Goal: Task Accomplishment & Management: Manage account settings

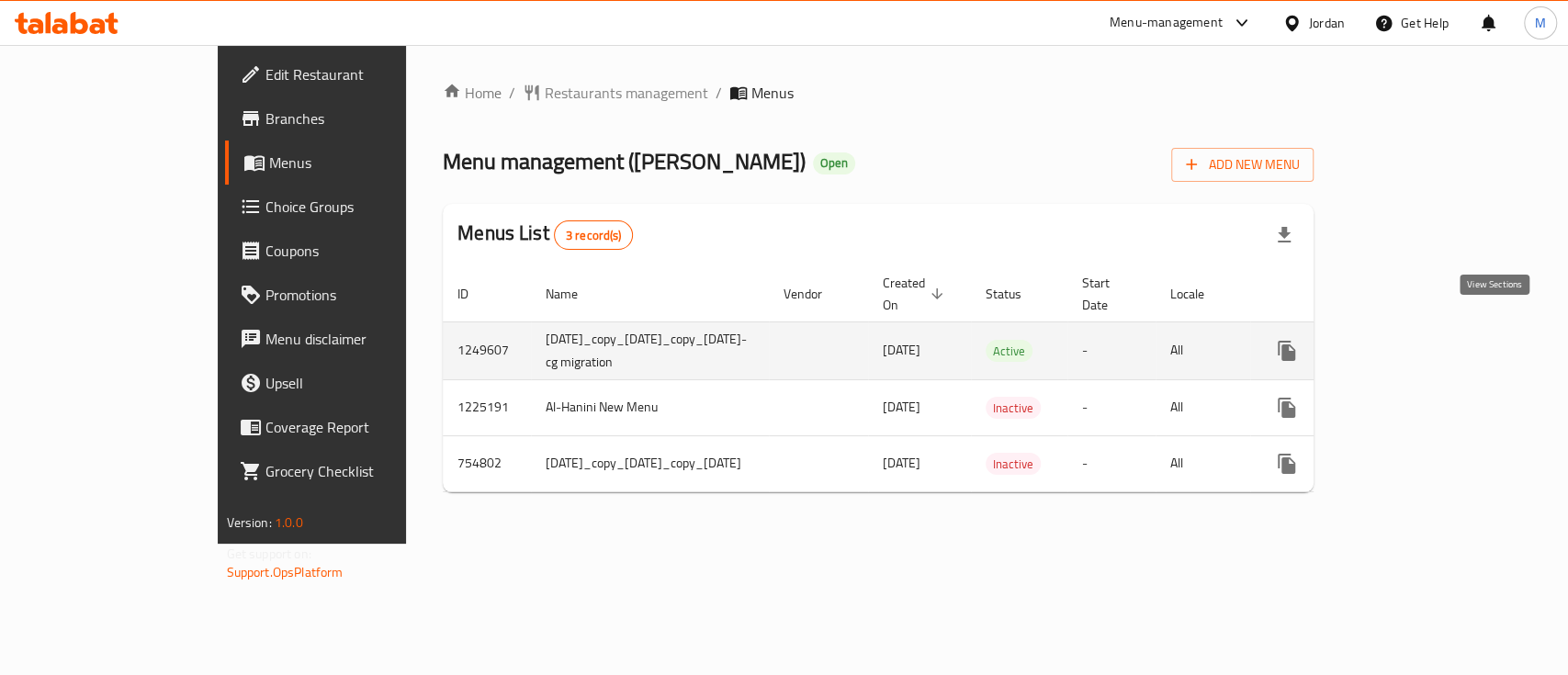
click at [1430, 340] on icon "enhanced table" at bounding box center [1420, 351] width 22 height 22
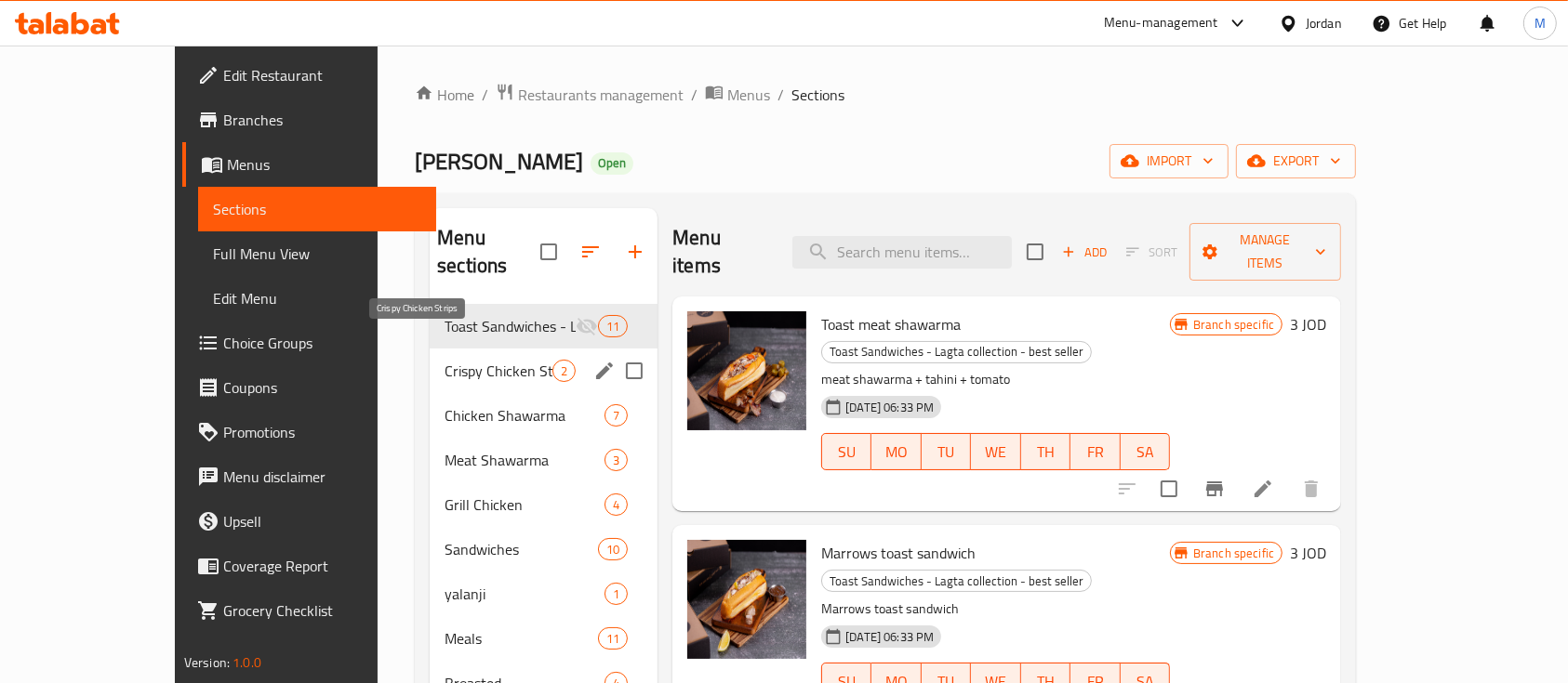
click at [444, 360] on span "Crispy Chicken Strips" at bounding box center [498, 371] width 108 height 22
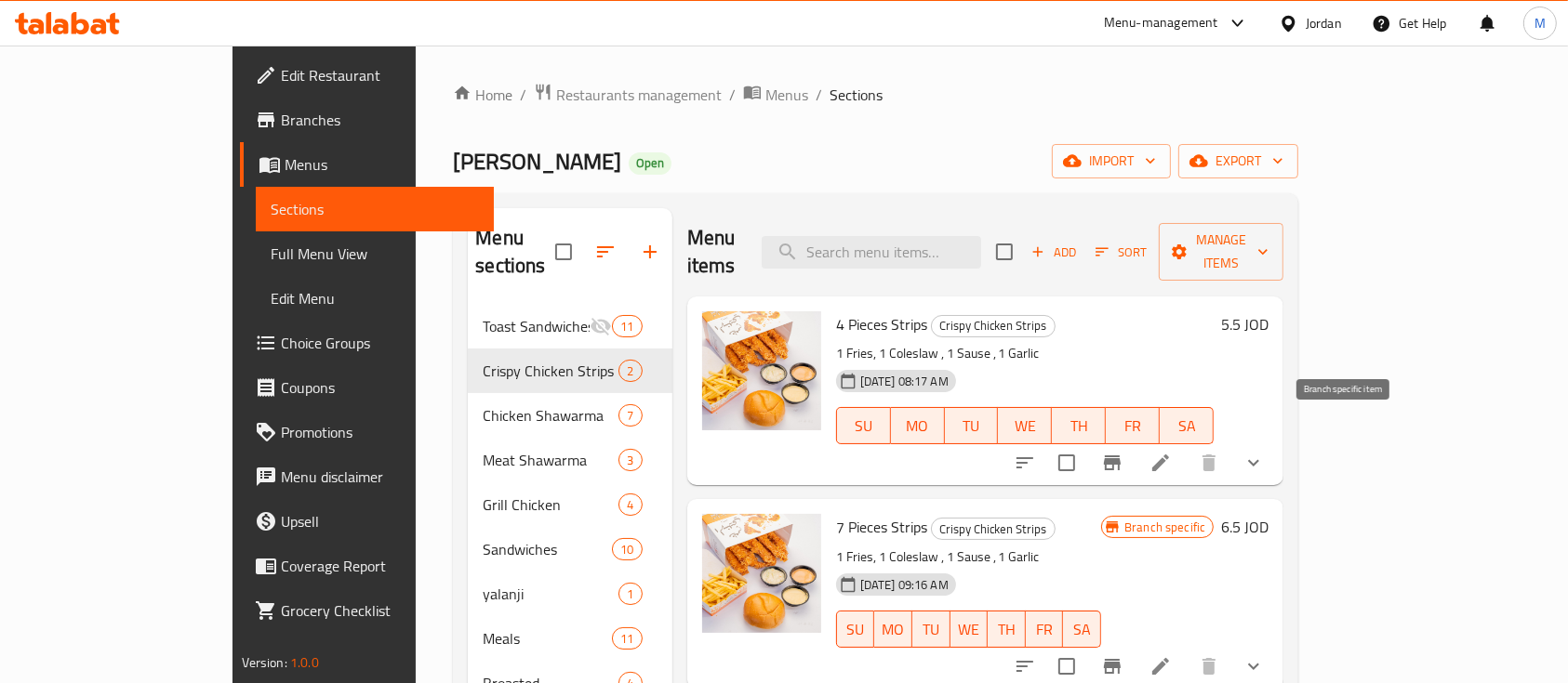
click at [1124, 452] on icon "Branch-specific-item" at bounding box center [1112, 463] width 22 height 22
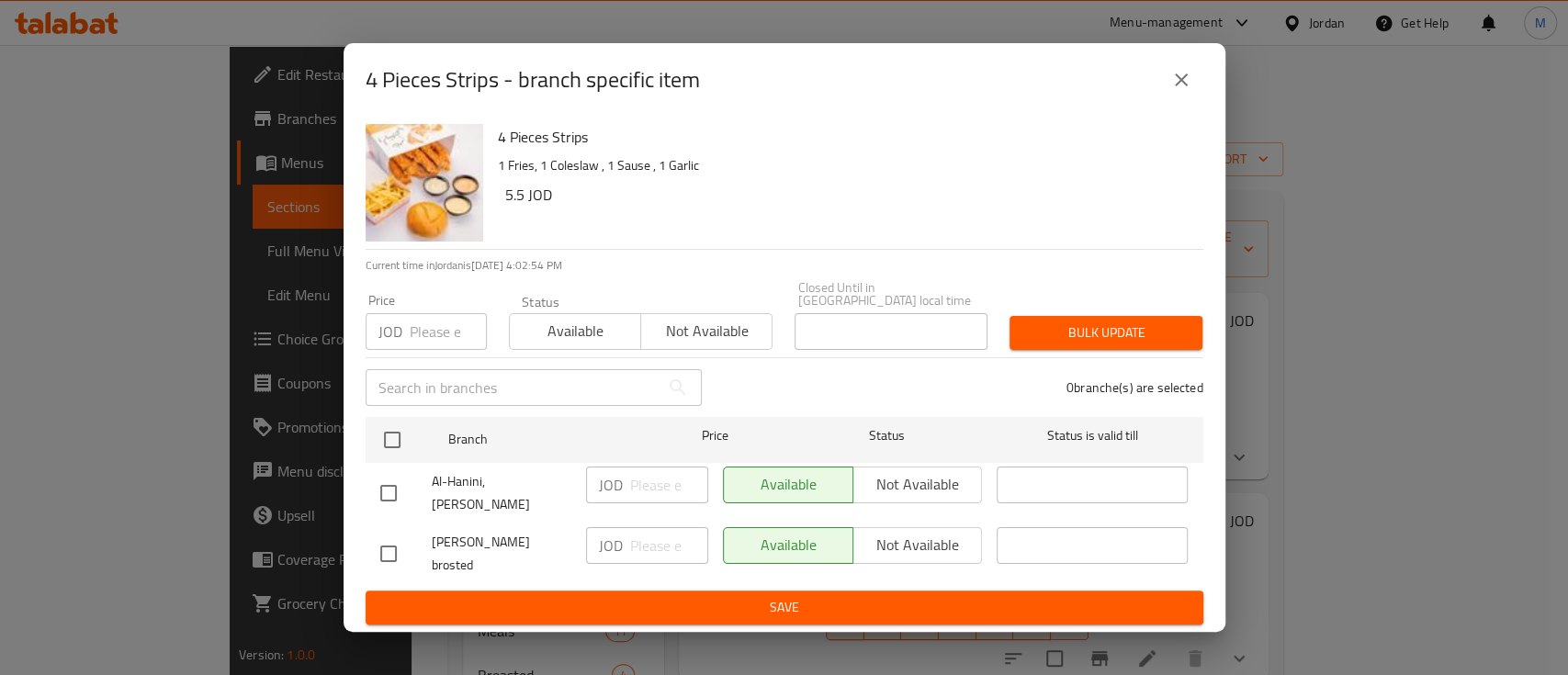
click at [1192, 102] on button "close" at bounding box center [1182, 80] width 44 height 44
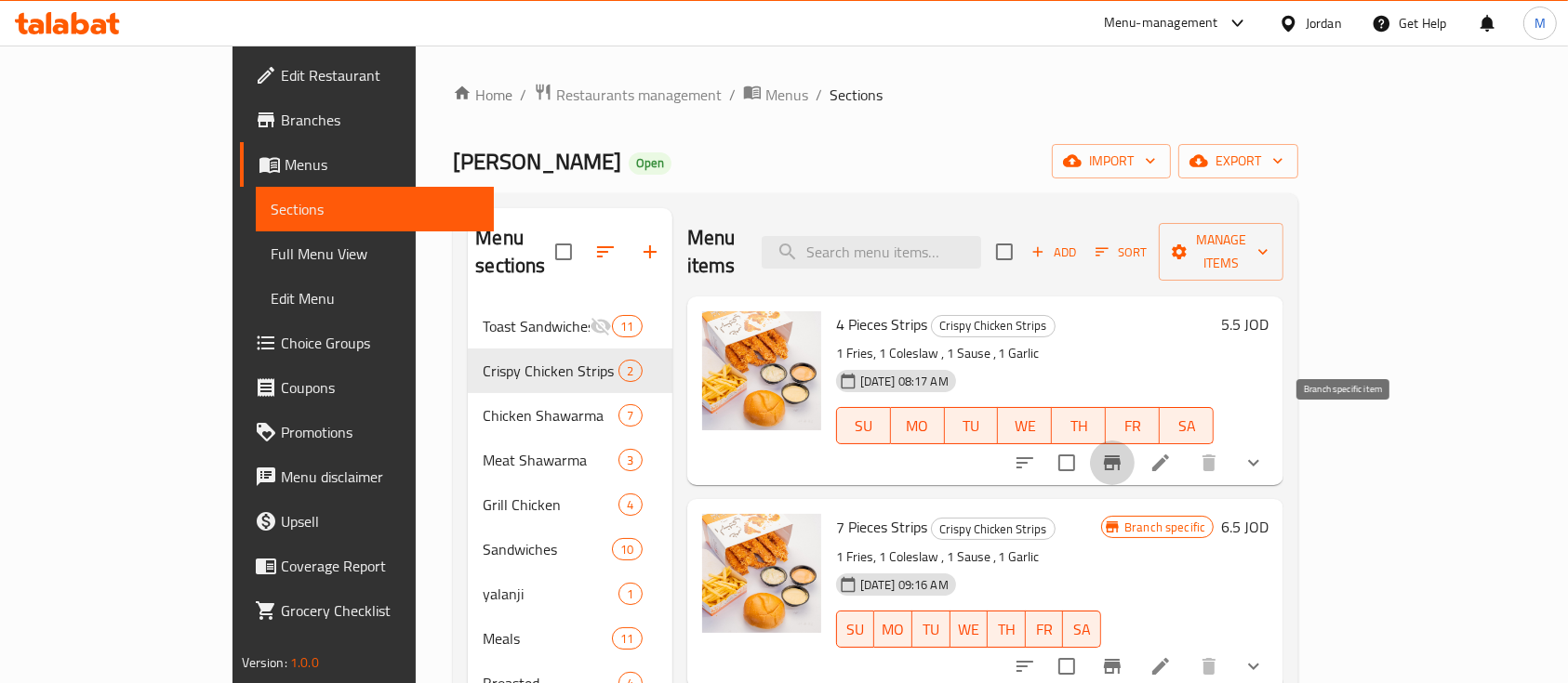
click at [1124, 452] on icon "Branch-specific-item" at bounding box center [1112, 463] width 22 height 22
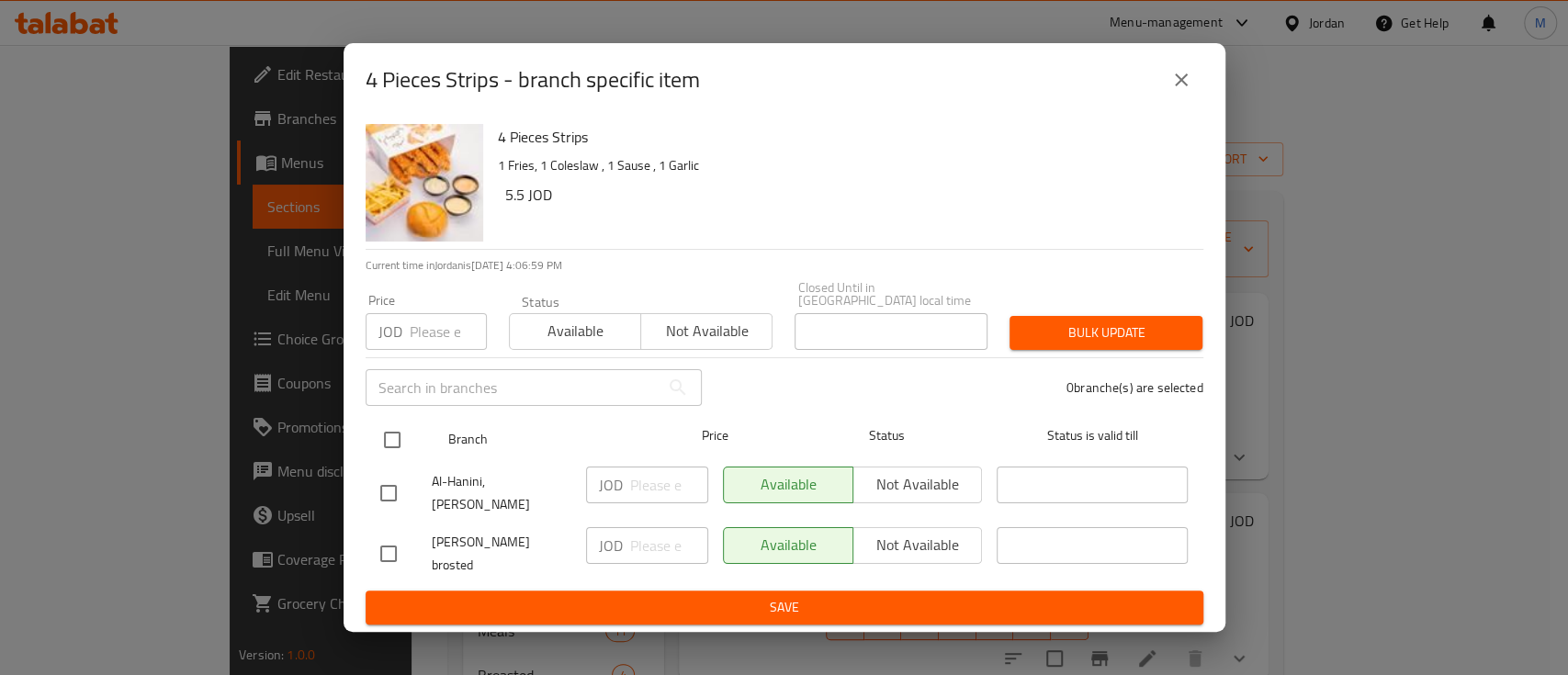
click at [386, 451] on input "checkbox" at bounding box center [392, 440] width 39 height 39
checkbox input "true"
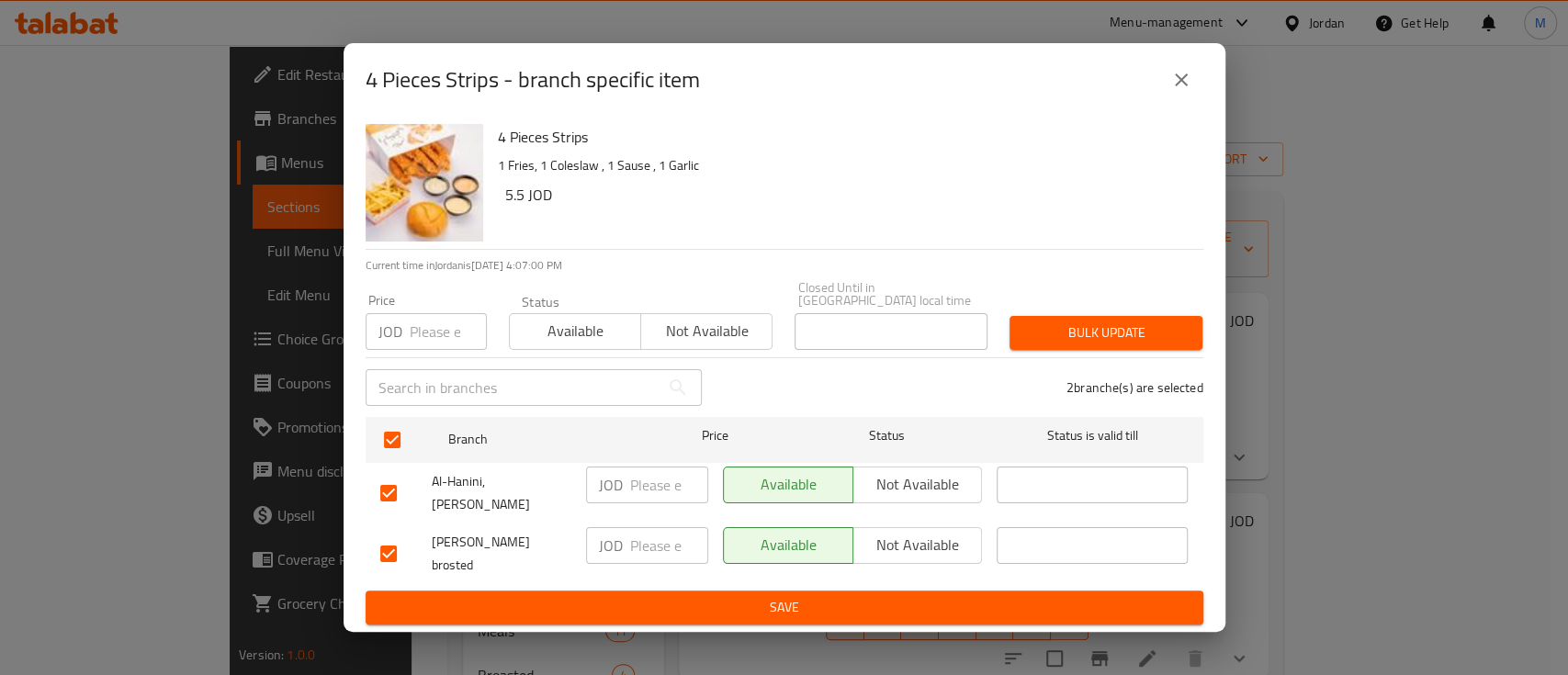
click at [435, 347] on input "number" at bounding box center [447, 332] width 77 height 37
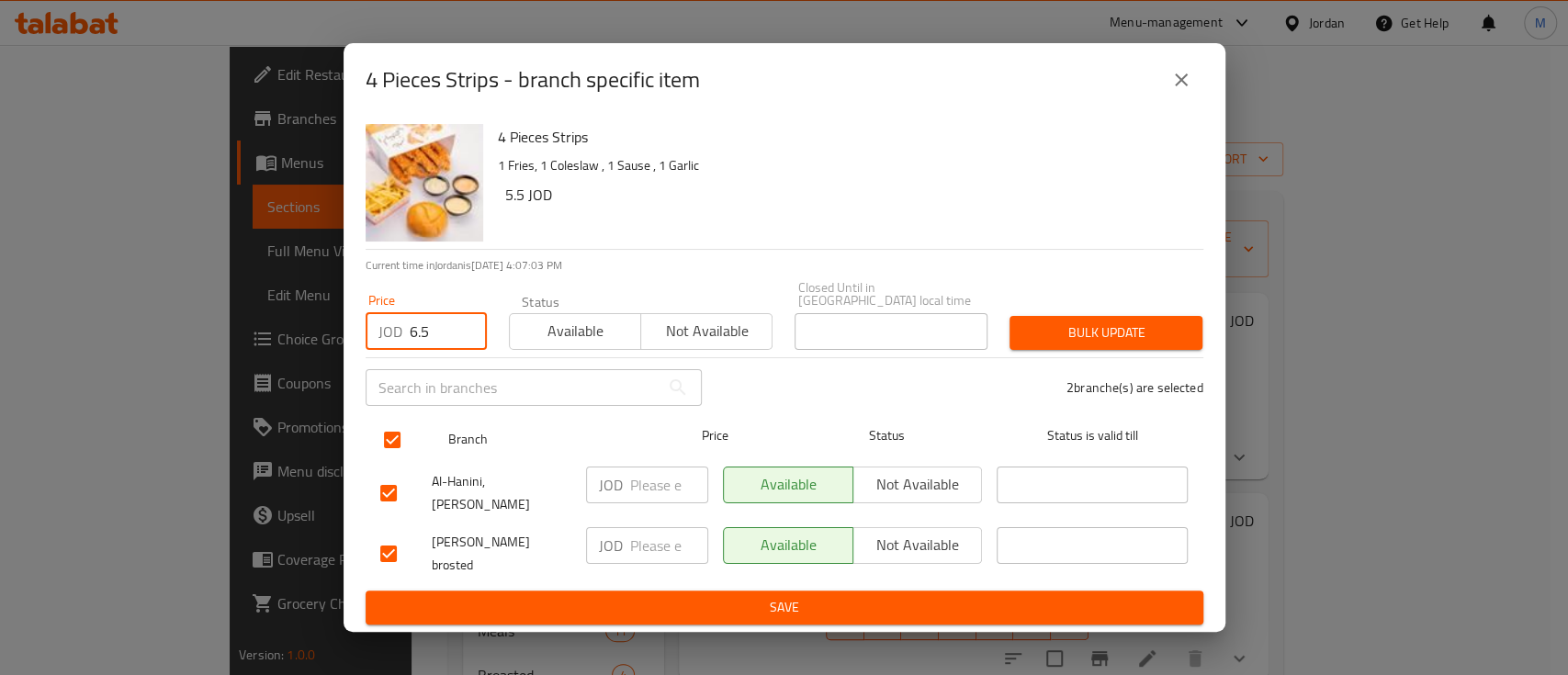
type input "6.5"
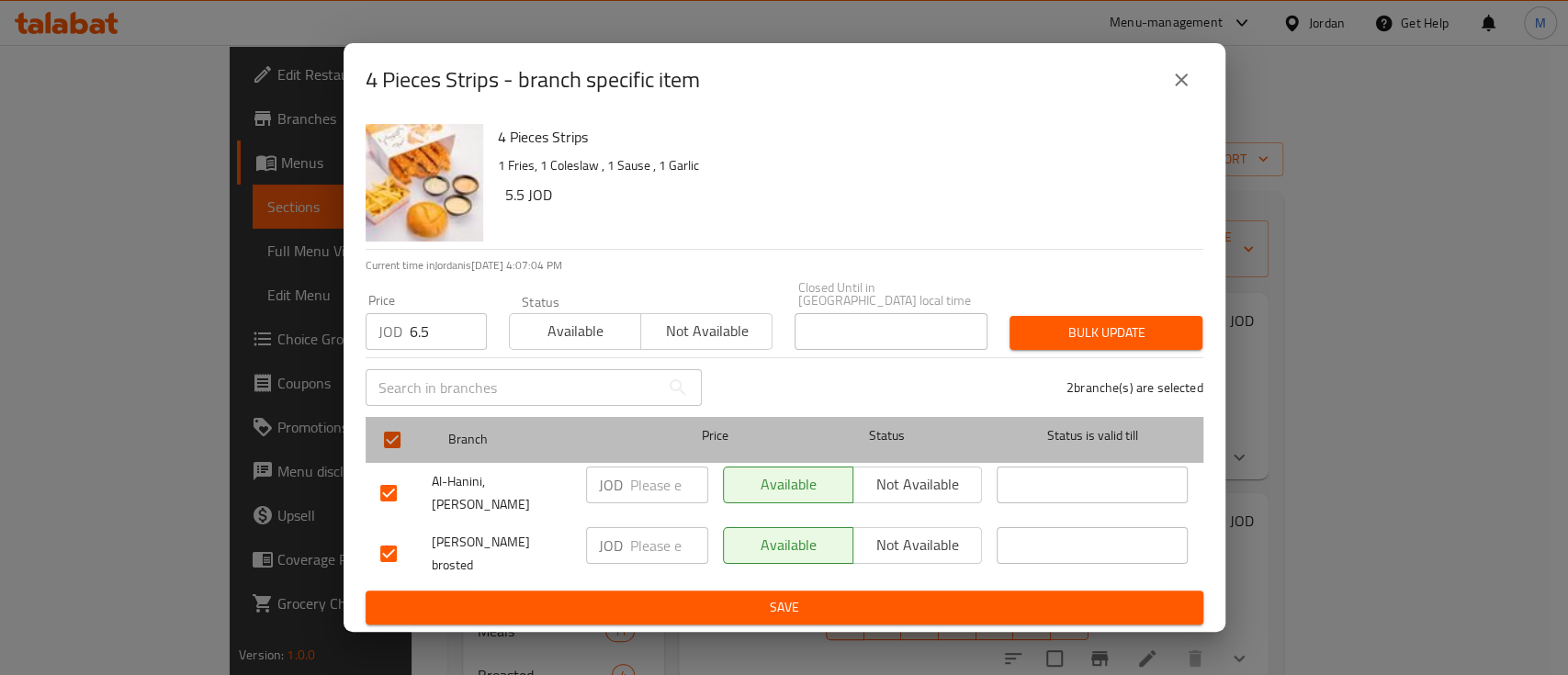
click at [897, 430] on span "Status" at bounding box center [887, 436] width 191 height 23
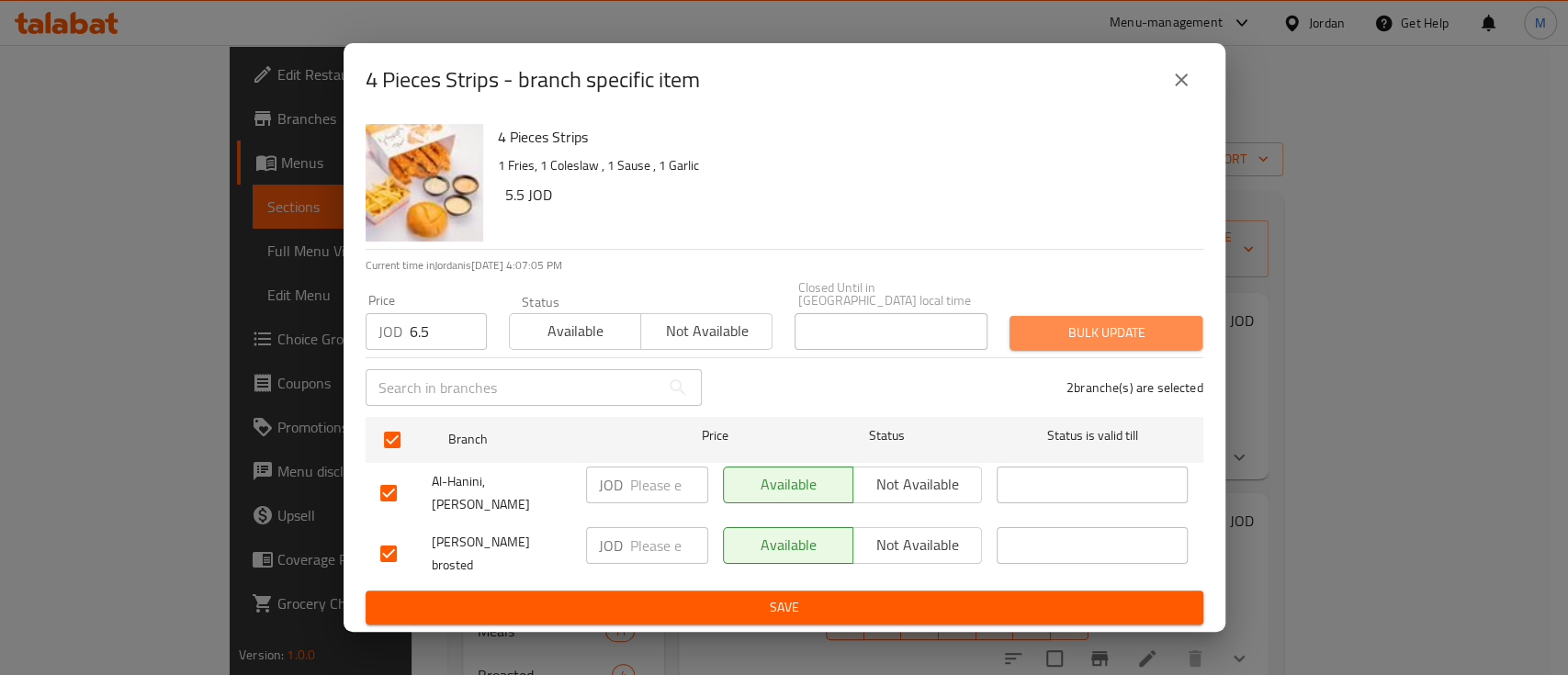
click at [1058, 345] on span "Bulk update" at bounding box center [1106, 333] width 164 height 23
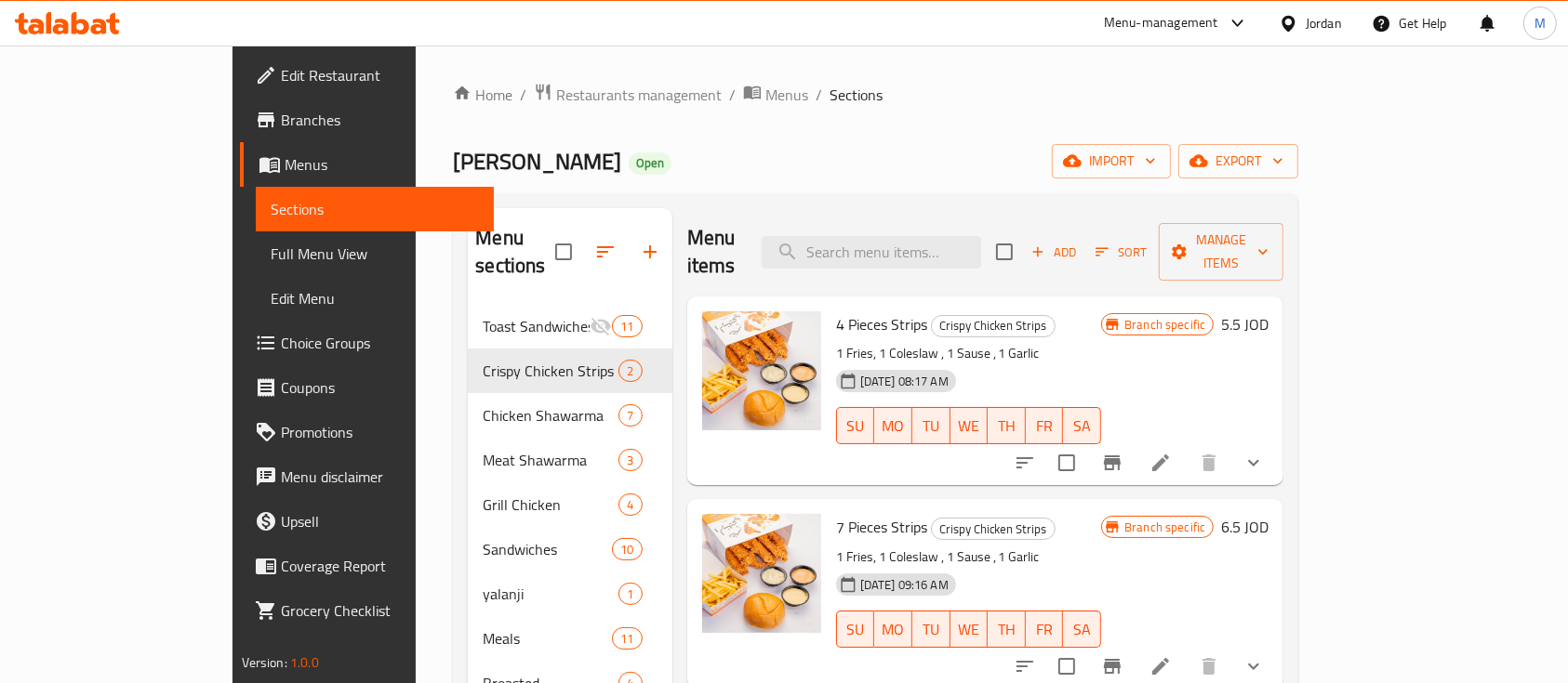
click at [1121, 660] on icon "Branch-specific-item" at bounding box center [1112, 667] width 17 height 15
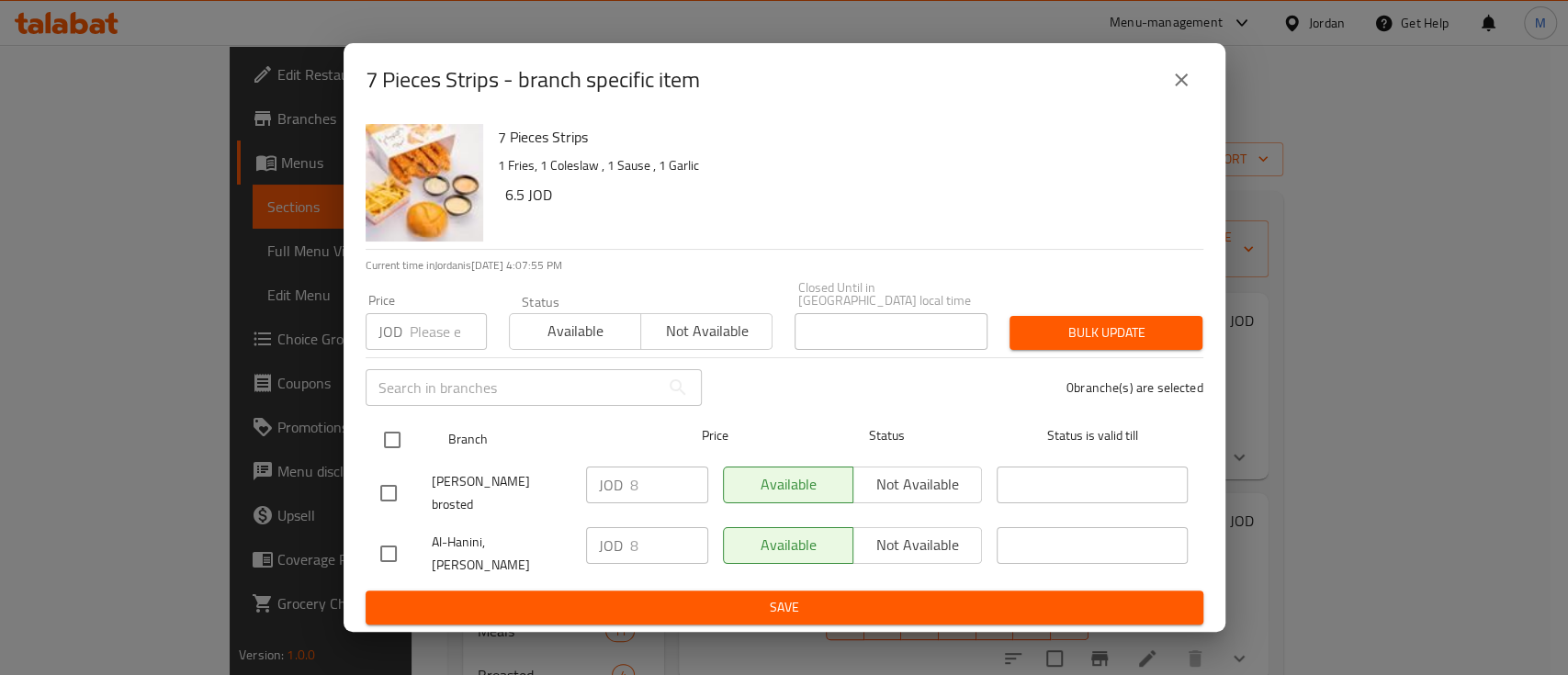
click at [397, 448] on input "checkbox" at bounding box center [392, 440] width 39 height 39
checkbox input "true"
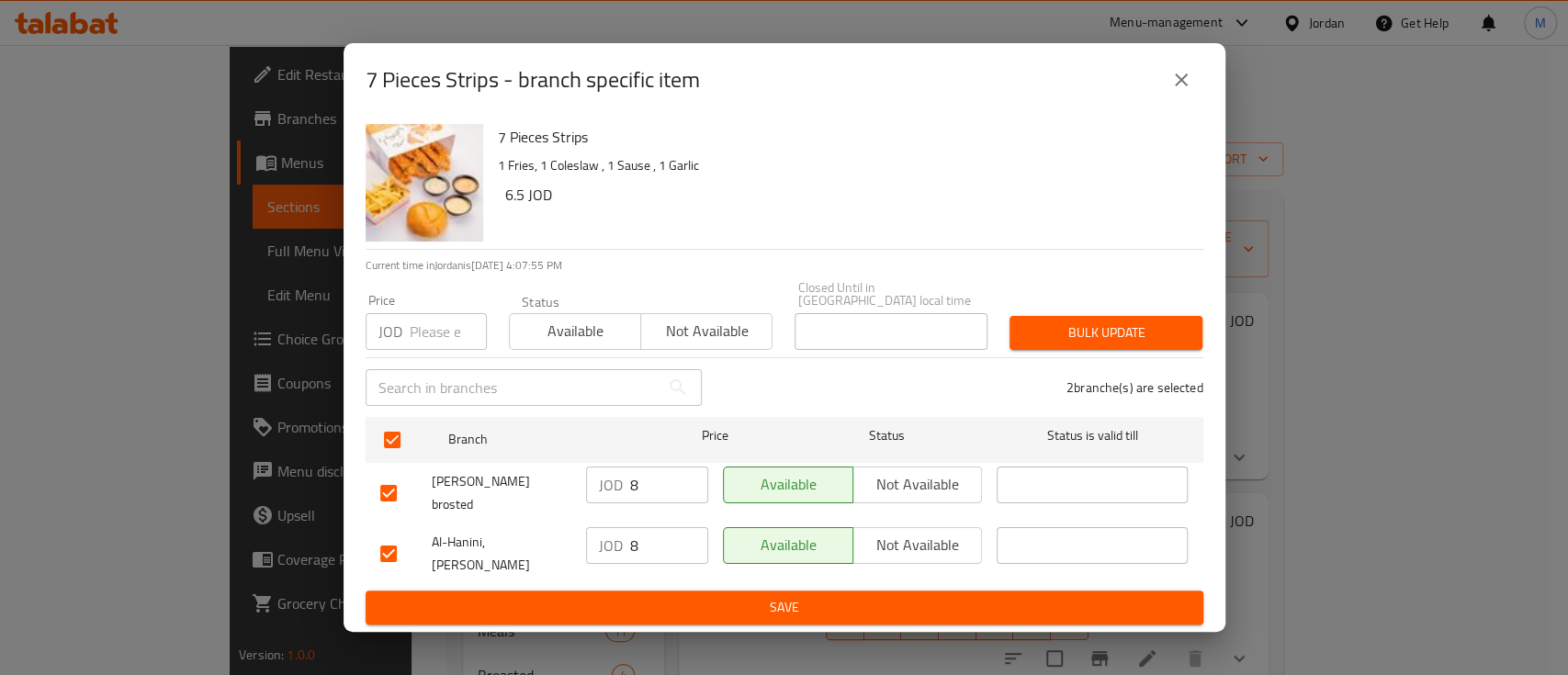
click at [423, 332] on input "number" at bounding box center [447, 332] width 77 height 37
type input "9"
click at [1069, 342] on span "Bulk update" at bounding box center [1106, 333] width 164 height 23
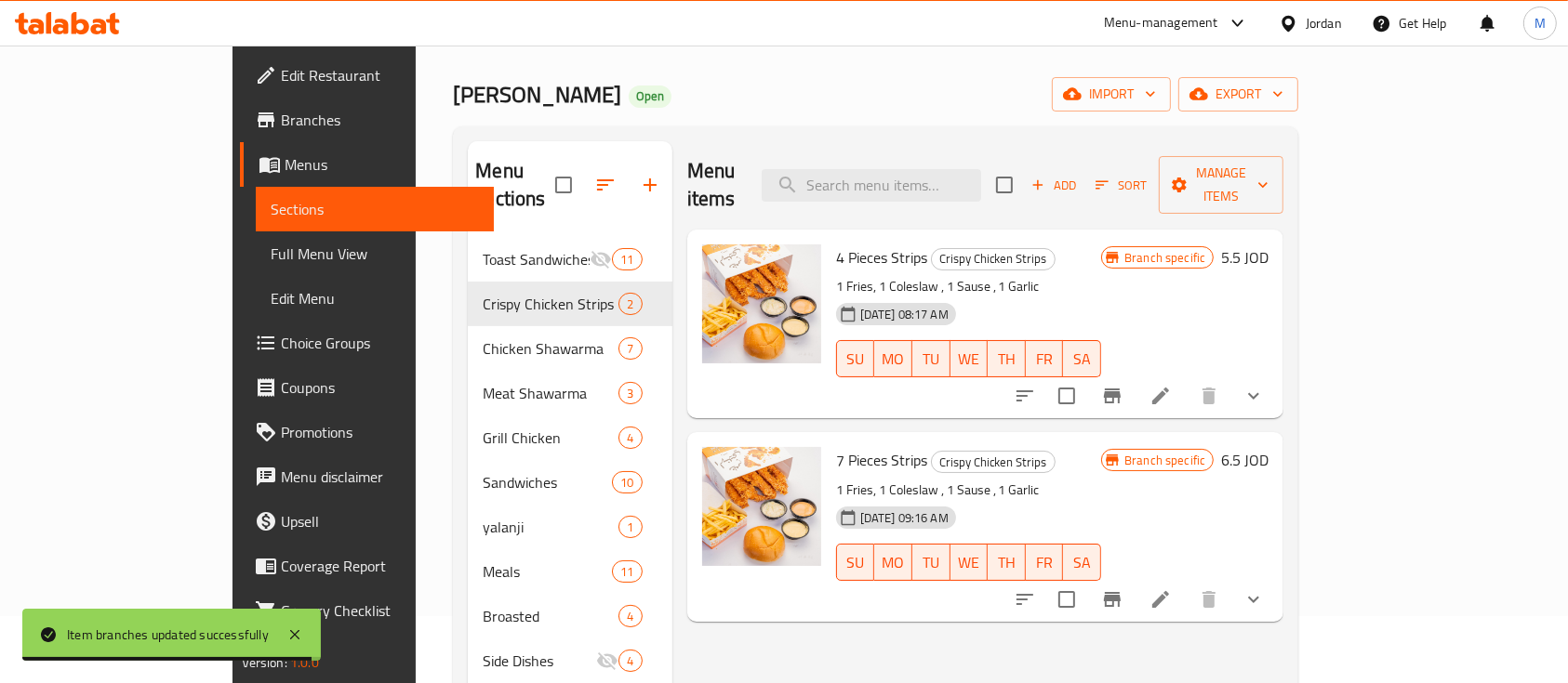
scroll to position [124, 0]
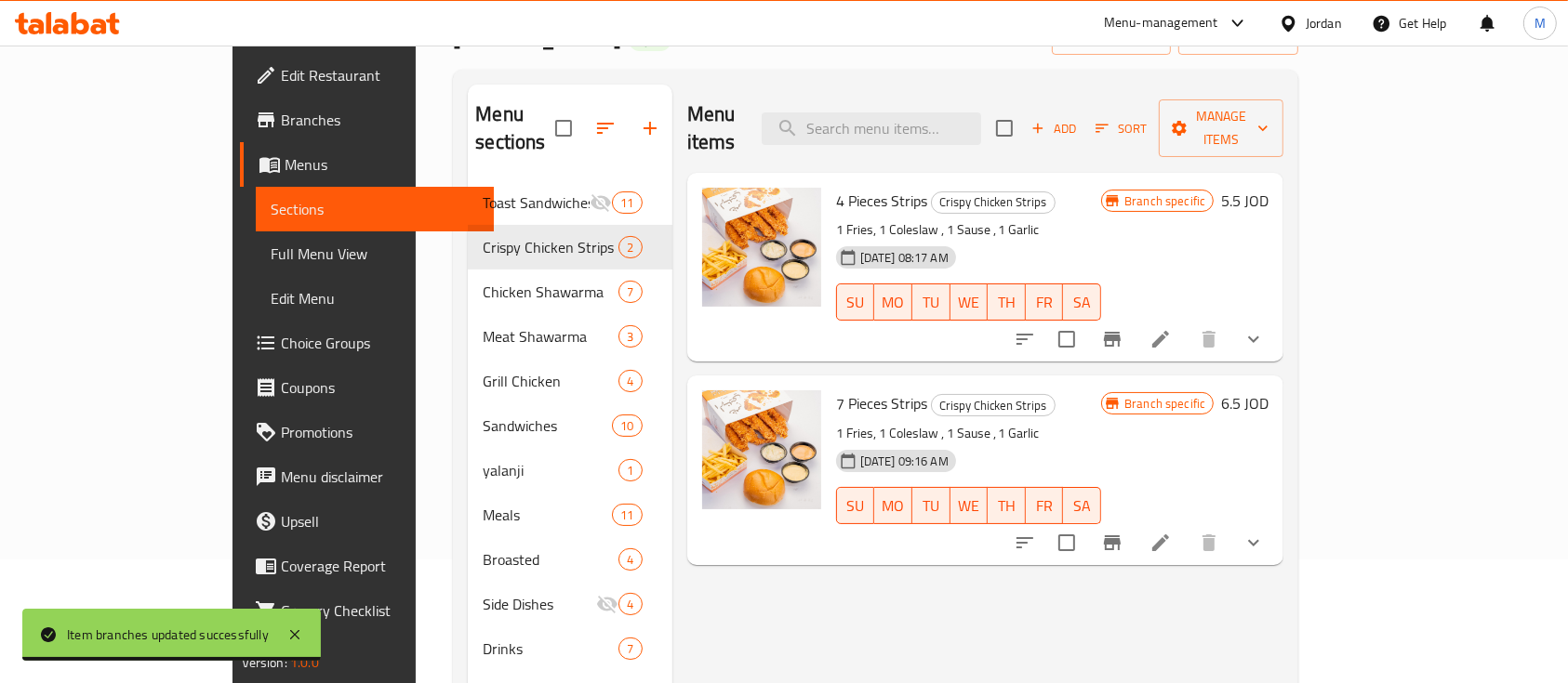
click at [1259, 337] on icon "show more" at bounding box center [1254, 340] width 11 height 7
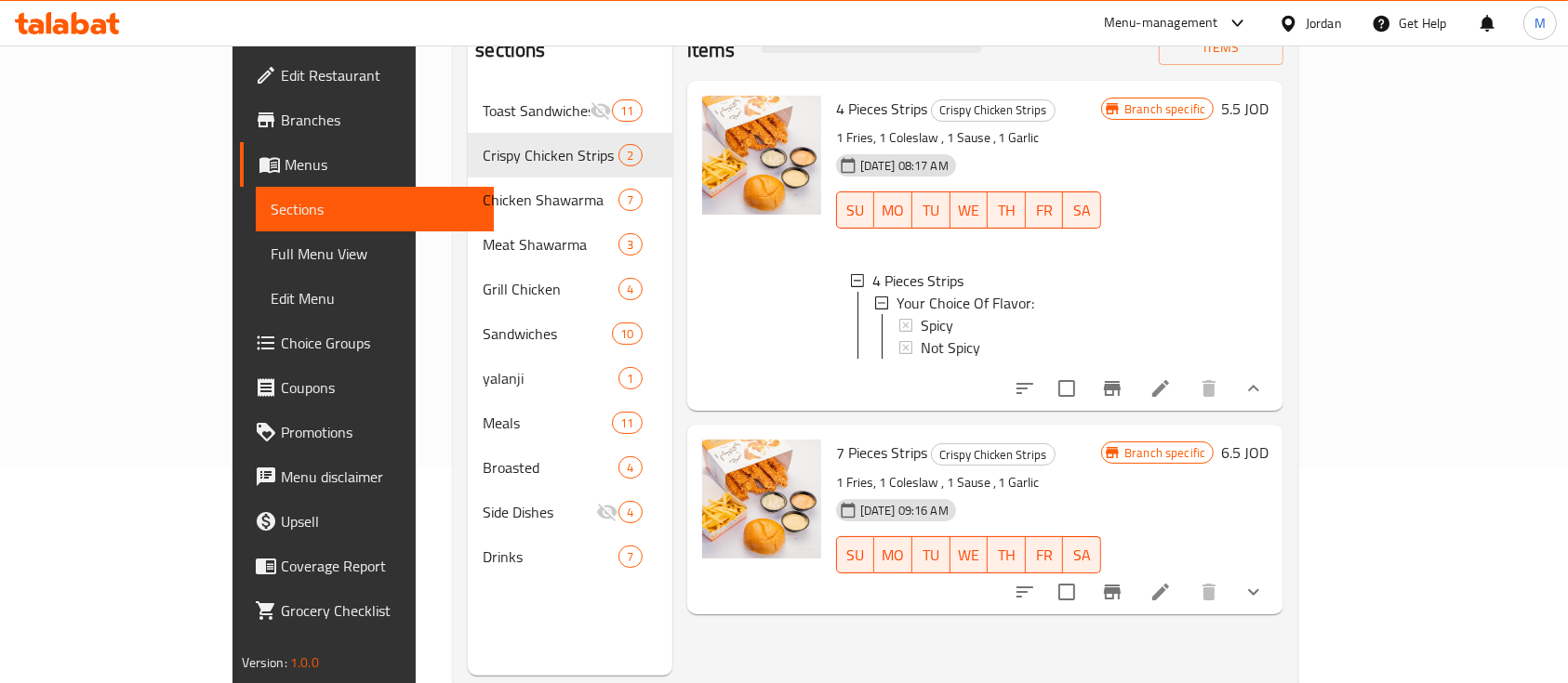
scroll to position [247, 0]
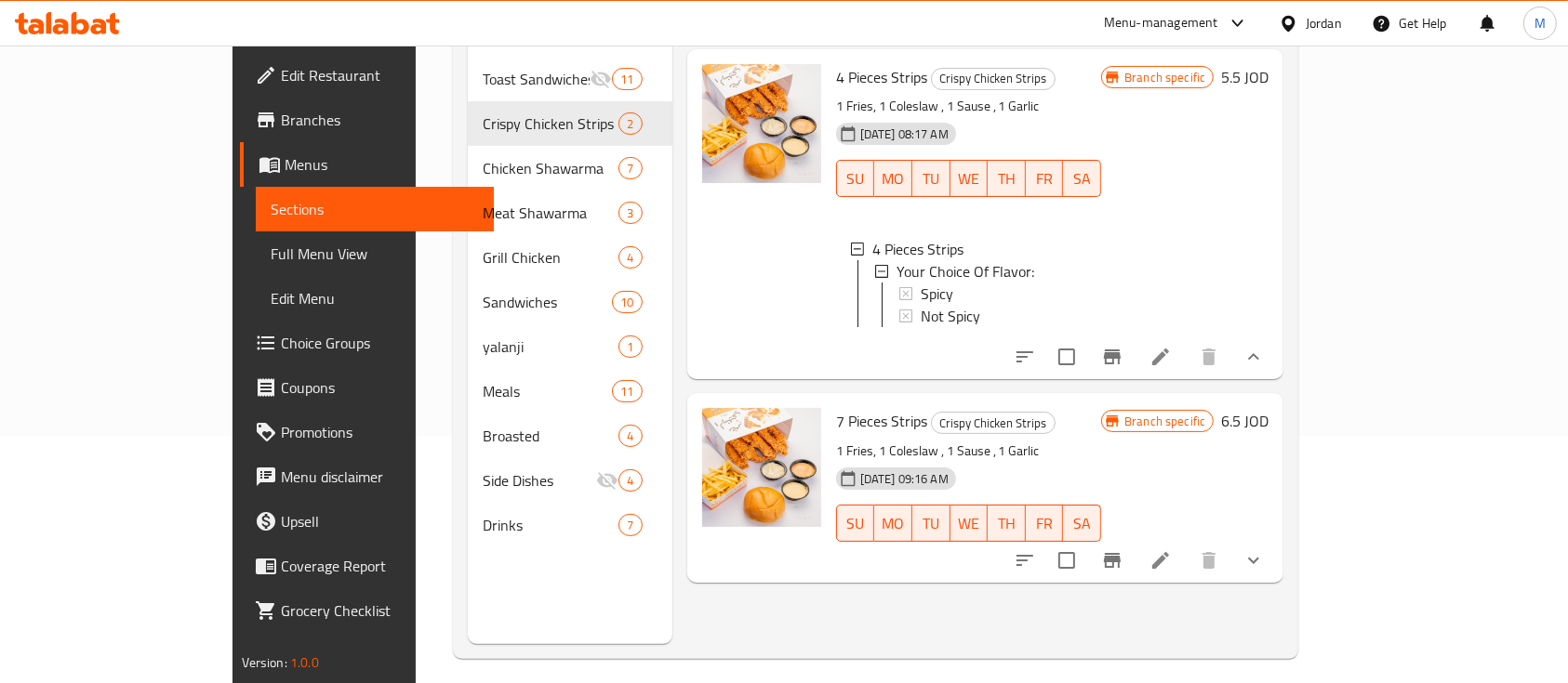
click at [1276, 546] on button "show more" at bounding box center [1254, 560] width 45 height 45
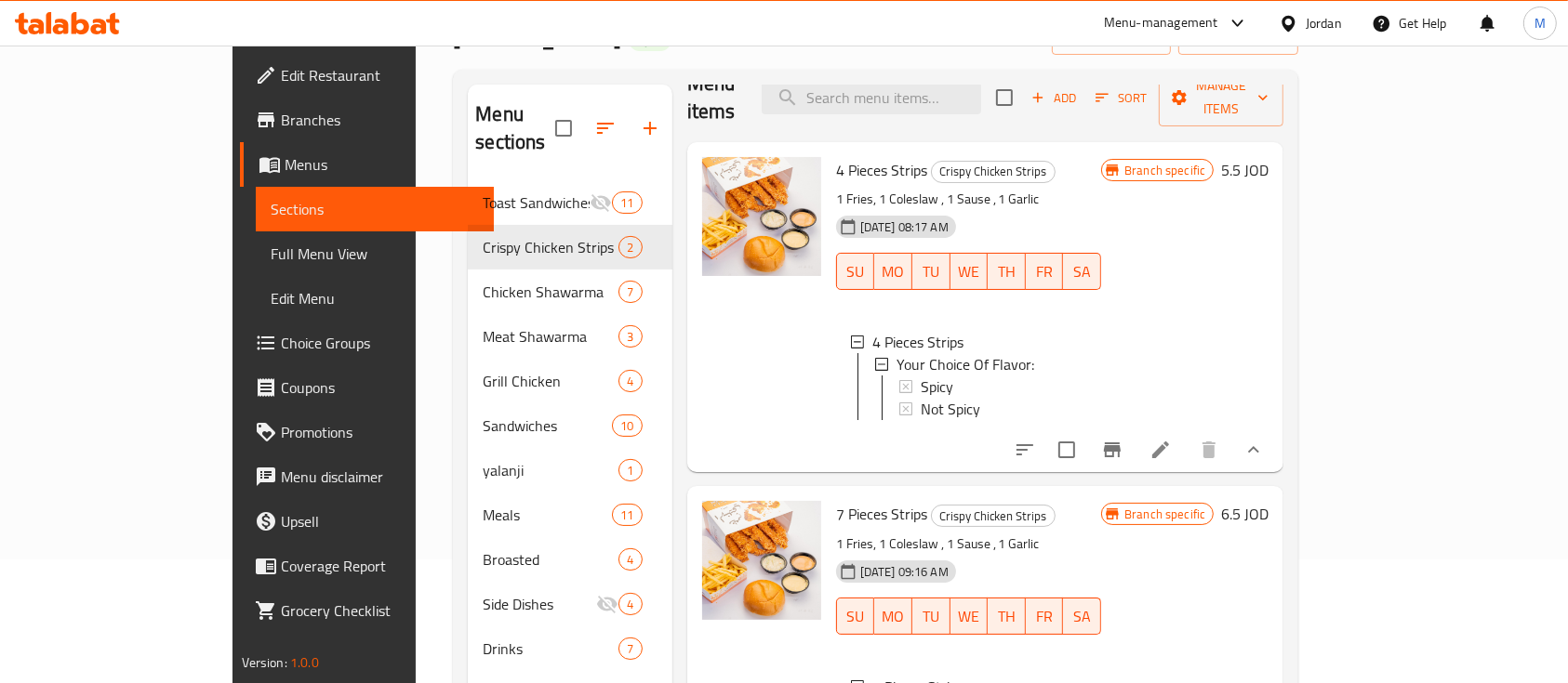
scroll to position [0, 0]
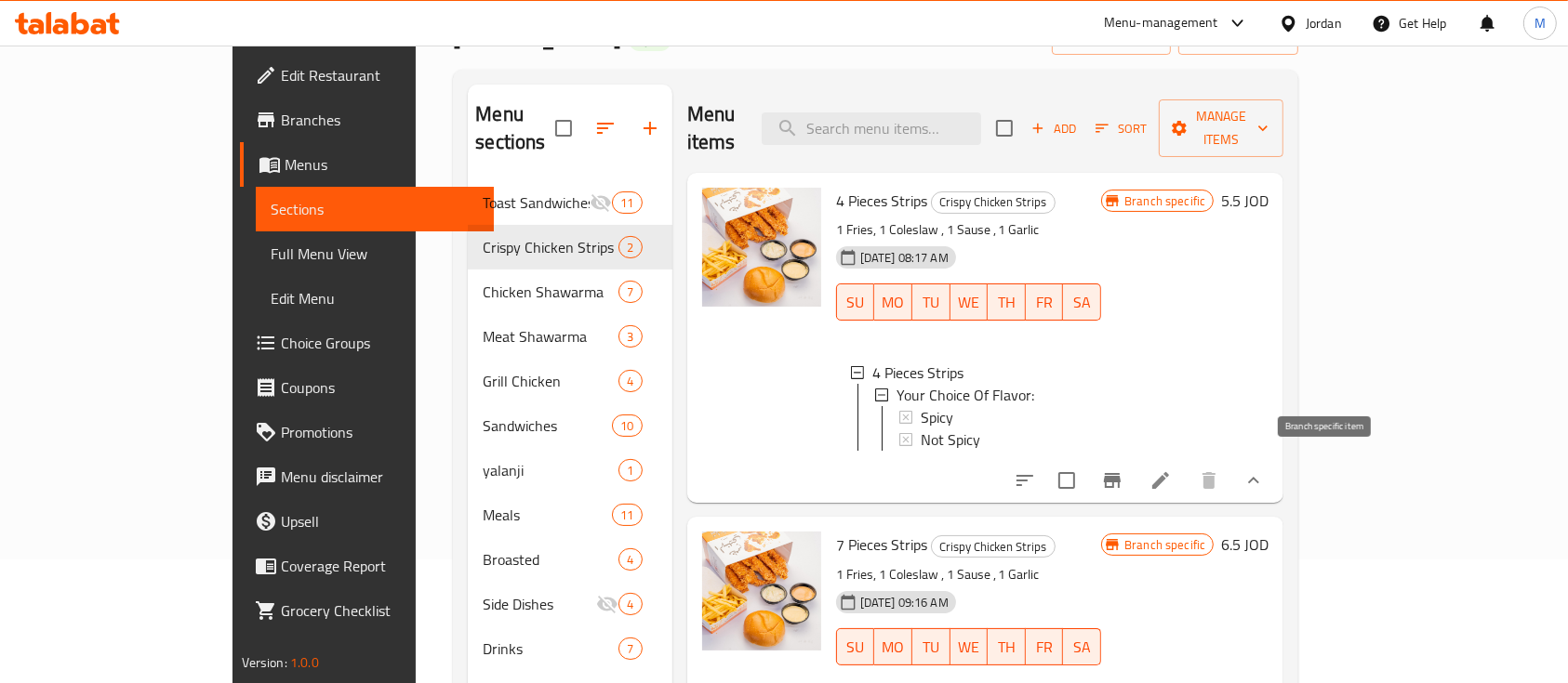
click at [1124, 470] on icon "Branch-specific-item" at bounding box center [1112, 481] width 22 height 22
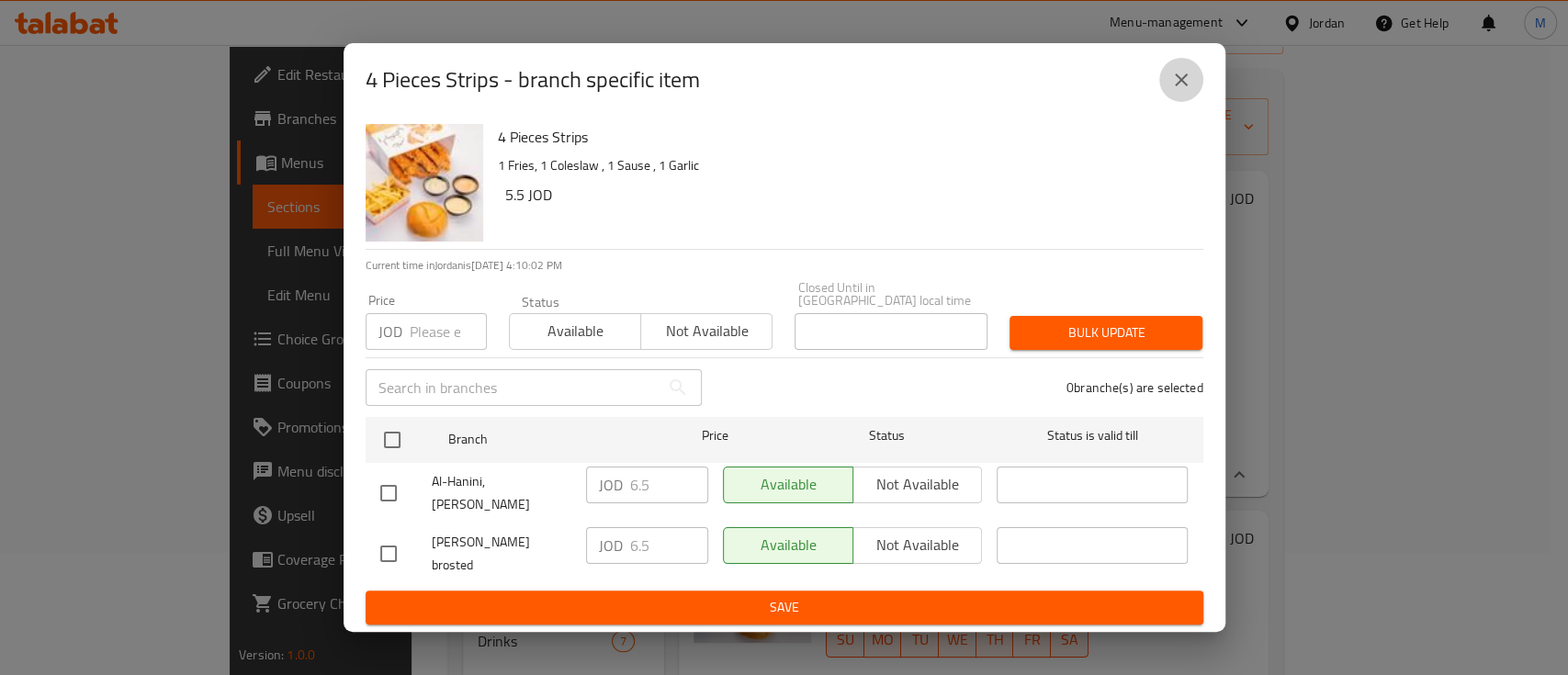
click at [1190, 89] on icon "close" at bounding box center [1182, 80] width 22 height 22
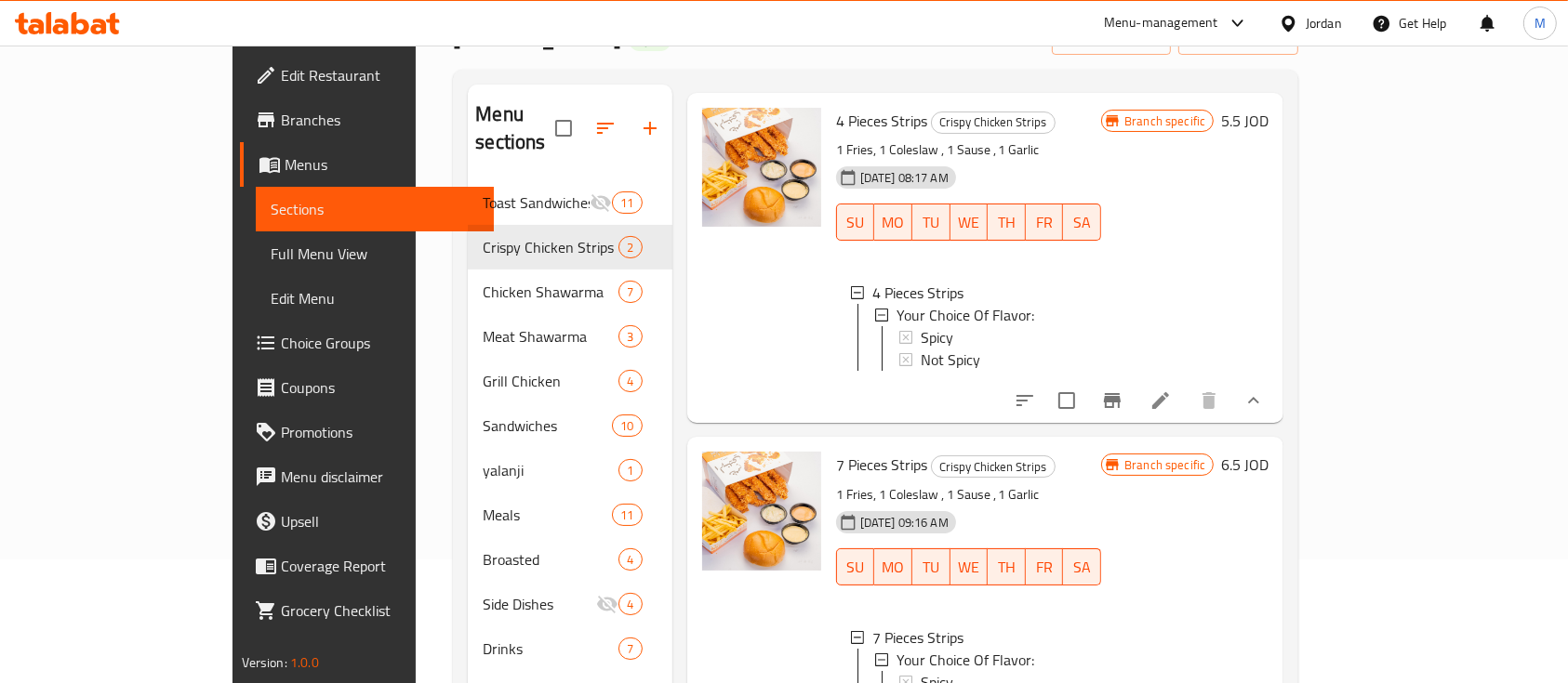
scroll to position [260, 0]
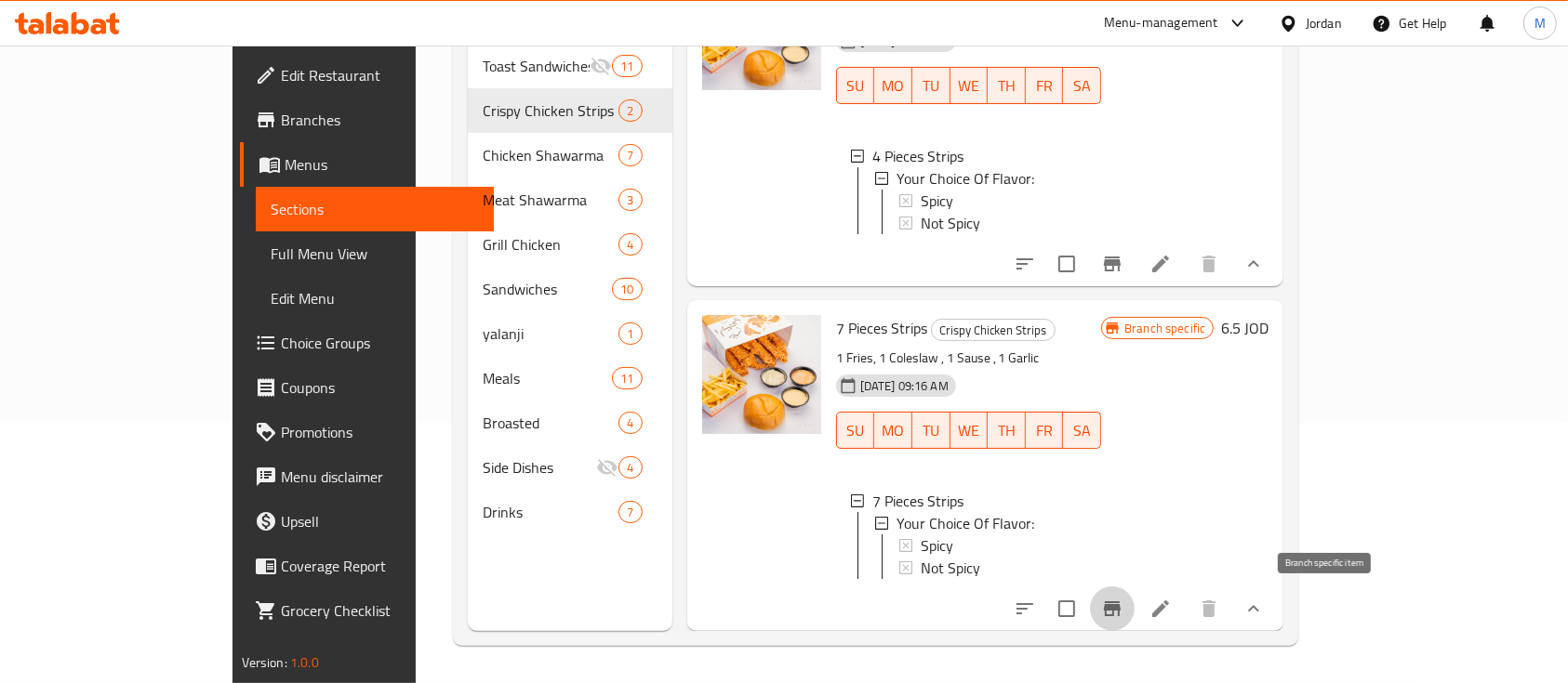
click at [1134, 613] on button "Branch-specific-item" at bounding box center [1112, 609] width 45 height 45
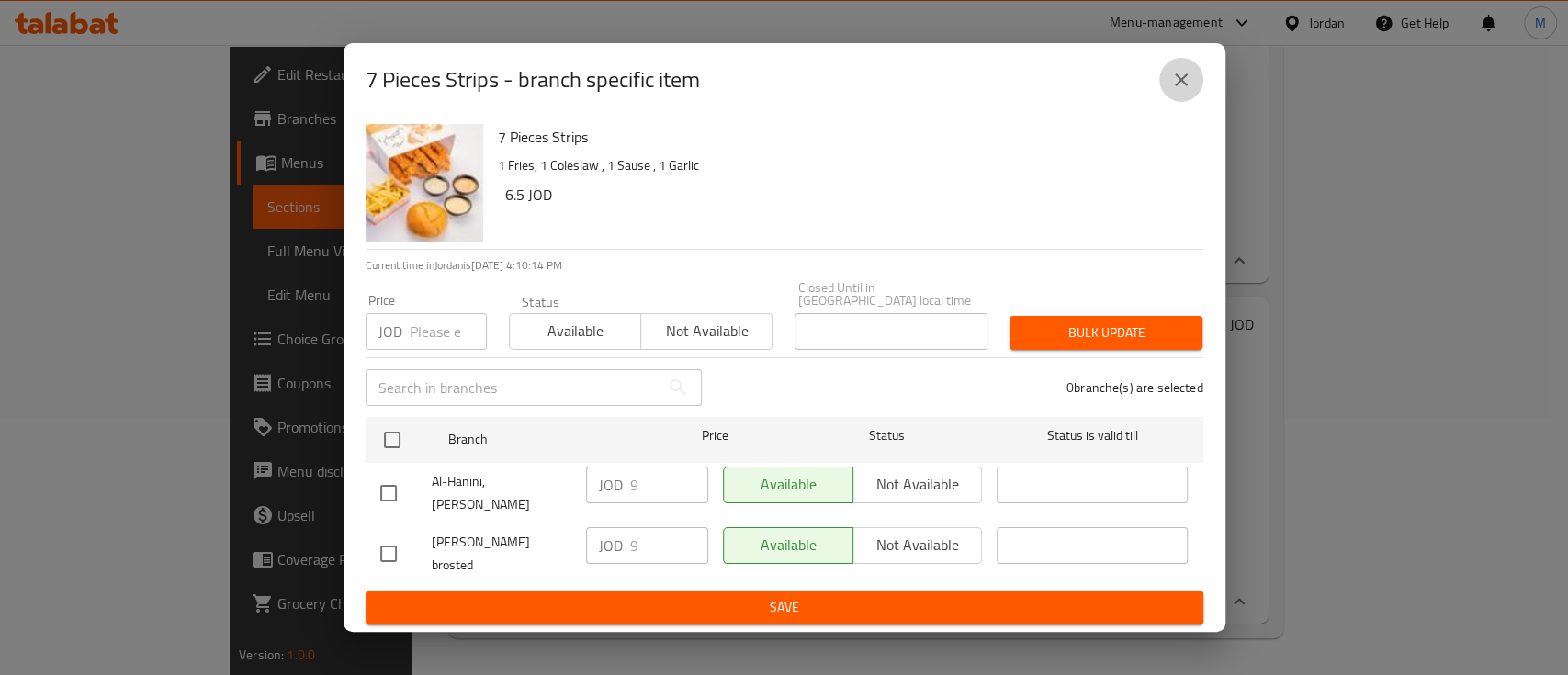
drag, startPoint x: 1176, startPoint y: 92, endPoint x: 982, endPoint y: 166, distance: 207.6
click at [1176, 91] on icon "close" at bounding box center [1182, 80] width 22 height 22
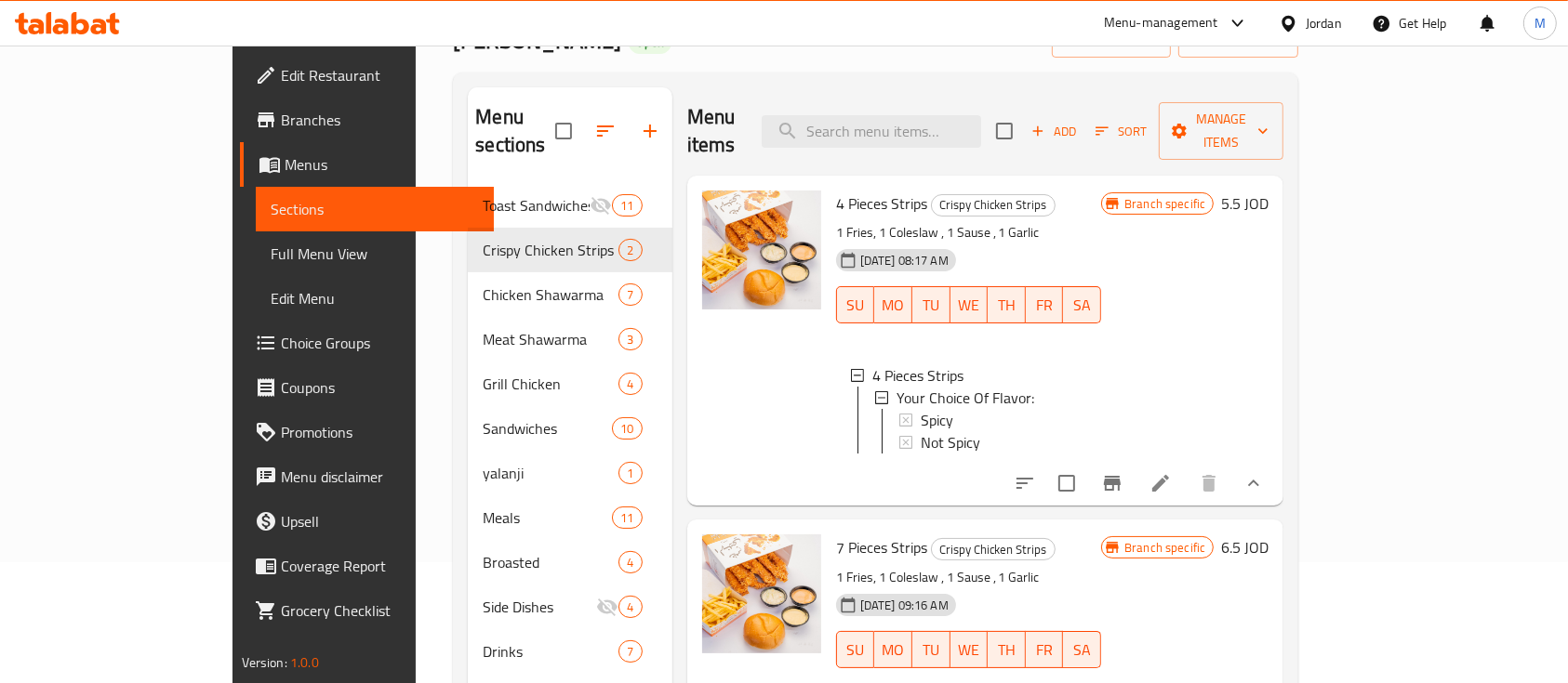
scroll to position [12, 0]
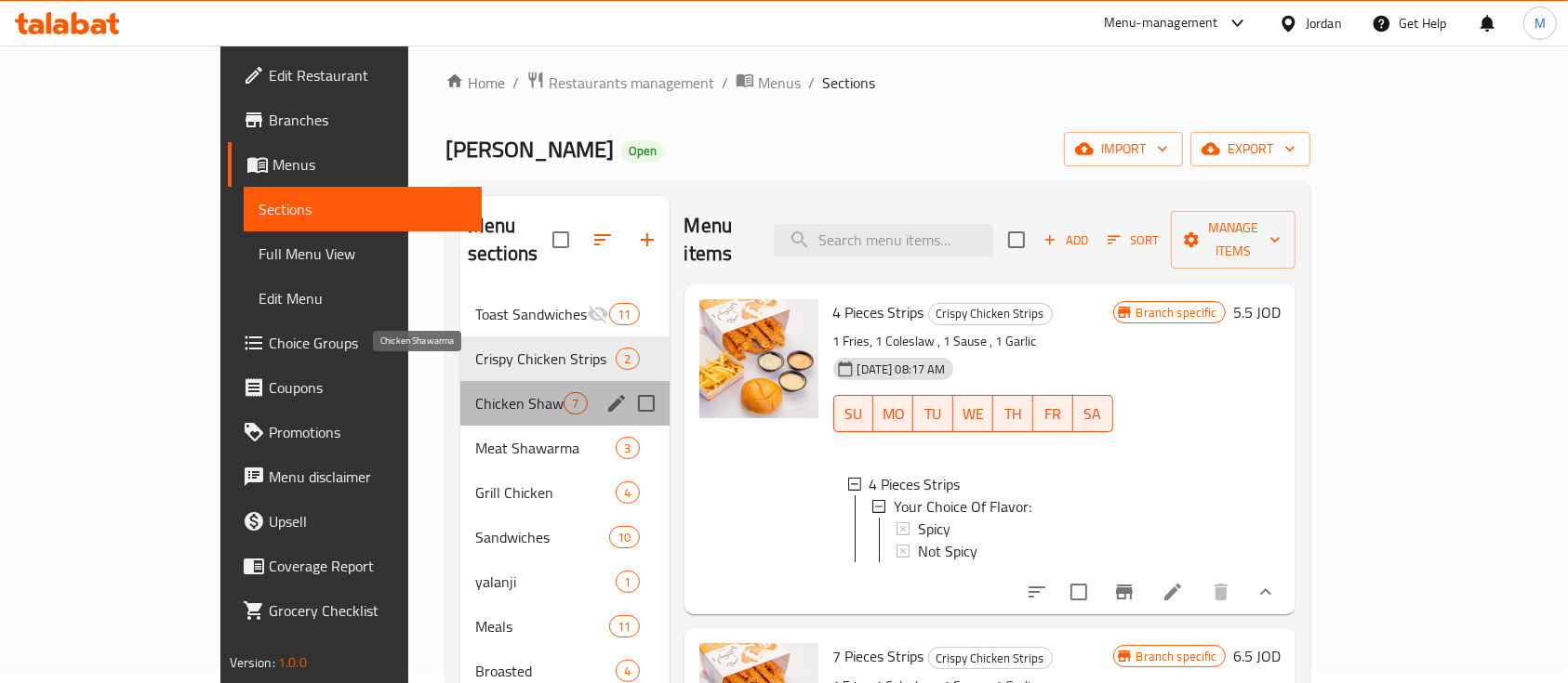
click at [475, 392] on span "Chicken Shawarma" at bounding box center [519, 403] width 88 height 22
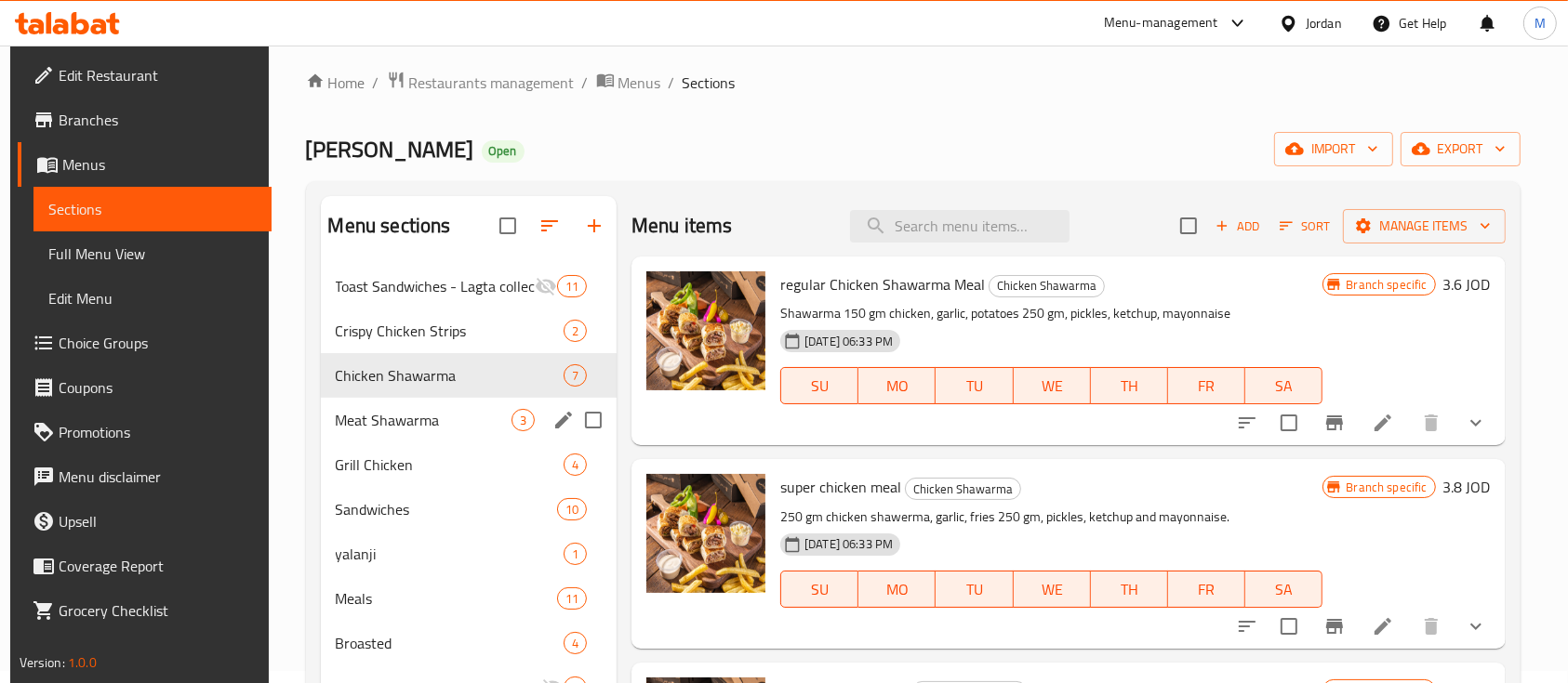
click at [435, 414] on span "Meat Shawarma" at bounding box center [424, 420] width 176 height 22
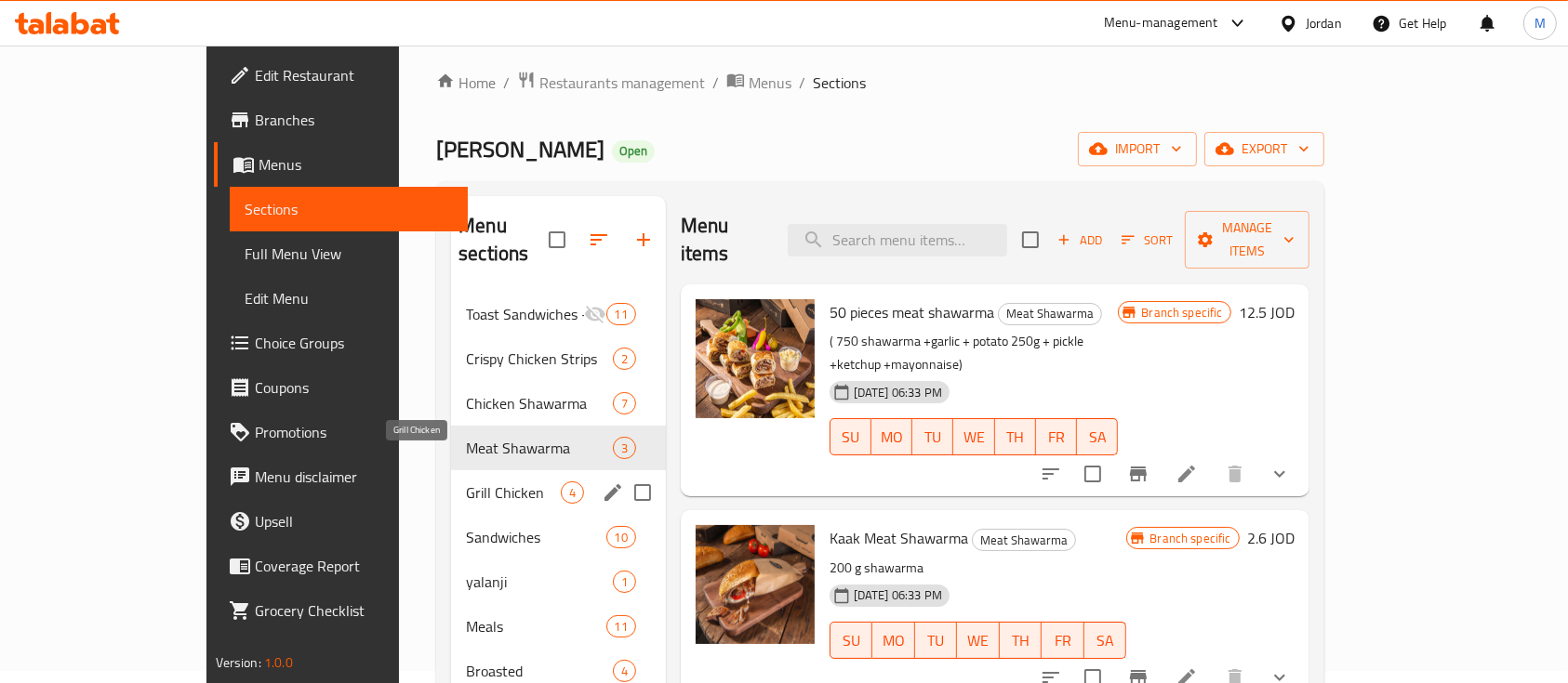
drag, startPoint x: 396, startPoint y: 462, endPoint x: 409, endPoint y: 495, distance: 35.5
click at [466, 482] on span "Grill Chicken" at bounding box center [513, 493] width 94 height 22
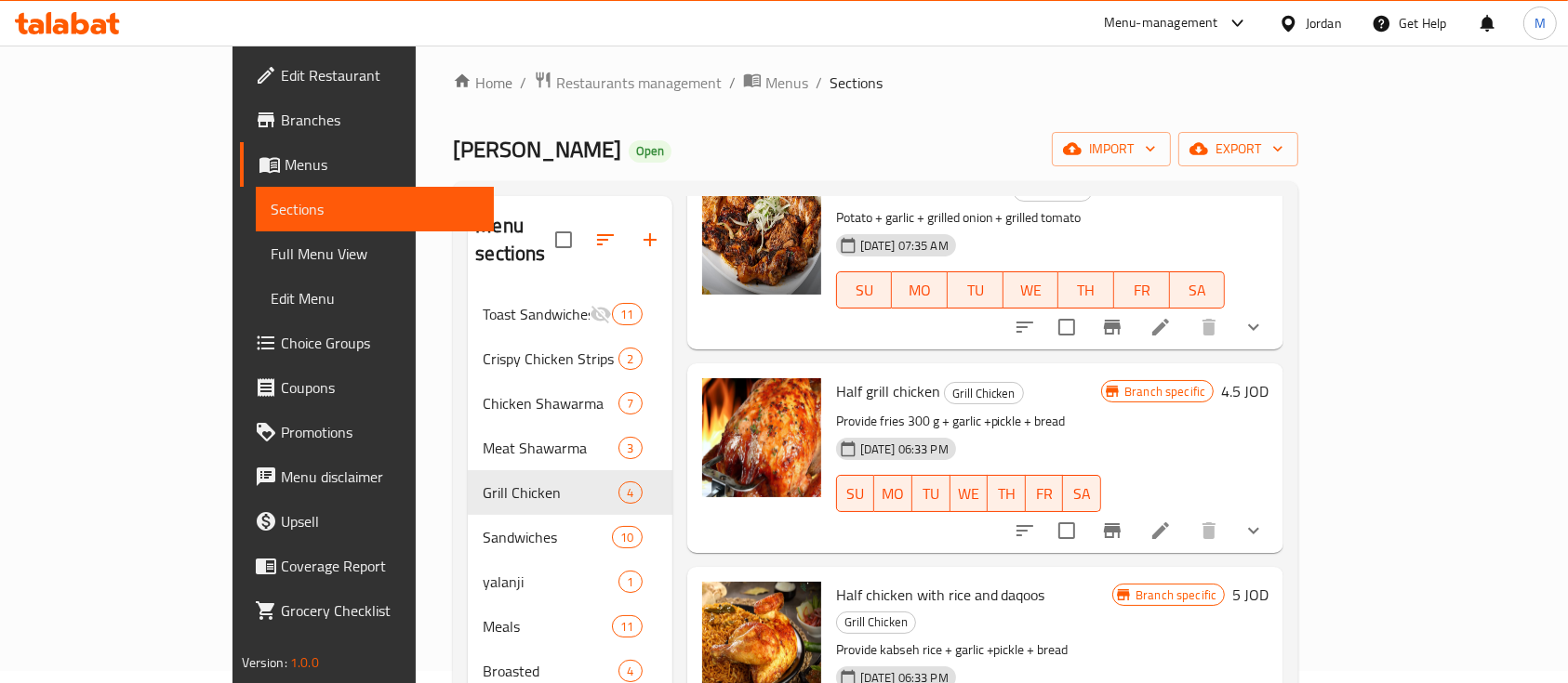
scroll to position [175, 0]
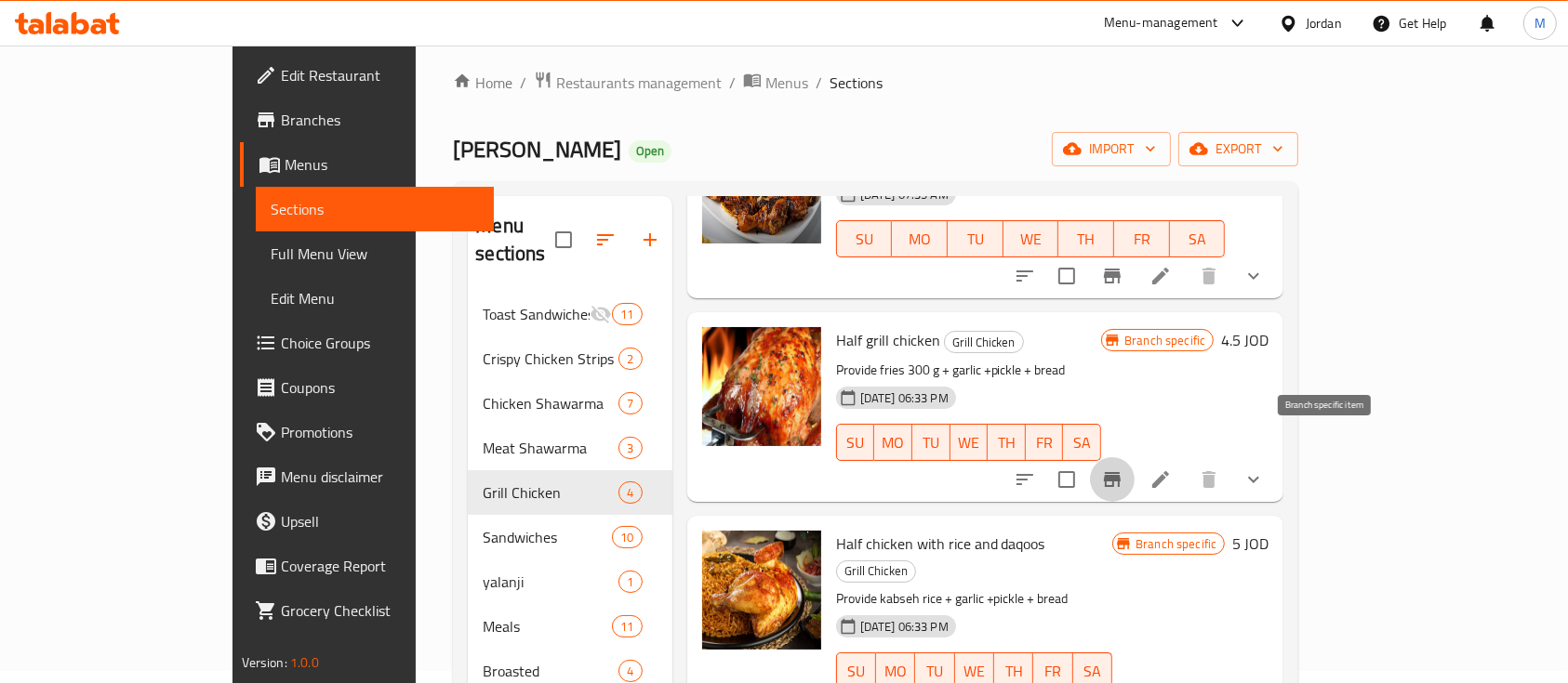
click at [1134, 458] on button "Branch-specific-item" at bounding box center [1112, 480] width 45 height 45
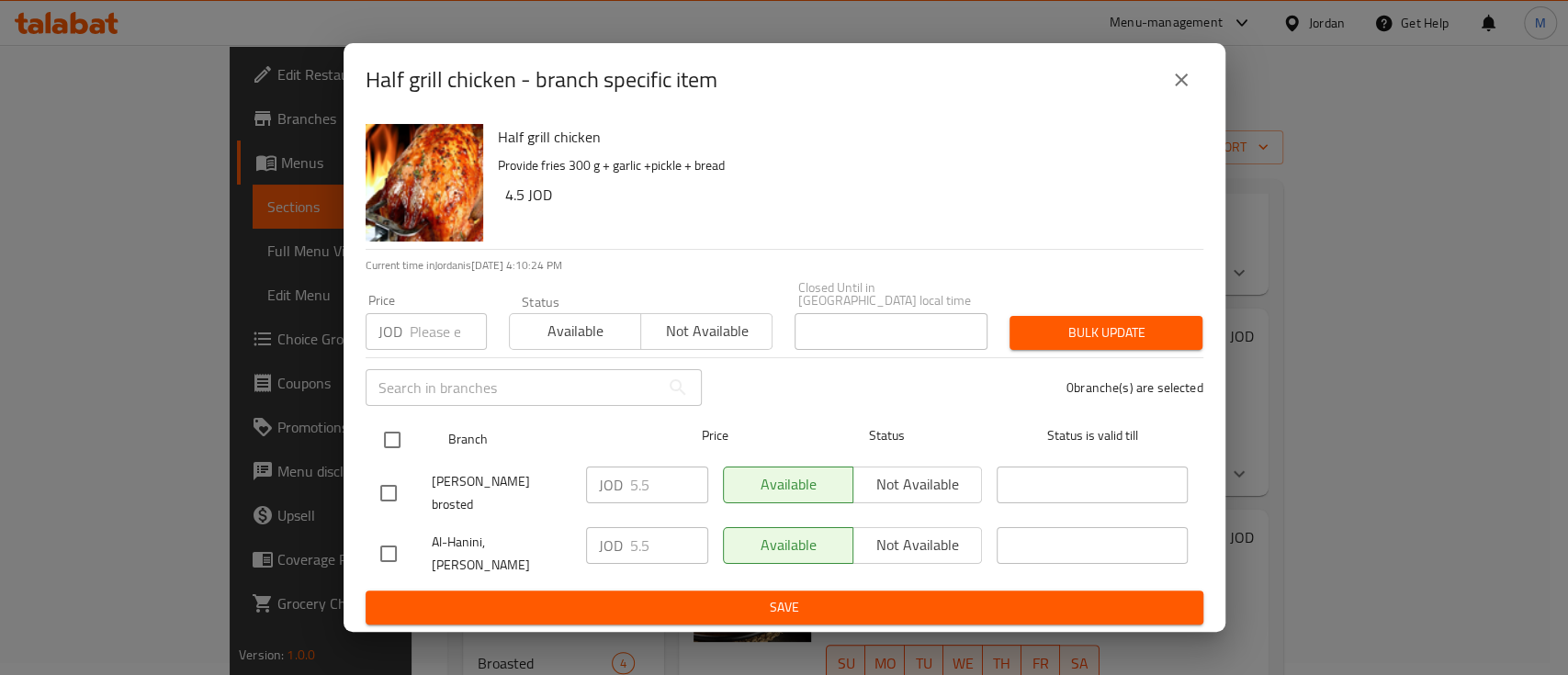
click at [396, 445] on input "checkbox" at bounding box center [392, 440] width 39 height 39
checkbox input "true"
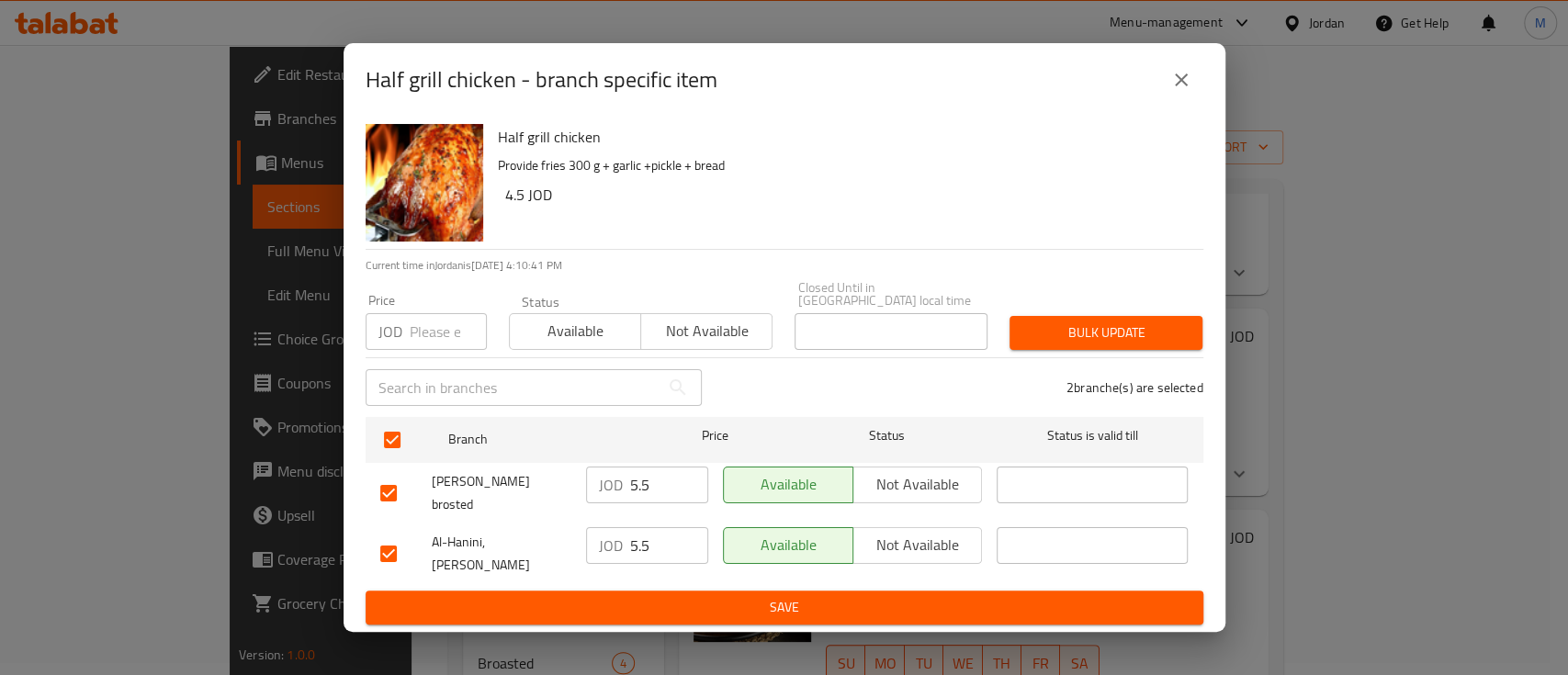
click at [452, 342] on input "number" at bounding box center [447, 332] width 77 height 37
type input "6.5"
click at [1080, 338] on span "Bulk update" at bounding box center [1106, 333] width 164 height 23
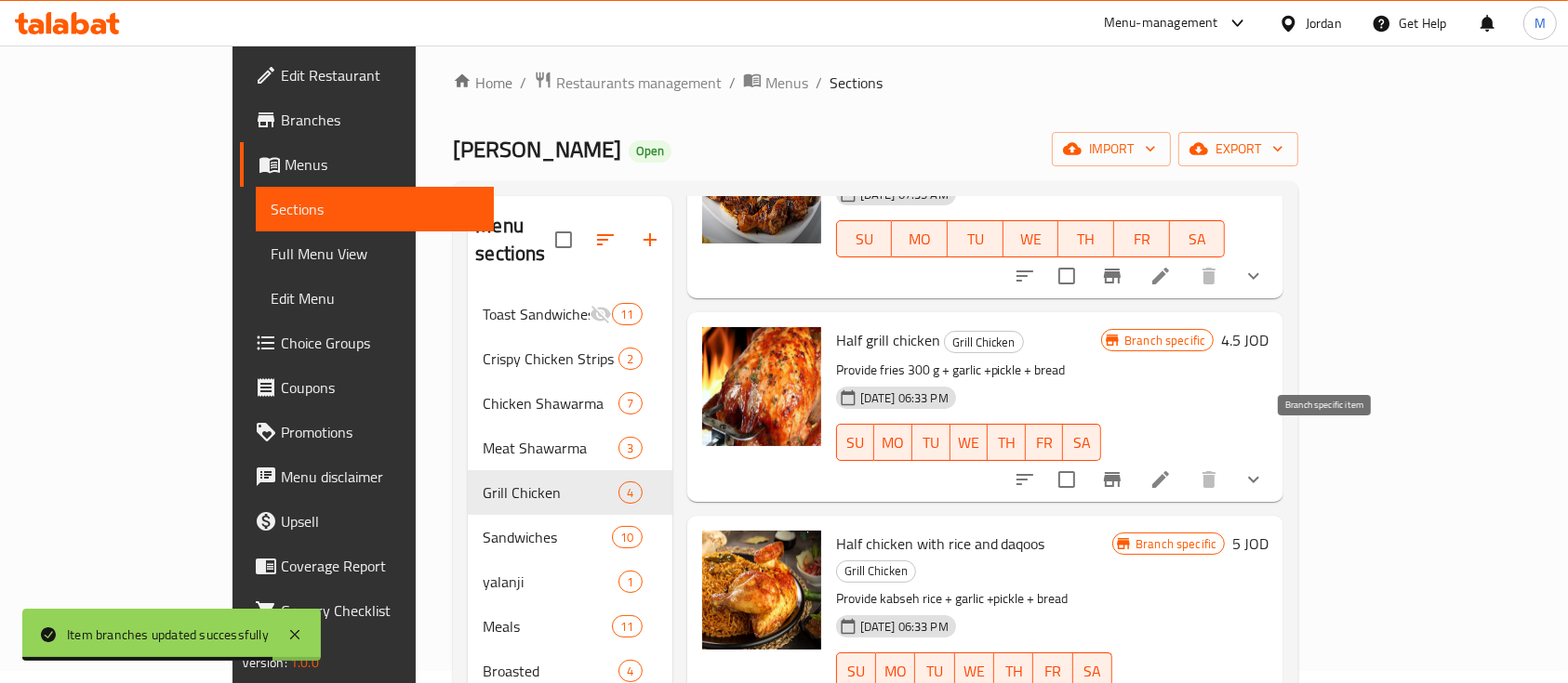
click at [1134, 458] on button "Branch-specific-item" at bounding box center [1112, 480] width 45 height 45
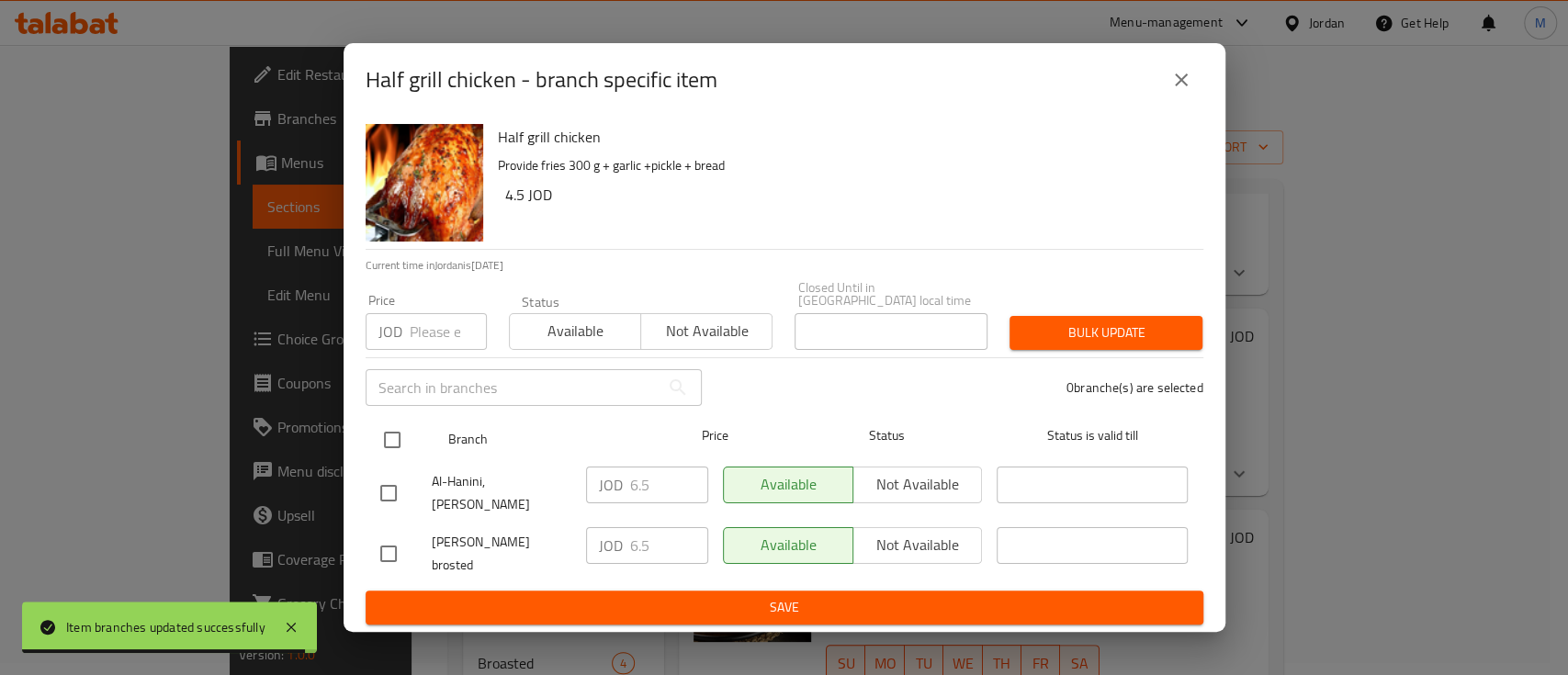
click at [399, 446] on input "checkbox" at bounding box center [392, 440] width 39 height 39
checkbox input "true"
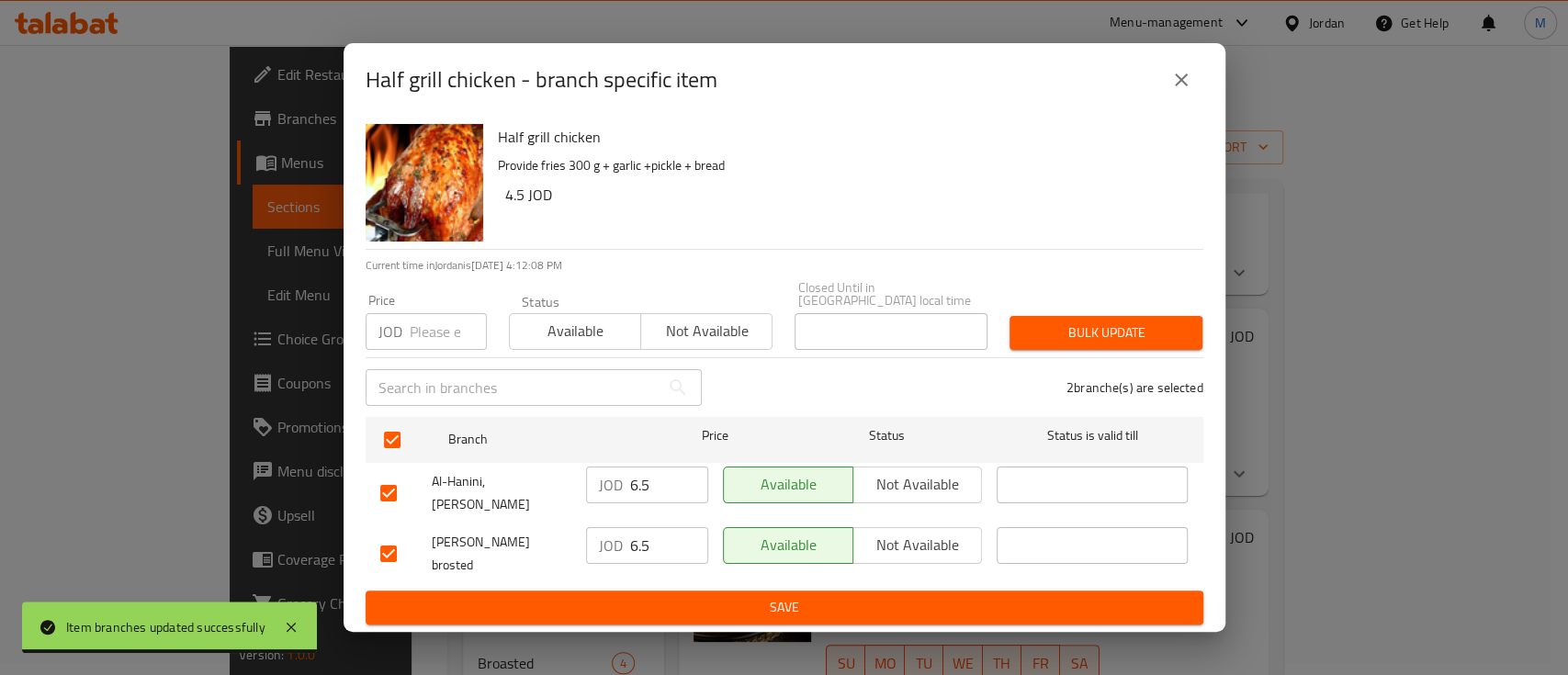
click at [411, 349] on input "number" at bounding box center [447, 332] width 77 height 37
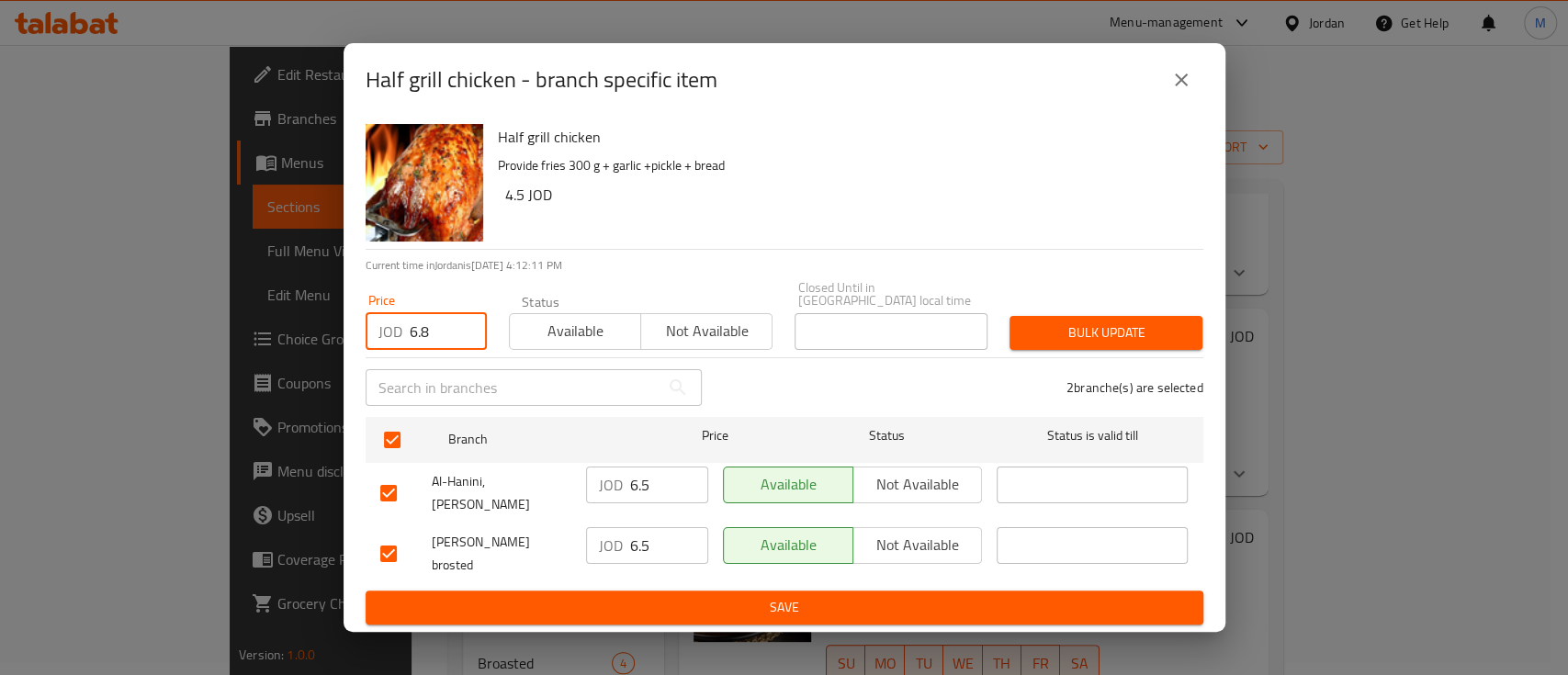
type input "6.8"
drag, startPoint x: 1030, startPoint y: 349, endPoint x: 1056, endPoint y: 331, distance: 31.6
click at [1031, 345] on span "Bulk update" at bounding box center [1106, 333] width 164 height 23
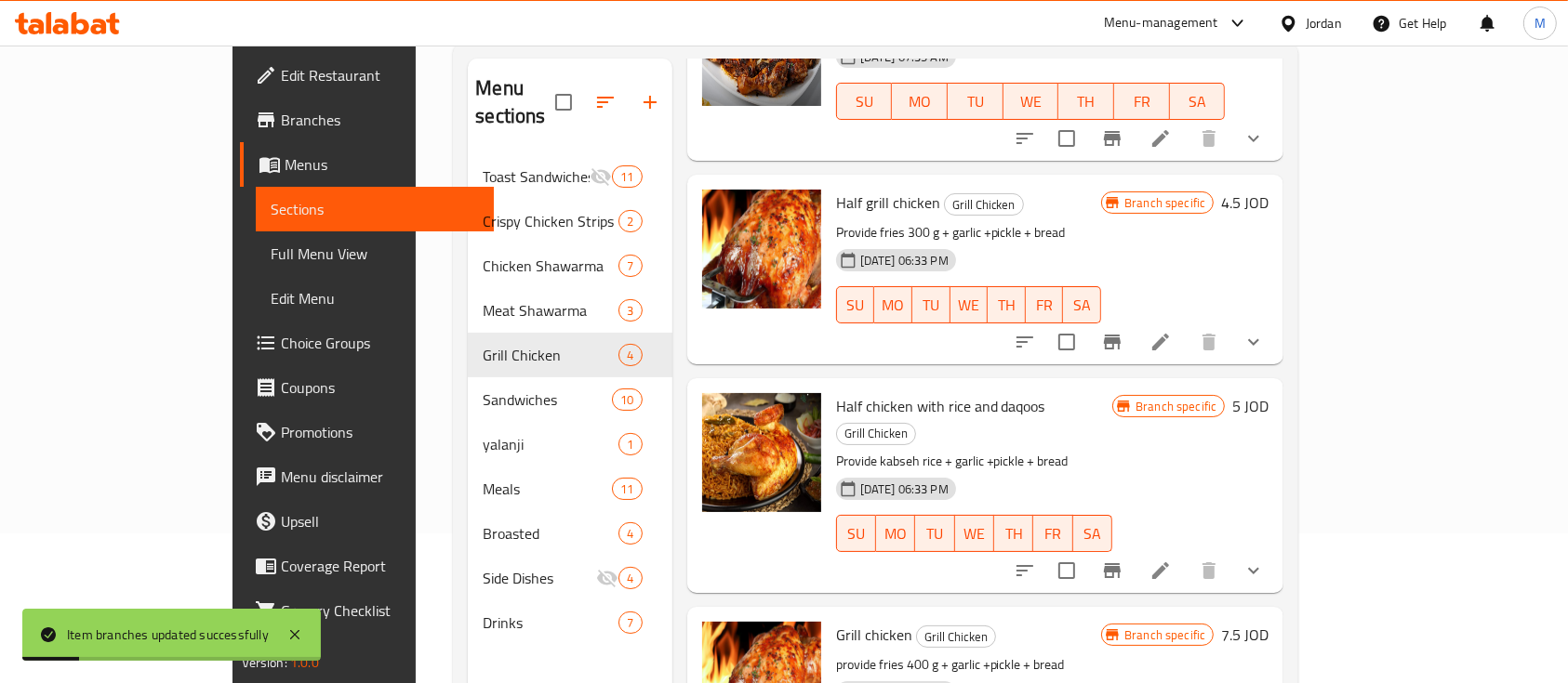
scroll to position [260, 0]
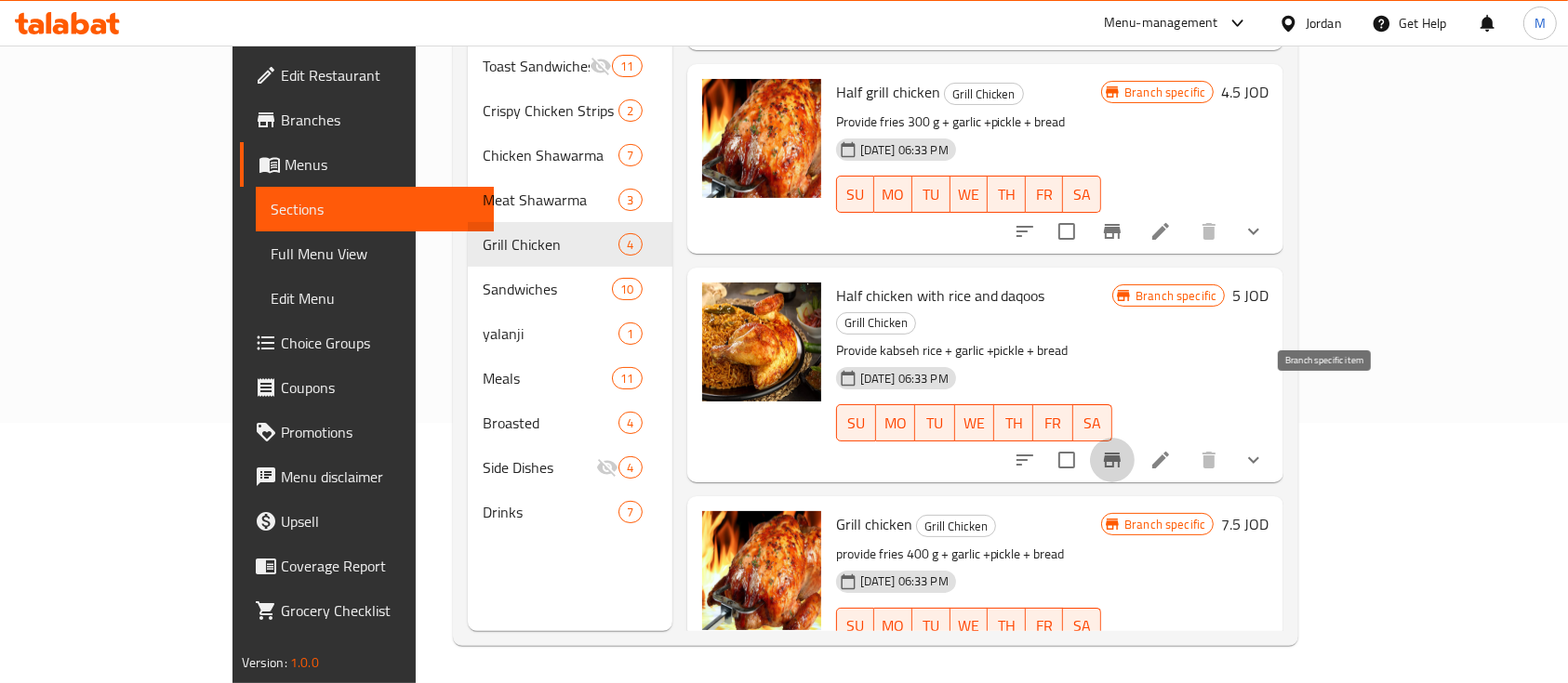
click at [1124, 449] on icon "Branch-specific-item" at bounding box center [1112, 460] width 22 height 22
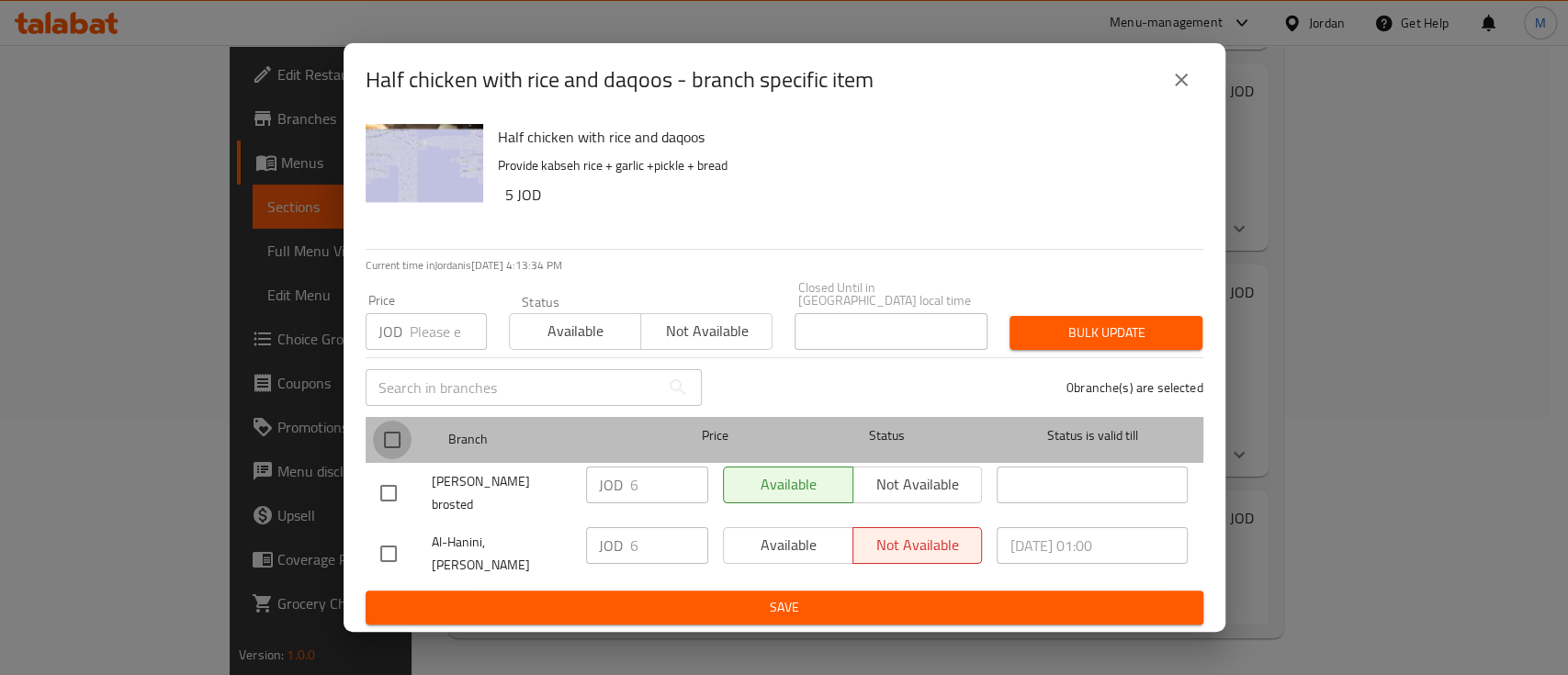
click at [386, 441] on input "checkbox" at bounding box center [392, 440] width 39 height 39
checkbox input "true"
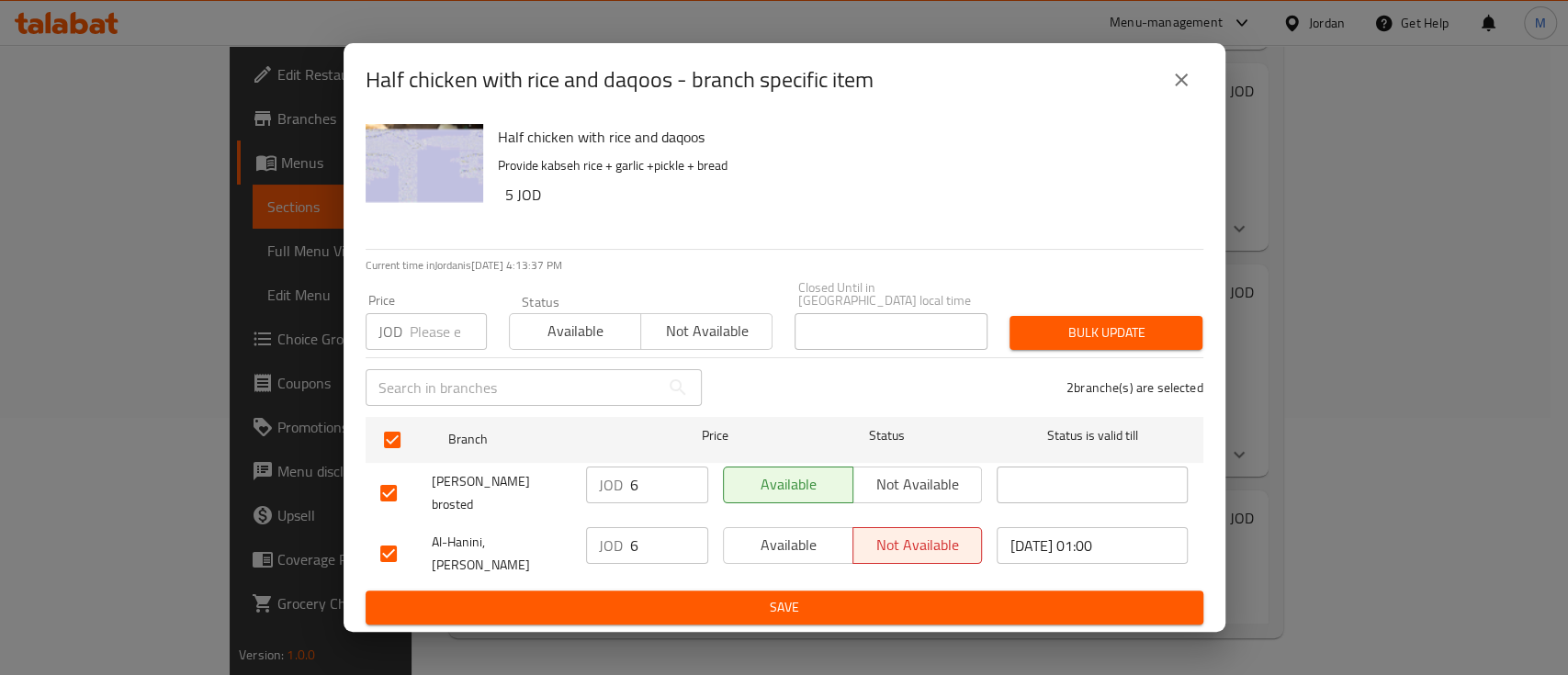
click at [434, 331] on input "number" at bounding box center [447, 332] width 77 height 37
type input "7"
click at [1054, 325] on button "Bulk update" at bounding box center [1106, 333] width 193 height 34
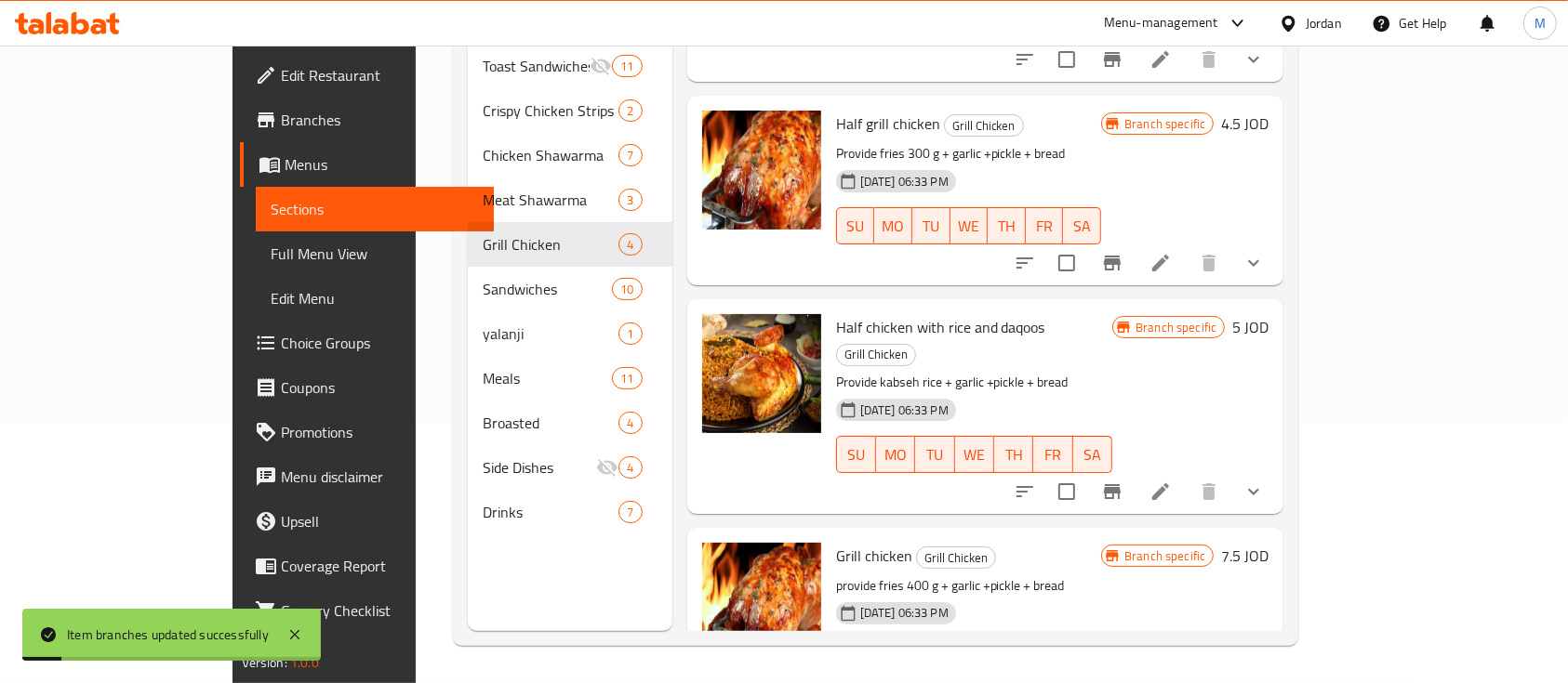
scroll to position [51, 0]
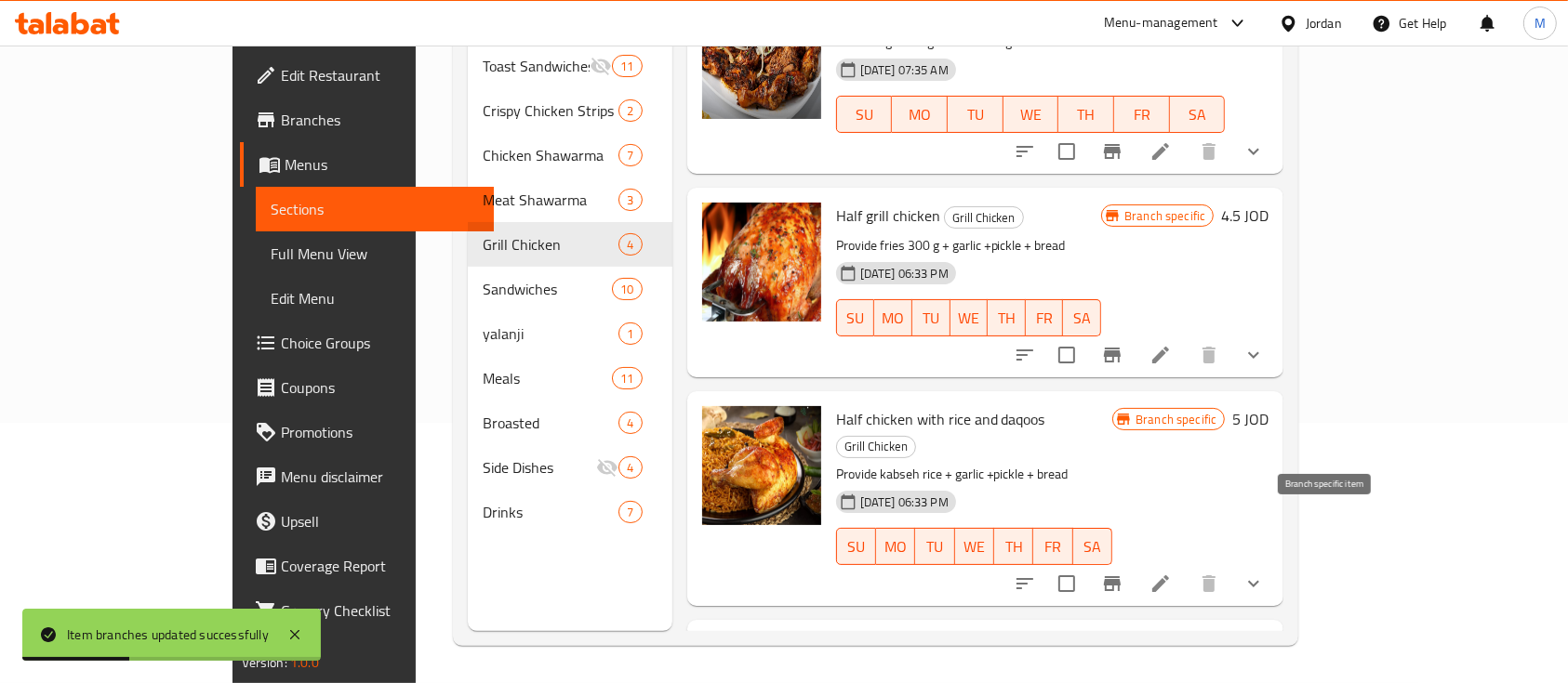
click at [1124, 573] on icon "Branch-specific-item" at bounding box center [1112, 584] width 22 height 22
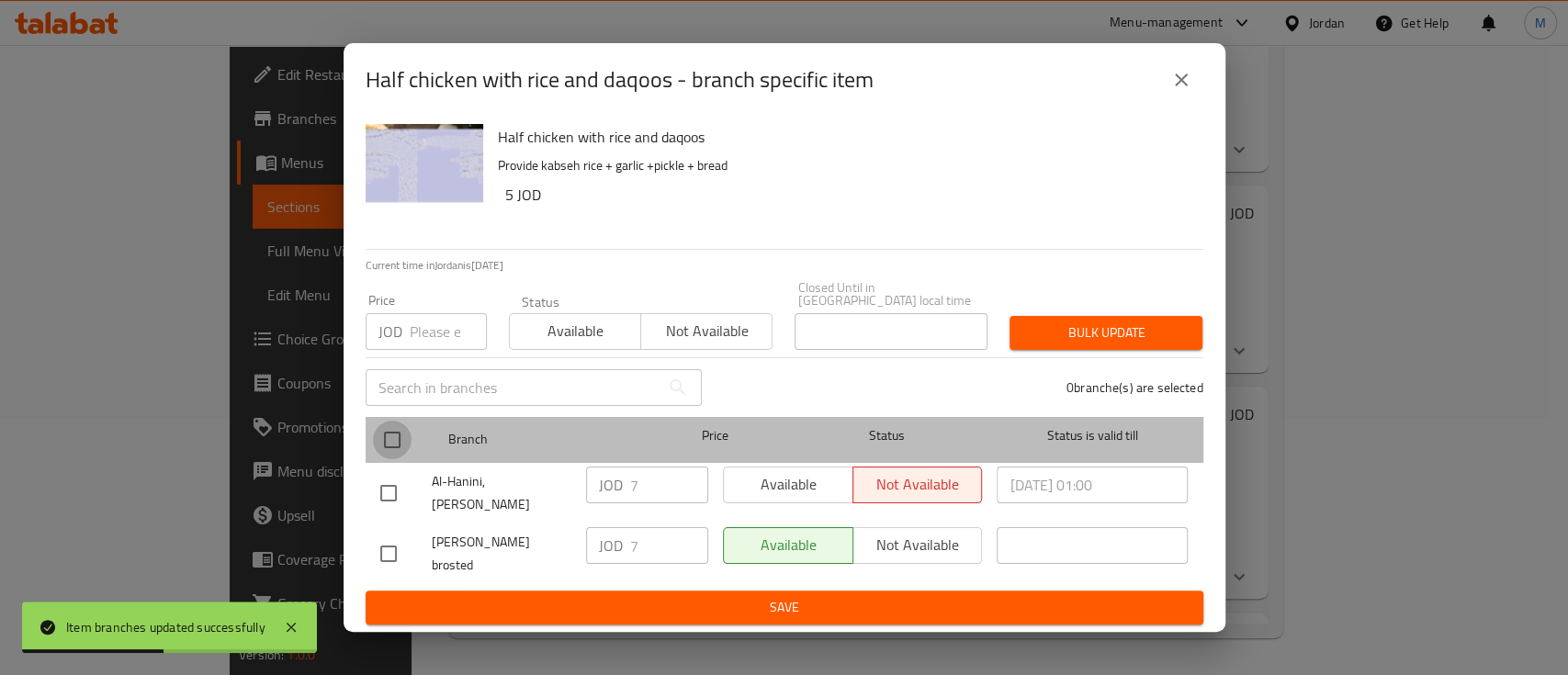
click at [394, 446] on input "checkbox" at bounding box center [392, 440] width 39 height 39
checkbox input "true"
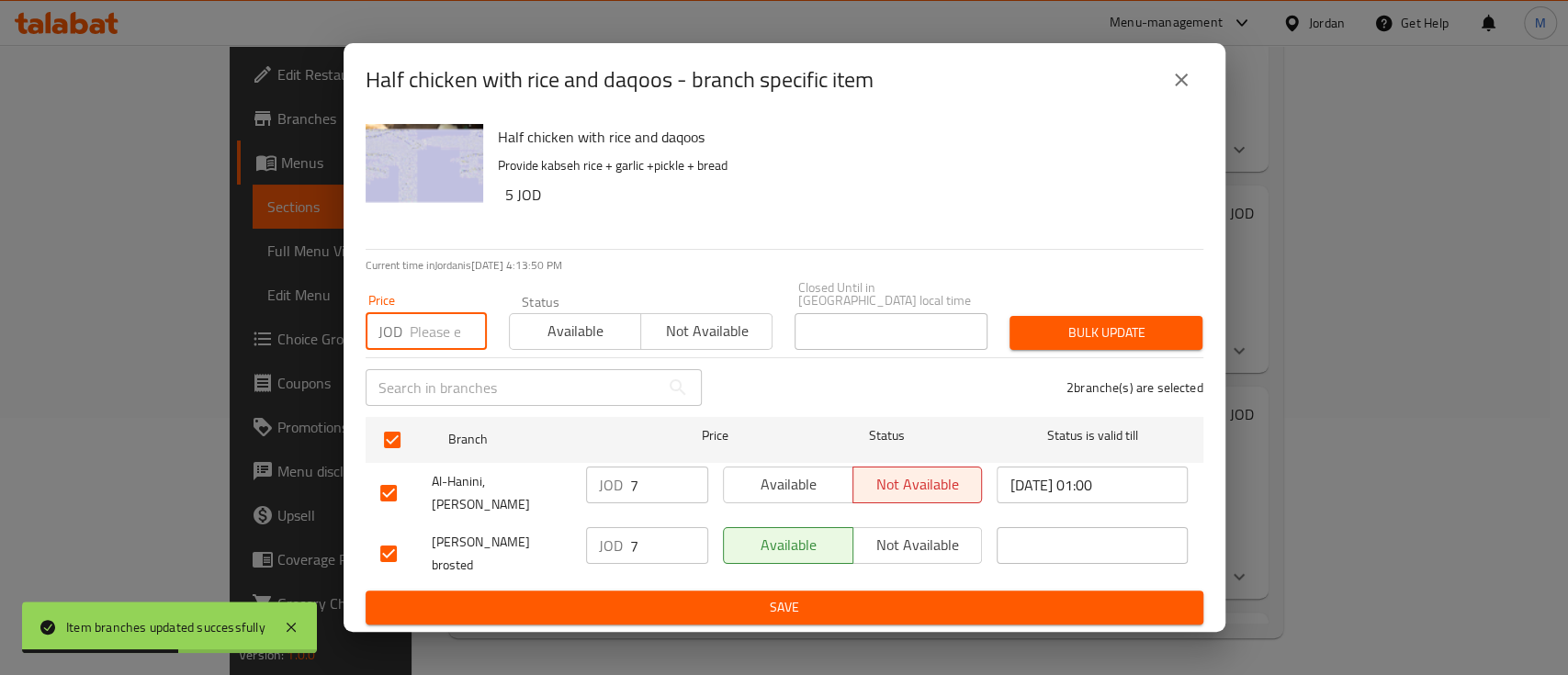
click at [435, 335] on input "number" at bounding box center [447, 332] width 77 height 37
type input "7.25"
click at [1143, 339] on span "Bulk update" at bounding box center [1106, 333] width 164 height 23
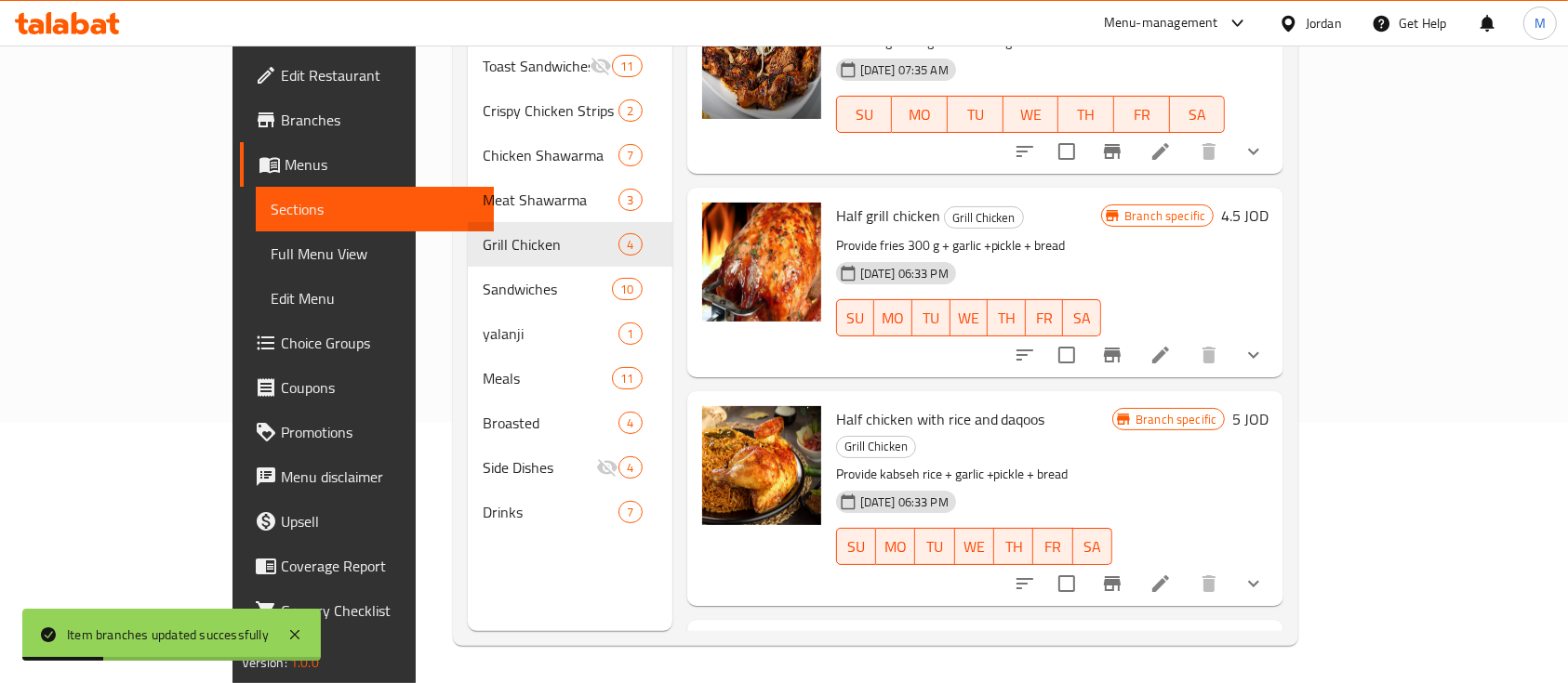
scroll to position [175, 0]
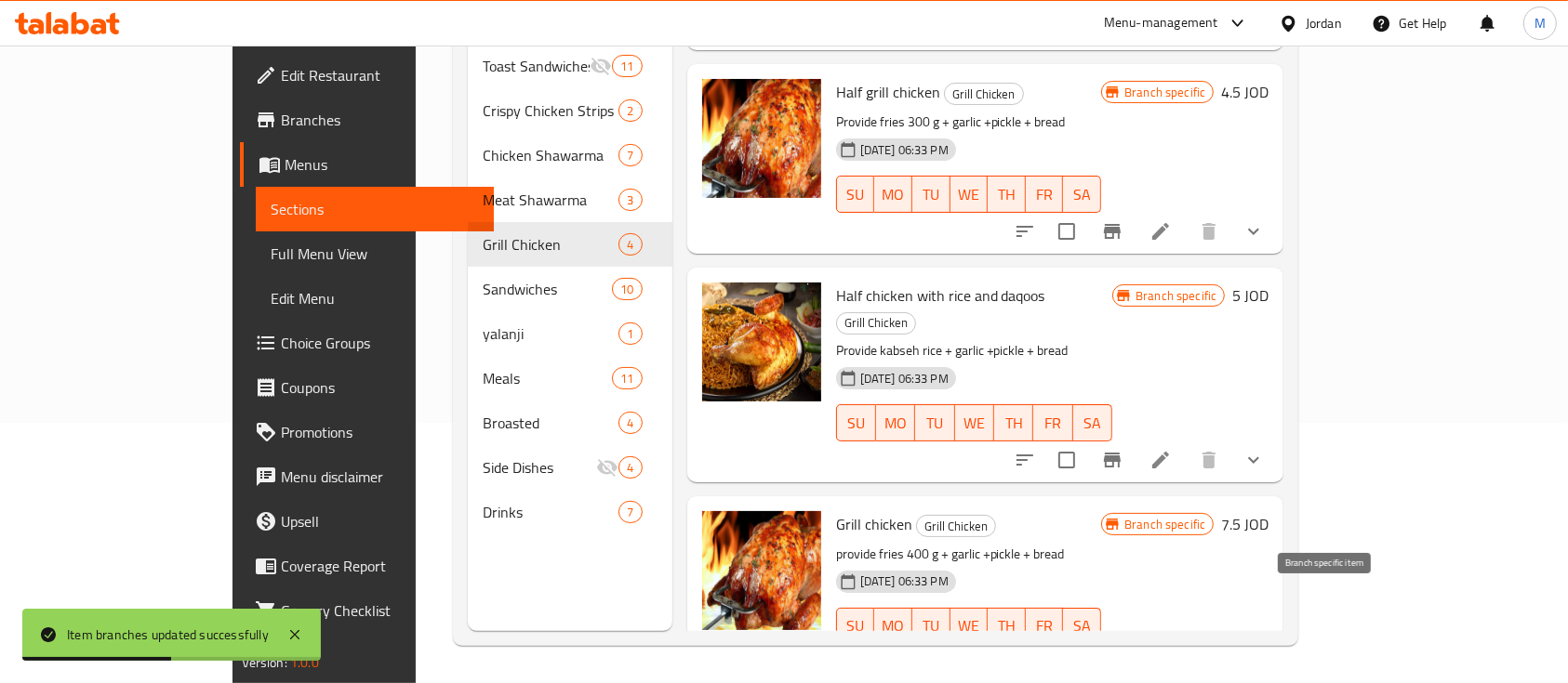
click at [1121, 657] on icon "Branch-specific-item" at bounding box center [1112, 664] width 17 height 15
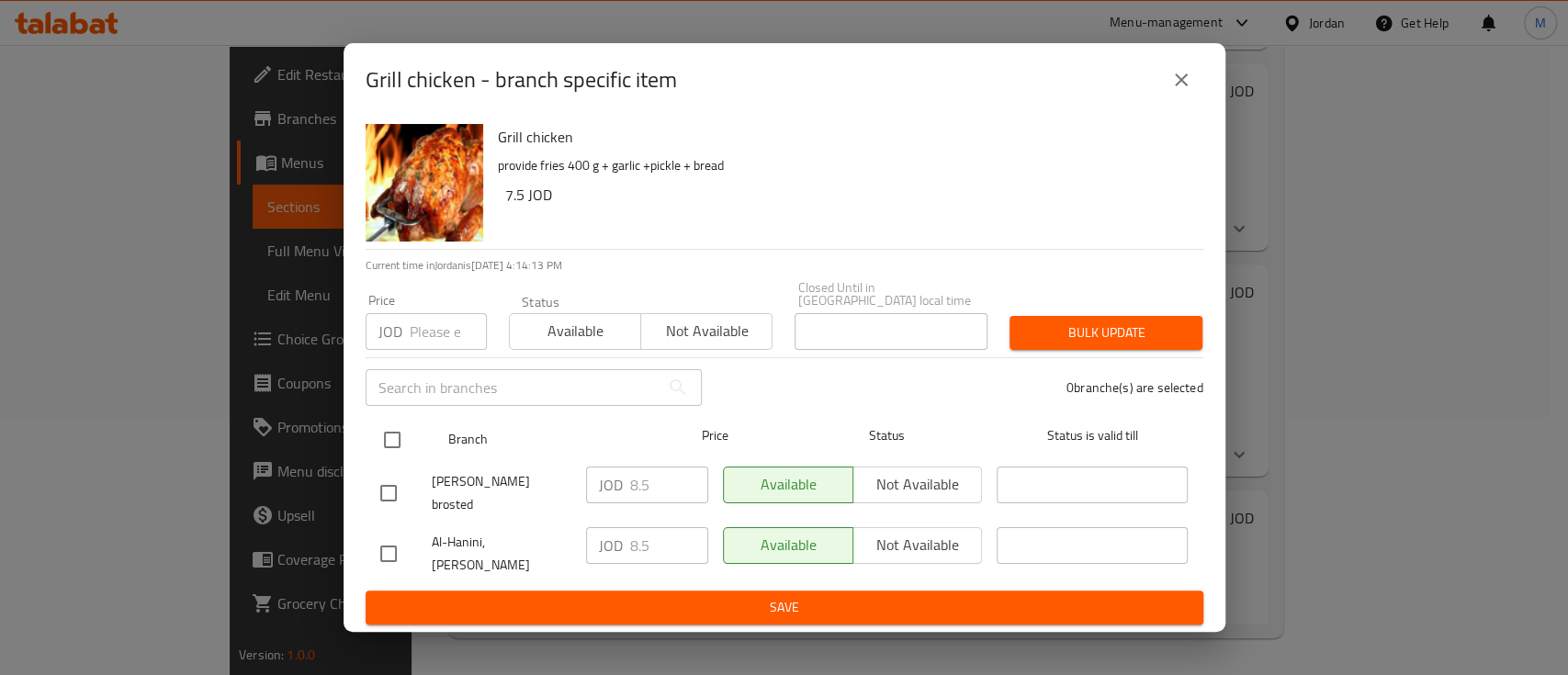
click at [391, 448] on input "checkbox" at bounding box center [392, 440] width 39 height 39
checkbox input "true"
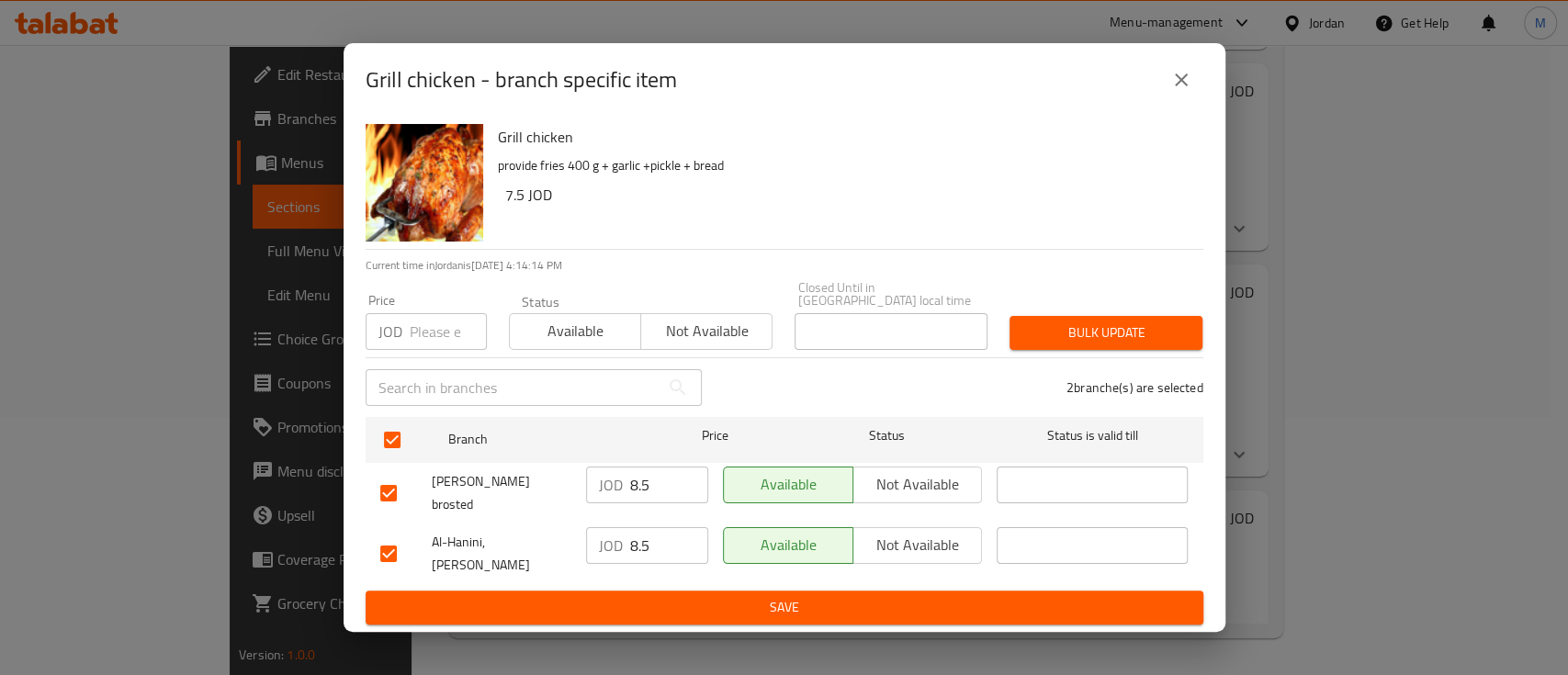
click at [411, 327] on input "number" at bounding box center [447, 332] width 77 height 37
click at [411, 342] on input "9.75" at bounding box center [447, 332] width 77 height 37
type input "9.75"
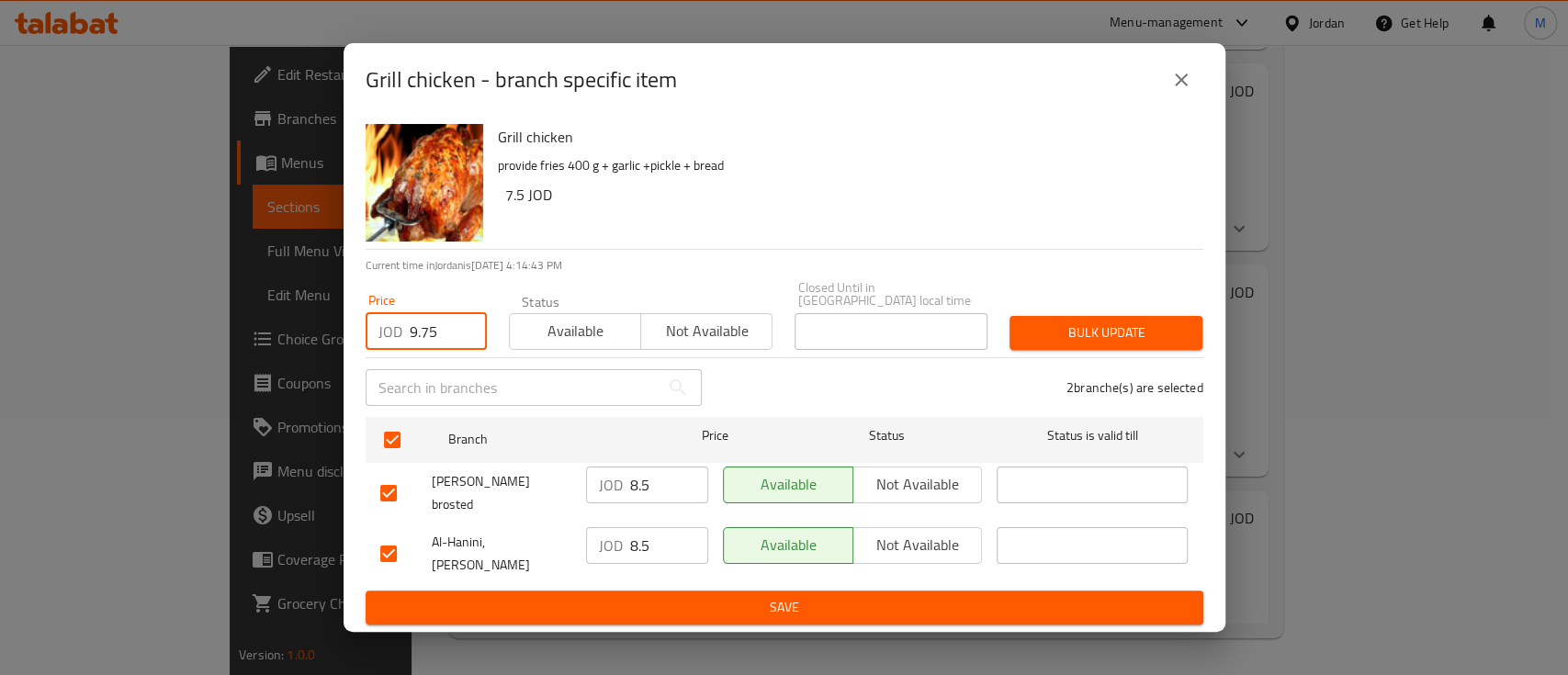
click at [1116, 332] on span "Bulk update" at bounding box center [1106, 333] width 164 height 23
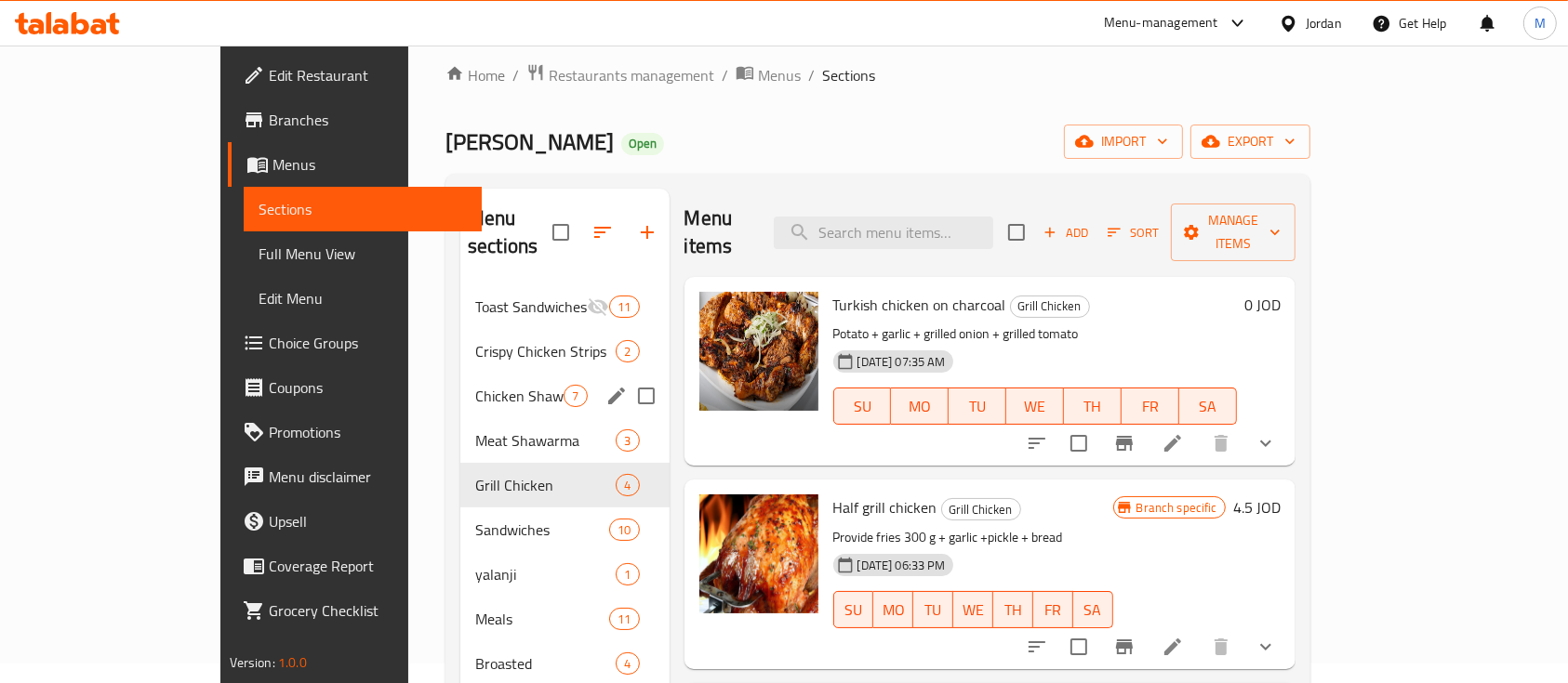
scroll to position [0, 0]
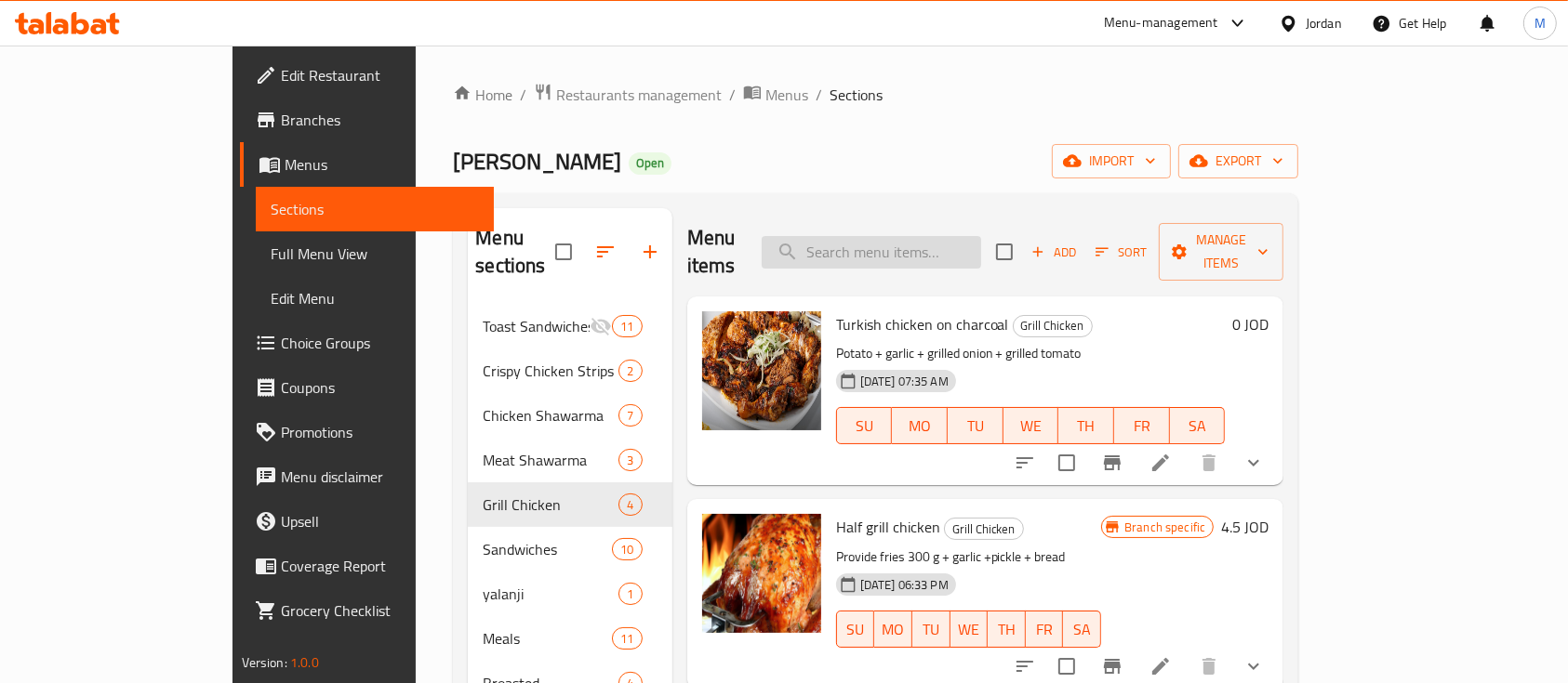
click at [961, 236] on input "search" at bounding box center [871, 252] width 220 height 33
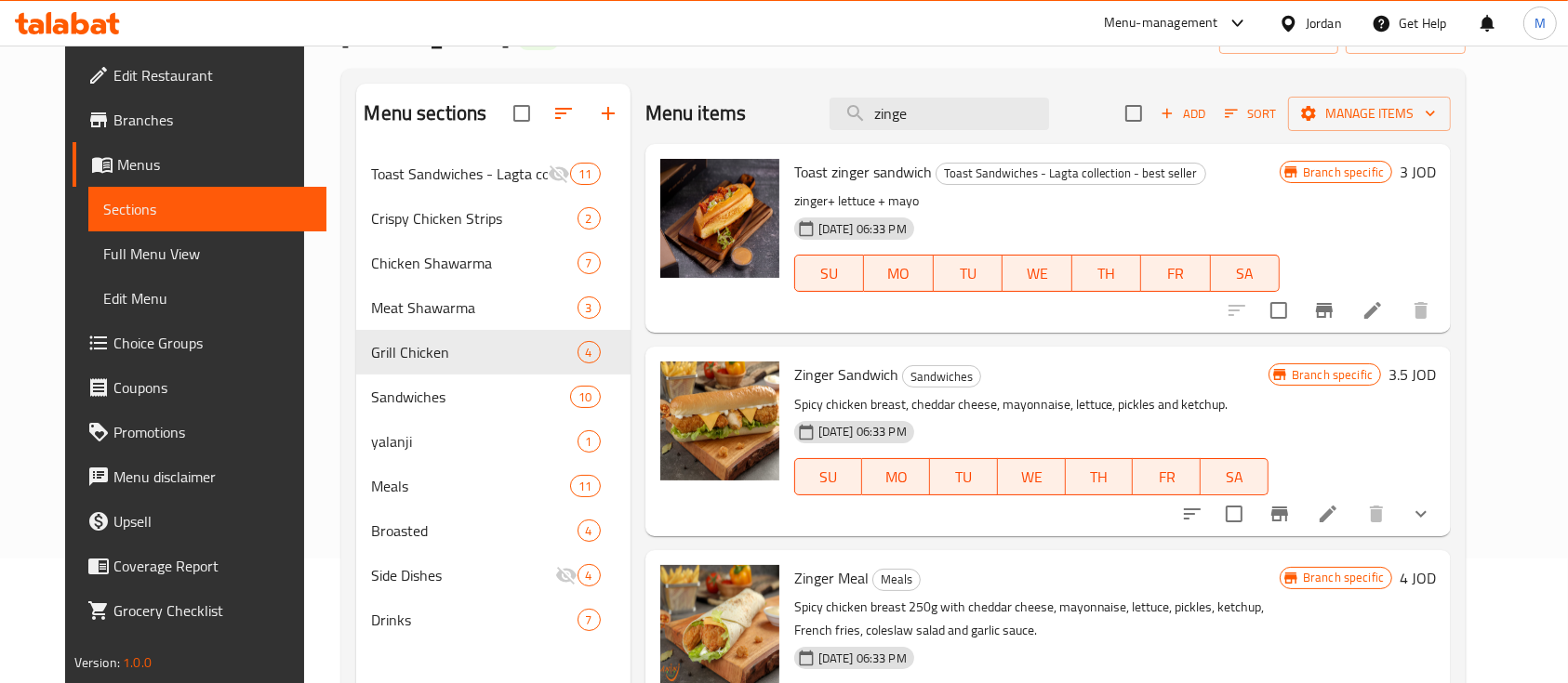
scroll to position [247, 0]
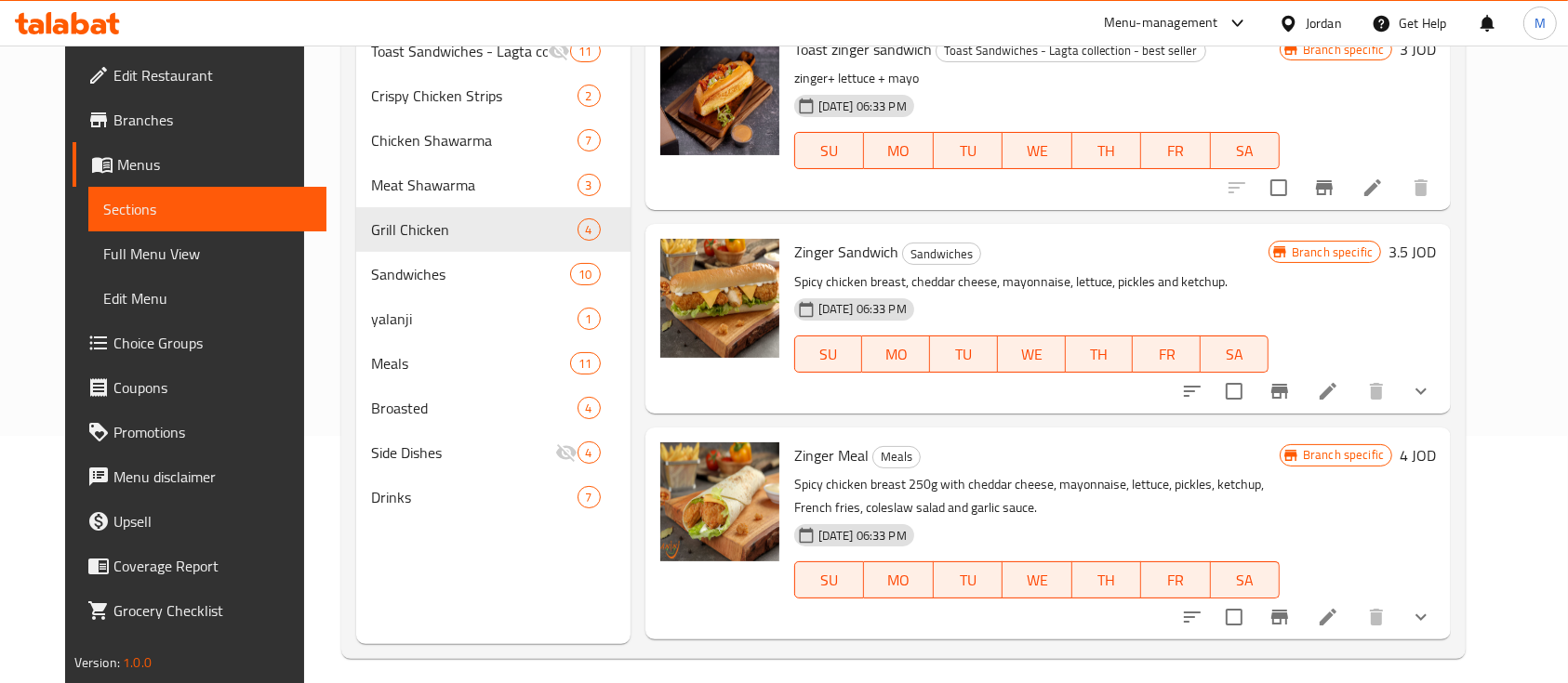
type input "zinge"
click at [1287, 616] on icon "Branch-specific-item" at bounding box center [1280, 618] width 17 height 15
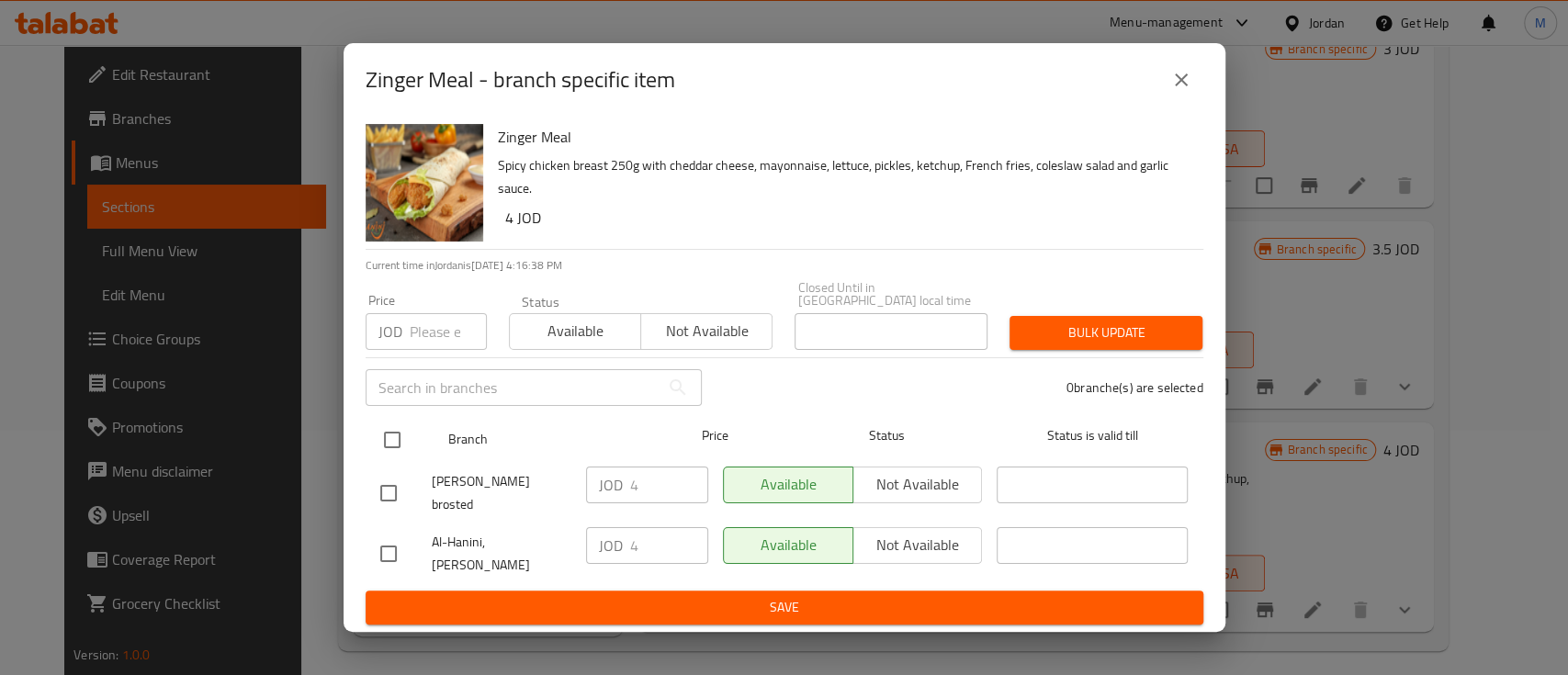
click at [397, 453] on input "checkbox" at bounding box center [392, 440] width 39 height 39
checkbox input "true"
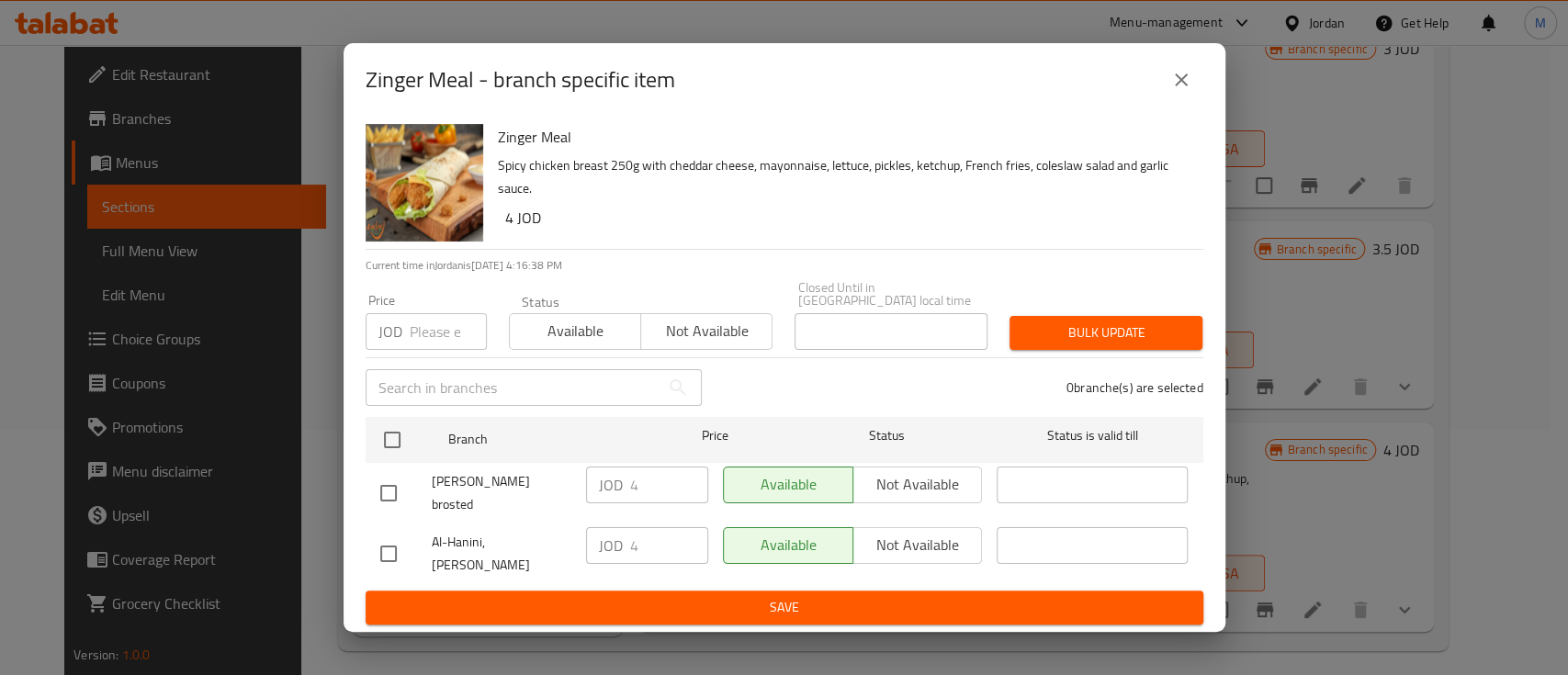
checkbox input "true"
click at [436, 344] on input "number" at bounding box center [447, 332] width 77 height 37
type input "4.5"
click at [1095, 350] on button "Bulk update" at bounding box center [1106, 333] width 193 height 34
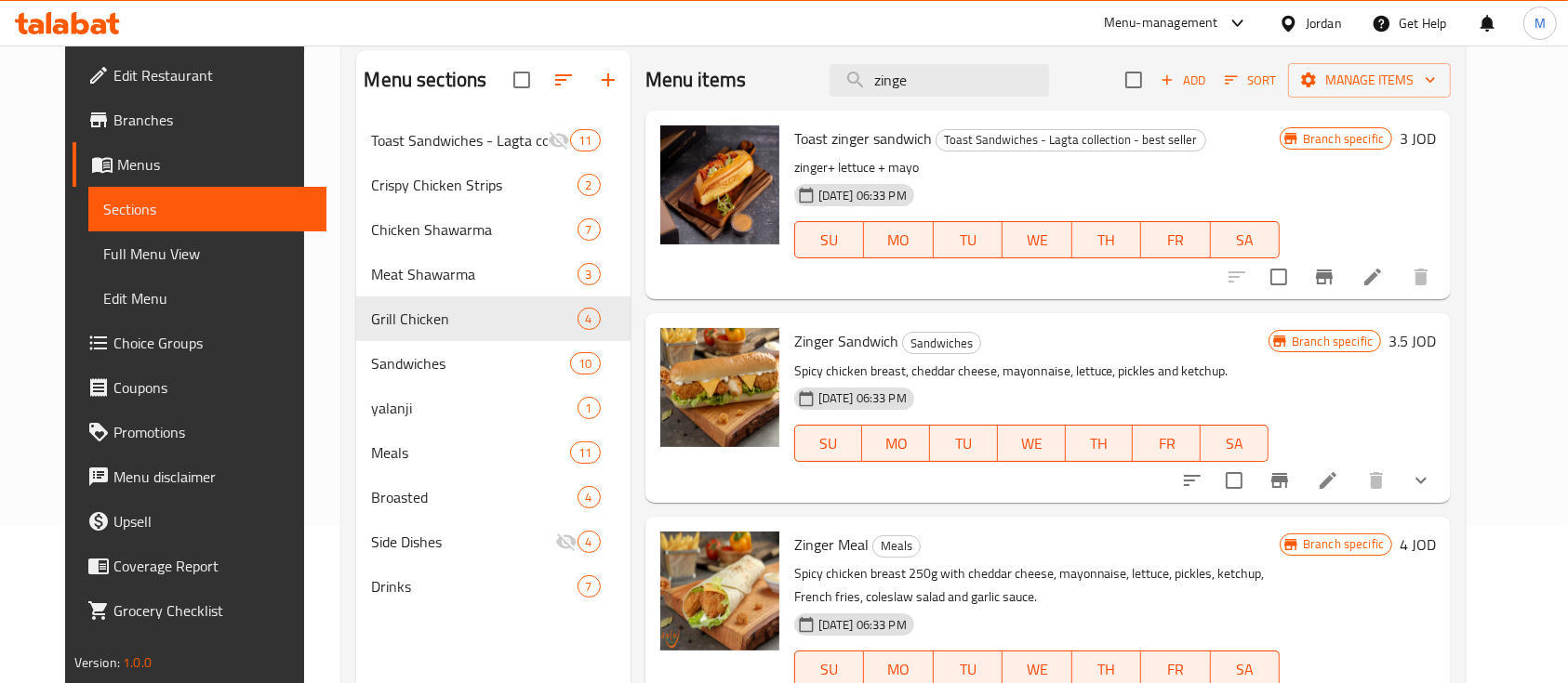
scroll to position [0, 0]
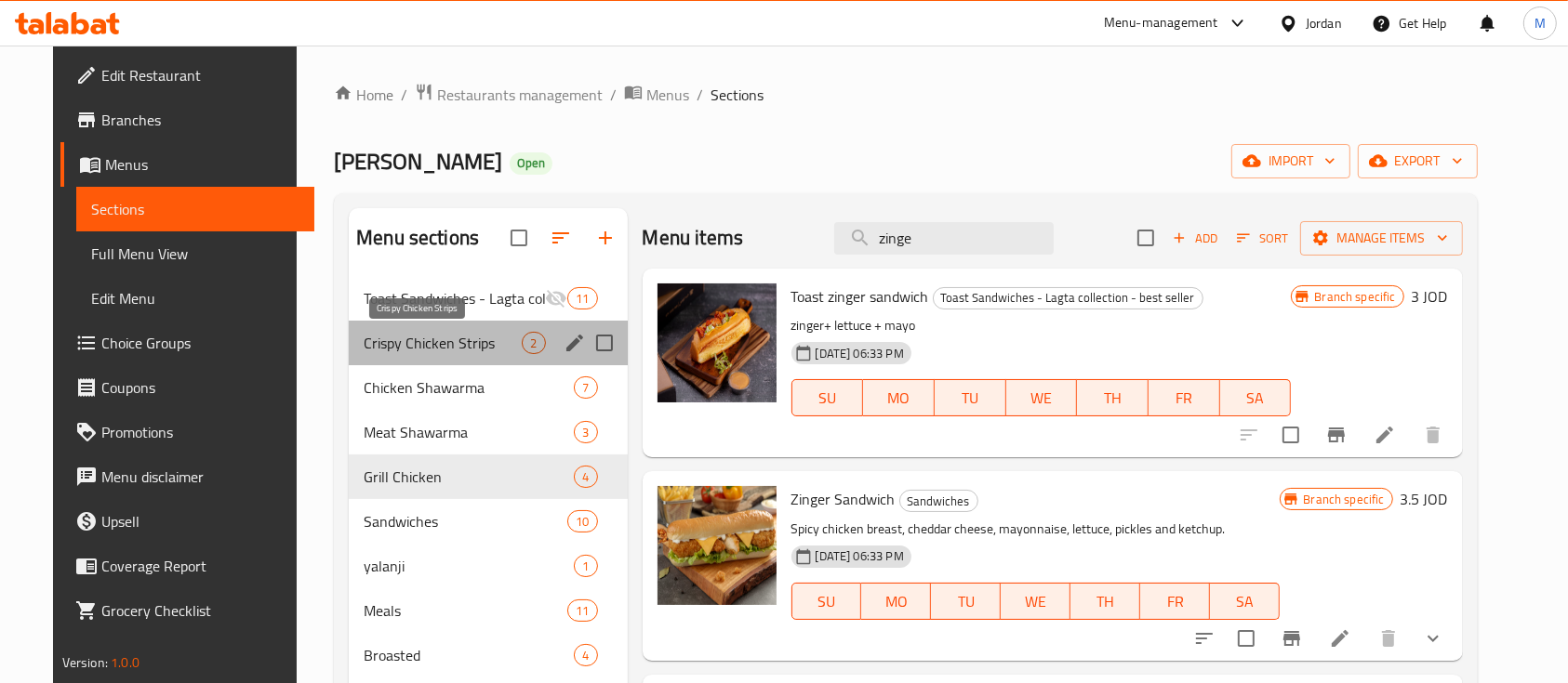
click at [402, 350] on span "Crispy Chicken Strips" at bounding box center [443, 343] width 158 height 22
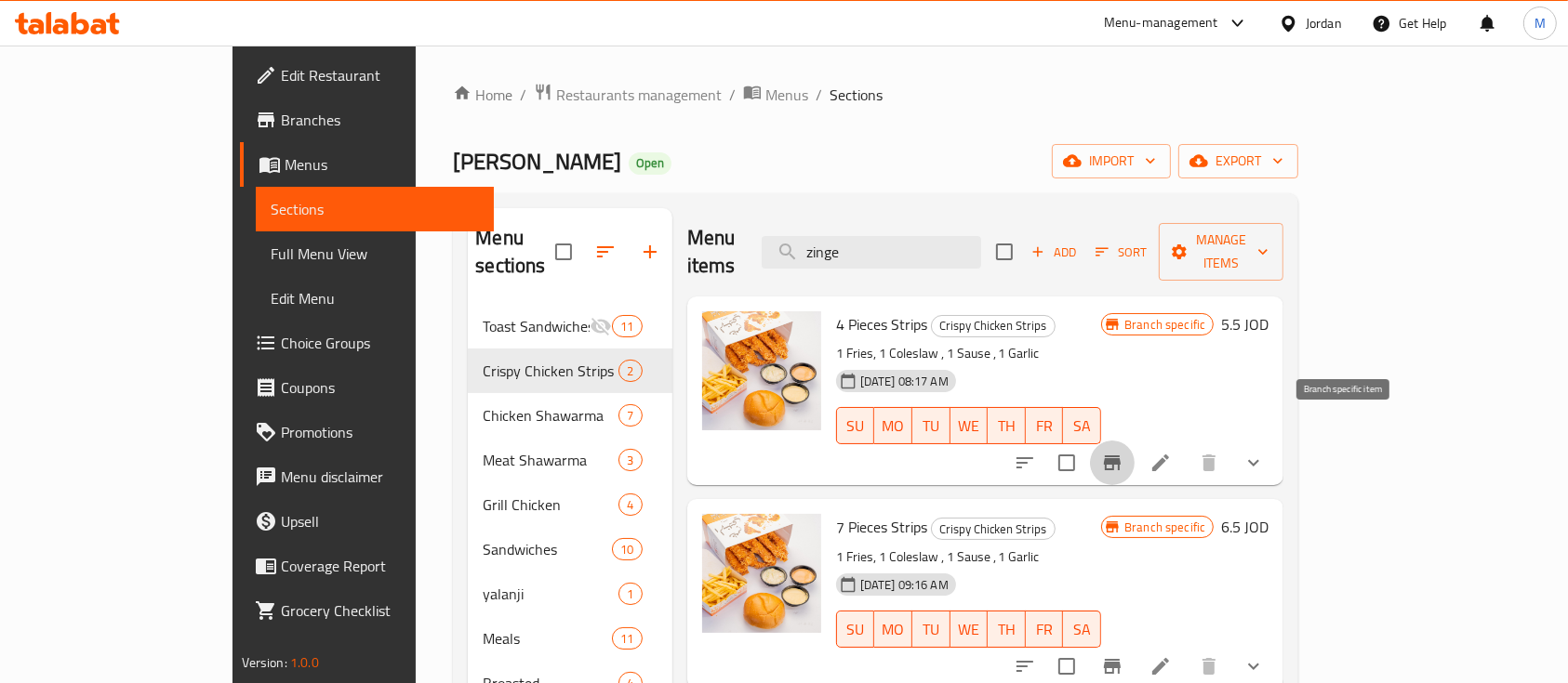
click at [1134, 441] on button "Branch-specific-item" at bounding box center [1112, 463] width 45 height 45
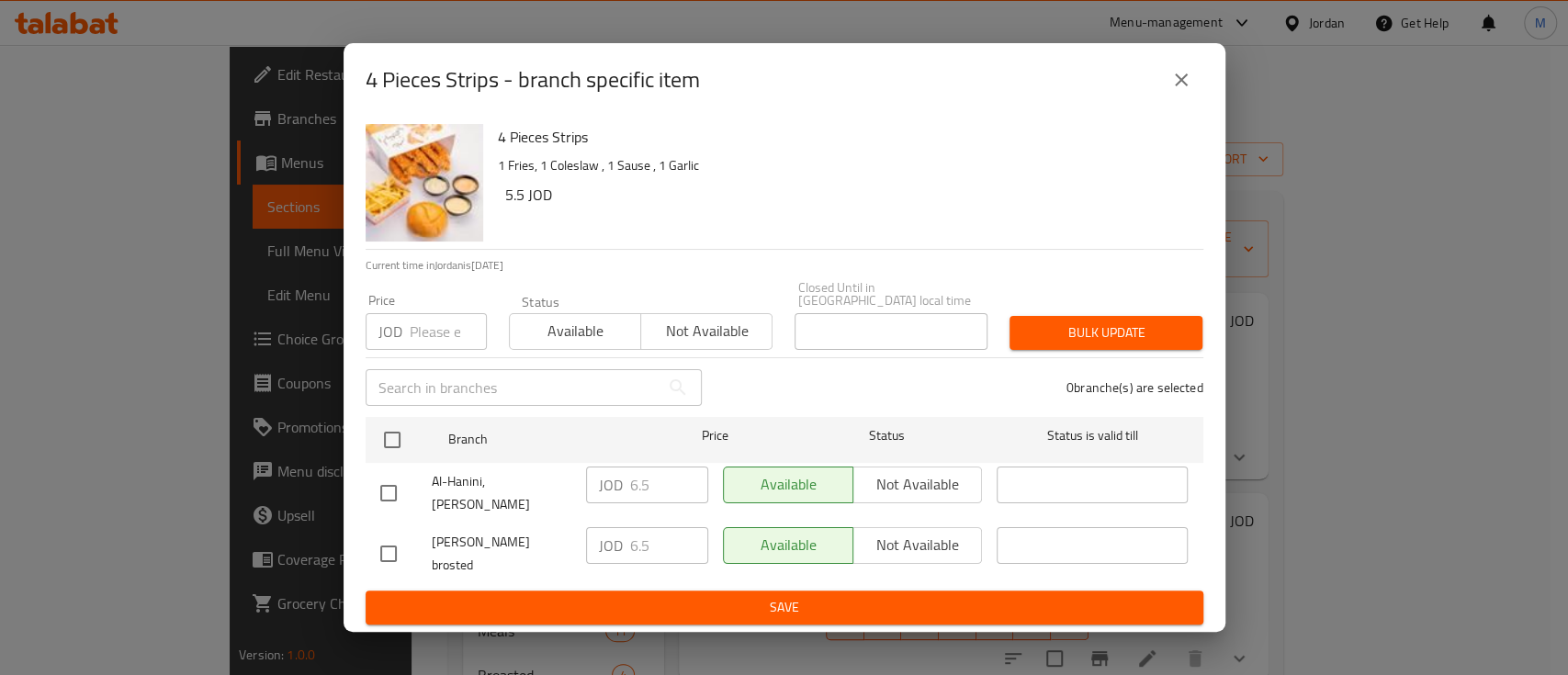
click at [1169, 99] on button "close" at bounding box center [1182, 80] width 44 height 44
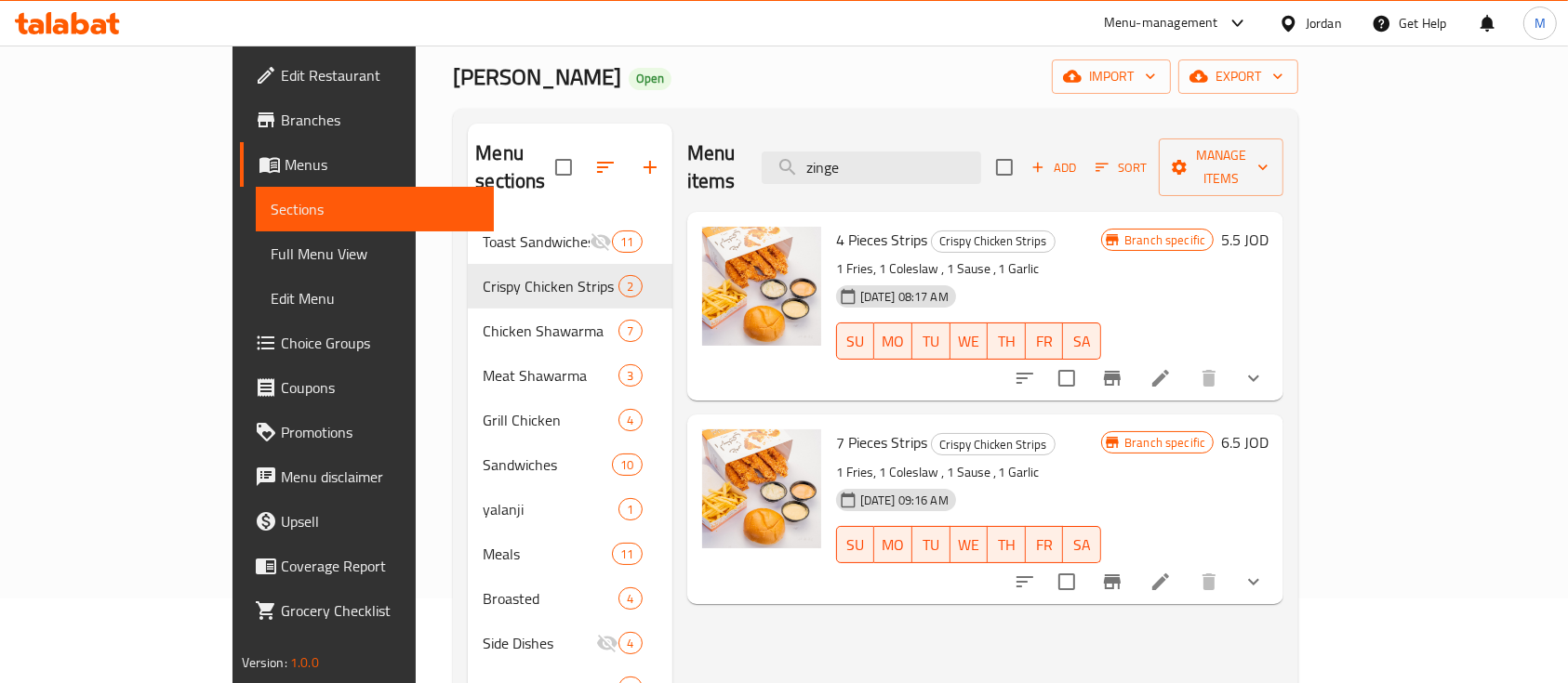
scroll to position [124, 0]
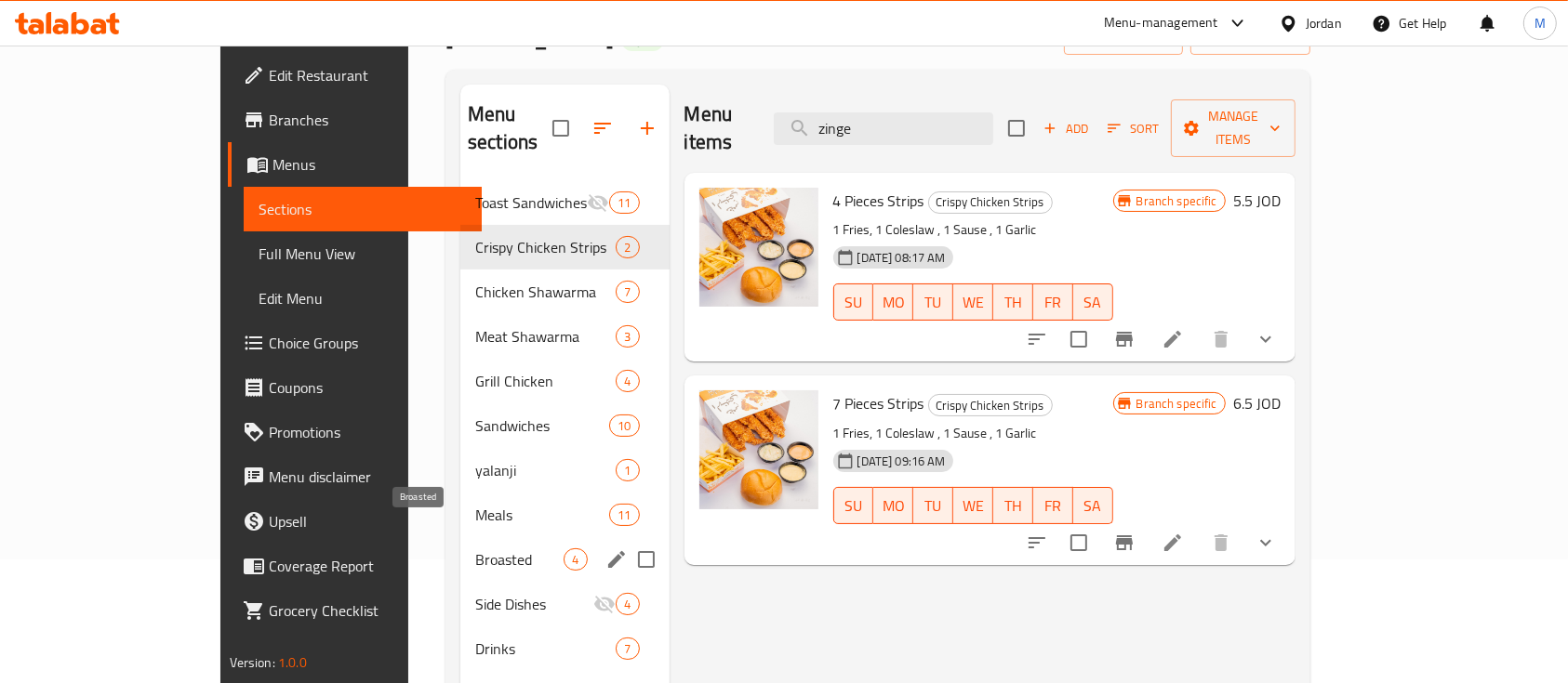
click at [475, 548] on span "Broasted" at bounding box center [519, 559] width 88 height 22
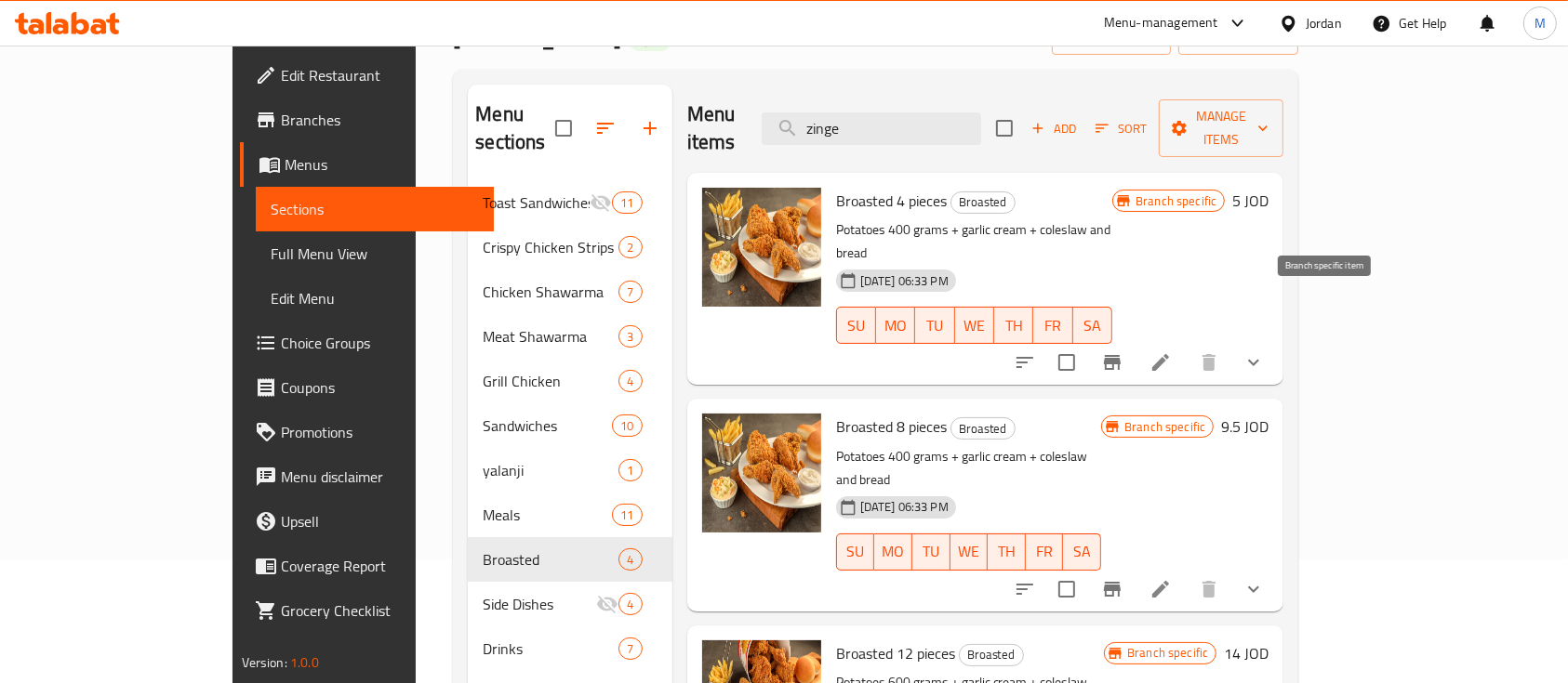
click at [1124, 352] on icon "Branch-specific-item" at bounding box center [1112, 363] width 22 height 22
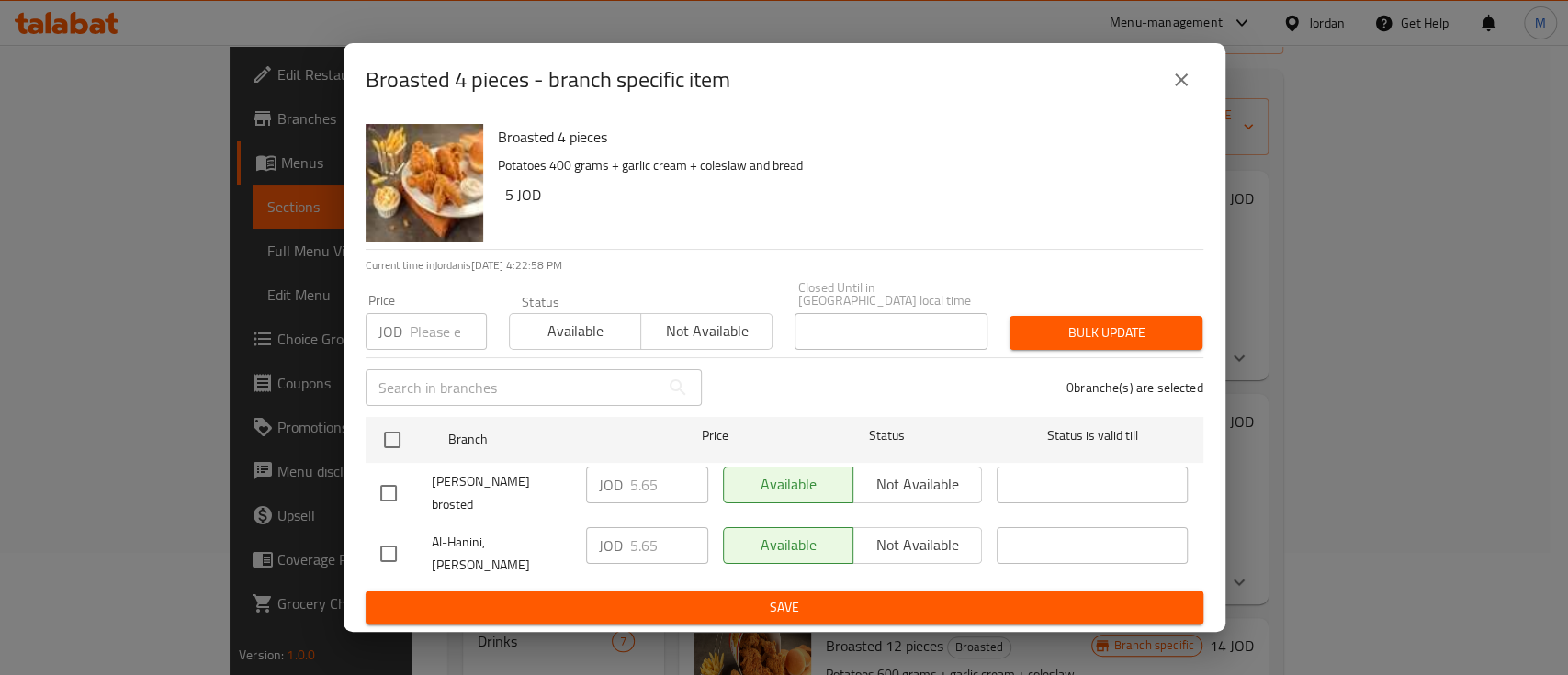
click at [1192, 102] on button "close" at bounding box center [1182, 80] width 44 height 44
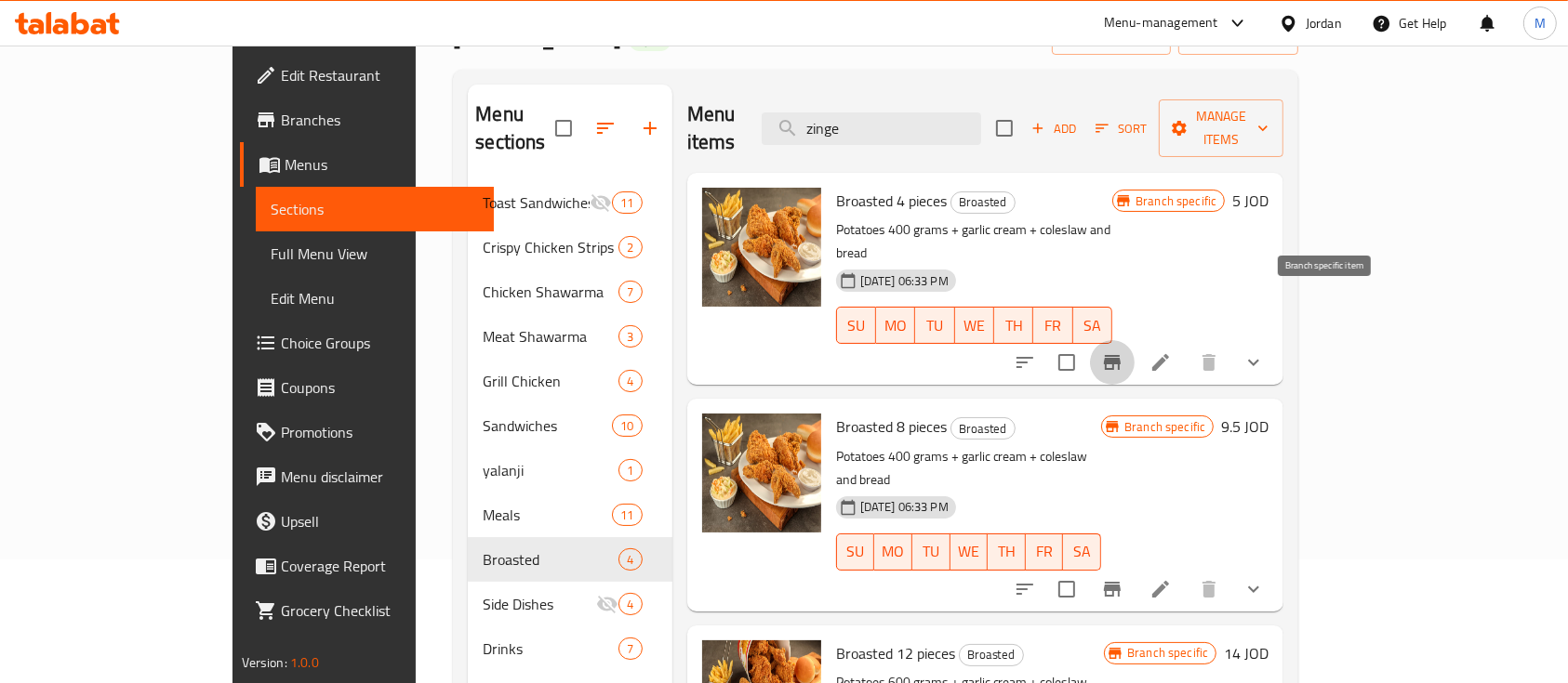
click at [1134, 341] on button "Branch-specific-item" at bounding box center [1112, 363] width 45 height 45
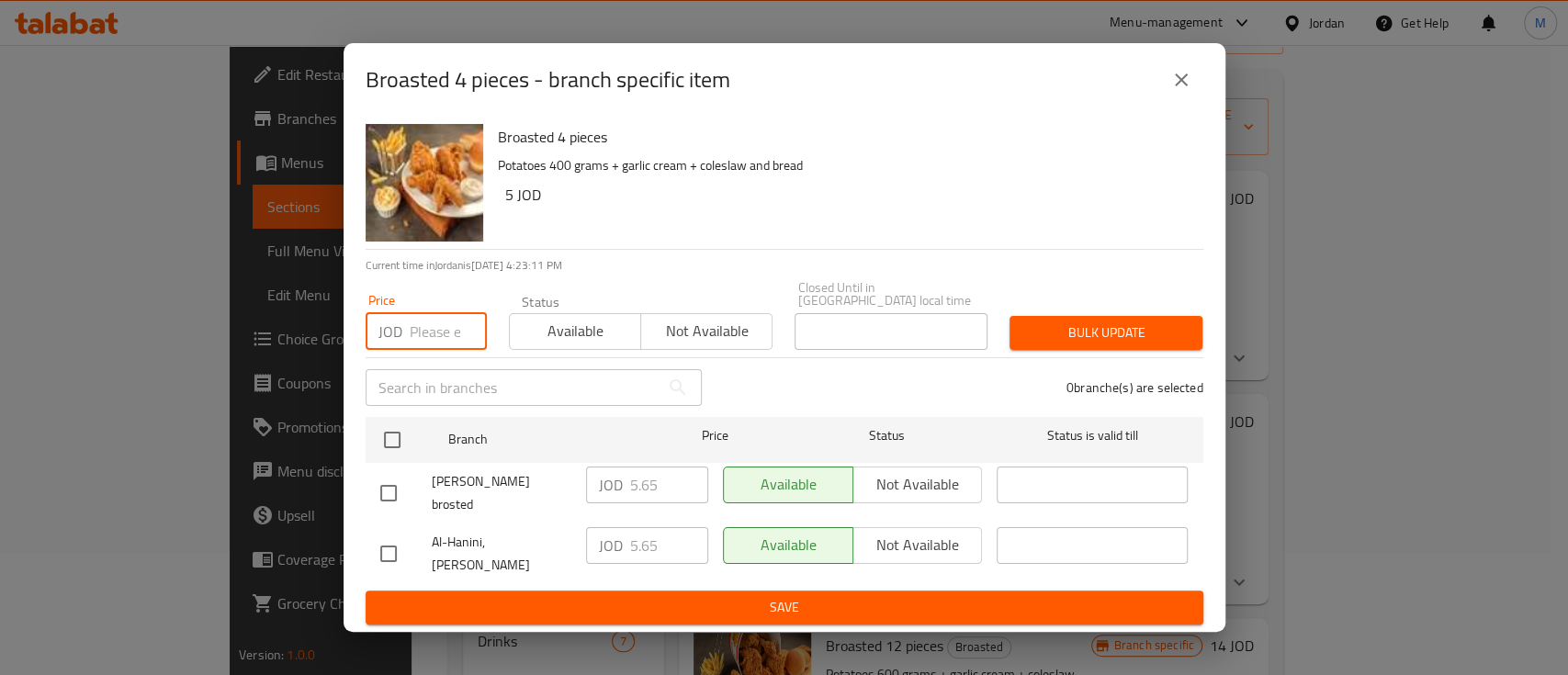
drag, startPoint x: 411, startPoint y: 350, endPoint x: 430, endPoint y: 380, distance: 35.5
click at [412, 350] on input "number" at bounding box center [447, 332] width 77 height 37
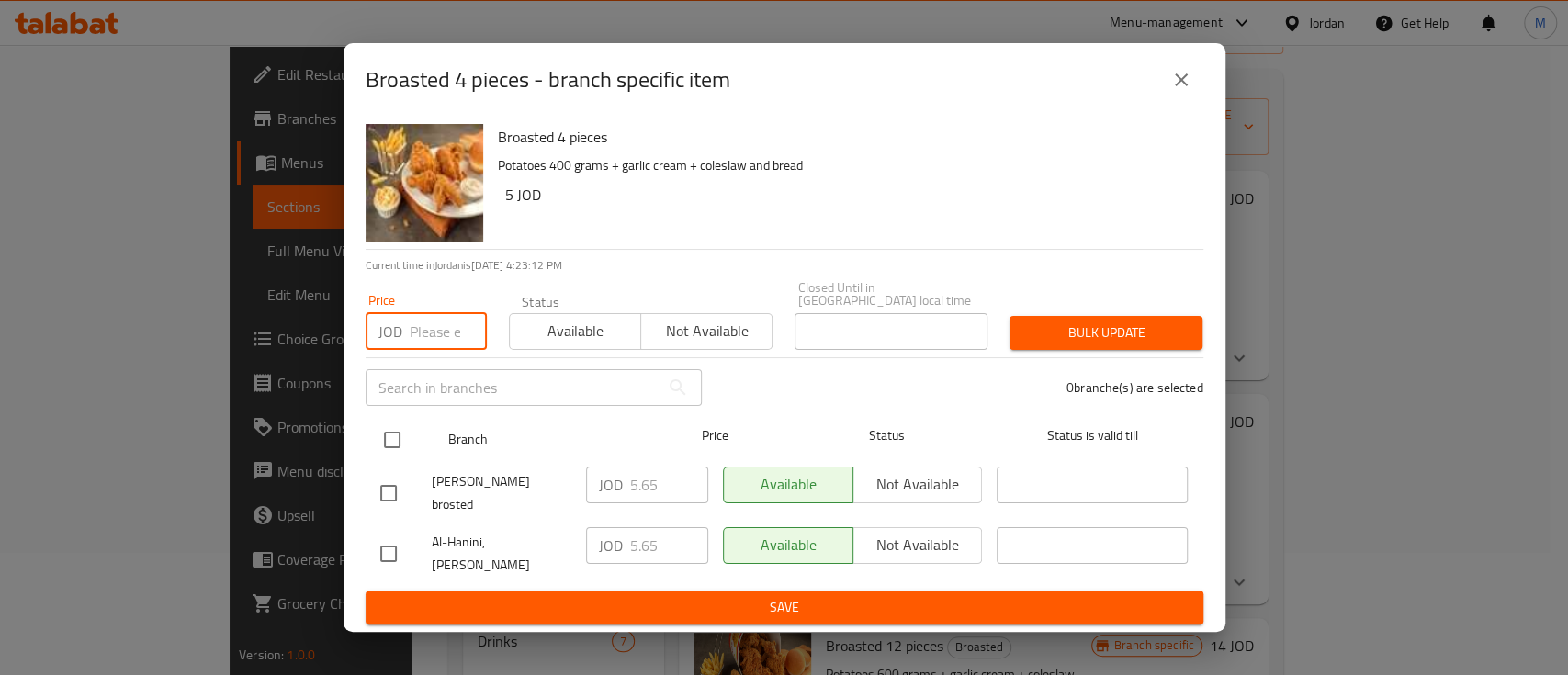
click at [388, 448] on input "checkbox" at bounding box center [392, 440] width 39 height 39
checkbox input "true"
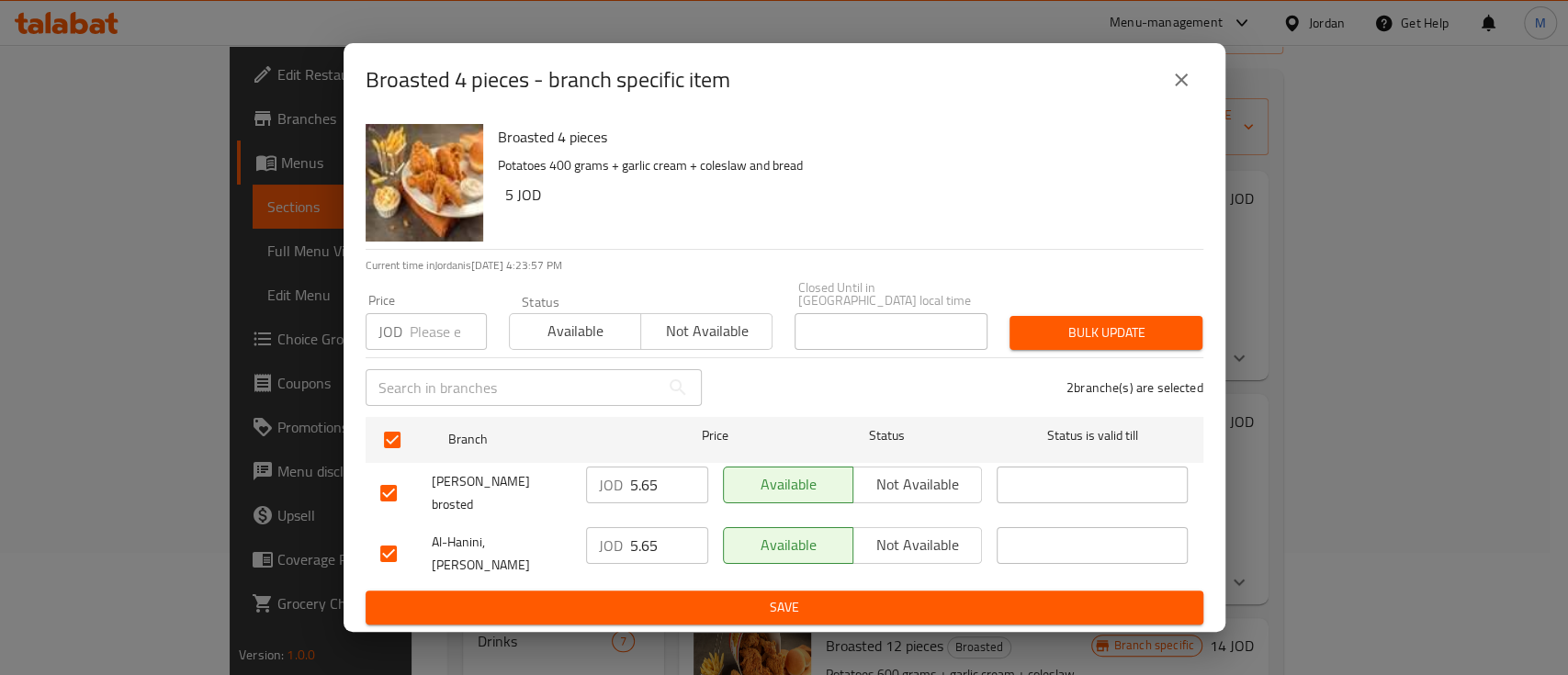
click at [1182, 91] on icon "close" at bounding box center [1182, 80] width 22 height 22
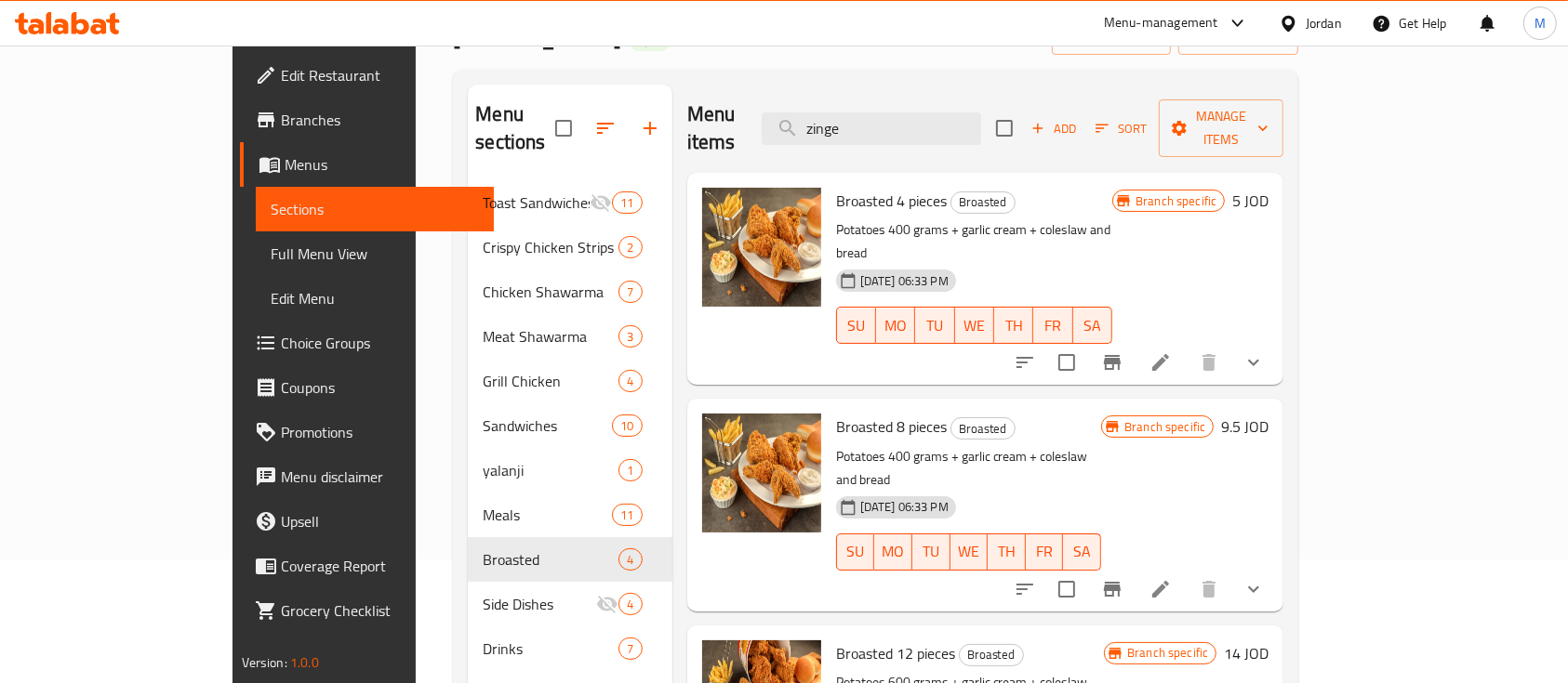
click at [1124, 578] on icon "Branch-specific-item" at bounding box center [1112, 589] width 22 height 22
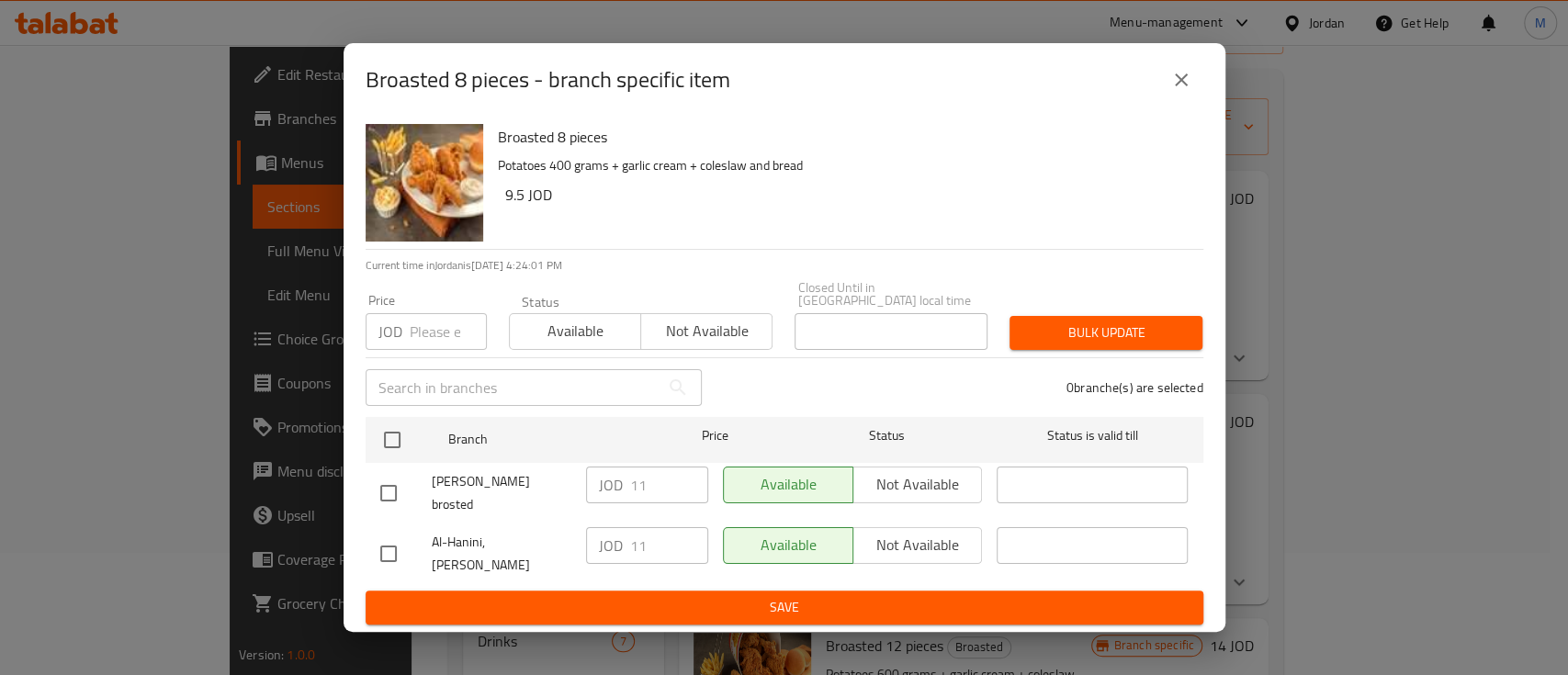
click at [1190, 91] on icon "close" at bounding box center [1182, 80] width 22 height 22
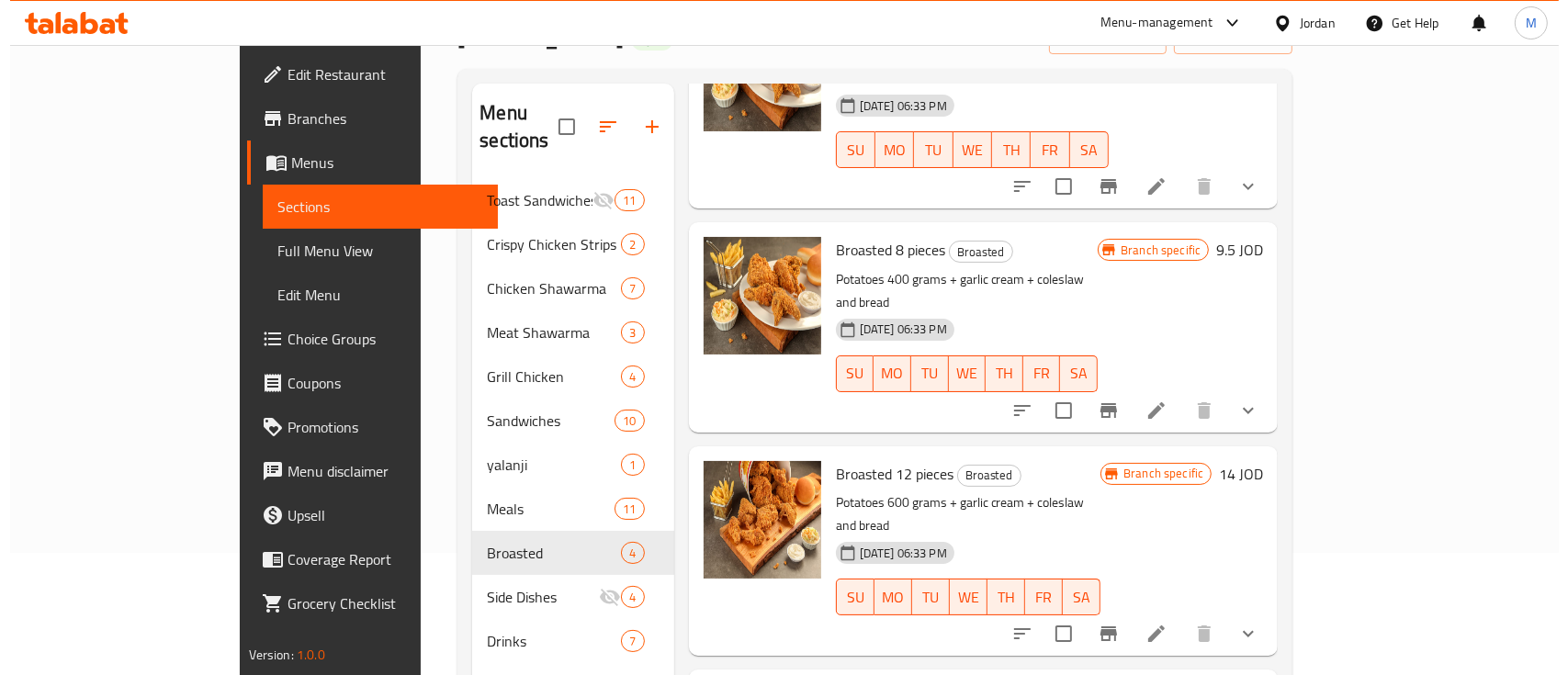
scroll to position [173, 0]
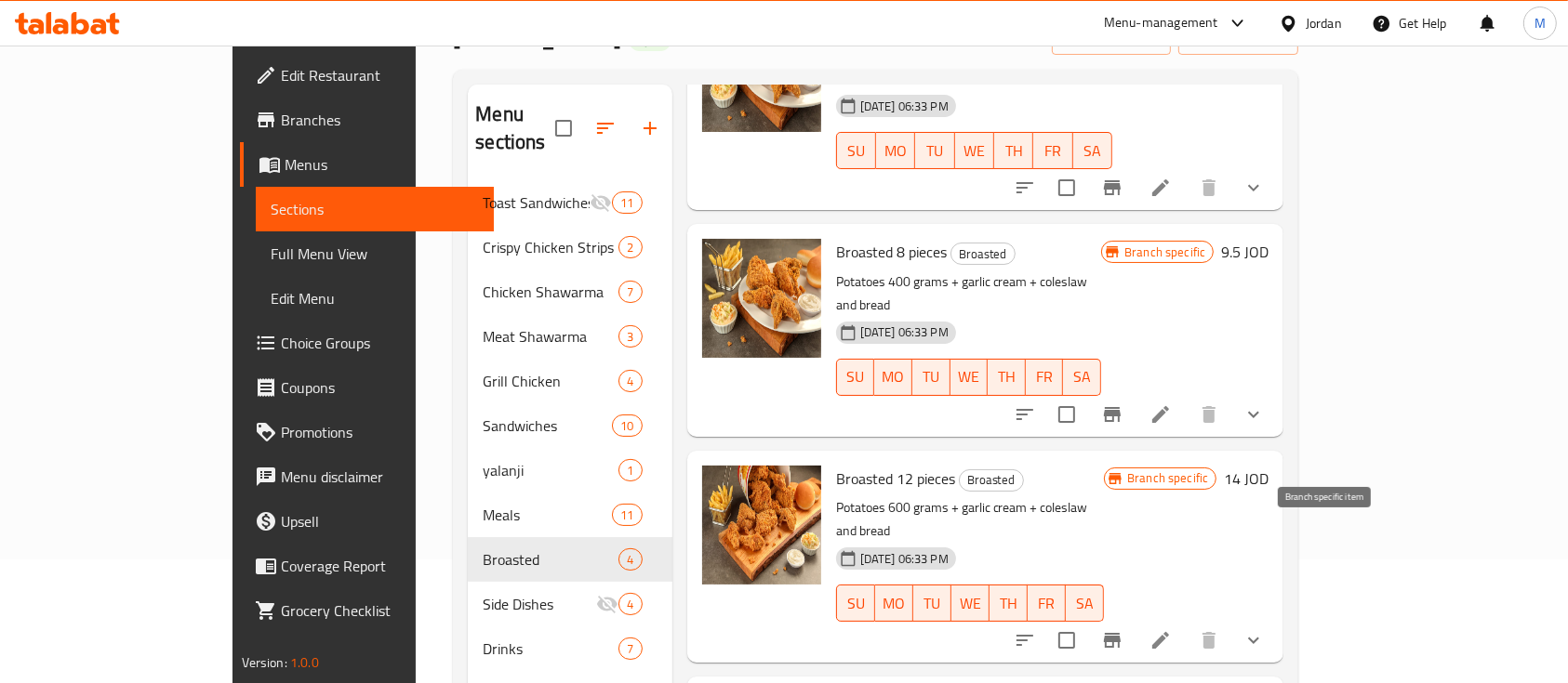
click at [1121, 633] on icon "Branch-specific-item" at bounding box center [1112, 641] width 17 height 15
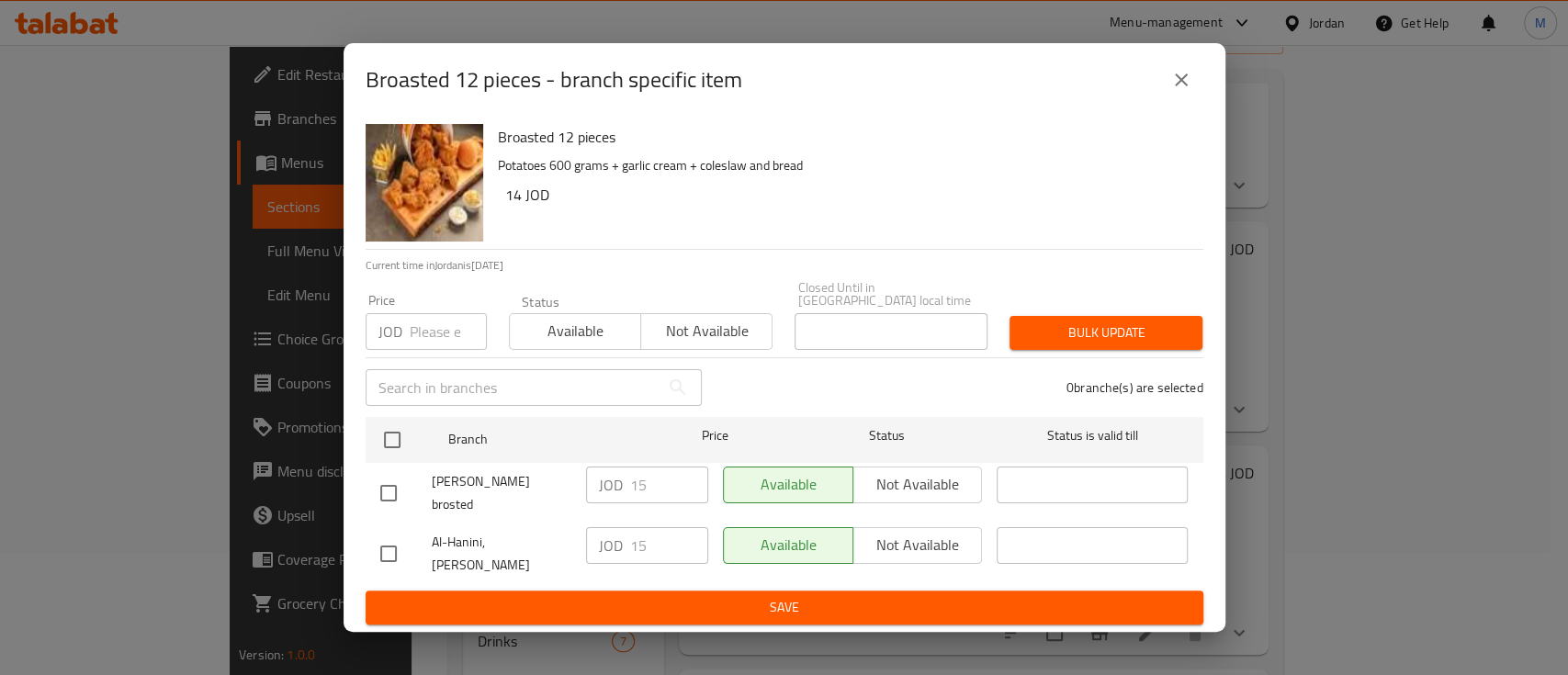
click at [1183, 91] on icon "close" at bounding box center [1182, 80] width 22 height 22
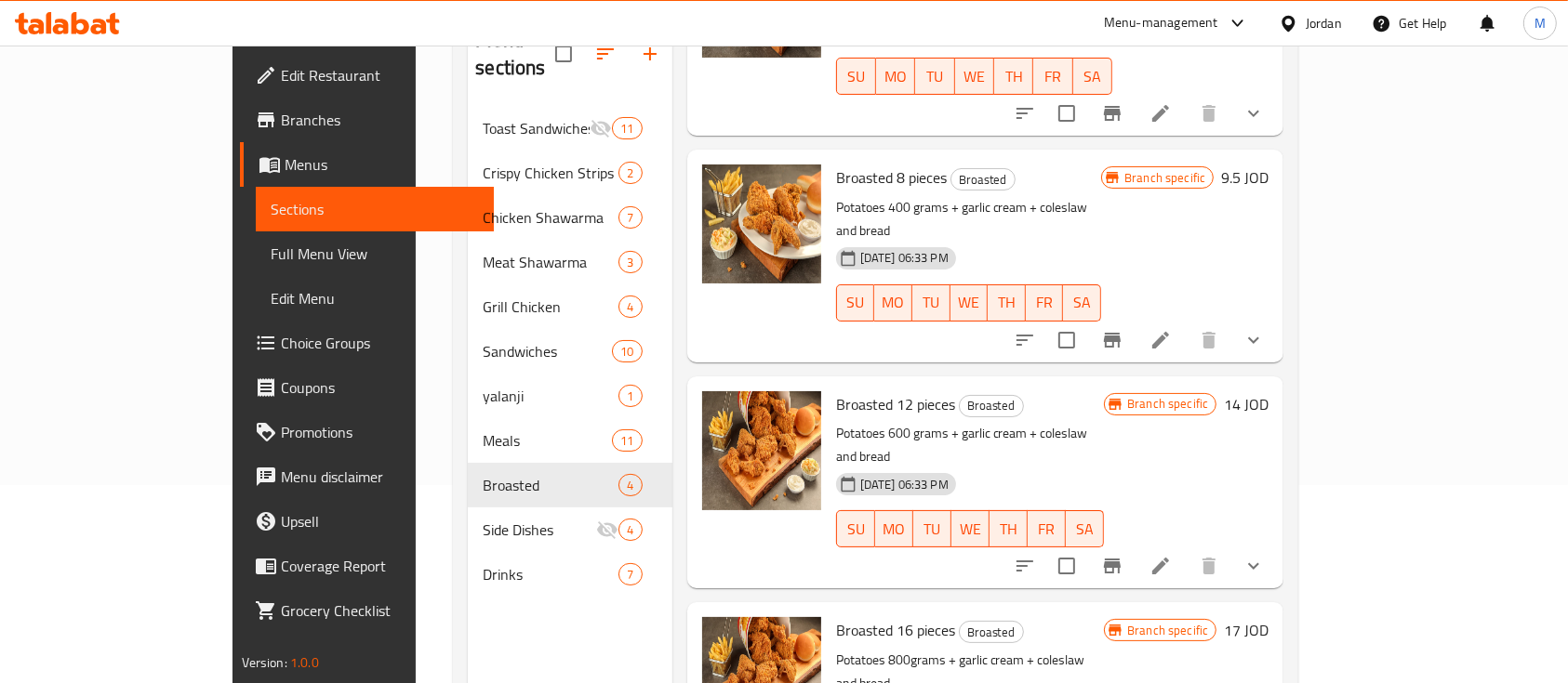
scroll to position [260, 0]
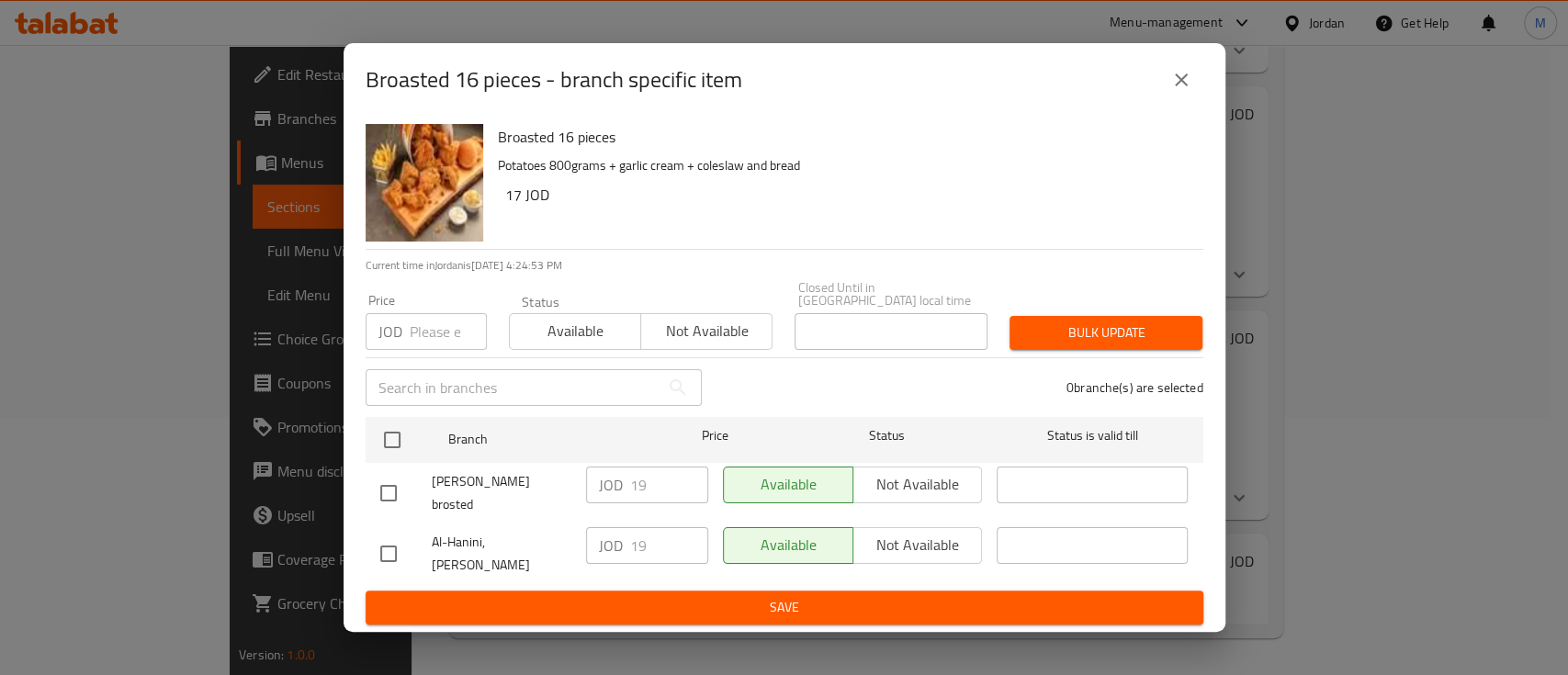
click at [1171, 91] on icon "close" at bounding box center [1182, 80] width 22 height 22
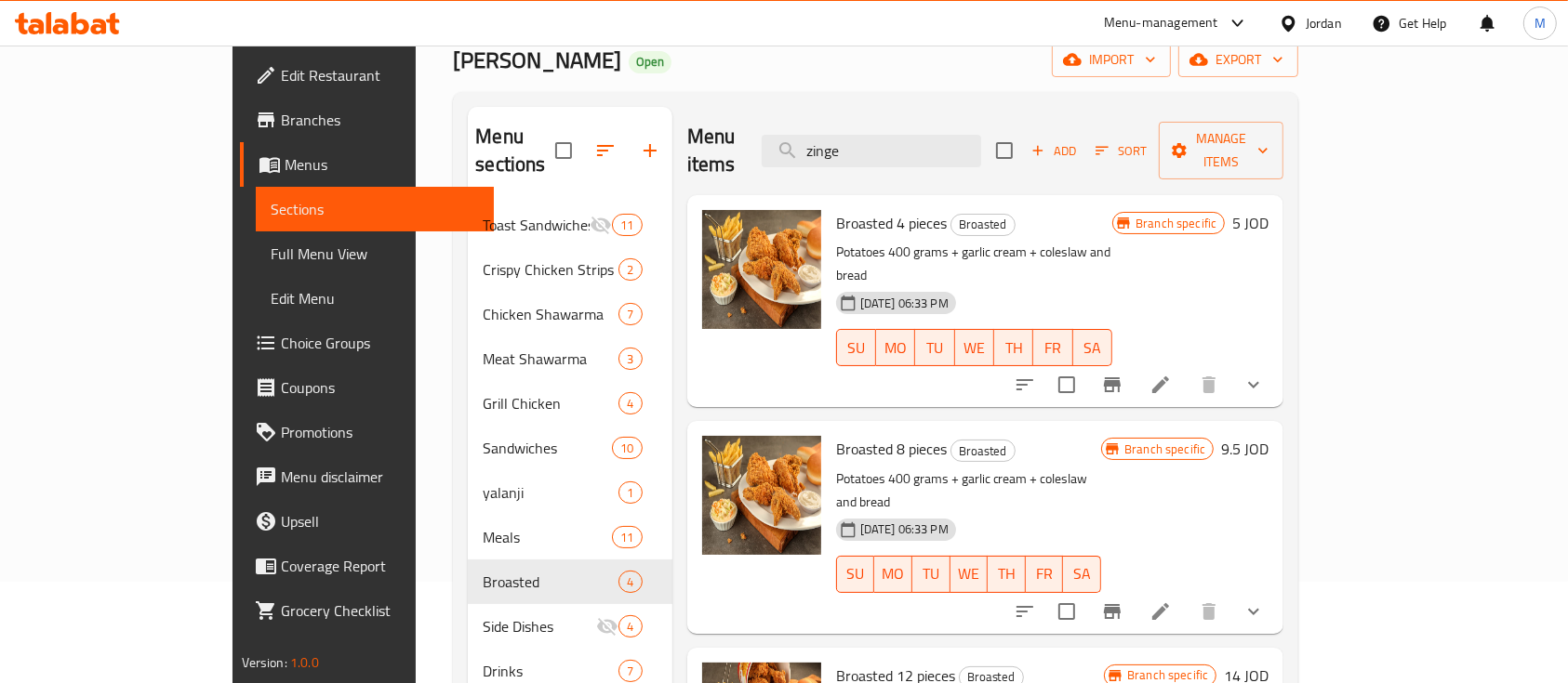
scroll to position [0, 0]
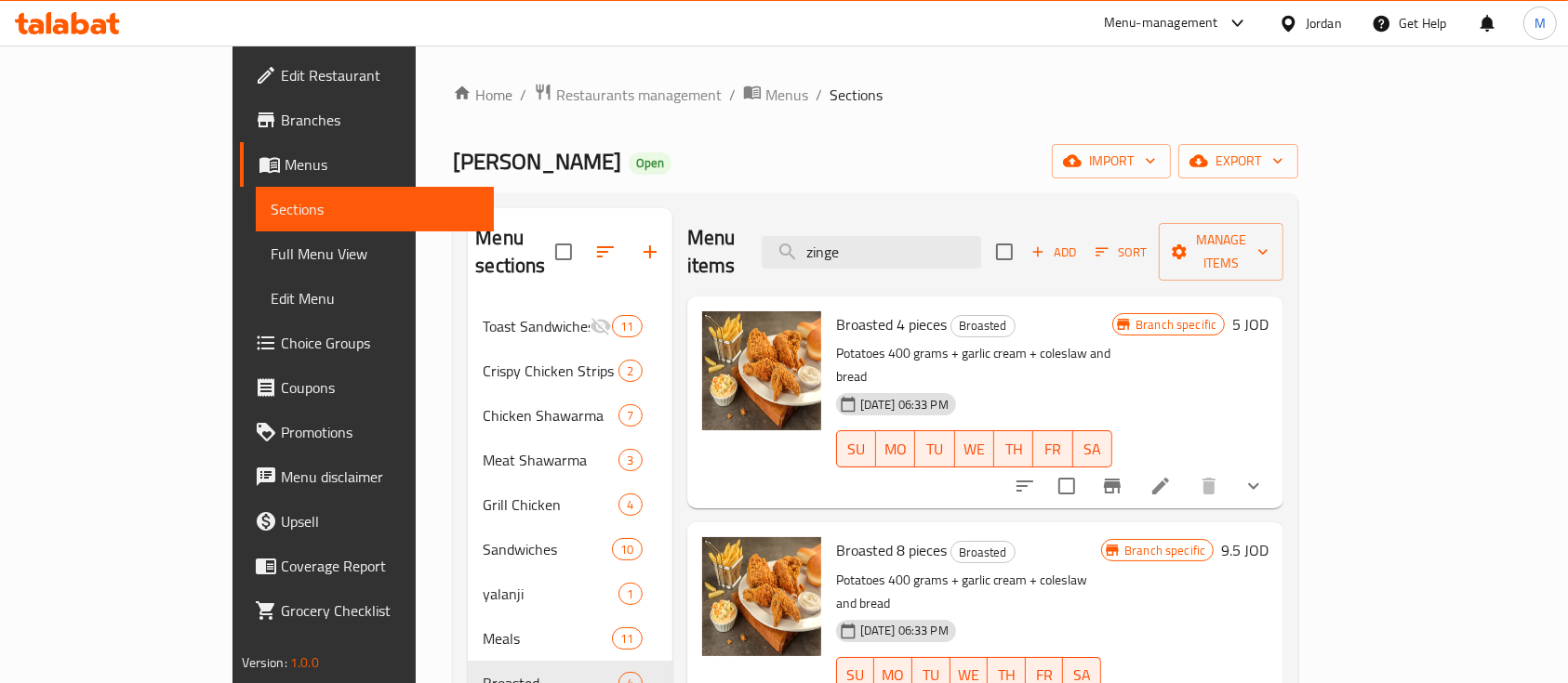
click at [831, 92] on ol "Home / Restaurants management / Menus / Sections" at bounding box center [875, 94] width 845 height 24
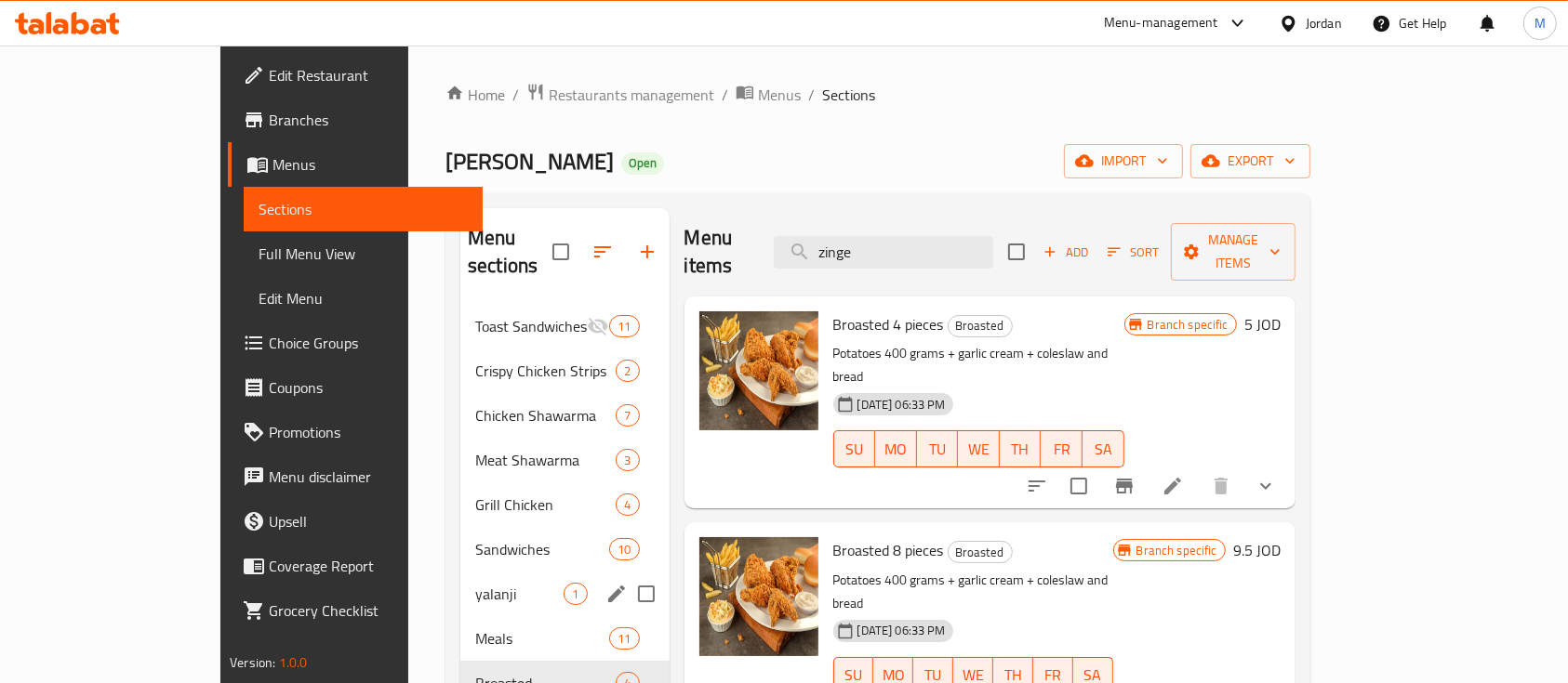
click at [475, 583] on span "yalanji" at bounding box center [519, 594] width 88 height 22
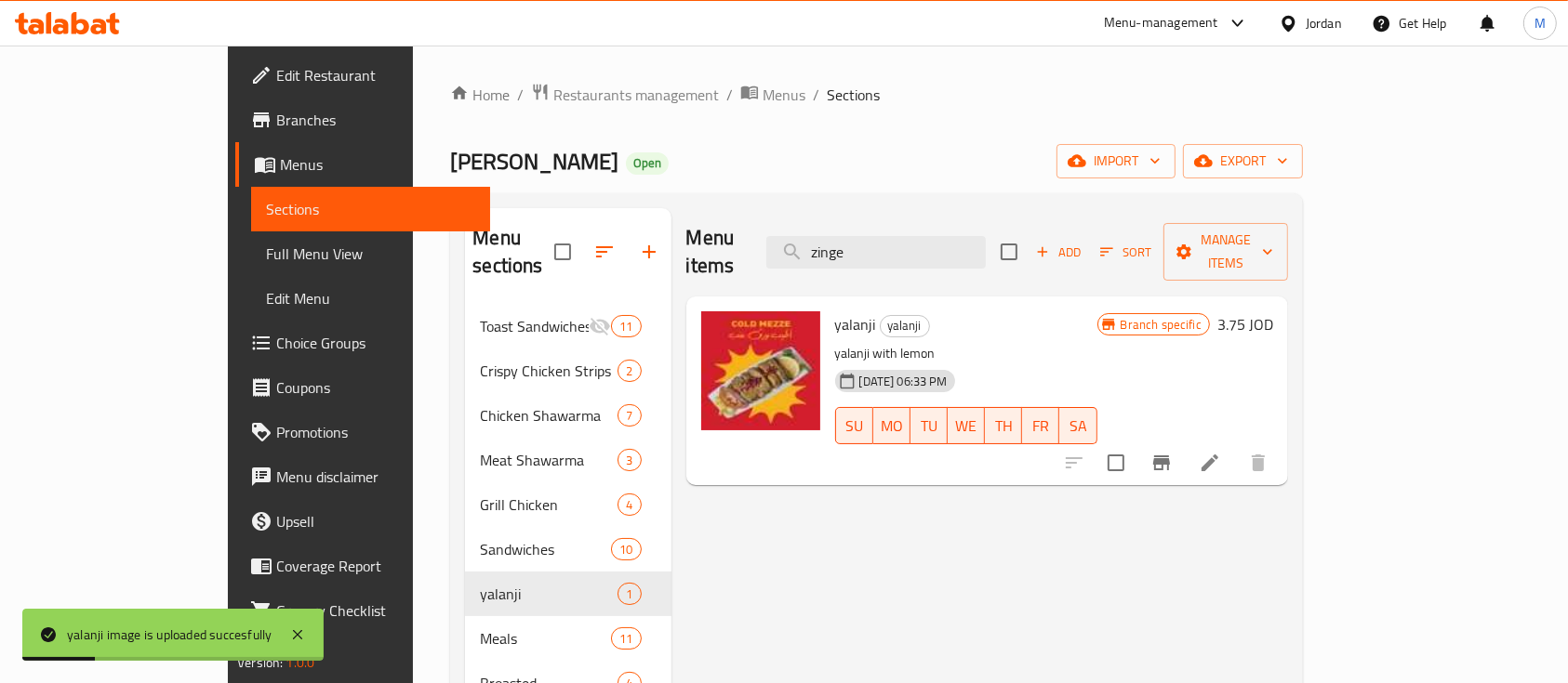
drag, startPoint x: 973, startPoint y: 238, endPoint x: 849, endPoint y: 251, distance: 124.7
click at [849, 251] on div "Menu items zinge Add Sort Manage items" at bounding box center [986, 253] width 602 height 88
type input "t"
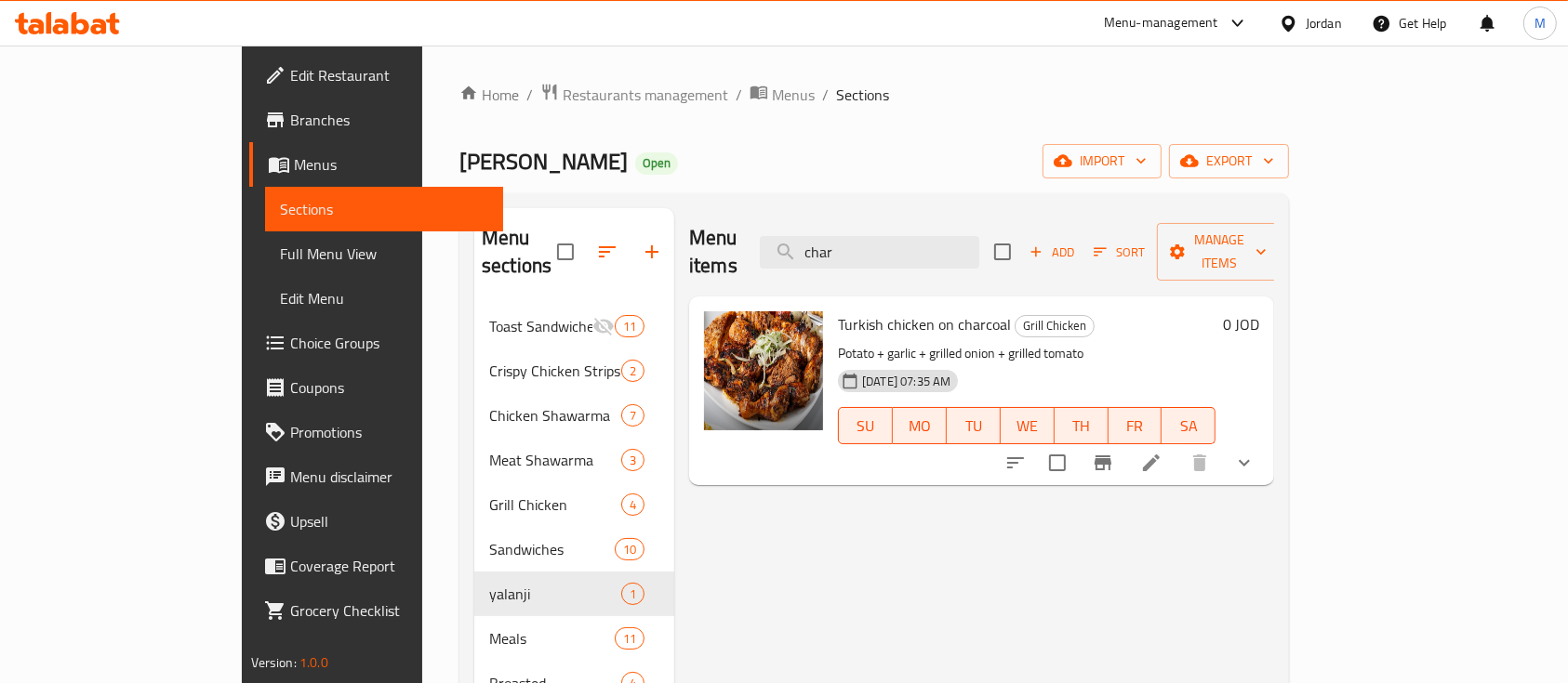
type input "char"
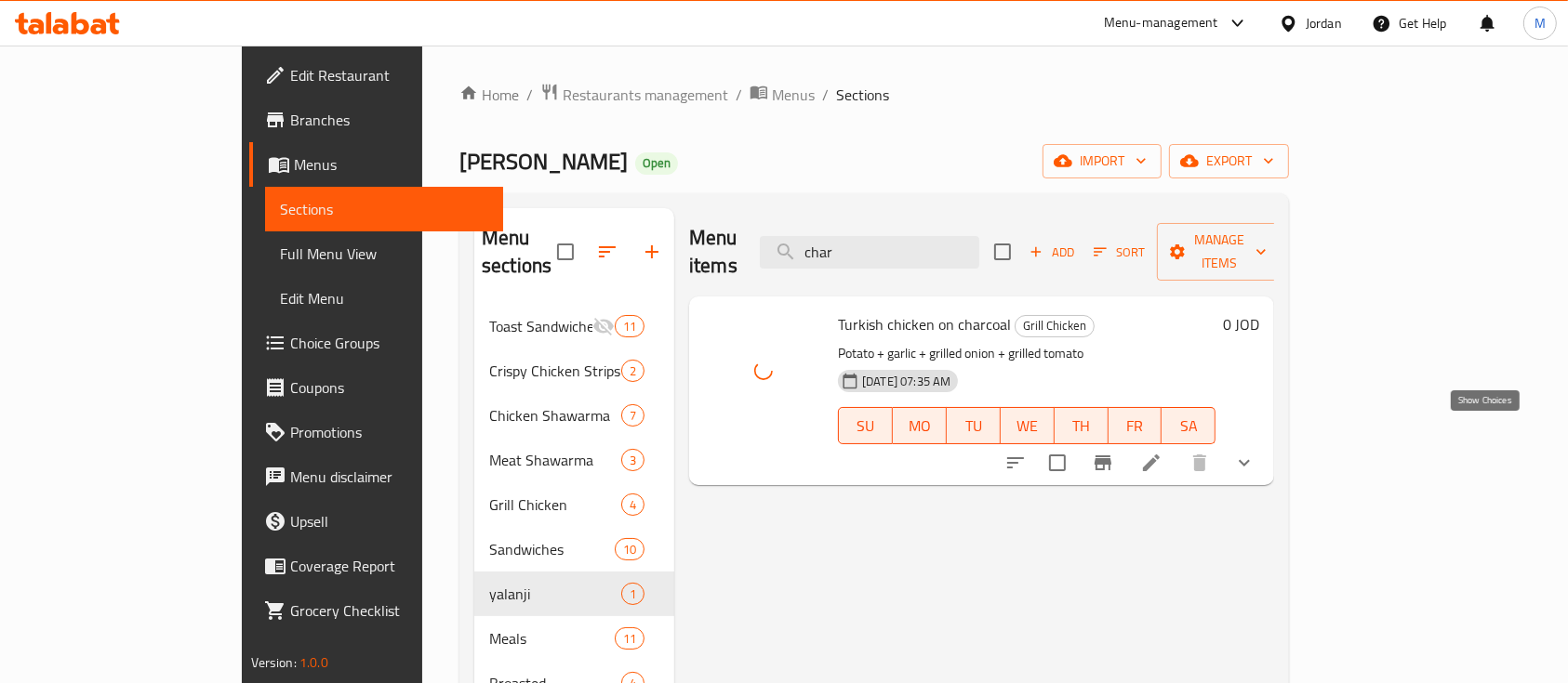
click at [1256, 452] on icon "show more" at bounding box center [1244, 463] width 22 height 22
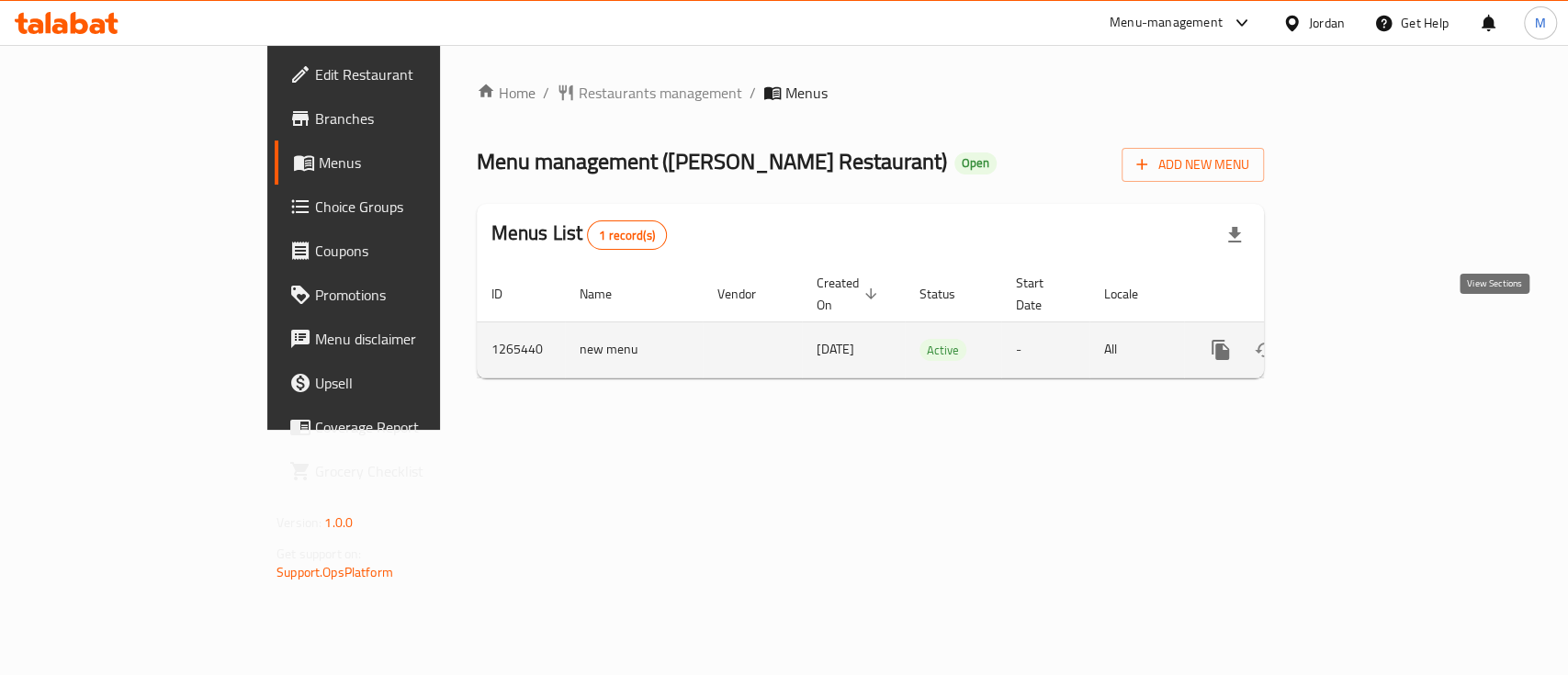
click at [1376, 328] on link "enhanced table" at bounding box center [1354, 350] width 44 height 44
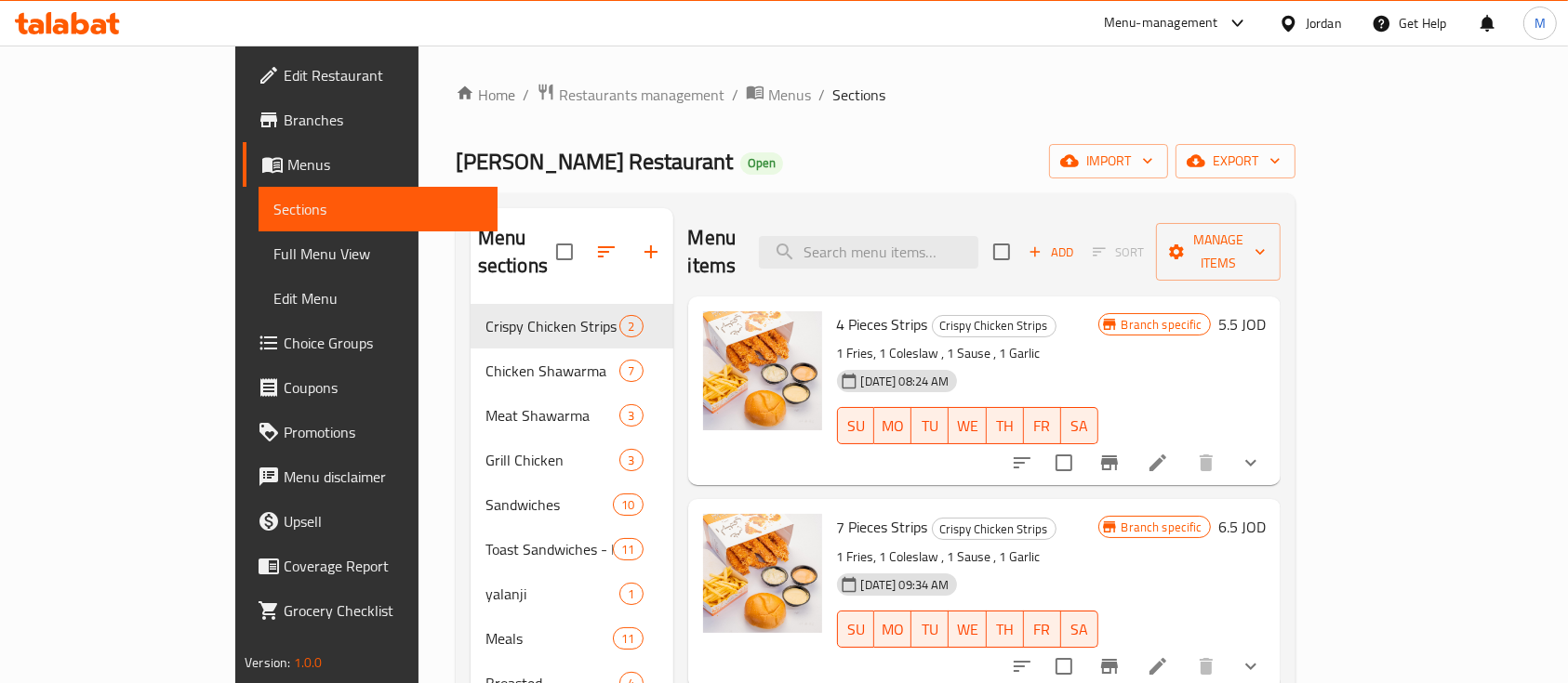
click at [1118, 456] on icon "Branch-specific-item" at bounding box center [1110, 463] width 17 height 15
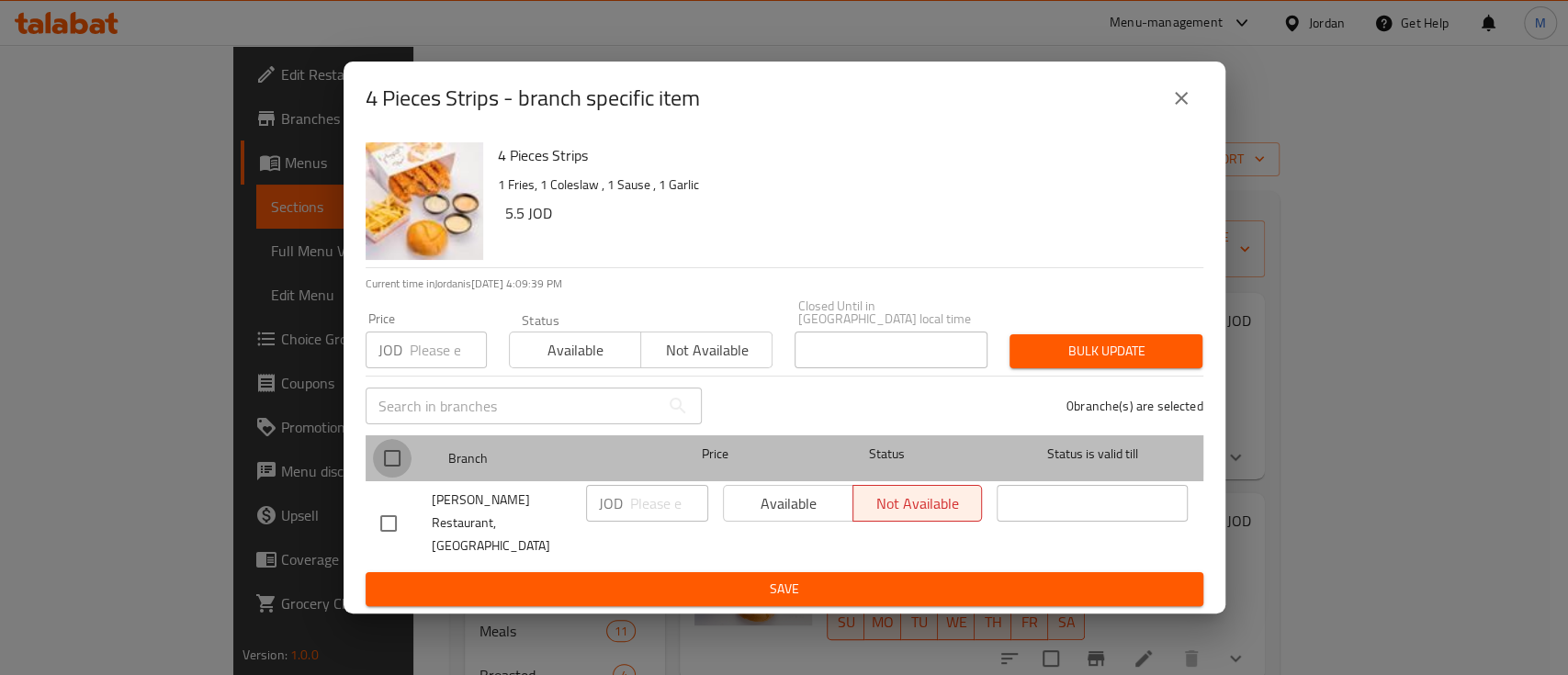
click at [396, 460] on input "checkbox" at bounding box center [392, 459] width 39 height 39
checkbox input "true"
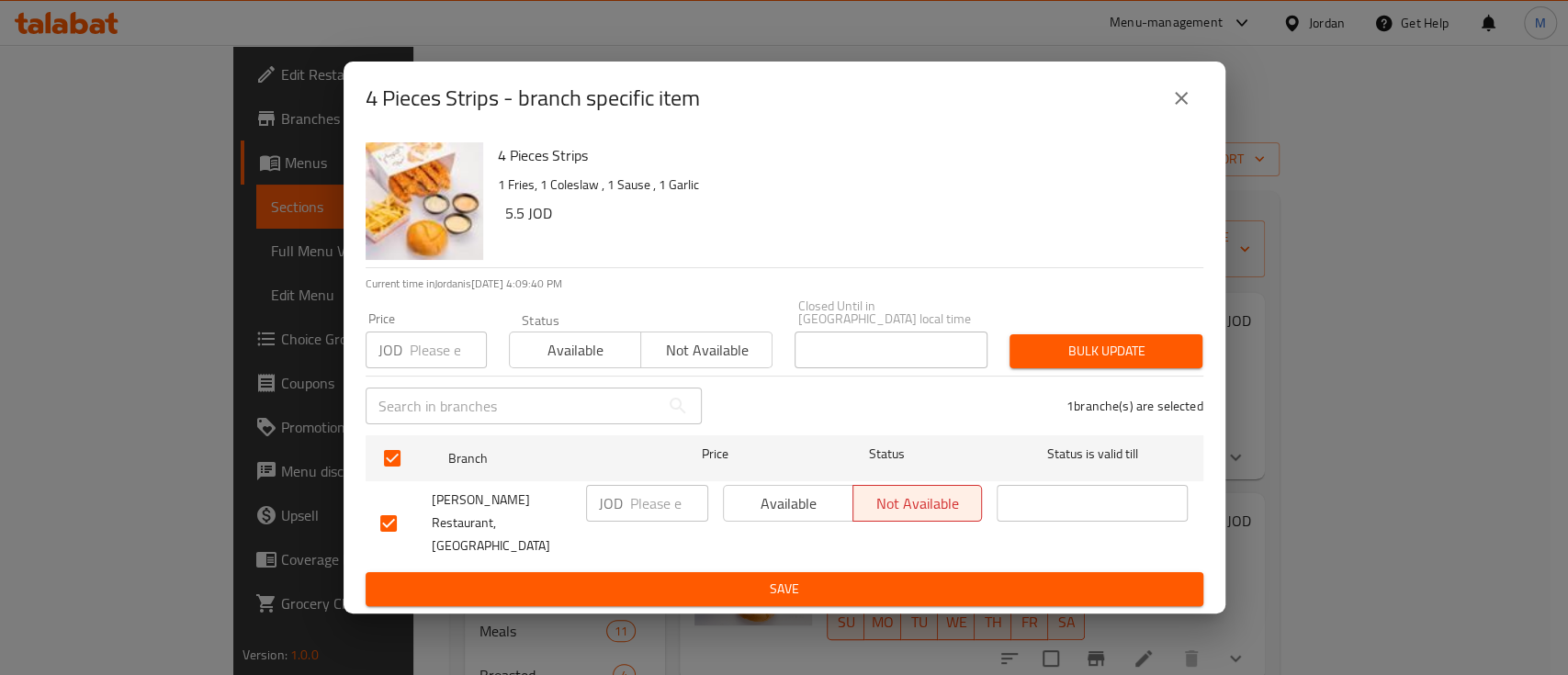
click at [441, 358] on input "number" at bounding box center [447, 350] width 77 height 37
type input "6.5"
click at [1102, 344] on span "Bulk update" at bounding box center [1106, 351] width 164 height 23
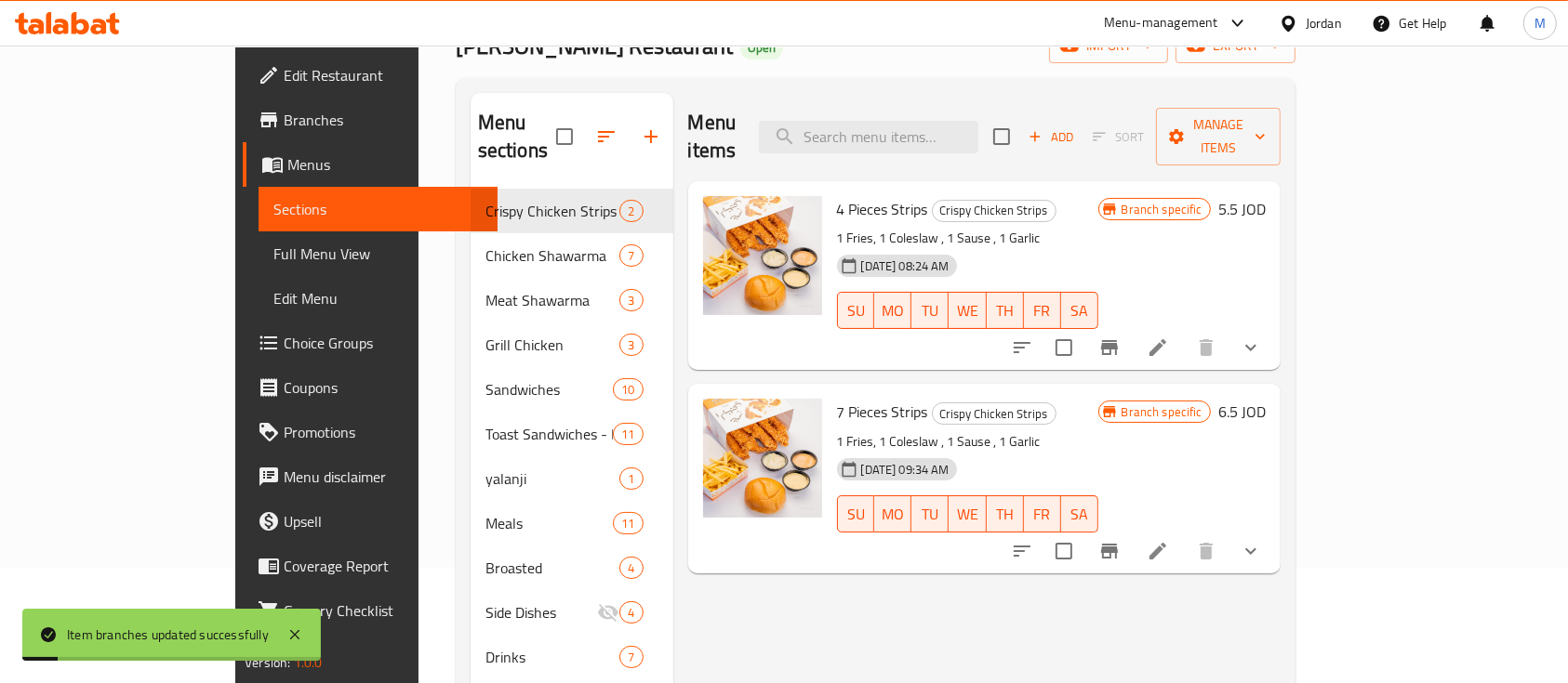
scroll to position [247, 0]
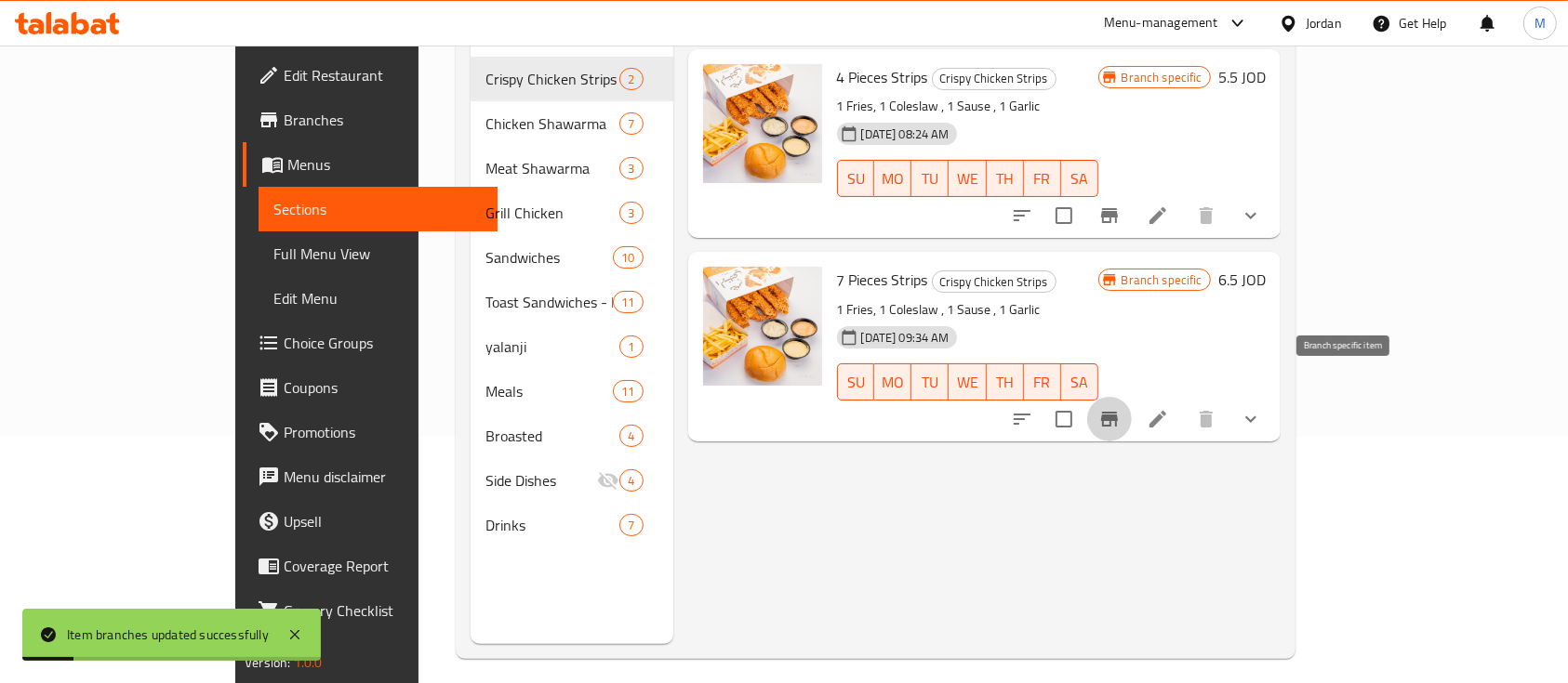
click at [1118, 412] on icon "Branch-specific-item" at bounding box center [1110, 419] width 17 height 15
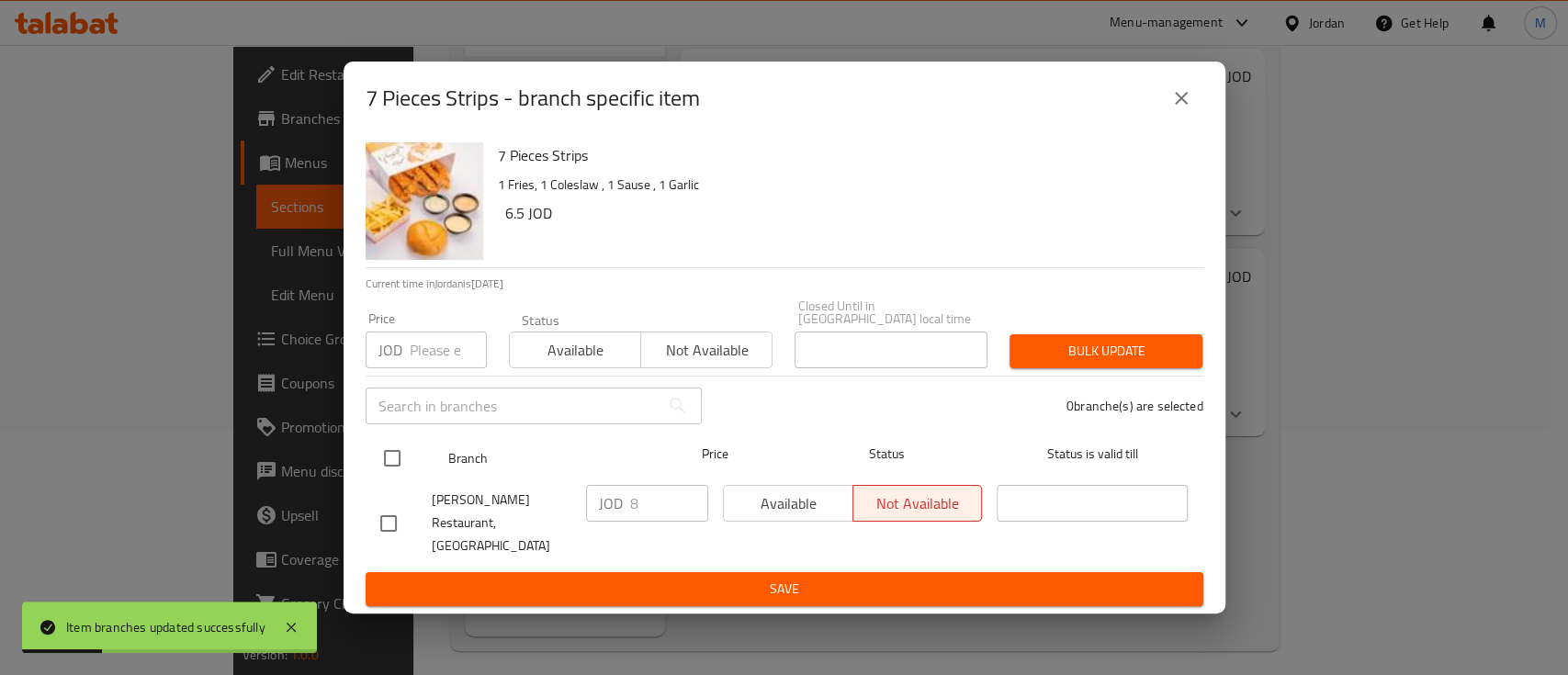
click at [374, 461] on input "checkbox" at bounding box center [392, 459] width 39 height 39
checkbox input "true"
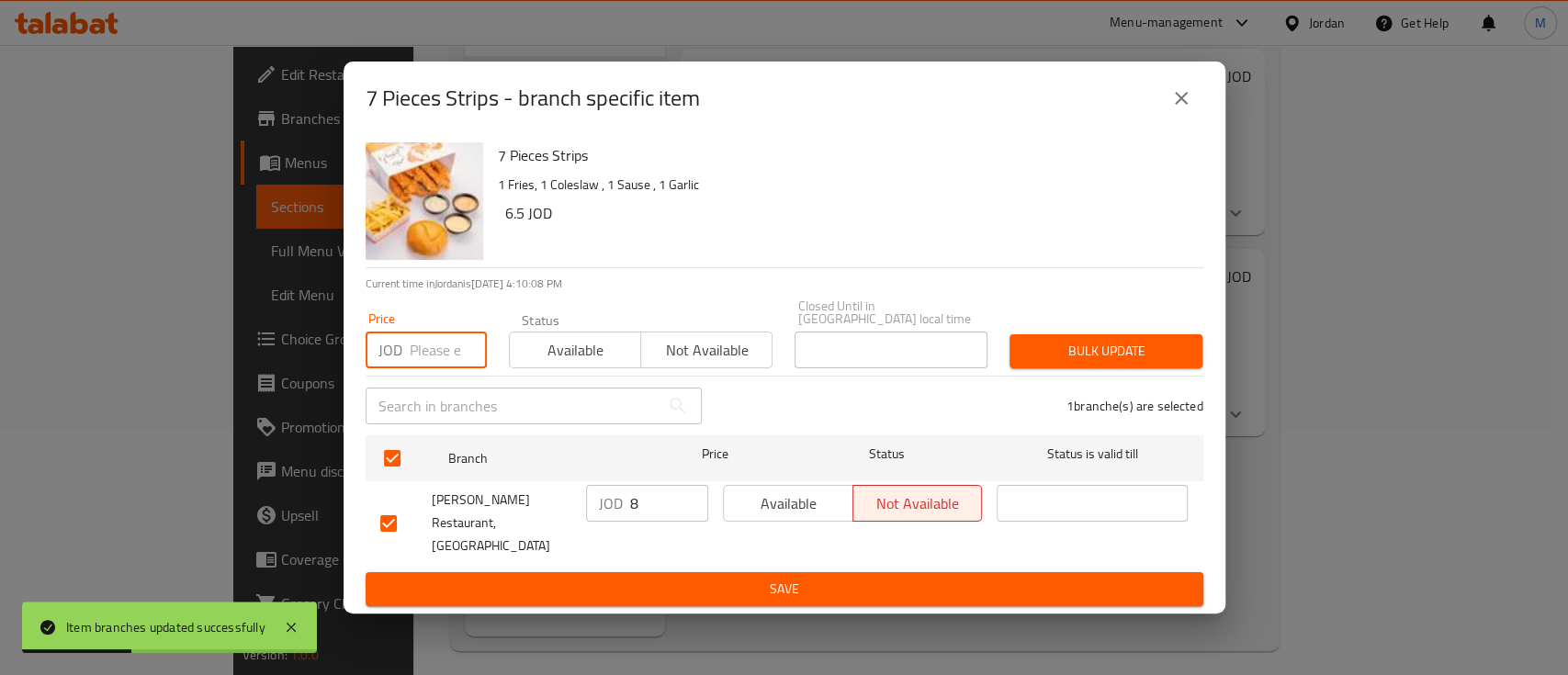
click at [423, 364] on input "number" at bounding box center [447, 350] width 77 height 37
type input "9"
click at [1081, 363] on span "Bulk update" at bounding box center [1106, 351] width 164 height 23
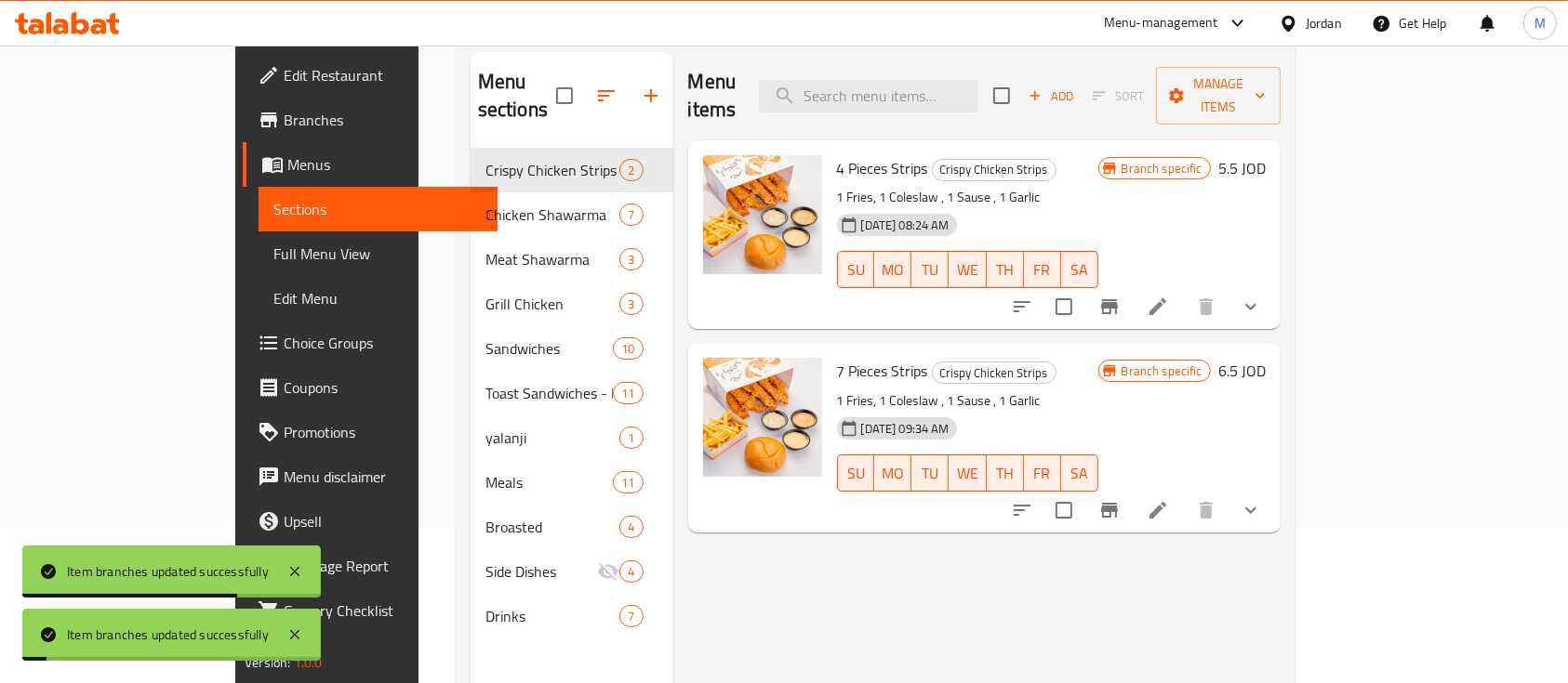
scroll to position [0, 0]
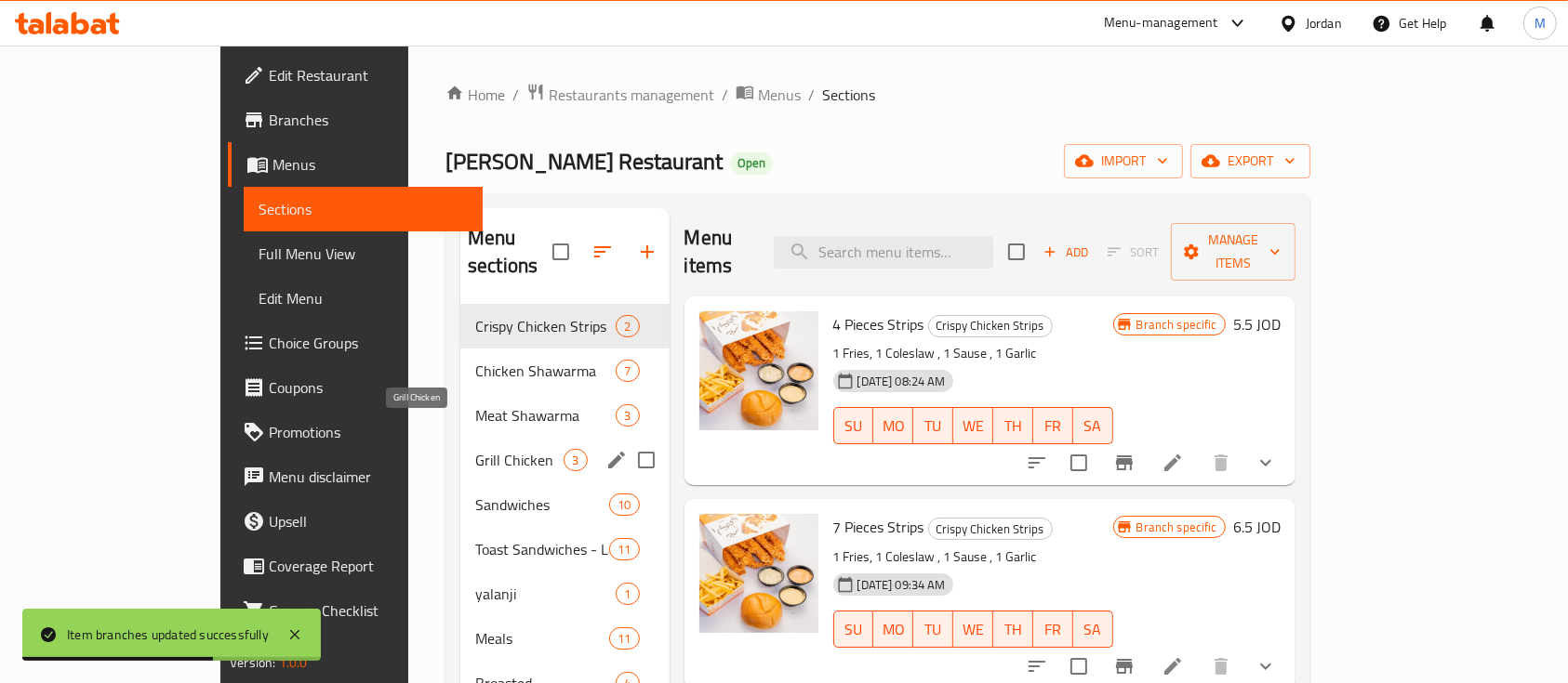
click at [475, 449] on span "Grill Chicken" at bounding box center [519, 460] width 88 height 22
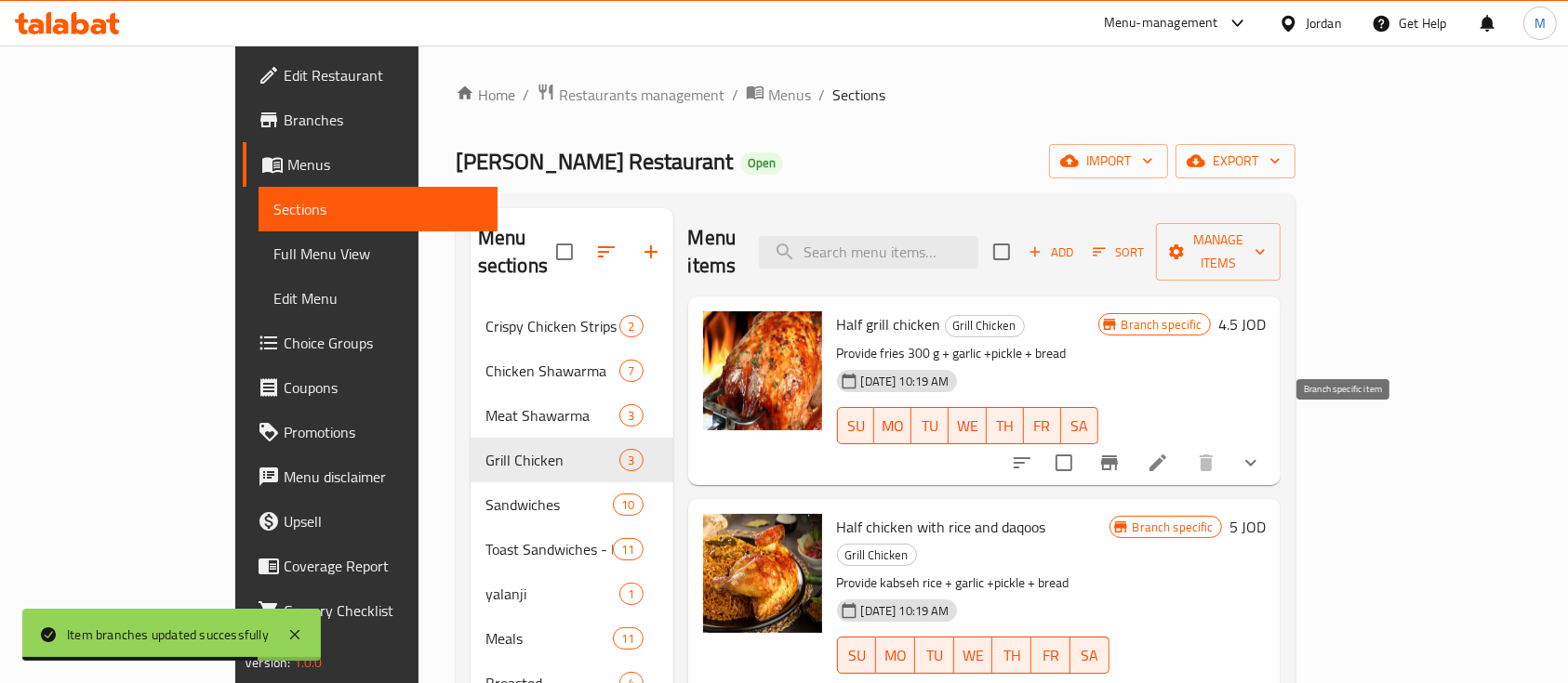
click at [1118, 456] on icon "Branch-specific-item" at bounding box center [1110, 463] width 17 height 15
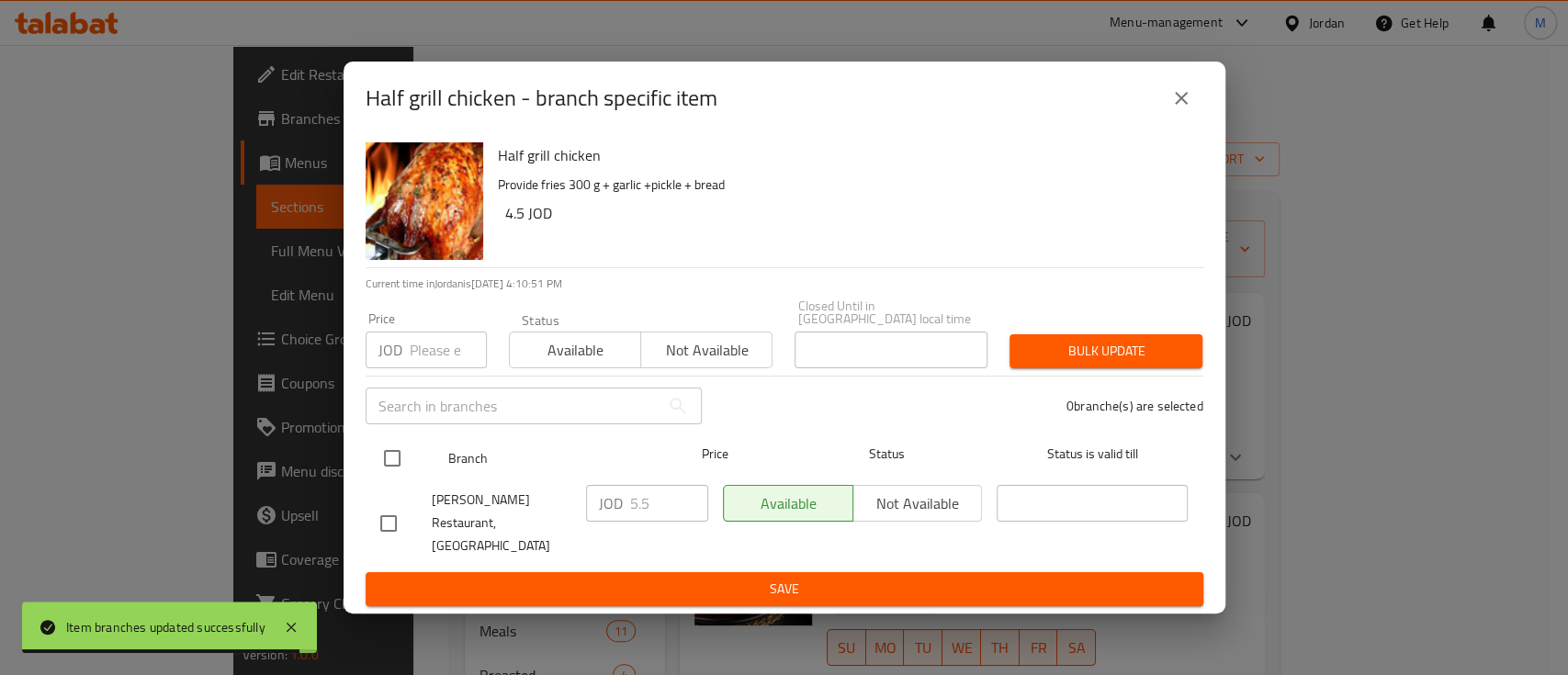
click at [384, 456] on input "checkbox" at bounding box center [392, 459] width 39 height 39
checkbox input "true"
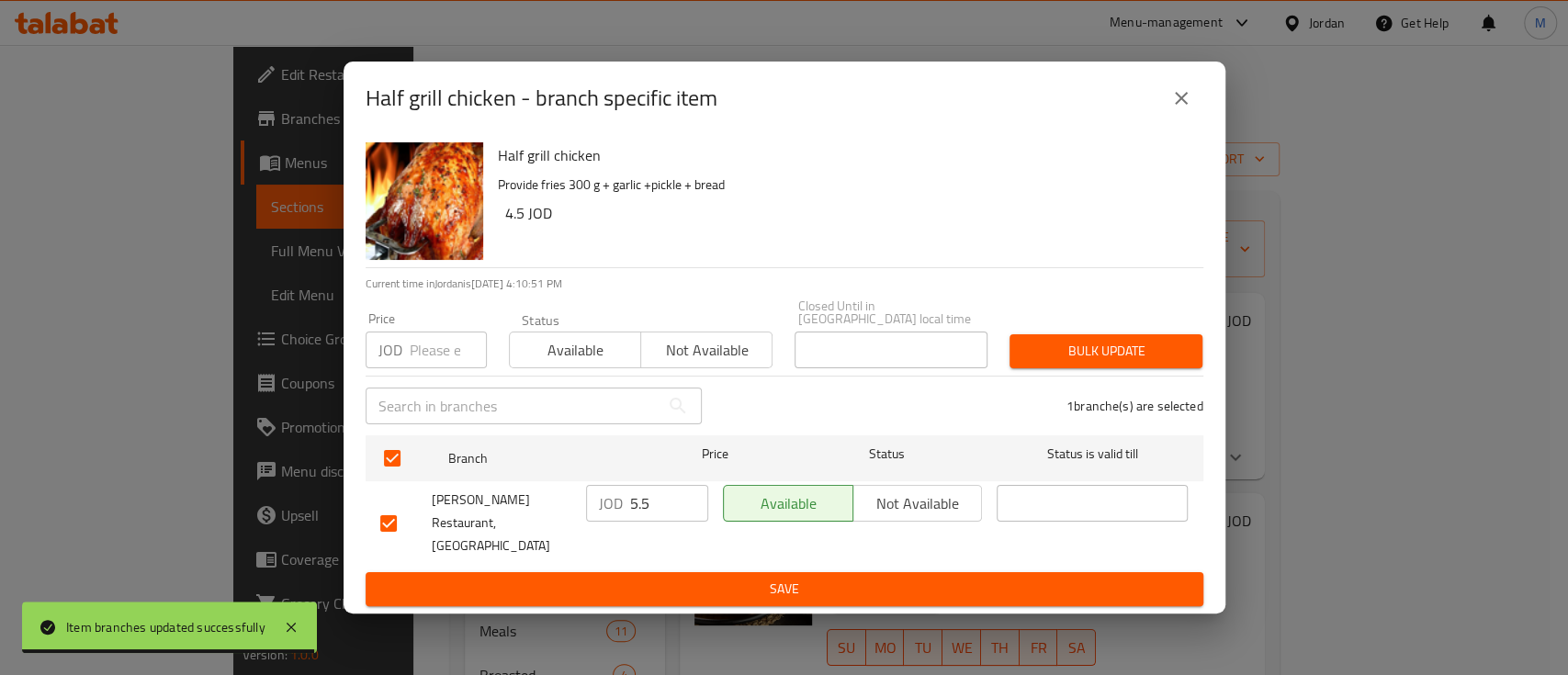
drag, startPoint x: 431, startPoint y: 362, endPoint x: 456, endPoint y: 364, distance: 25.1
click at [432, 362] on input "number" at bounding box center [447, 350] width 77 height 37
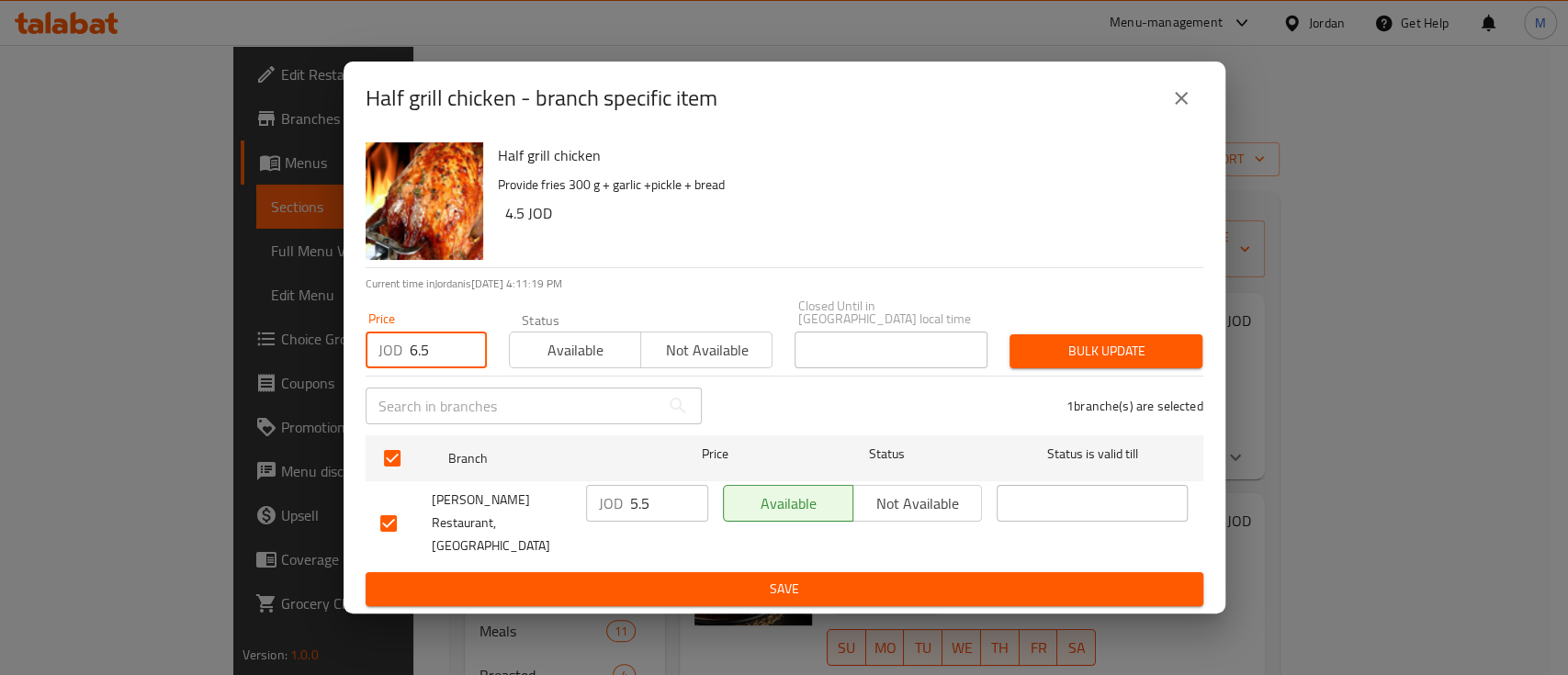
type input "6.5"
click at [1082, 350] on span "Bulk update" at bounding box center [1106, 351] width 164 height 23
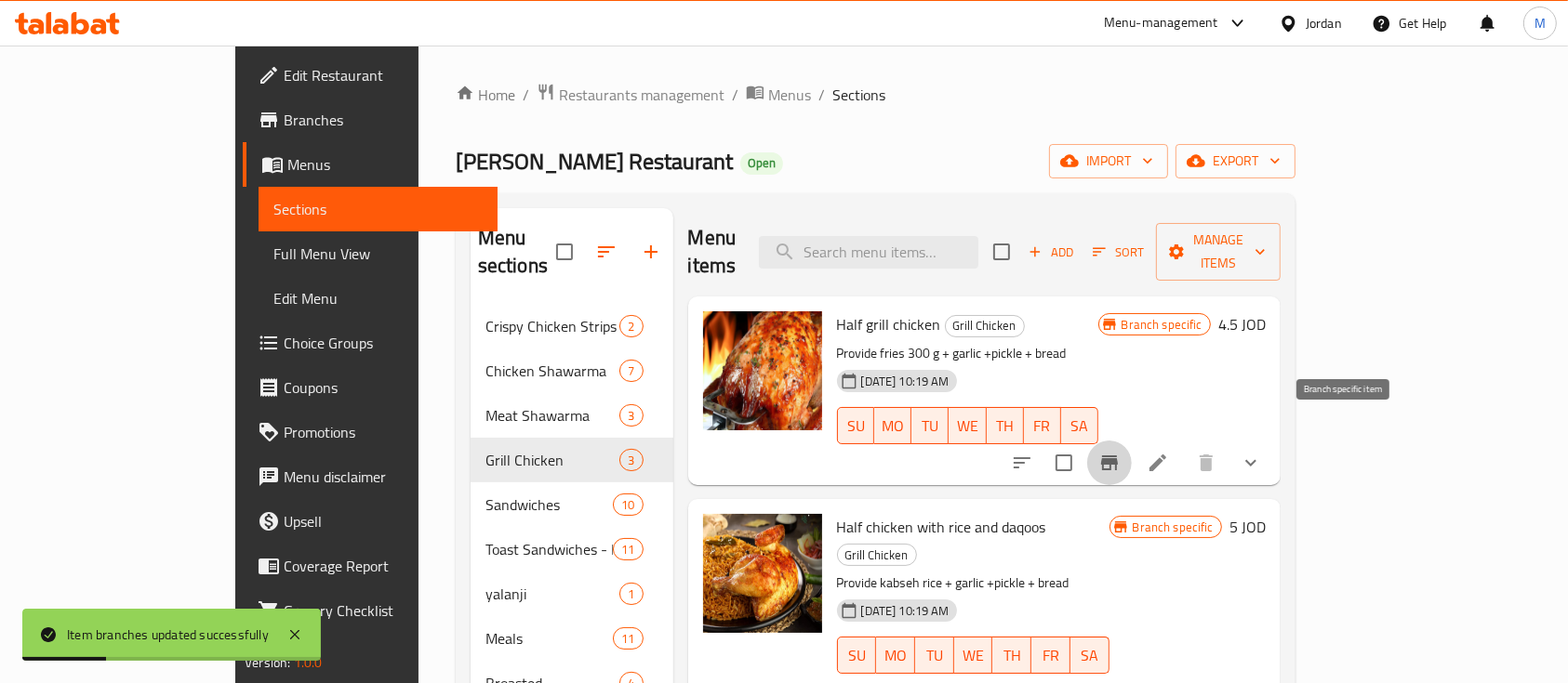
click at [1118, 456] on icon "Branch-specific-item" at bounding box center [1110, 463] width 17 height 15
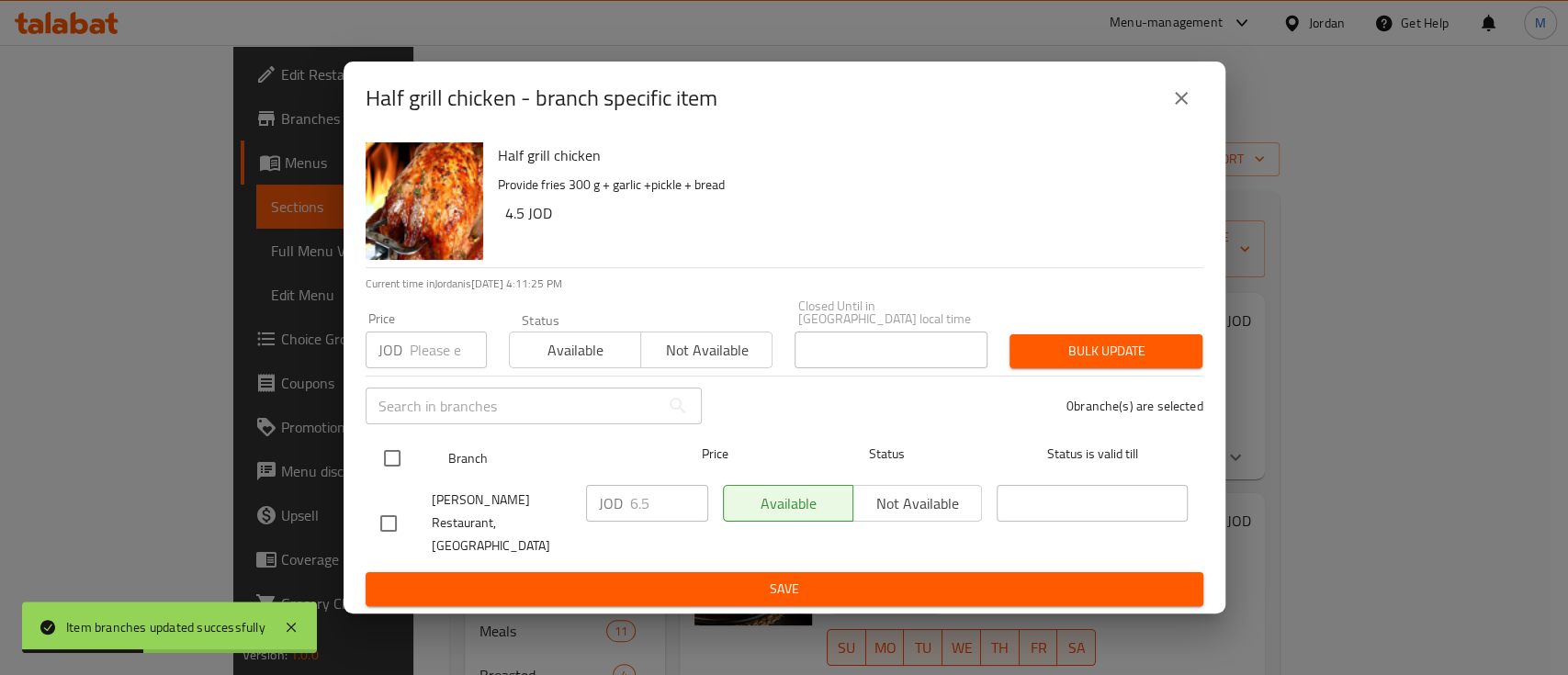
click at [398, 460] on input "checkbox" at bounding box center [392, 459] width 39 height 39
checkbox input "true"
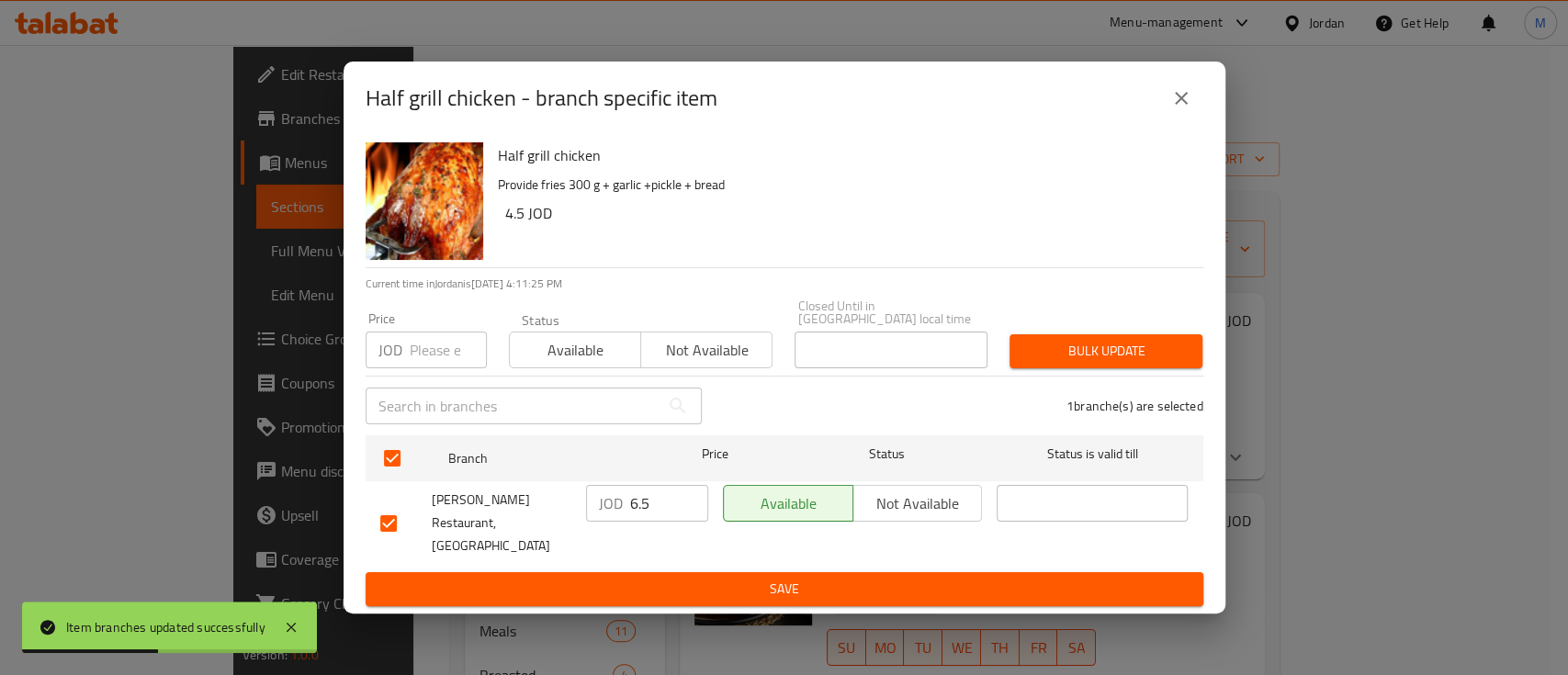
click at [470, 339] on input "number" at bounding box center [447, 350] width 77 height 37
type input "7"
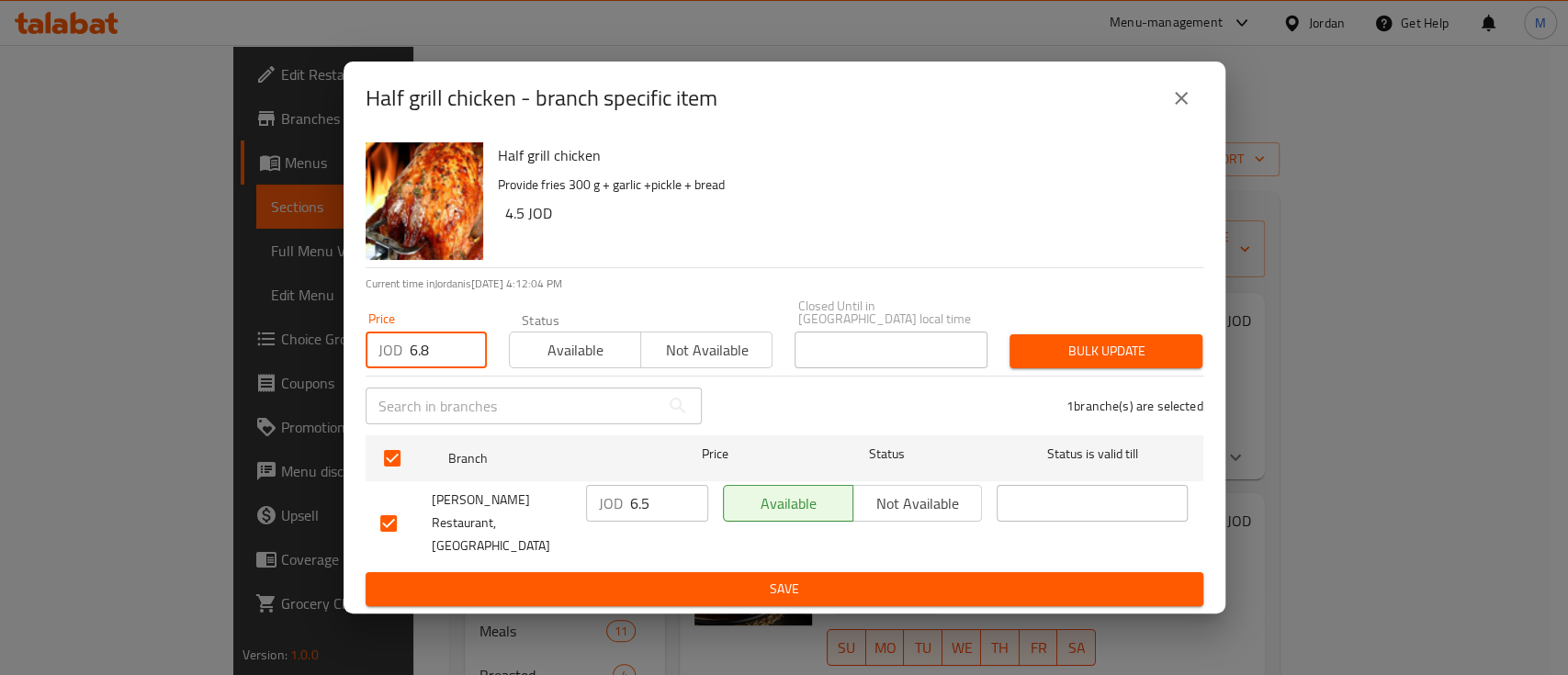
type input "6.8"
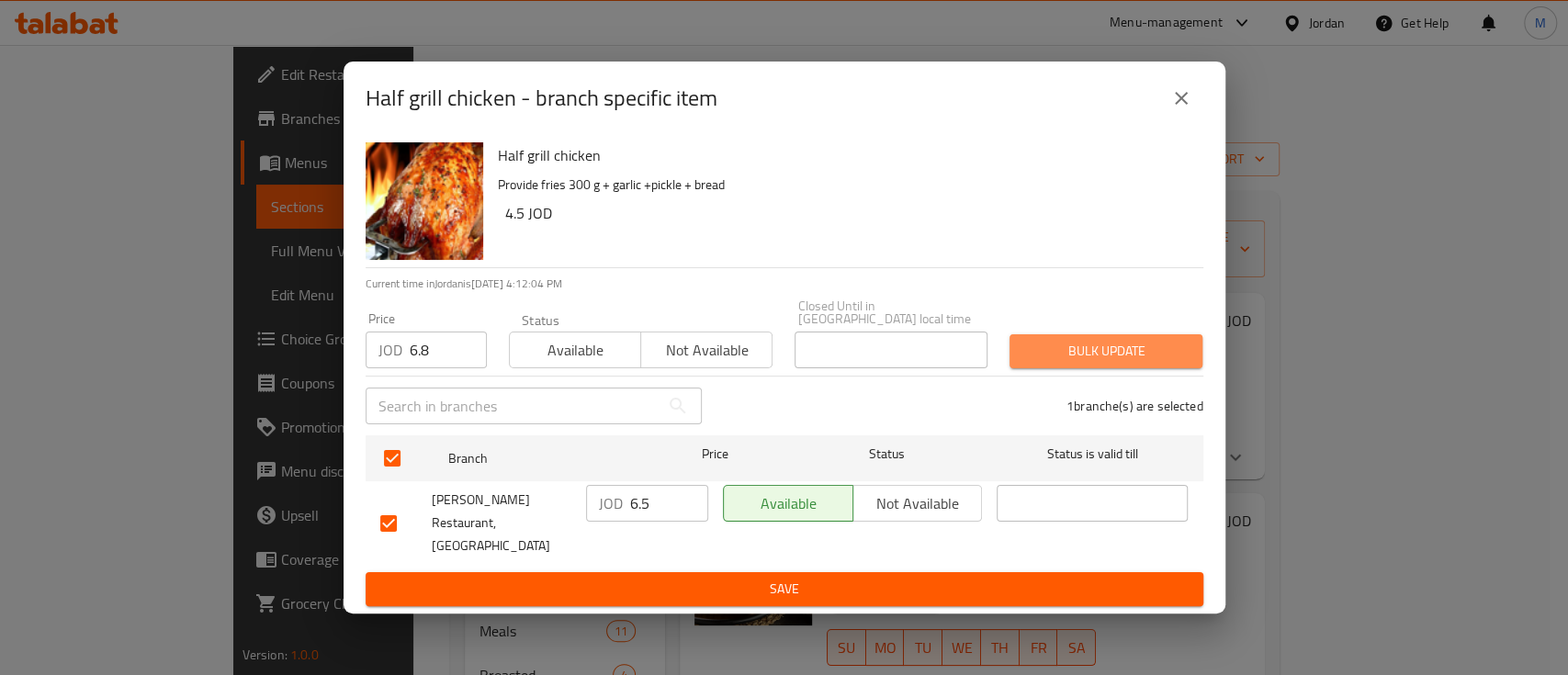
click at [1154, 353] on span "Bulk update" at bounding box center [1106, 351] width 164 height 23
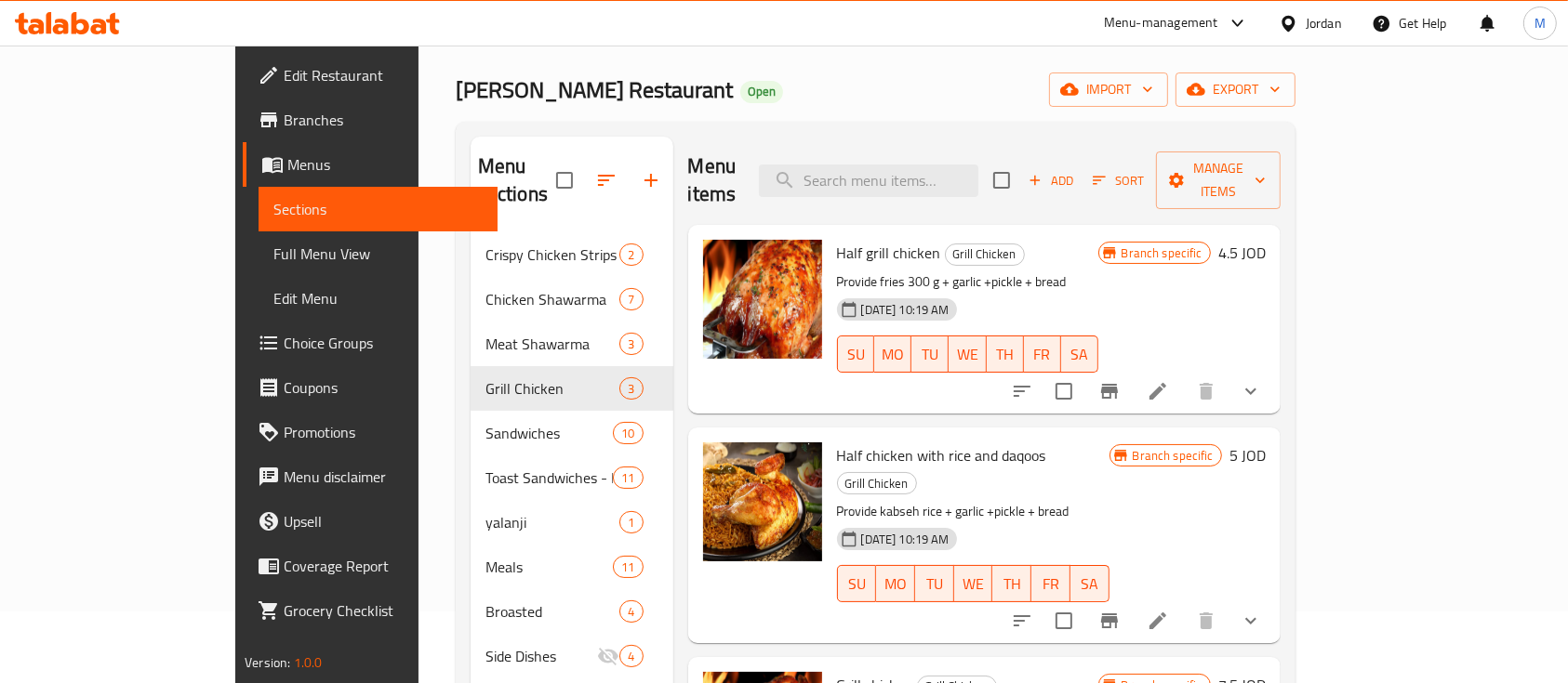
scroll to position [124, 0]
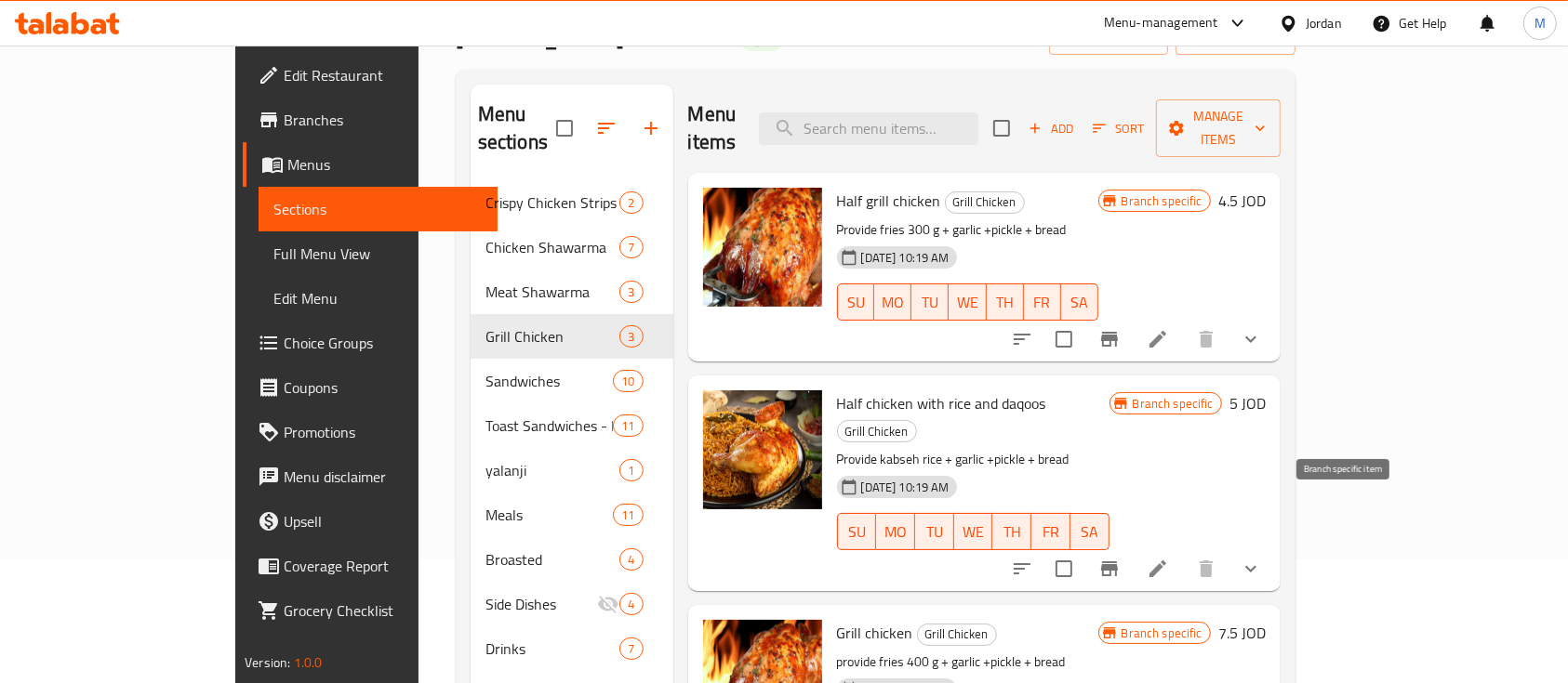
click at [1131, 546] on button "Branch-specific-item" at bounding box center [1110, 569] width 45 height 45
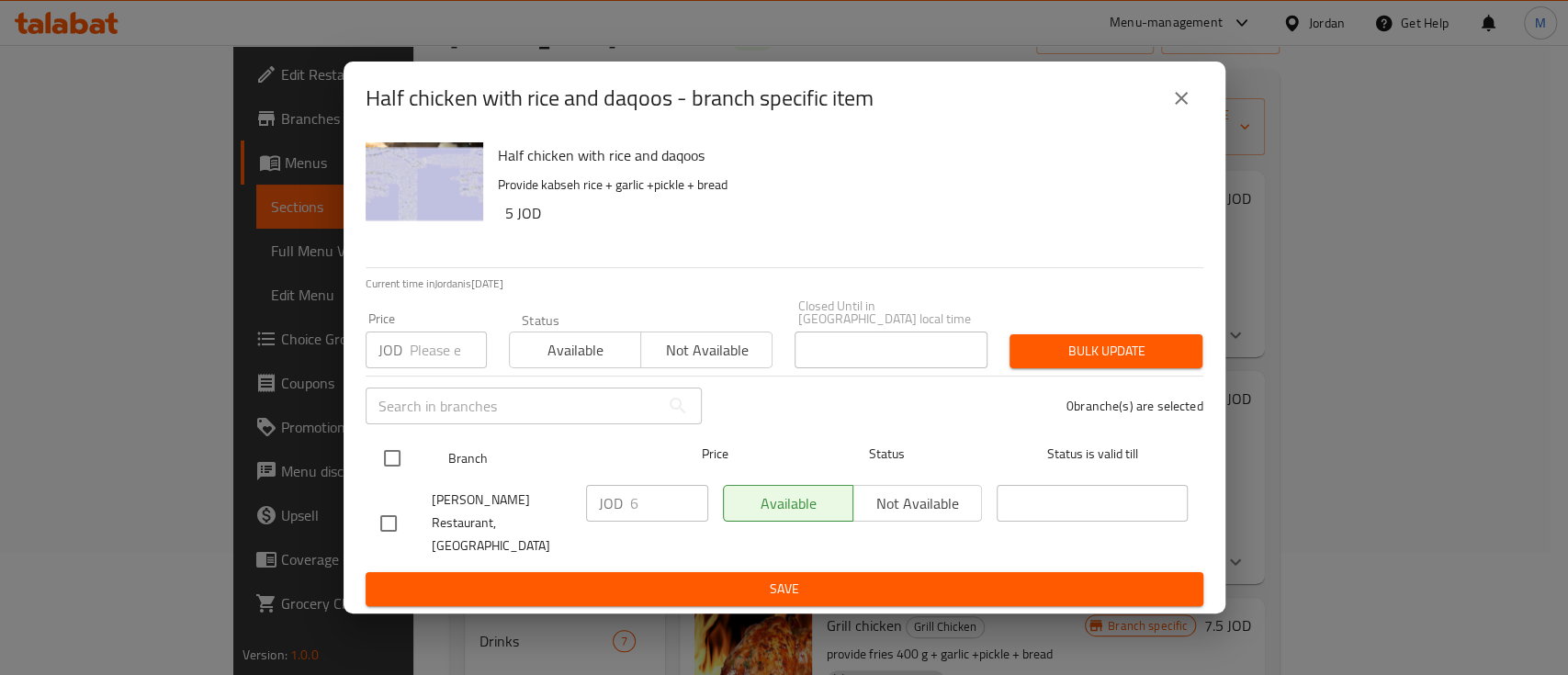
click at [397, 461] on input "checkbox" at bounding box center [392, 459] width 39 height 39
checkbox input "true"
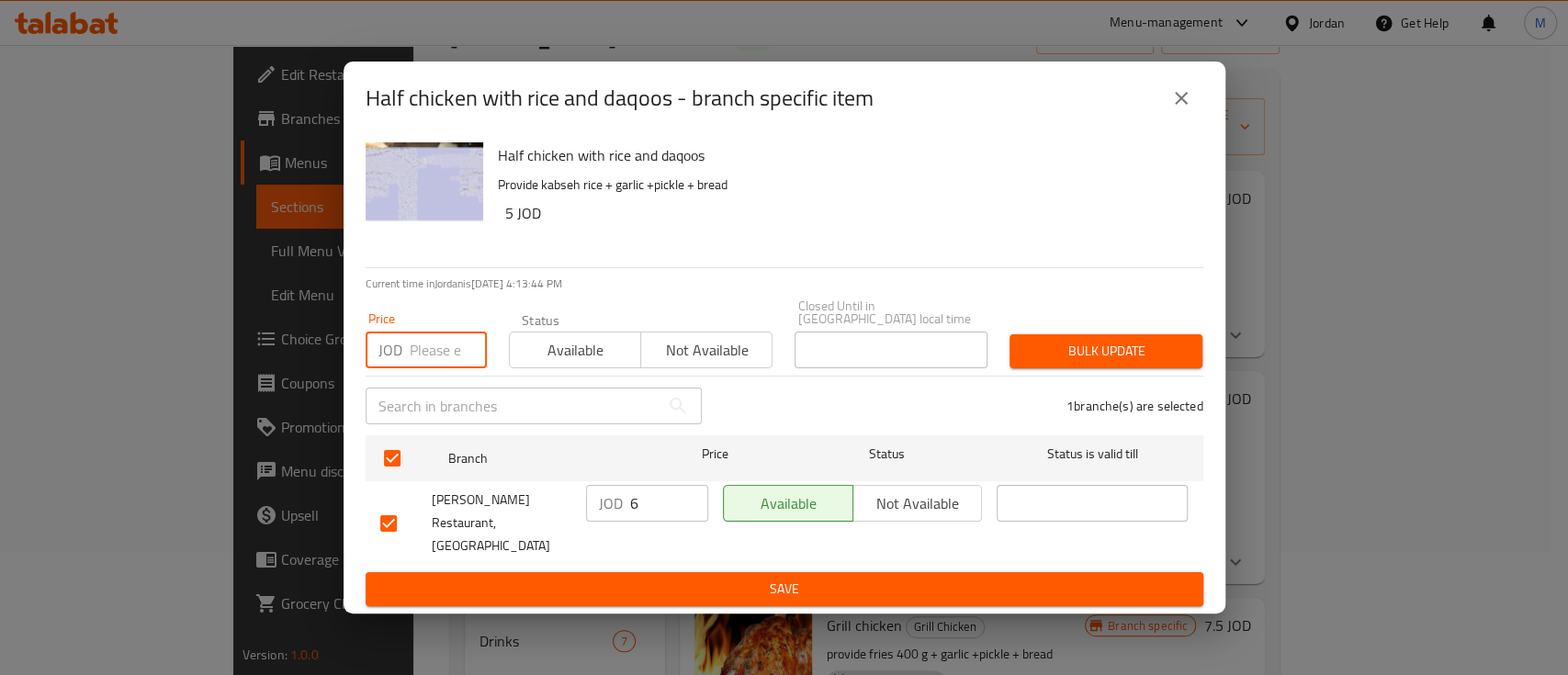
click at [421, 354] on input "number" at bounding box center [447, 350] width 77 height 37
type input "7.25"
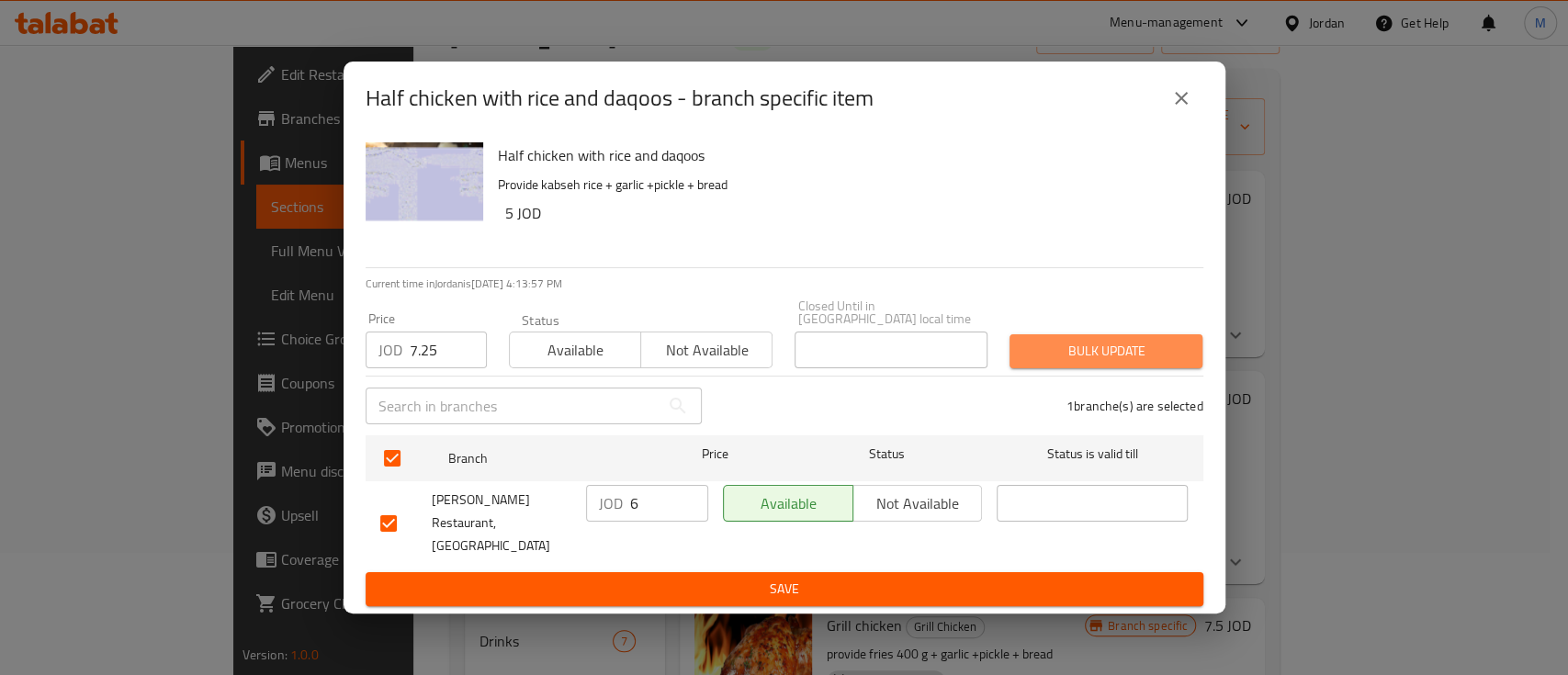
click at [1074, 354] on span "Bulk update" at bounding box center [1106, 351] width 164 height 23
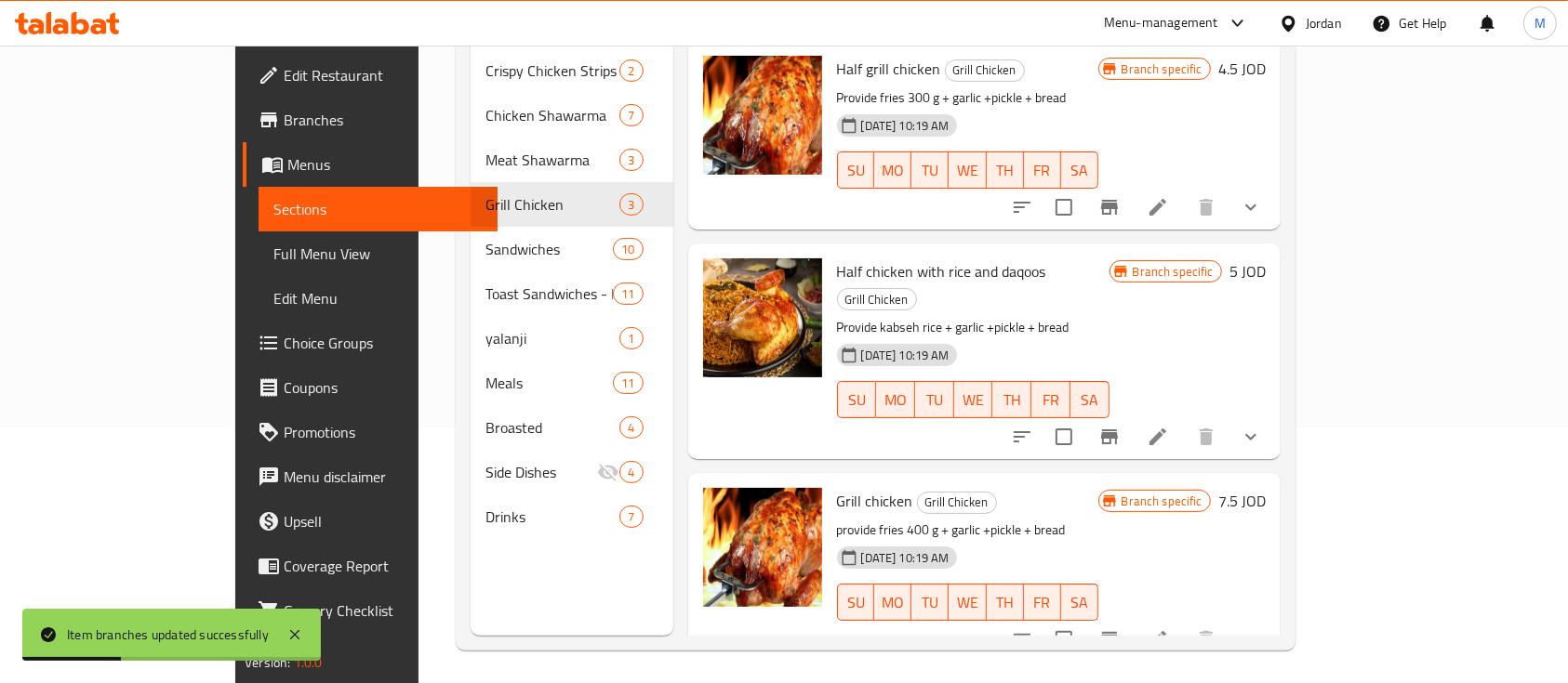
scroll to position [260, 0]
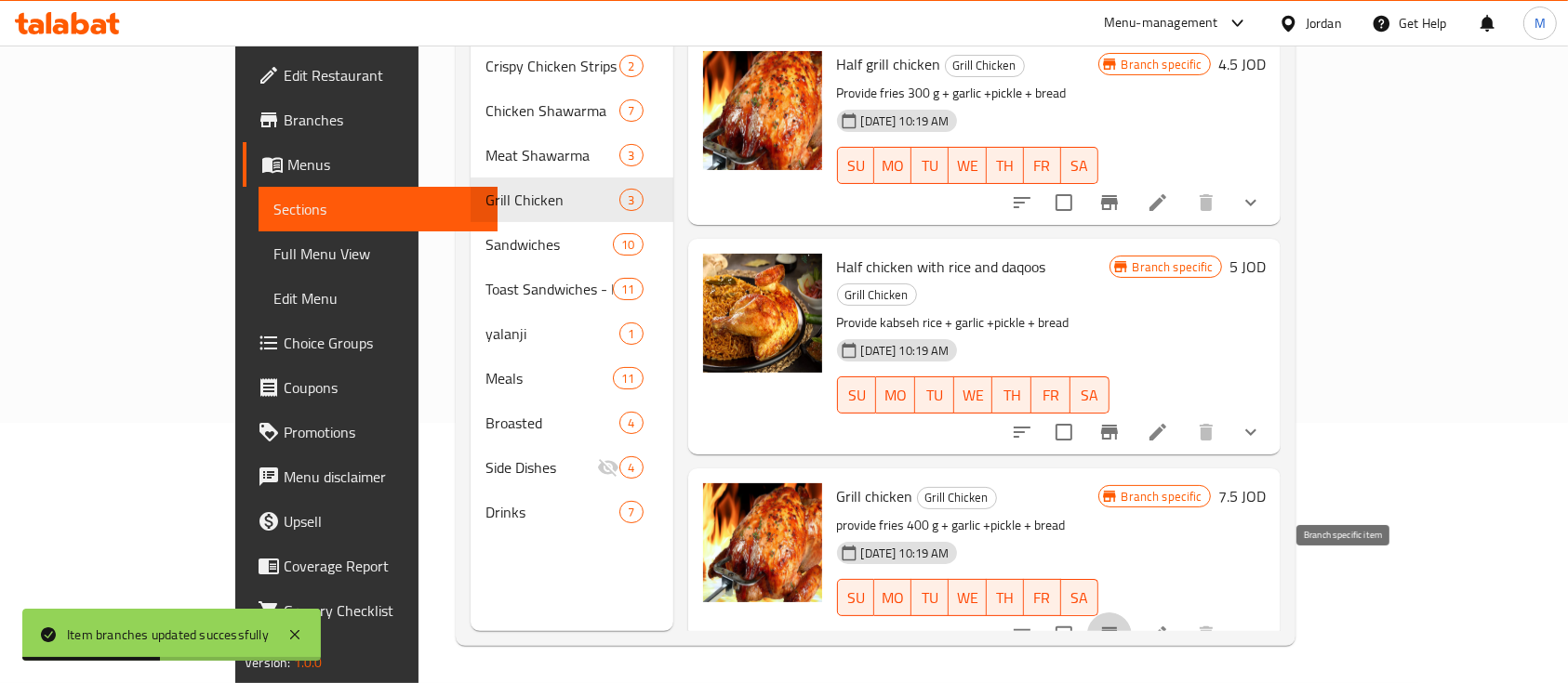
click at [1121, 624] on icon "Branch-specific-item" at bounding box center [1110, 635] width 22 height 22
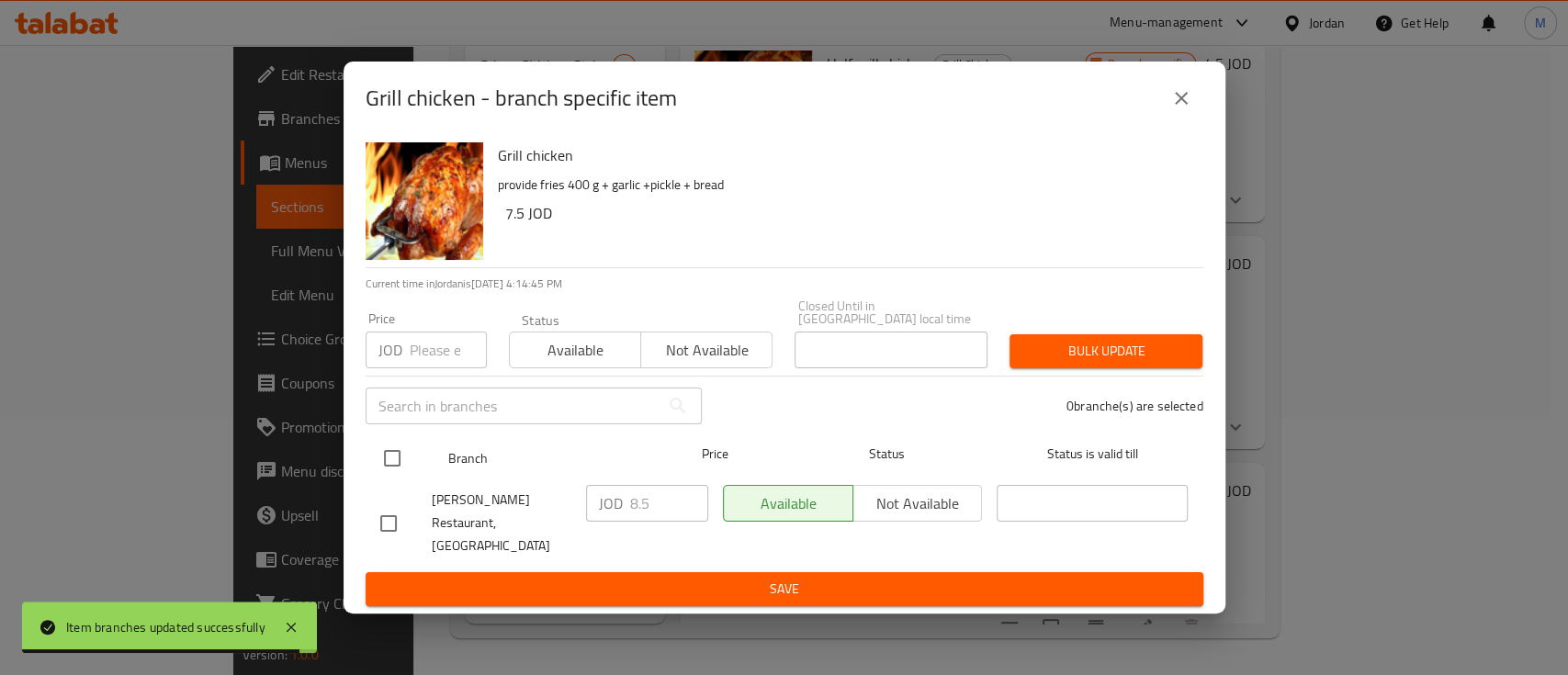
click at [382, 467] on input "checkbox" at bounding box center [392, 459] width 39 height 39
checkbox input "true"
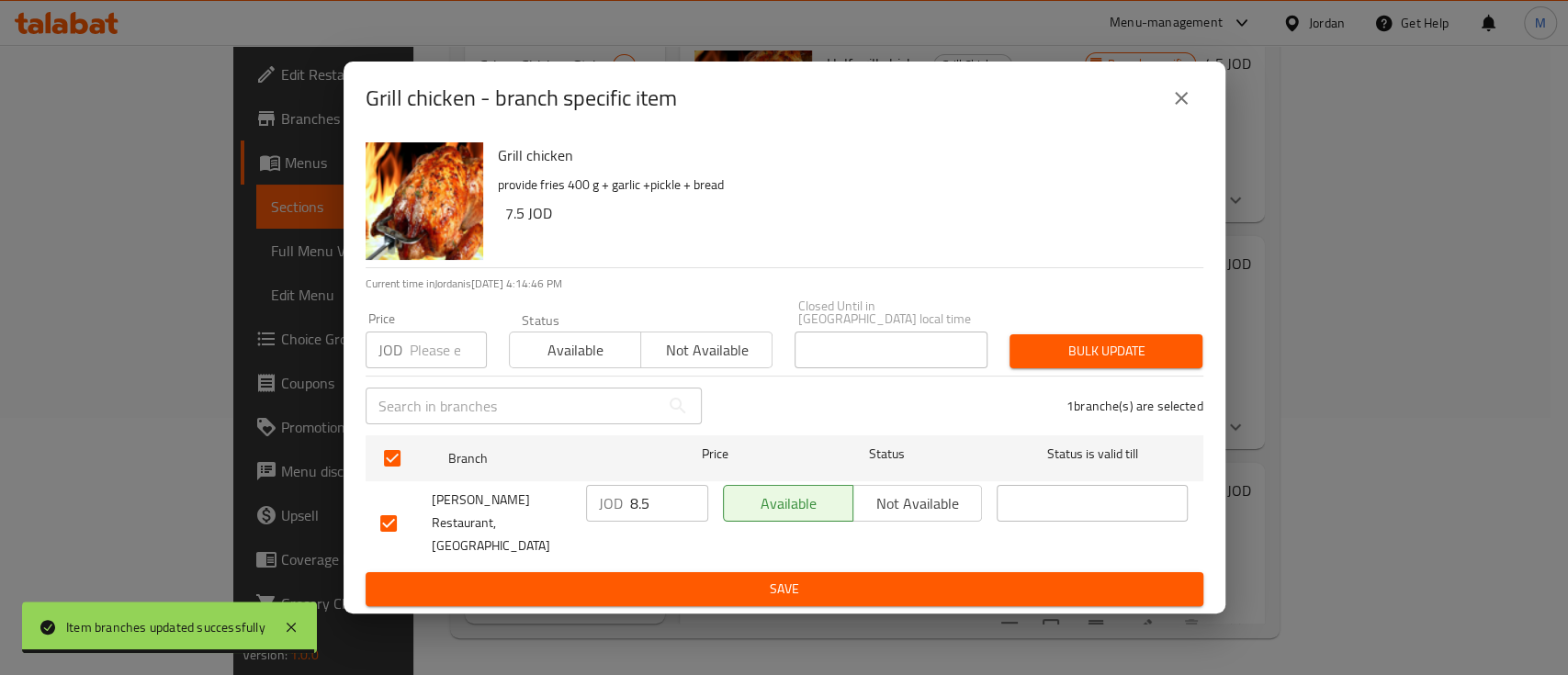
click at [429, 345] on input "number" at bounding box center [447, 350] width 77 height 37
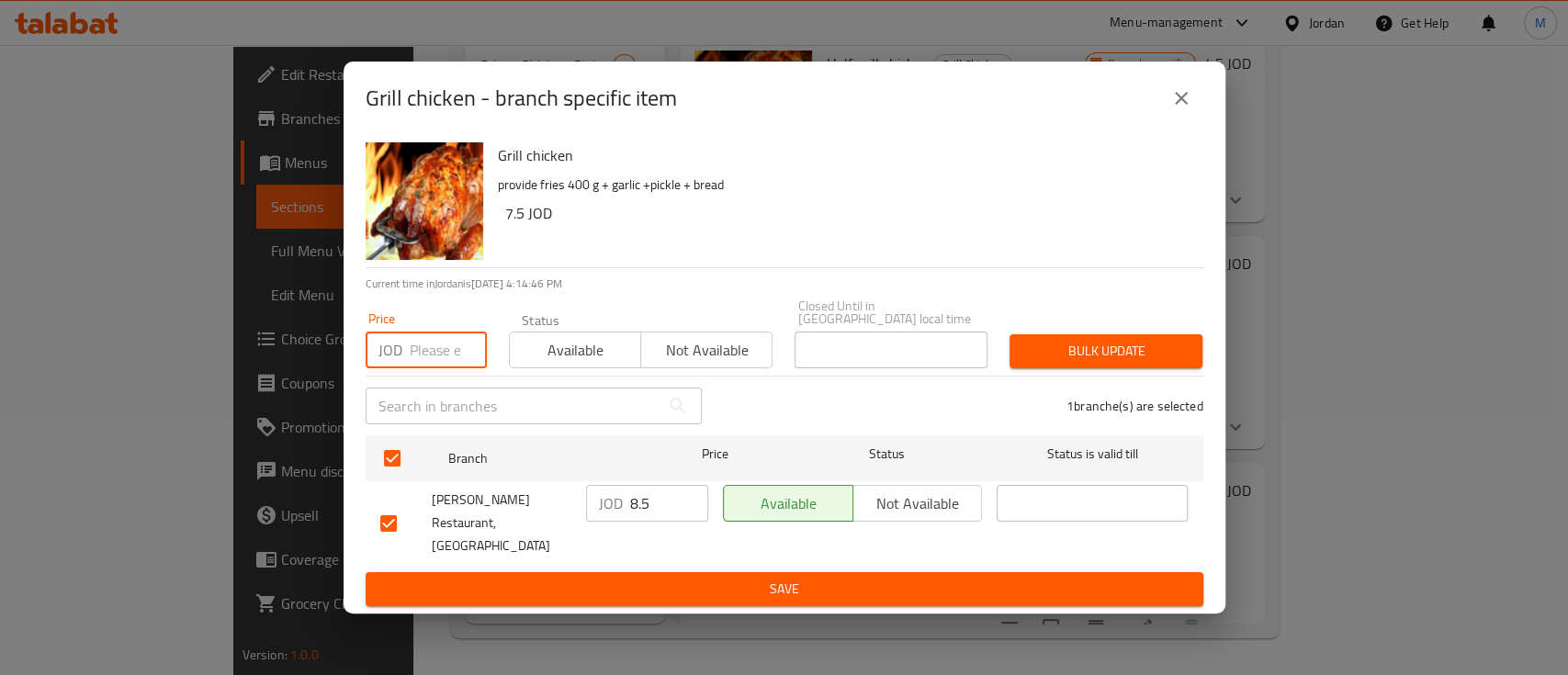
paste input "9.75"
type input "9.75"
click at [1047, 363] on span "Bulk update" at bounding box center [1106, 351] width 164 height 23
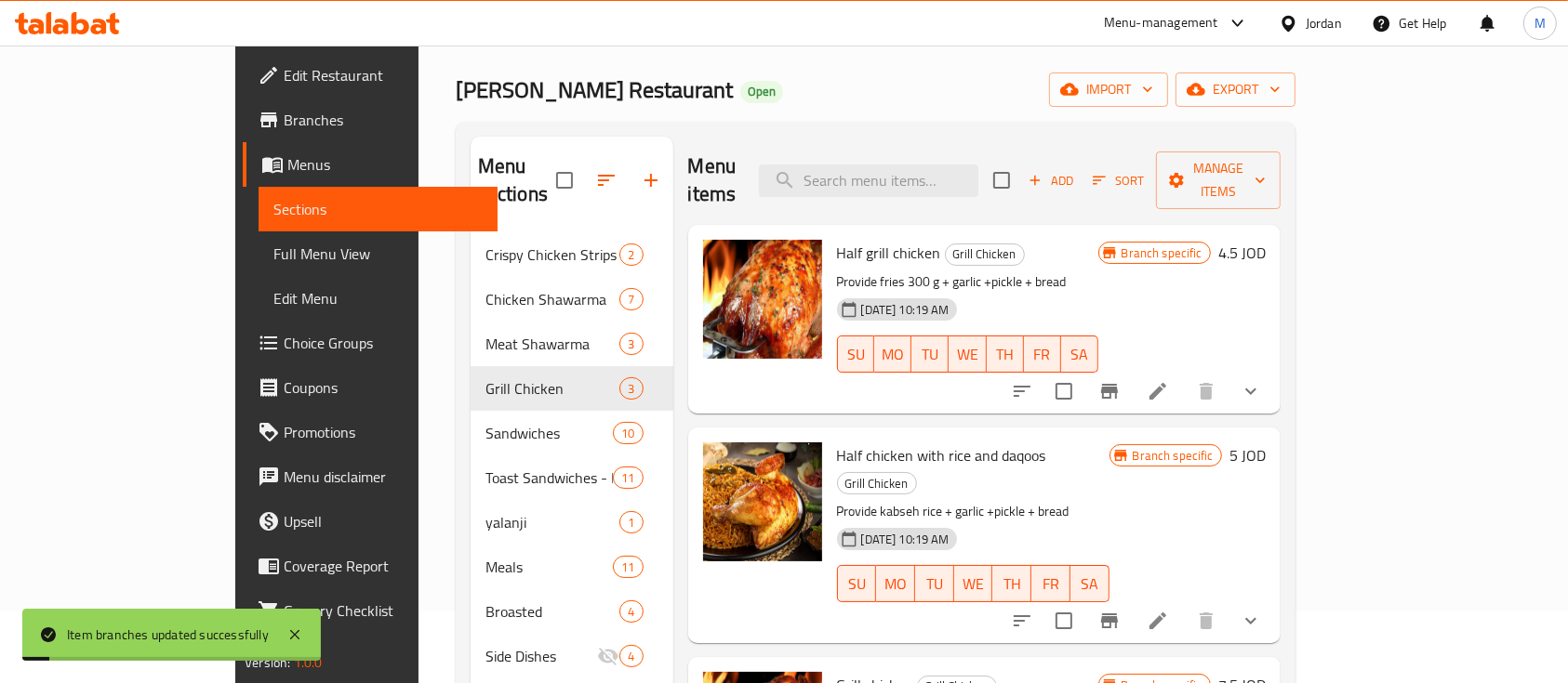
scroll to position [0, 0]
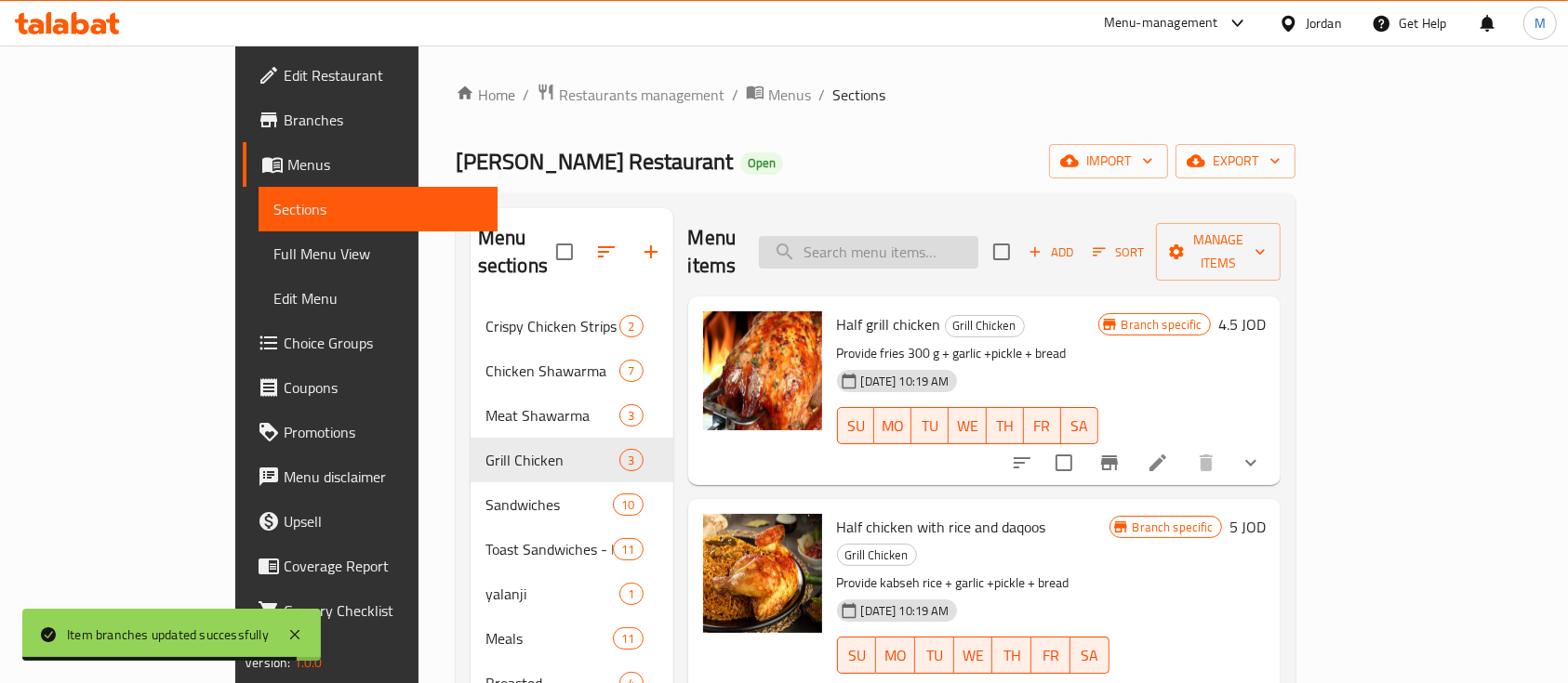
click at [934, 236] on input "search" at bounding box center [868, 252] width 220 height 33
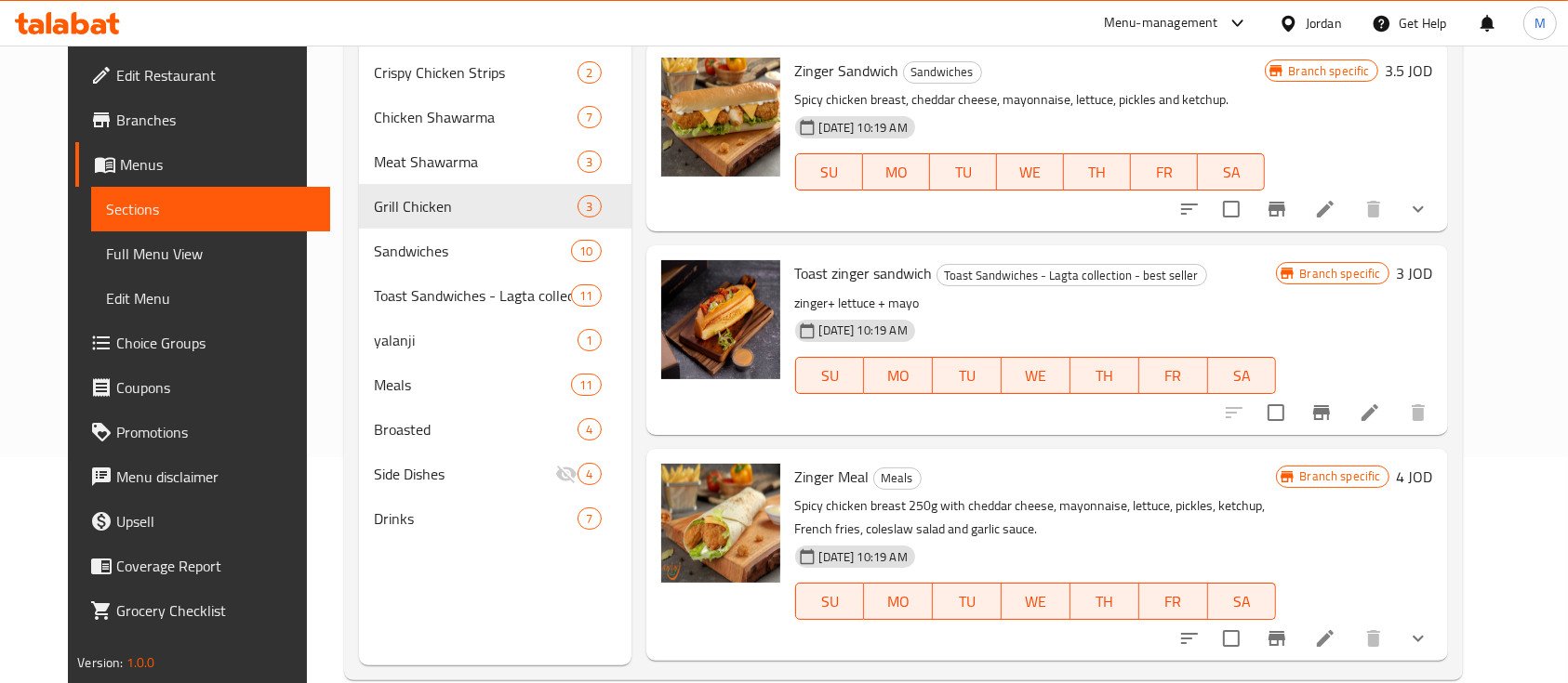
scroll to position [247, 0]
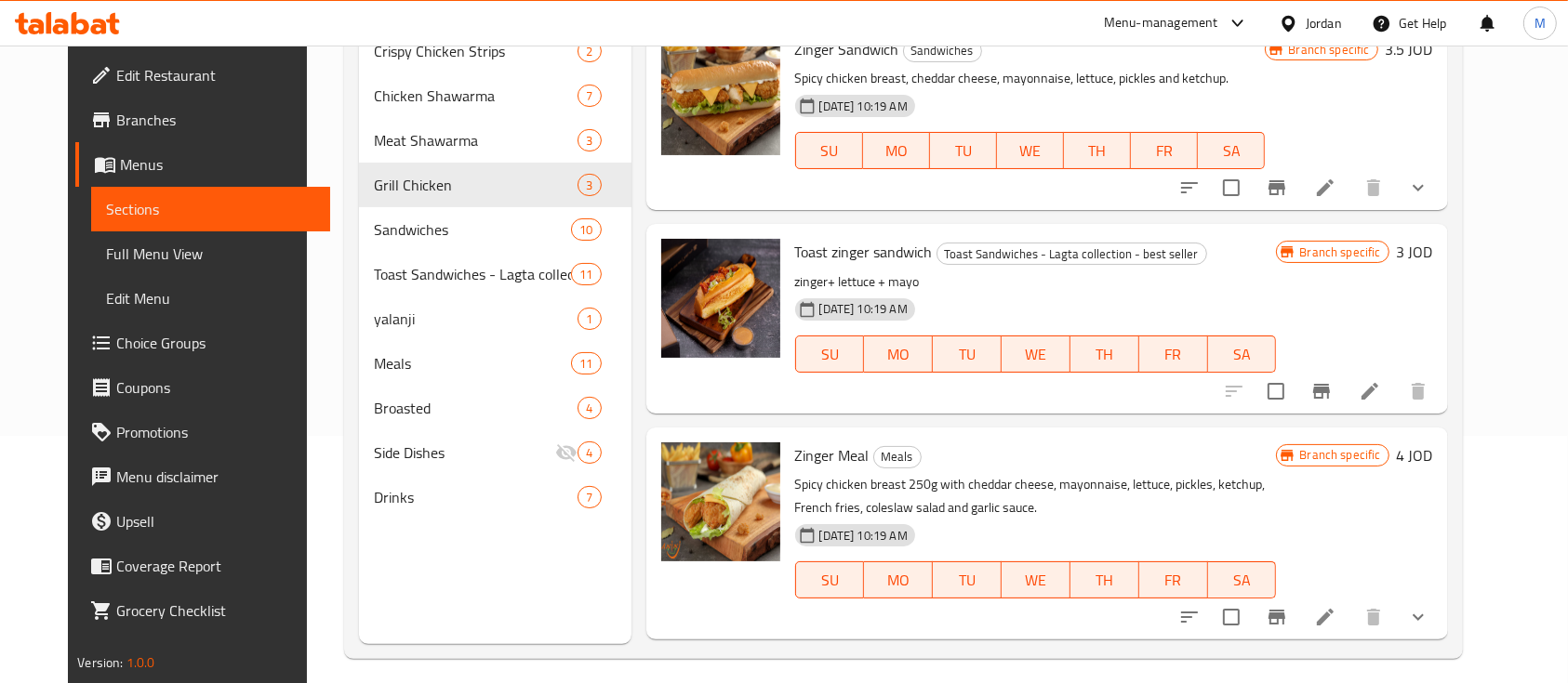
type input "zinger"
click at [1285, 618] on icon "Branch-specific-item" at bounding box center [1277, 618] width 17 height 15
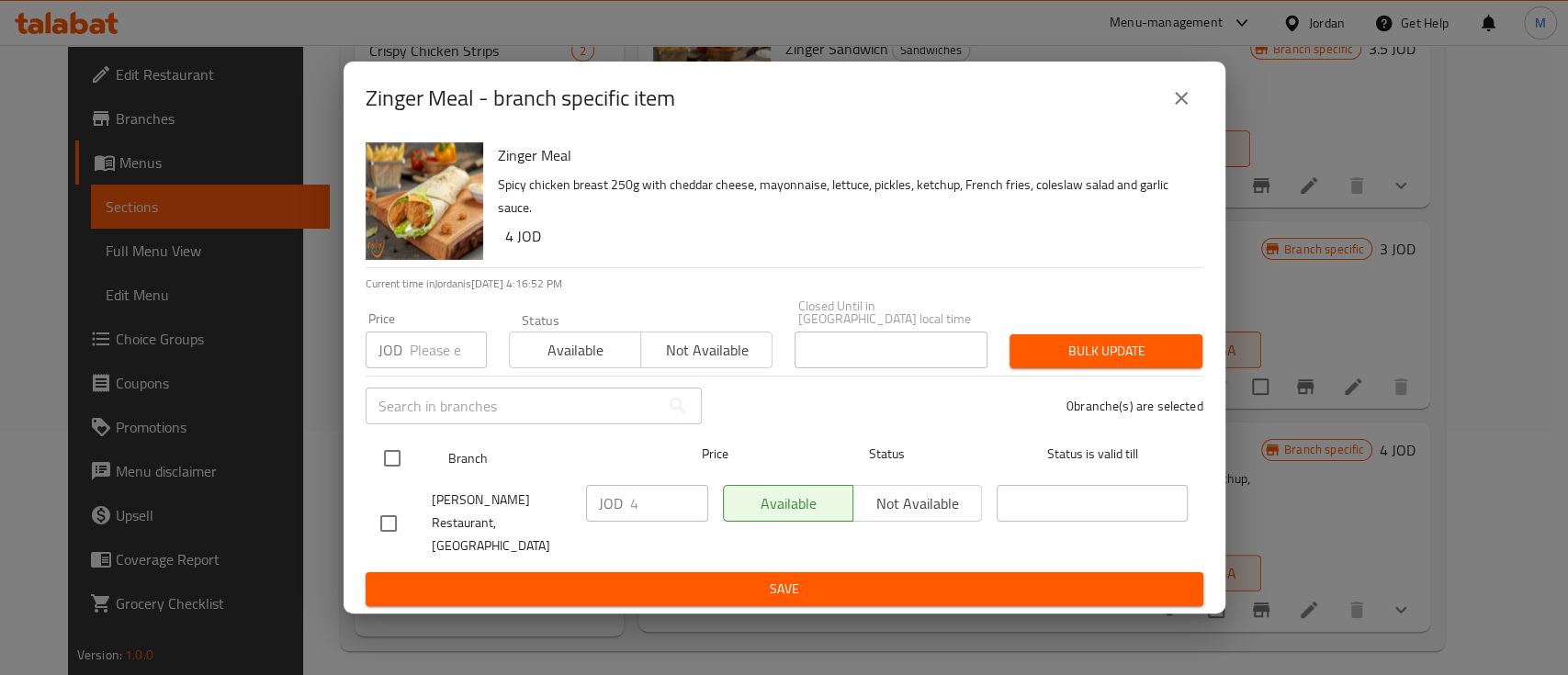
click at [381, 457] on input "checkbox" at bounding box center [392, 459] width 39 height 39
checkbox input "true"
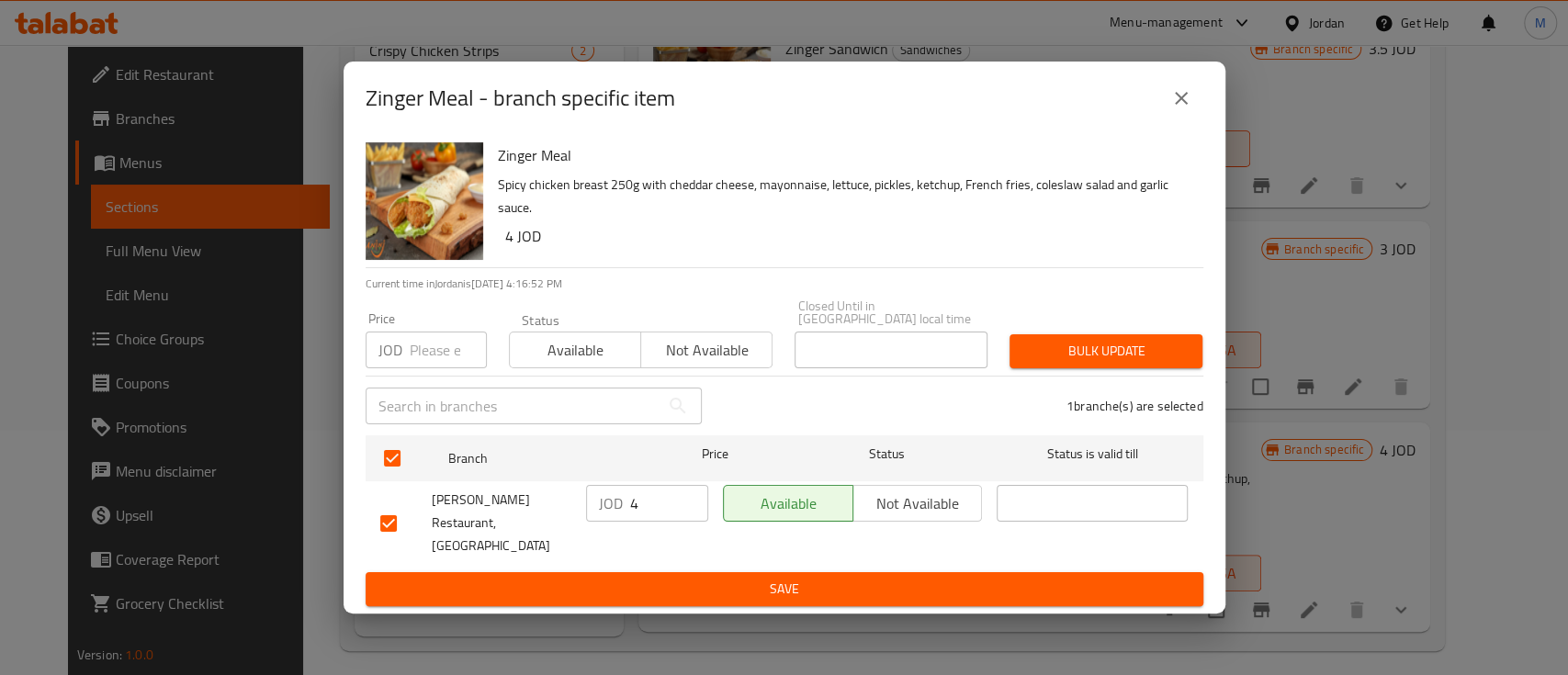
click at [430, 351] on input "number" at bounding box center [447, 350] width 77 height 37
type input "4.5"
click at [1029, 355] on span "Bulk update" at bounding box center [1106, 351] width 164 height 23
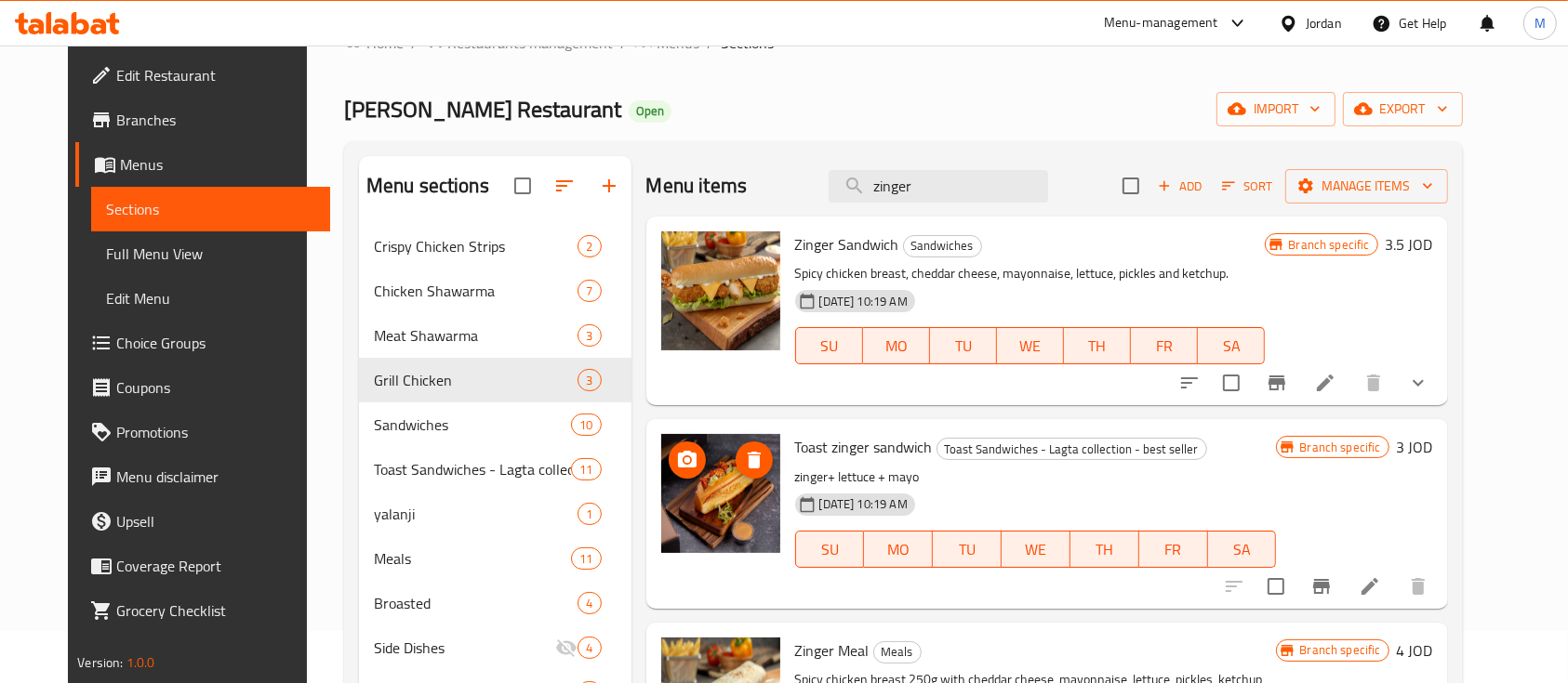
scroll to position [0, 0]
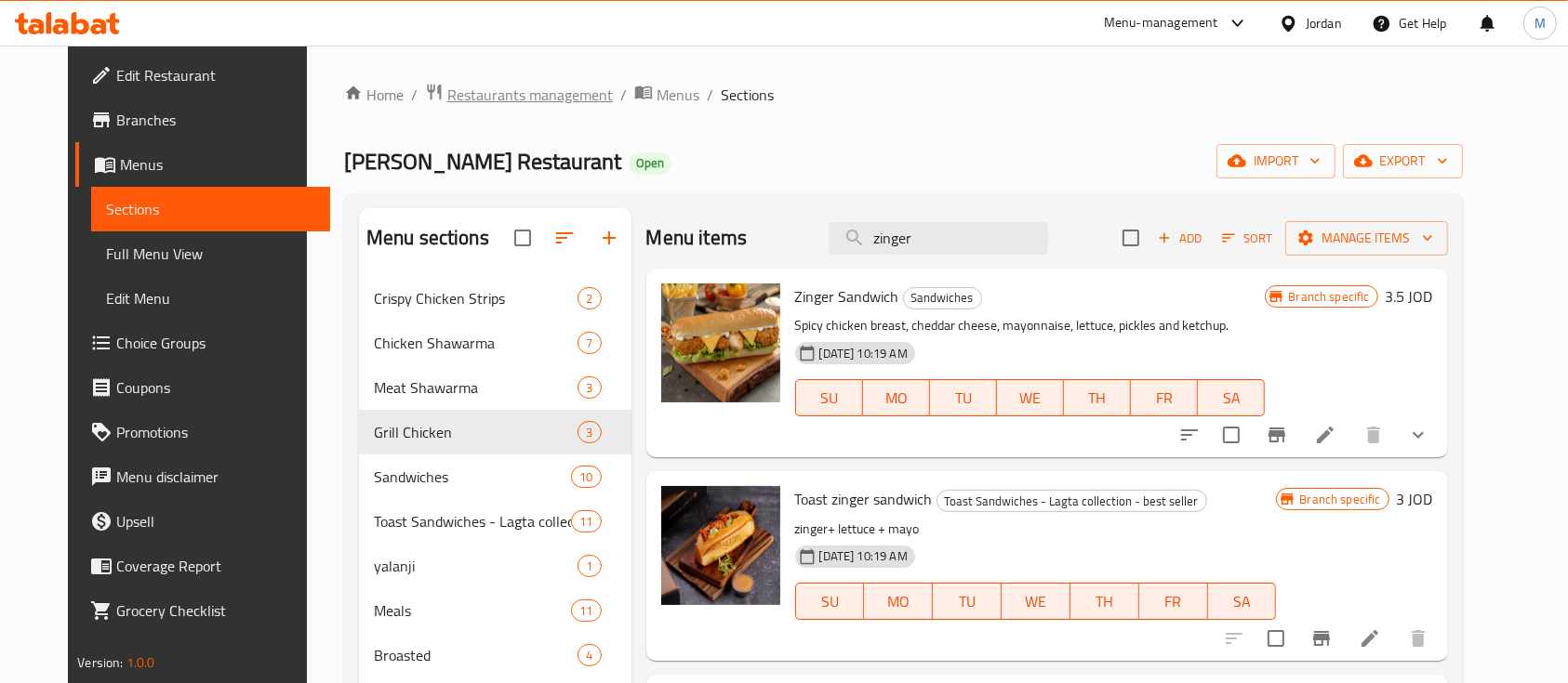
click at [459, 83] on span "Restaurants management" at bounding box center [530, 94] width 166 height 22
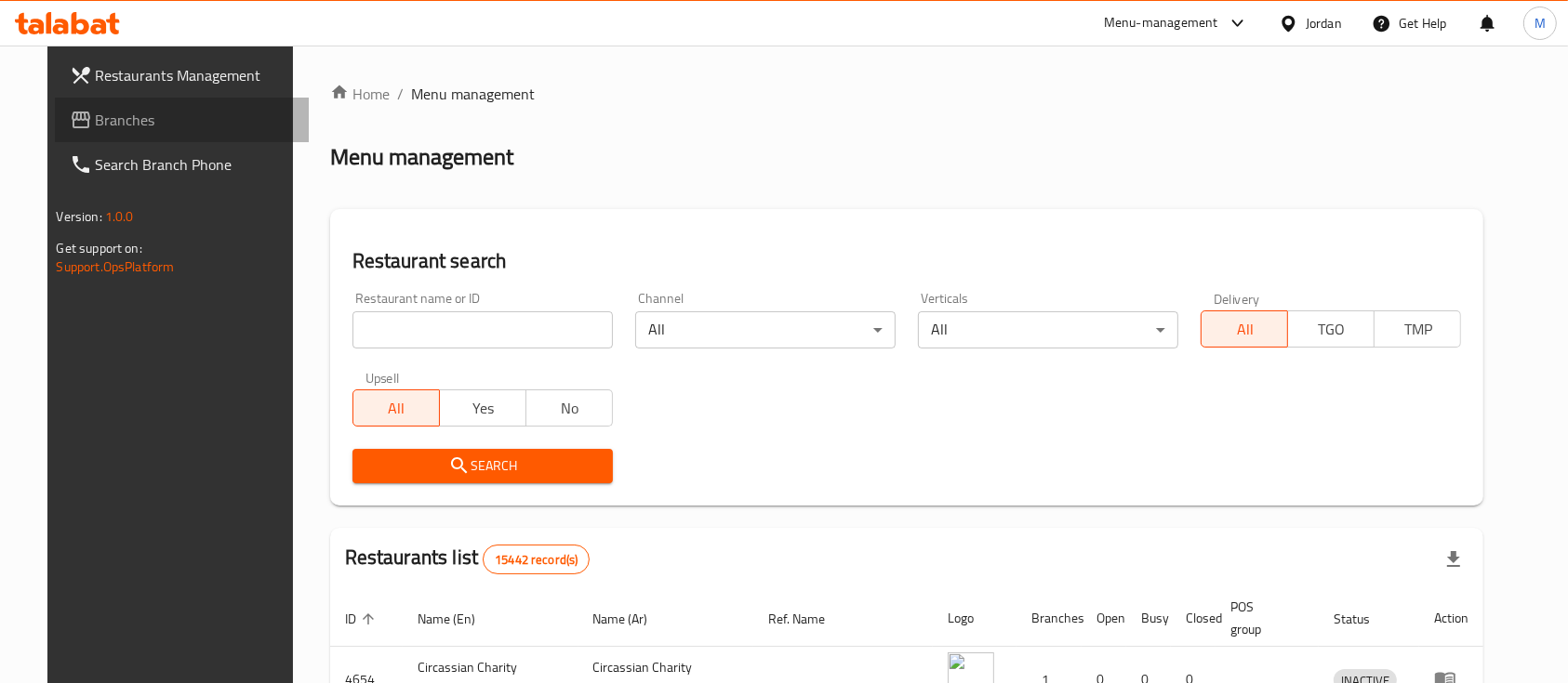
click at [164, 110] on span "Branches" at bounding box center [195, 120] width 199 height 22
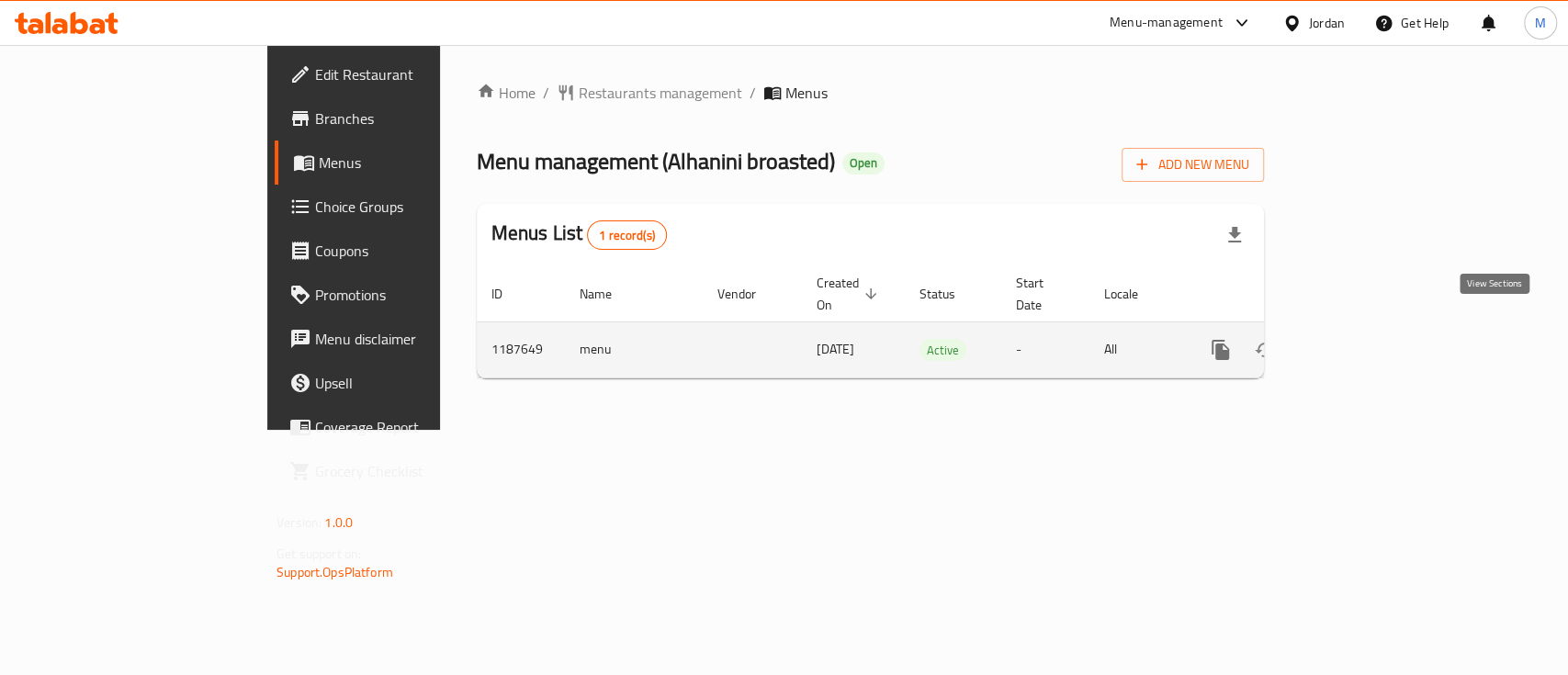
click at [1376, 328] on link "enhanced table" at bounding box center [1354, 350] width 44 height 44
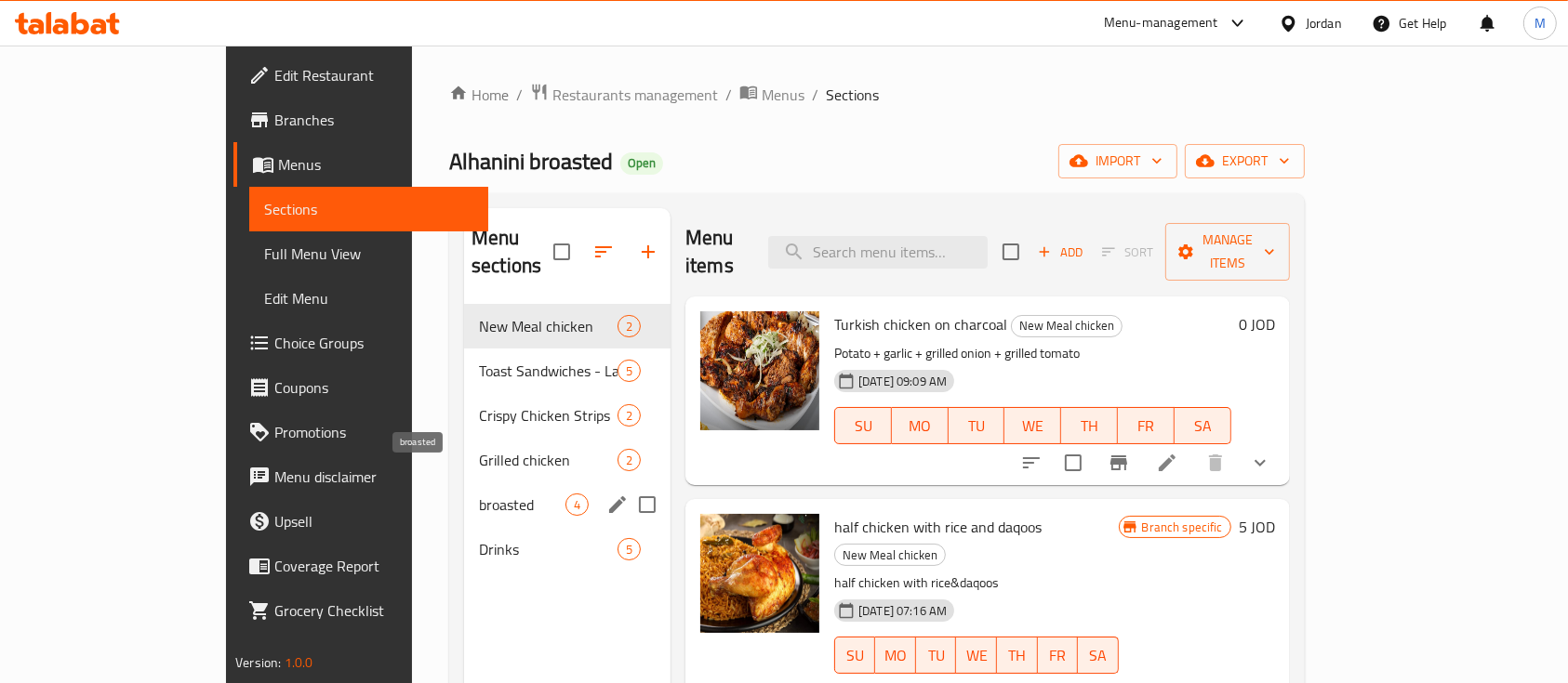
click at [479, 494] on span "broasted" at bounding box center [522, 505] width 86 height 22
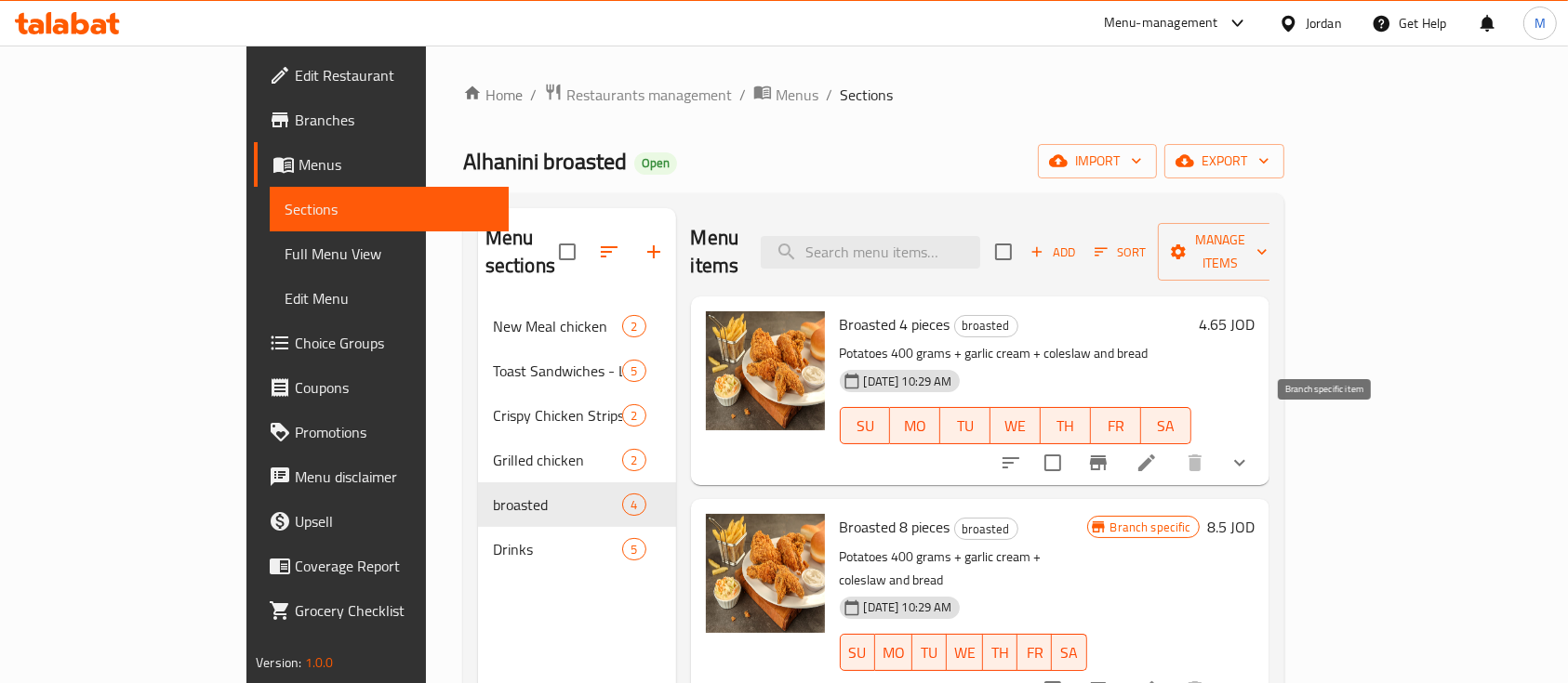
click at [1110, 452] on icon "Branch-specific-item" at bounding box center [1098, 463] width 22 height 22
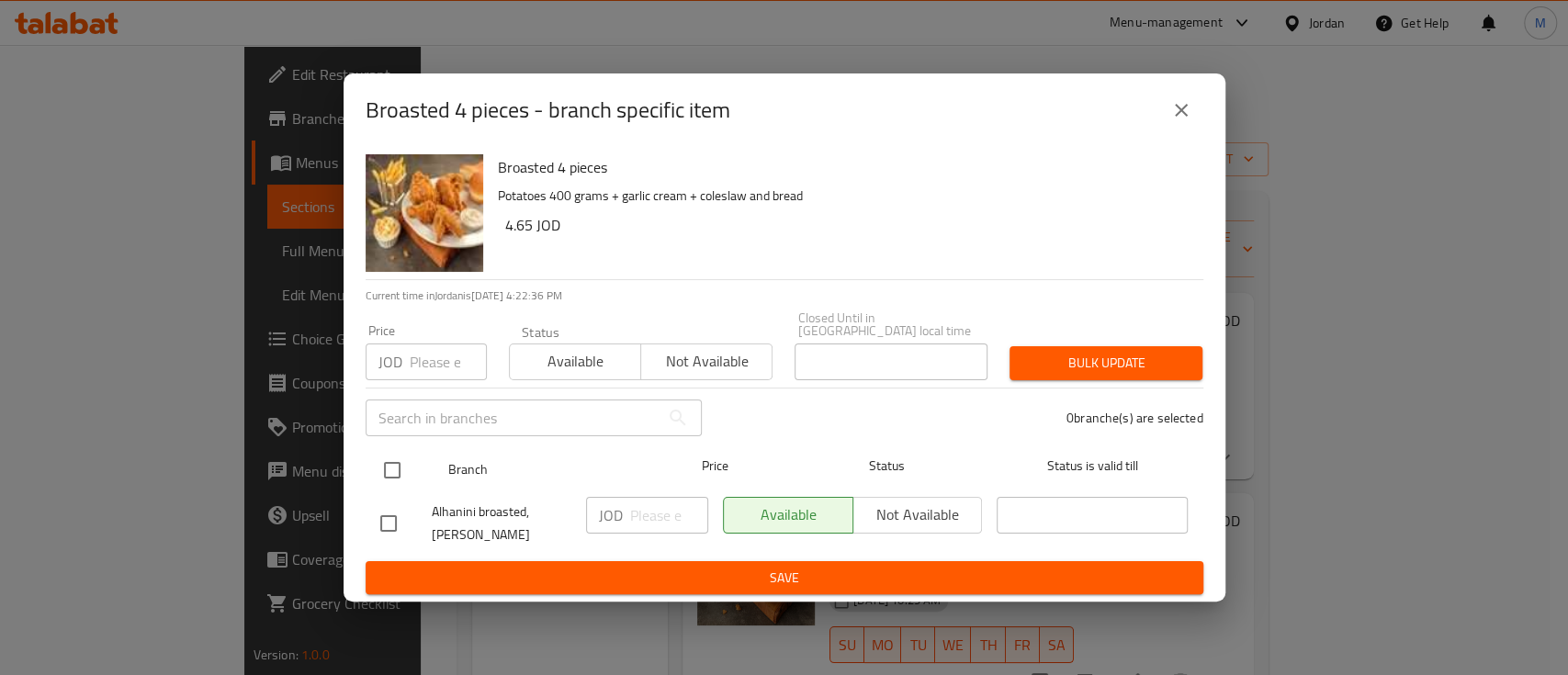
drag, startPoint x: 399, startPoint y: 458, endPoint x: 411, endPoint y: 457, distance: 12.0
click at [400, 457] on input "checkbox" at bounding box center [392, 471] width 39 height 39
checkbox input "true"
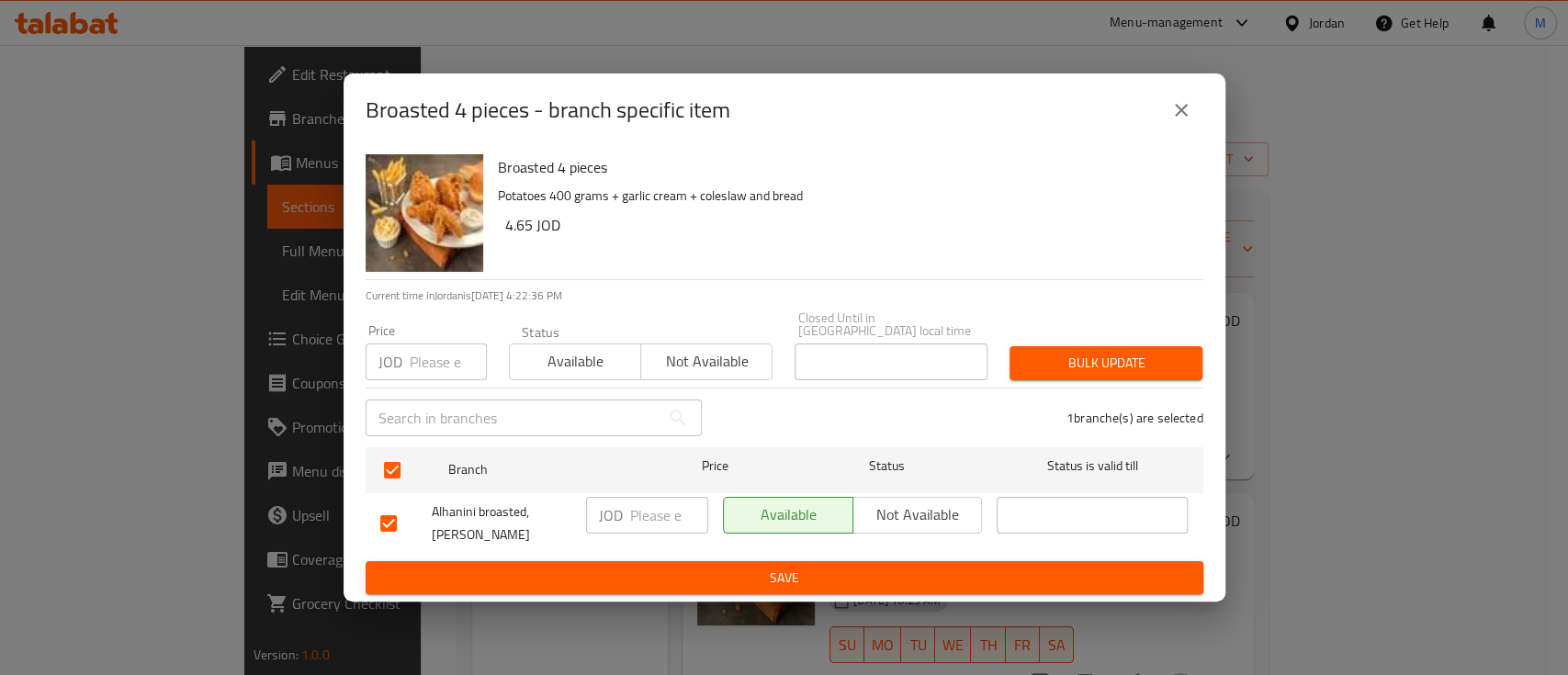
drag, startPoint x: 466, startPoint y: 371, endPoint x: 440, endPoint y: 368, distance: 26.2
click at [465, 371] on input "number" at bounding box center [447, 362] width 77 height 37
type input "5.65"
click at [1072, 362] on span "Bulk update" at bounding box center [1106, 363] width 164 height 23
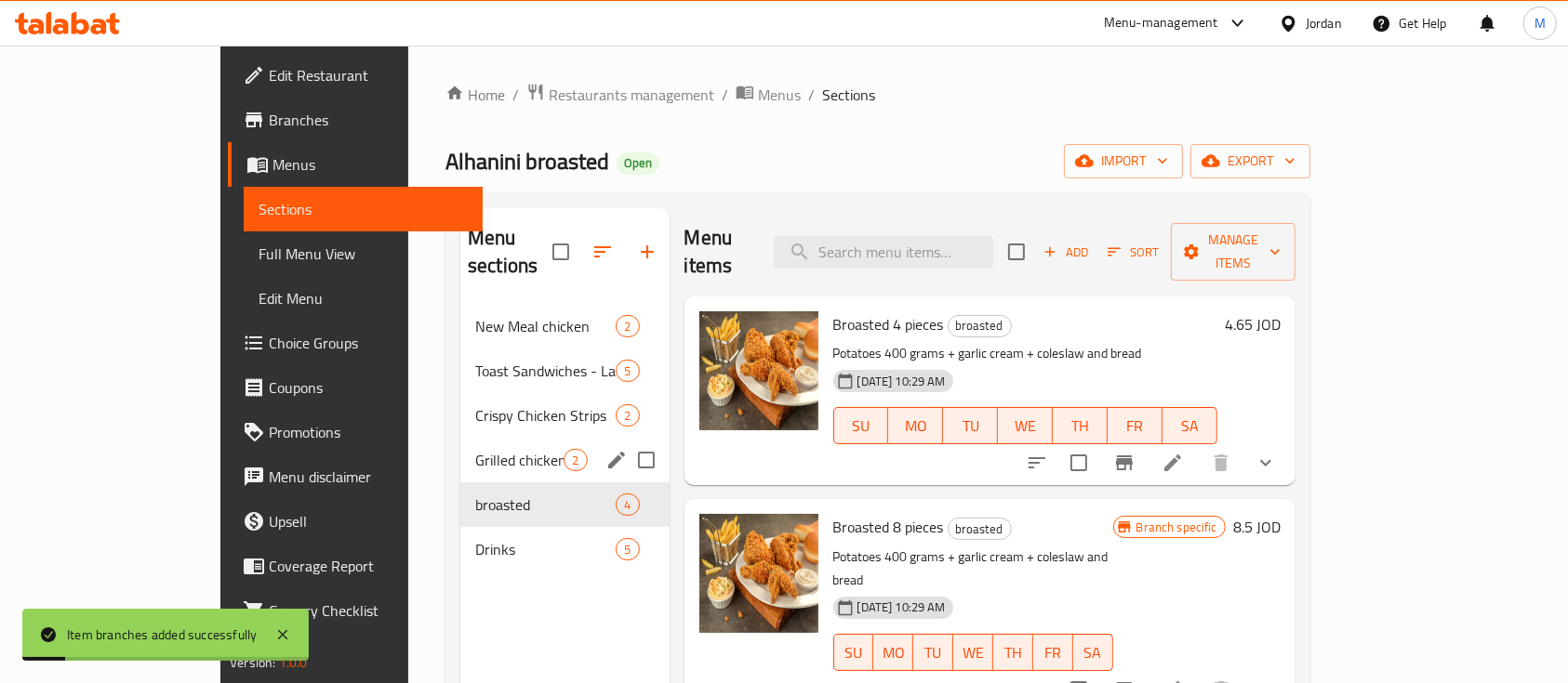
click at [460, 438] on div "Grilled chicken 2" at bounding box center [564, 460] width 209 height 45
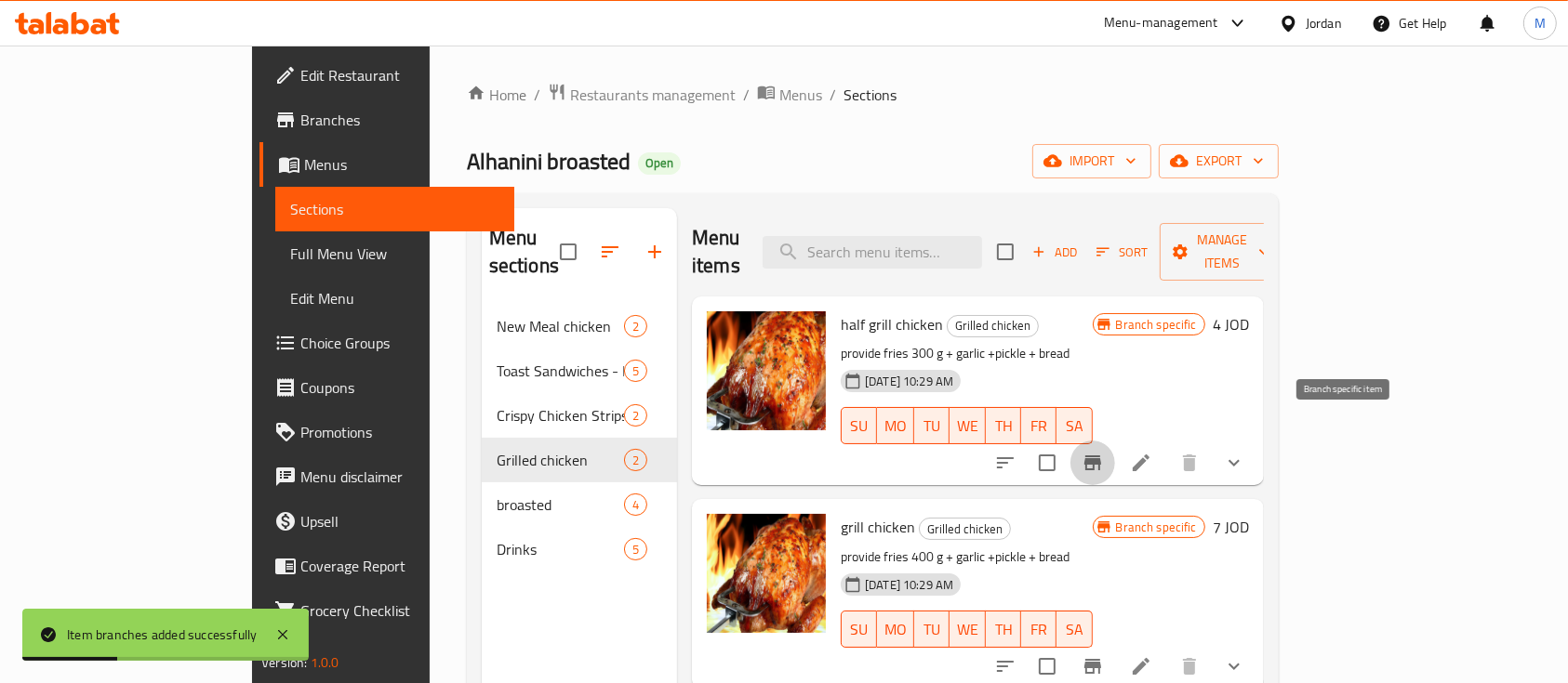
click at [1101, 456] on icon "Branch-specific-item" at bounding box center [1093, 463] width 17 height 15
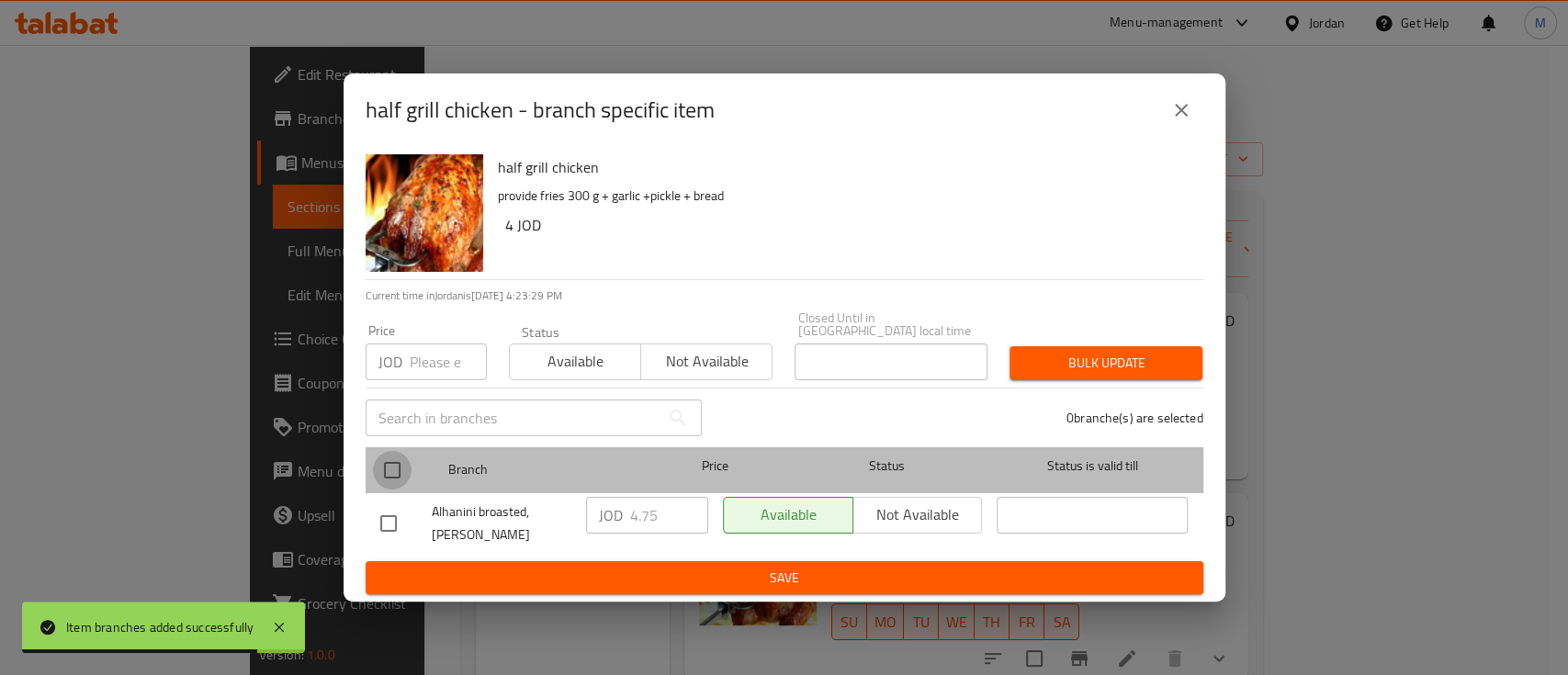
click at [389, 459] on input "checkbox" at bounding box center [392, 471] width 39 height 39
checkbox input "true"
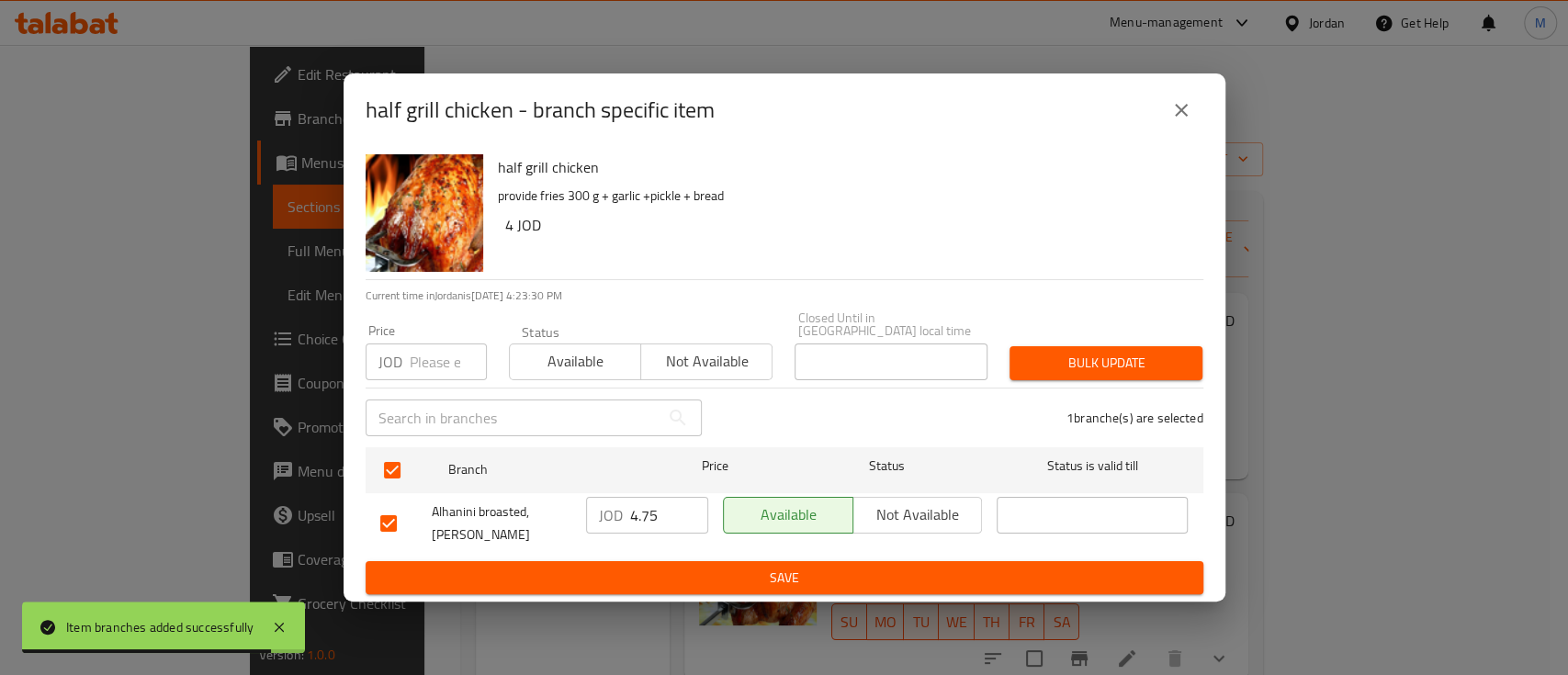
click at [434, 334] on div "Price JOD Price" at bounding box center [426, 352] width 121 height 56
click at [434, 364] on input "number" at bounding box center [447, 362] width 77 height 37
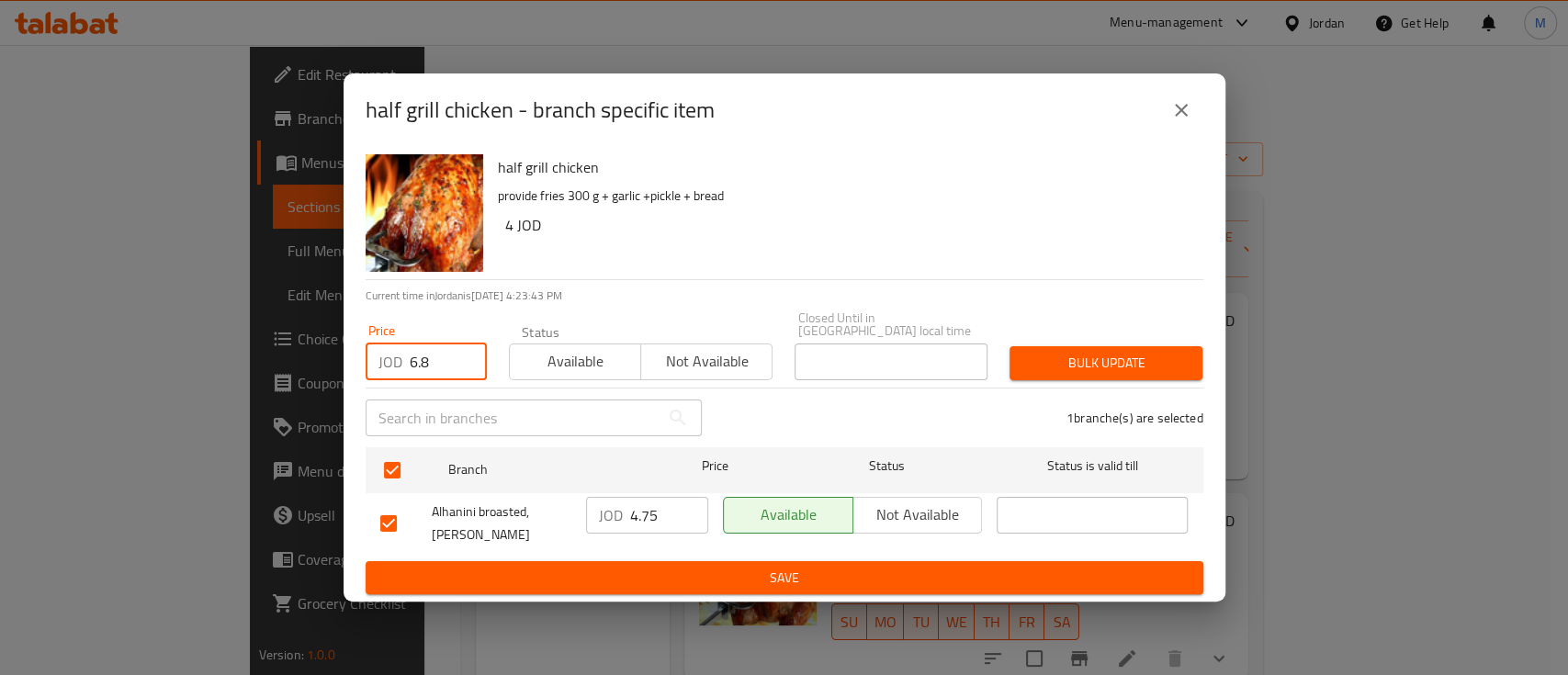
type input "6.8"
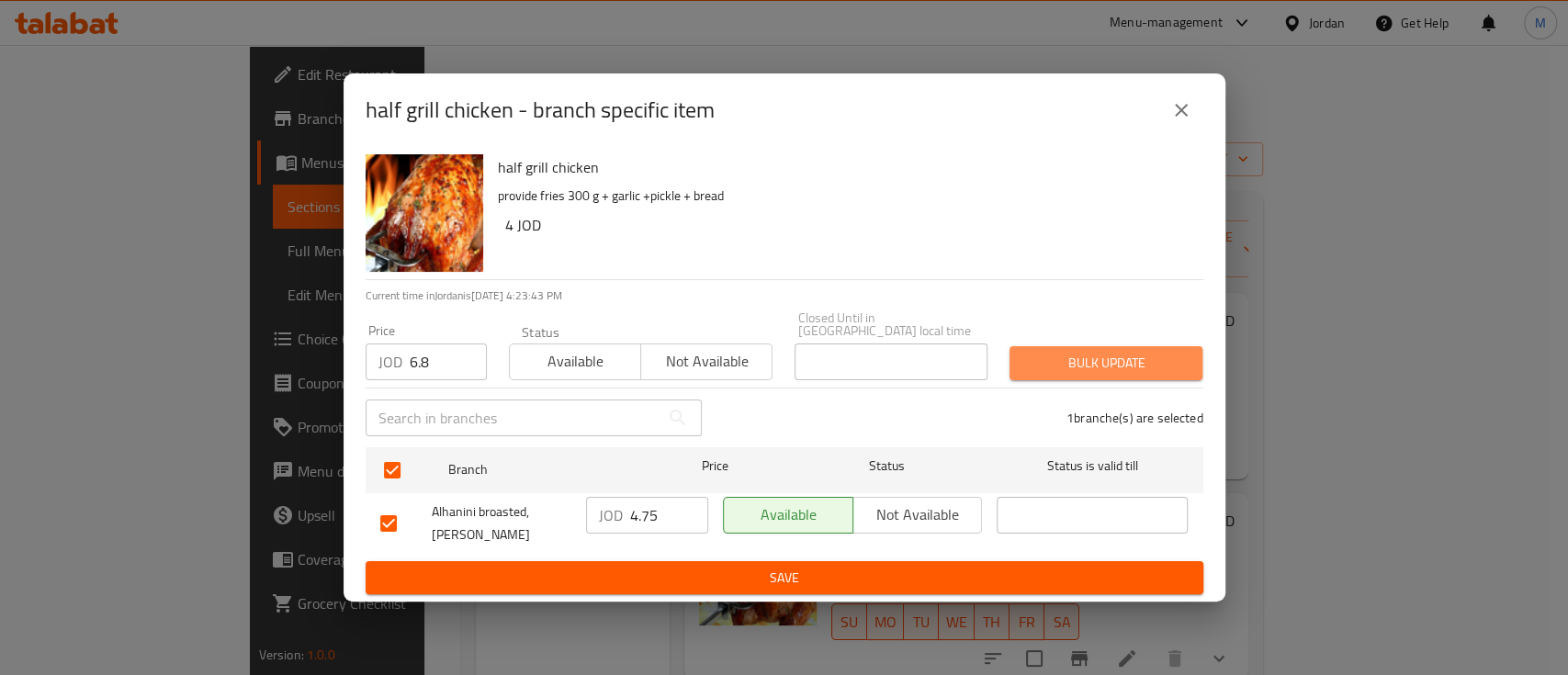
click at [1088, 352] on span "Bulk update" at bounding box center [1106, 363] width 164 height 23
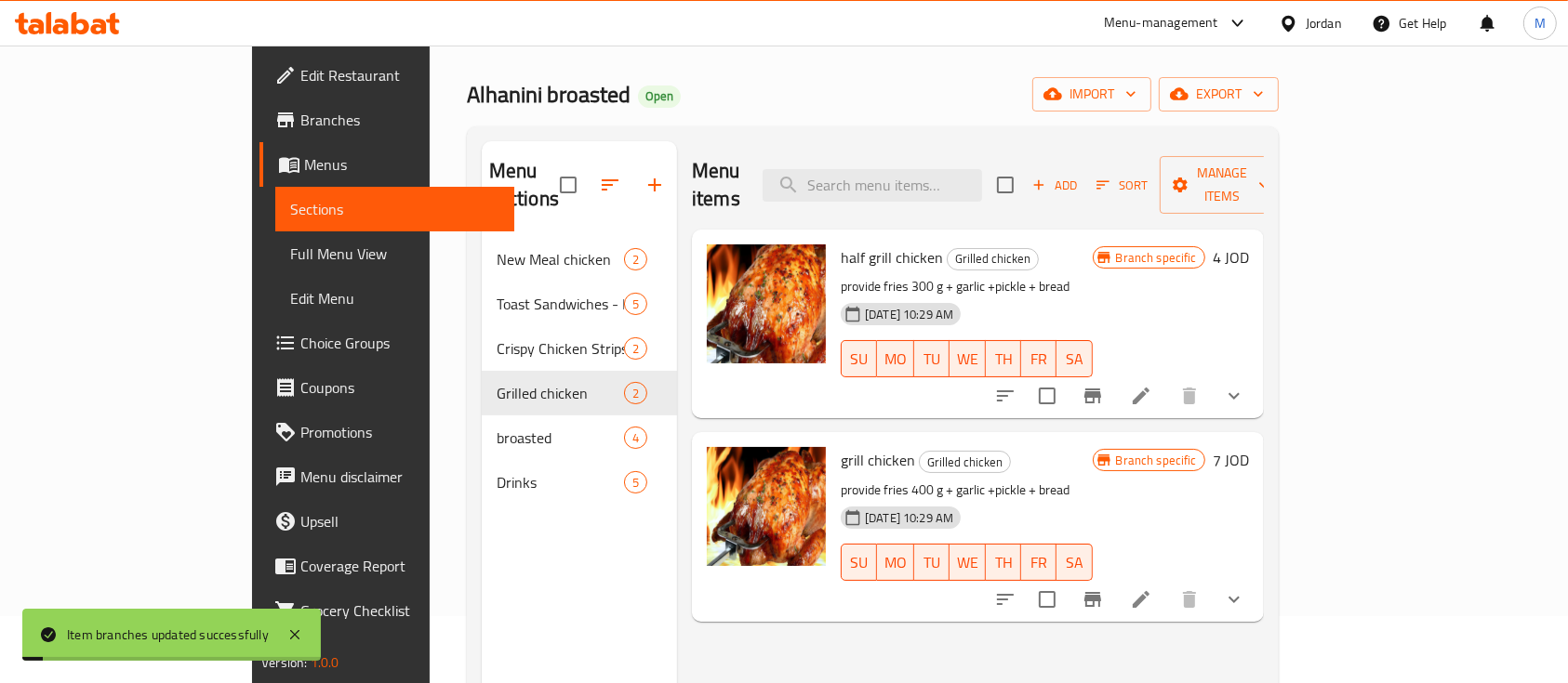
scroll to position [124, 0]
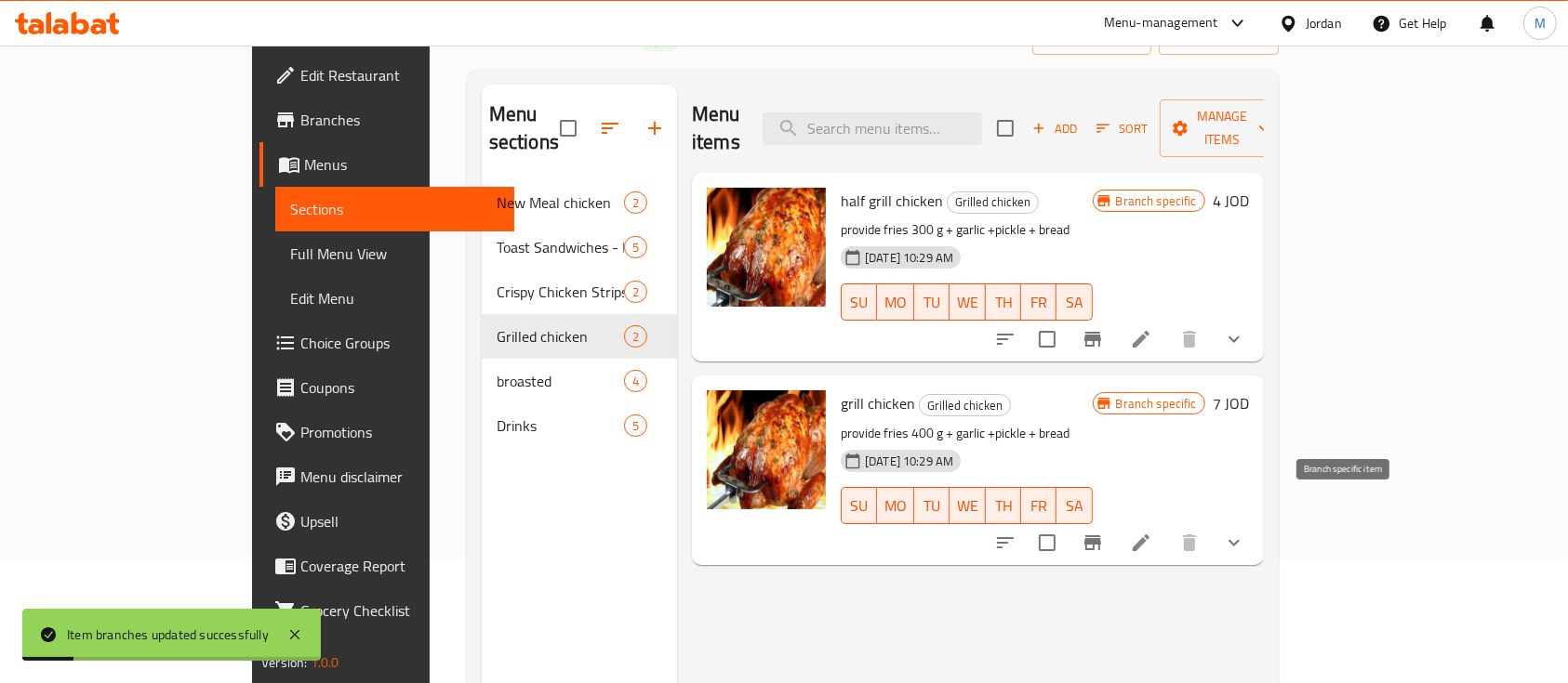
click at [1115, 521] on button "Branch-specific-item" at bounding box center [1093, 544] width 45 height 45
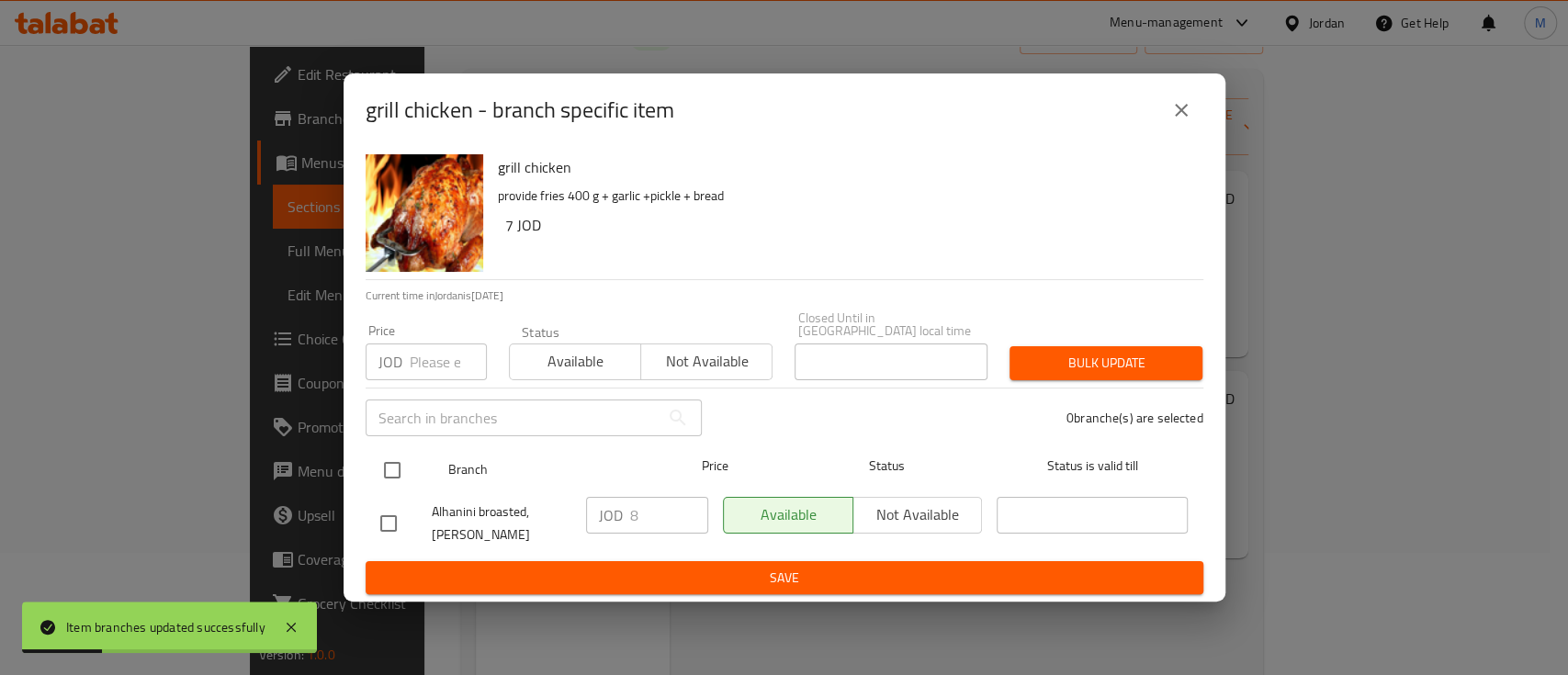
click at [387, 460] on input "checkbox" at bounding box center [392, 471] width 39 height 39
checkbox input "true"
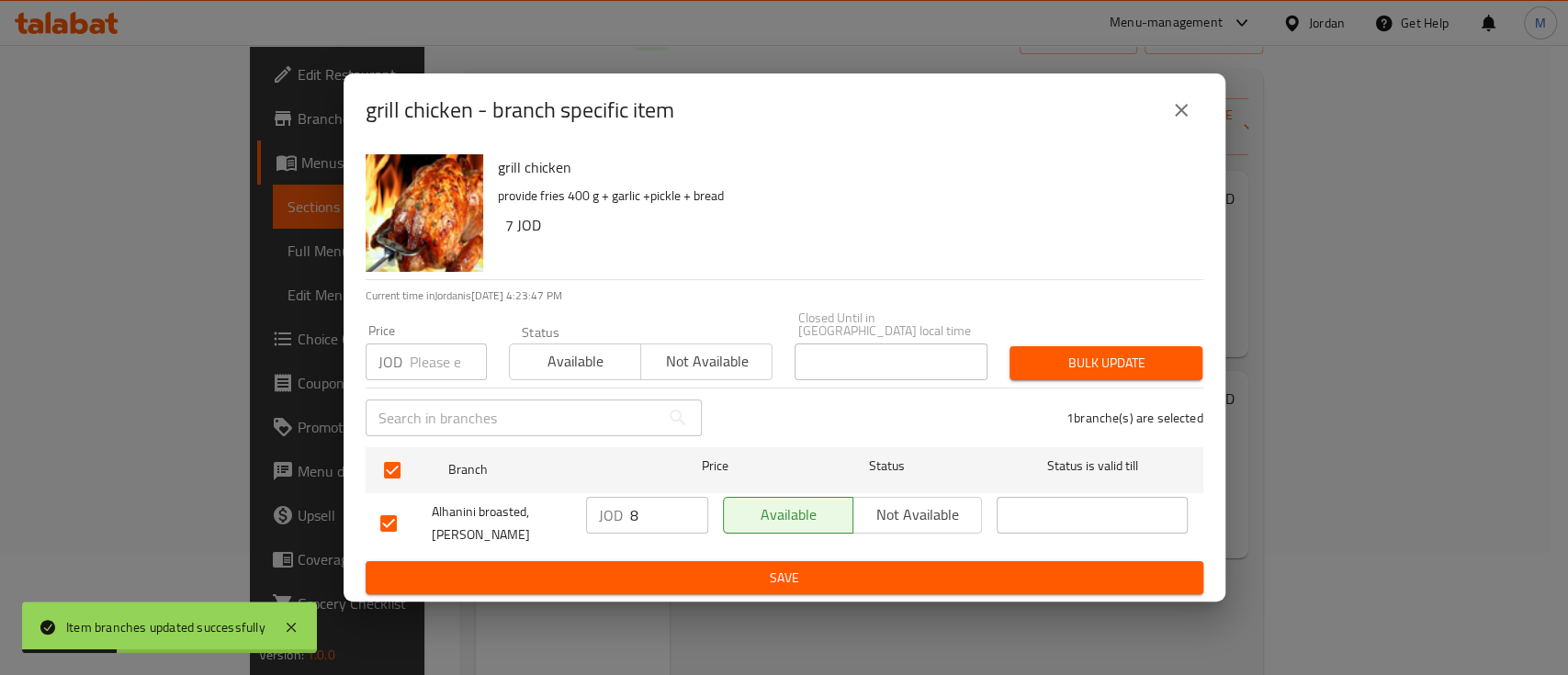
click at [415, 358] on input "number" at bounding box center [447, 362] width 77 height 37
type input "9.75"
click at [1185, 352] on span "Bulk update" at bounding box center [1106, 363] width 164 height 23
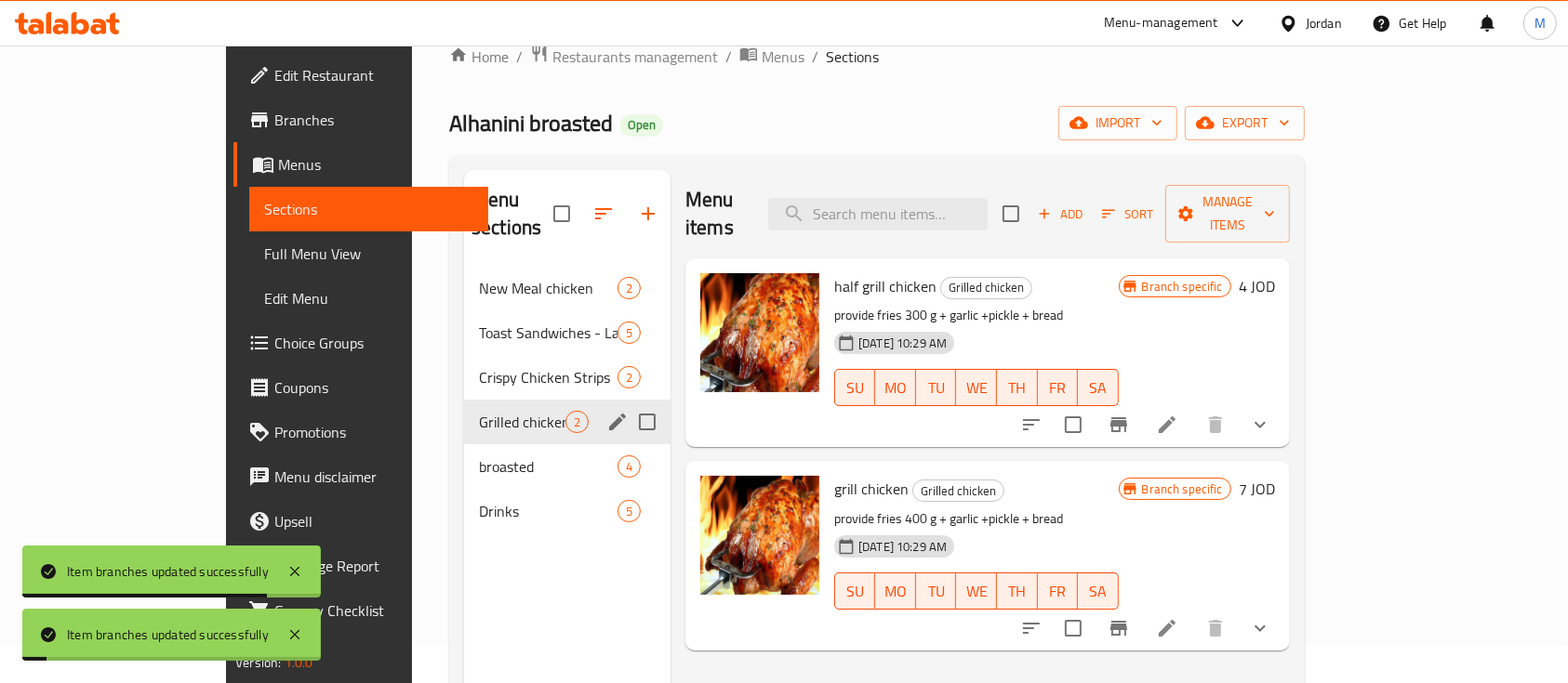
scroll to position [0, 0]
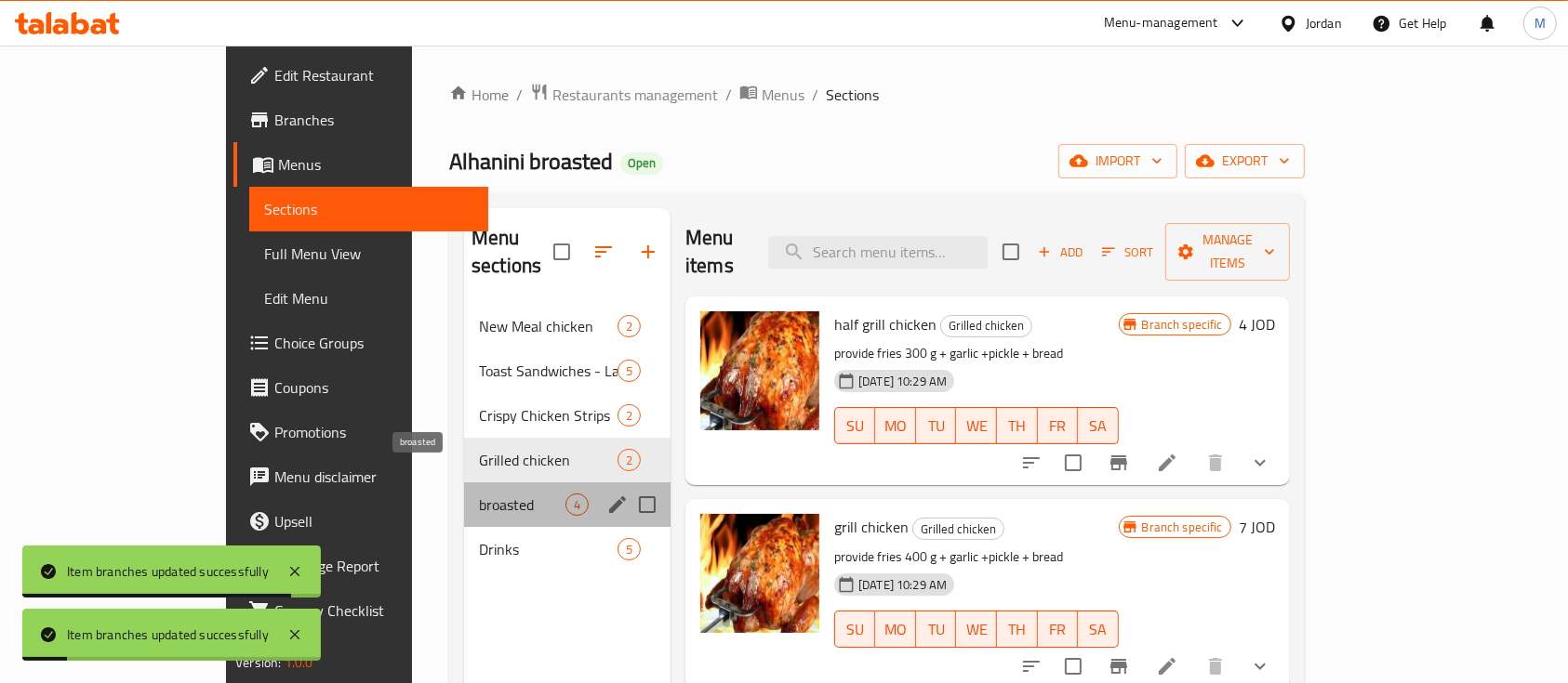
click at [479, 494] on span "broasted" at bounding box center [522, 505] width 86 height 22
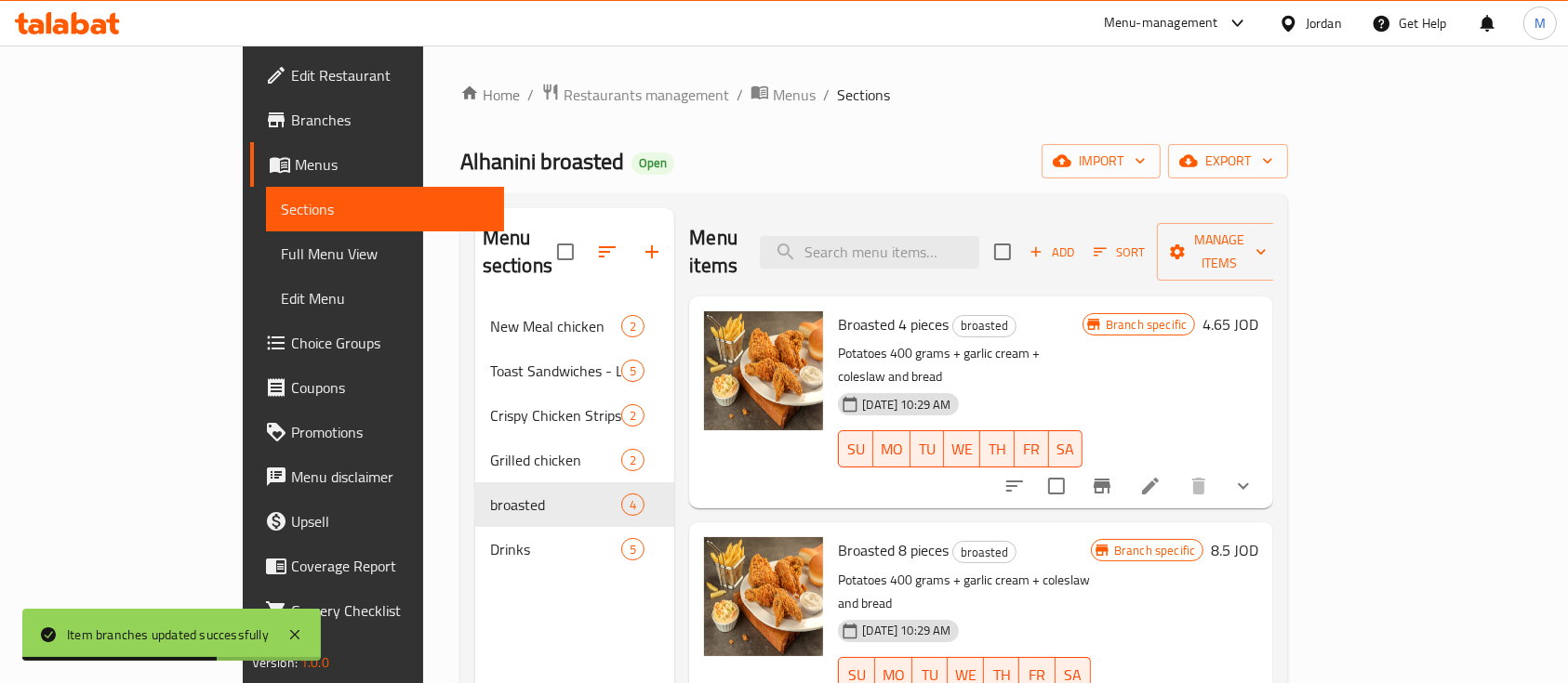
scroll to position [124, 0]
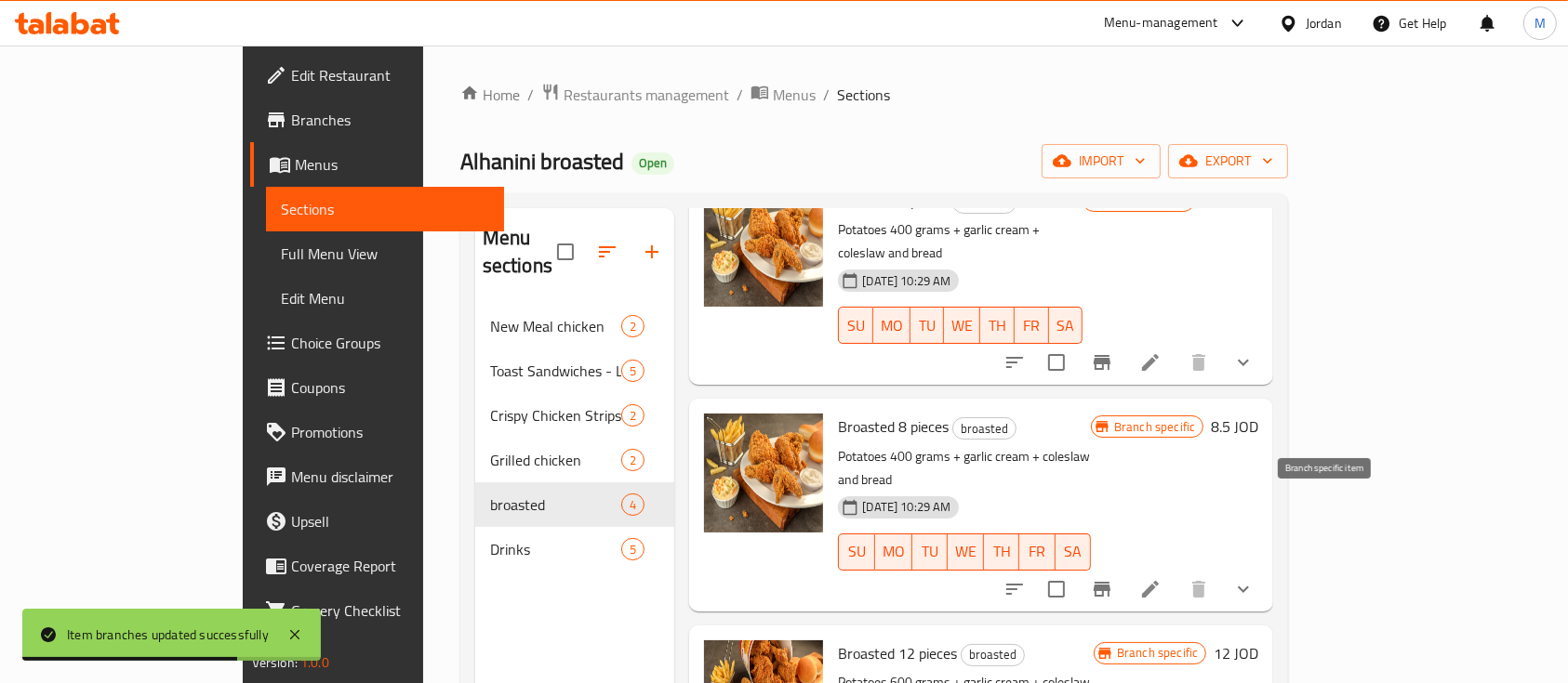
click at [1125, 567] on button "Branch-specific-item" at bounding box center [1102, 589] width 45 height 45
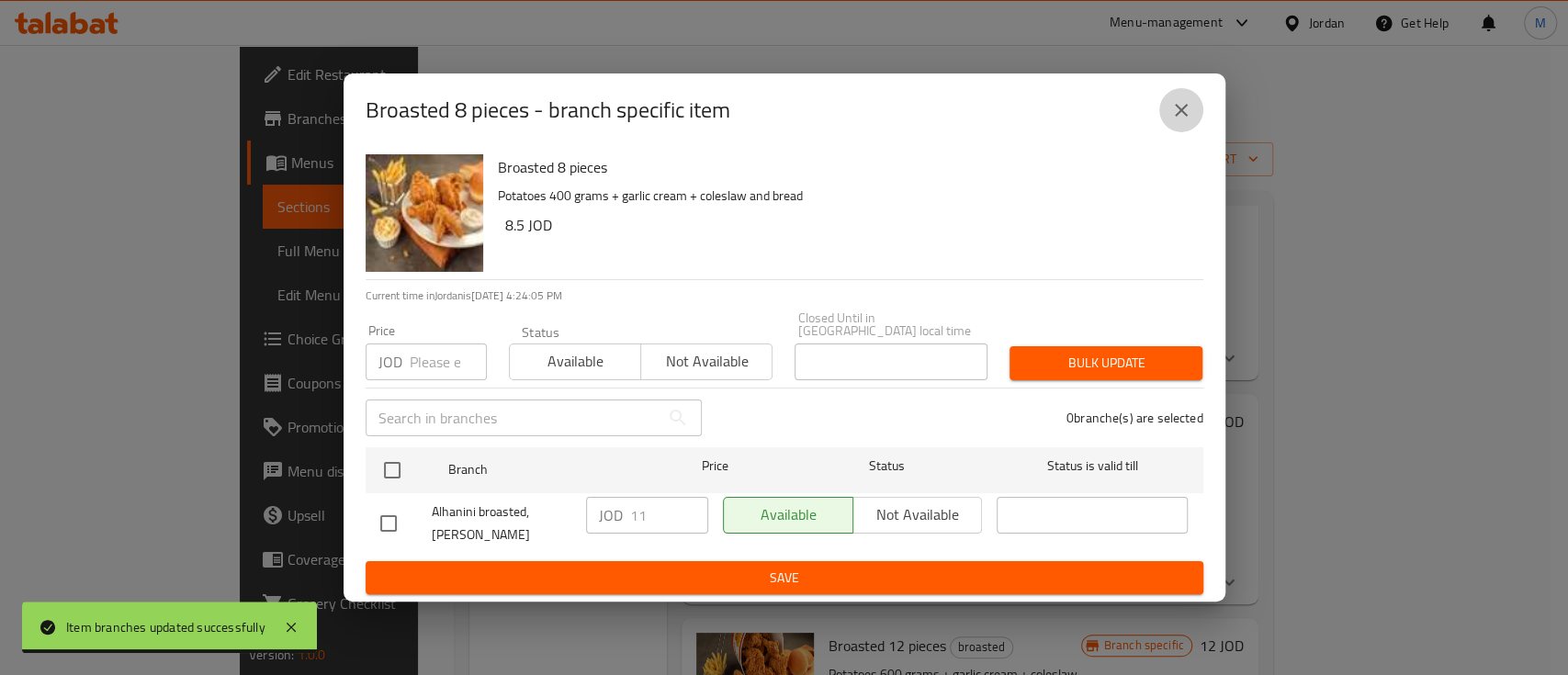
click at [1166, 116] on button "close" at bounding box center [1182, 110] width 44 height 44
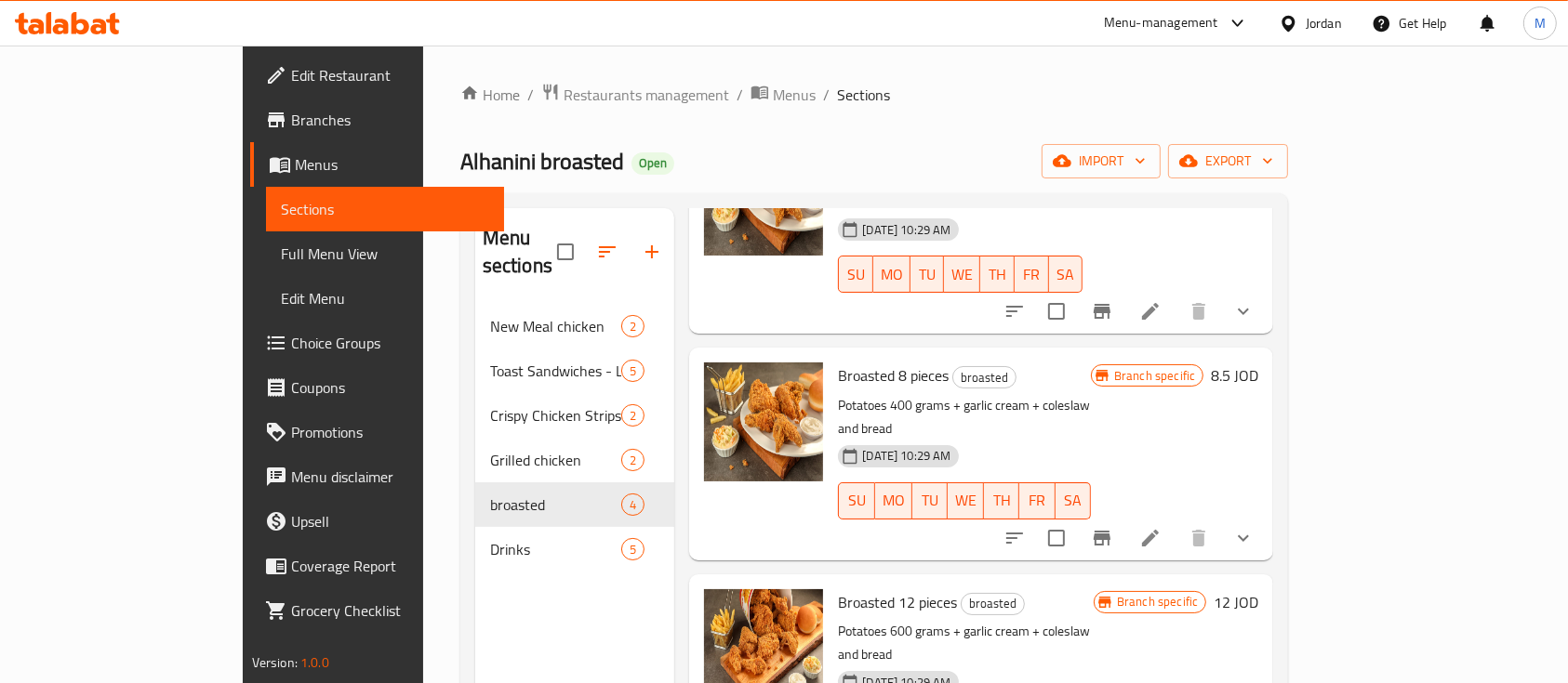
scroll to position [247, 0]
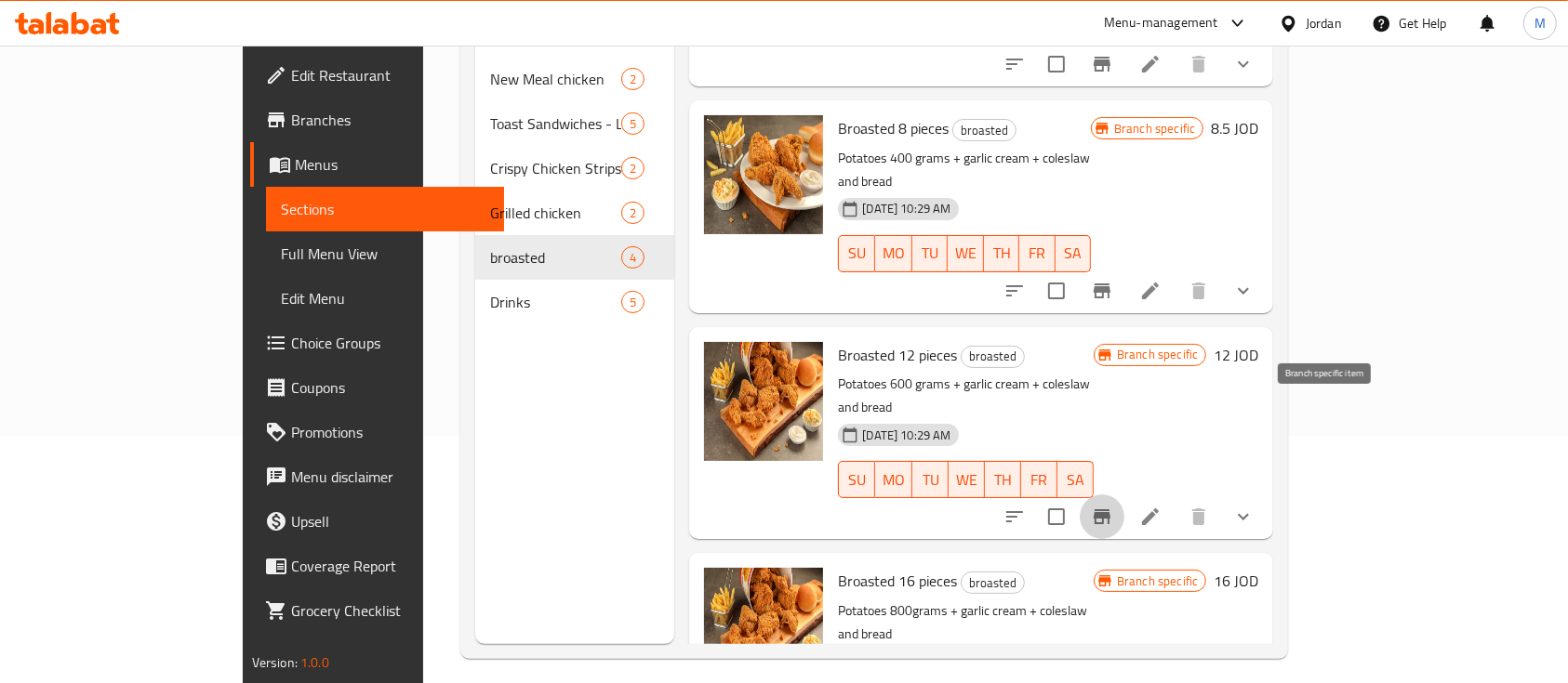
click at [1113, 506] on icon "Branch-specific-item" at bounding box center [1102, 517] width 22 height 22
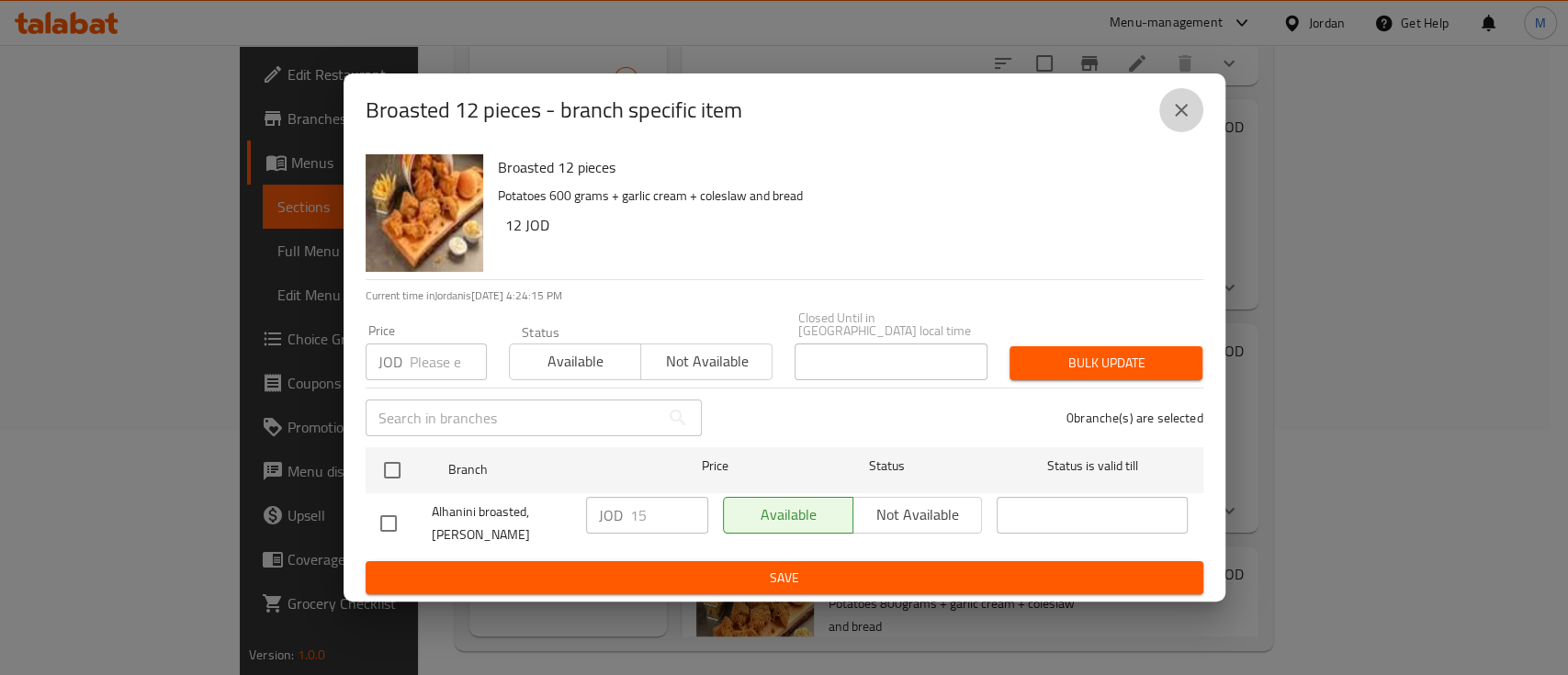
click at [1180, 121] on icon "close" at bounding box center [1182, 110] width 22 height 22
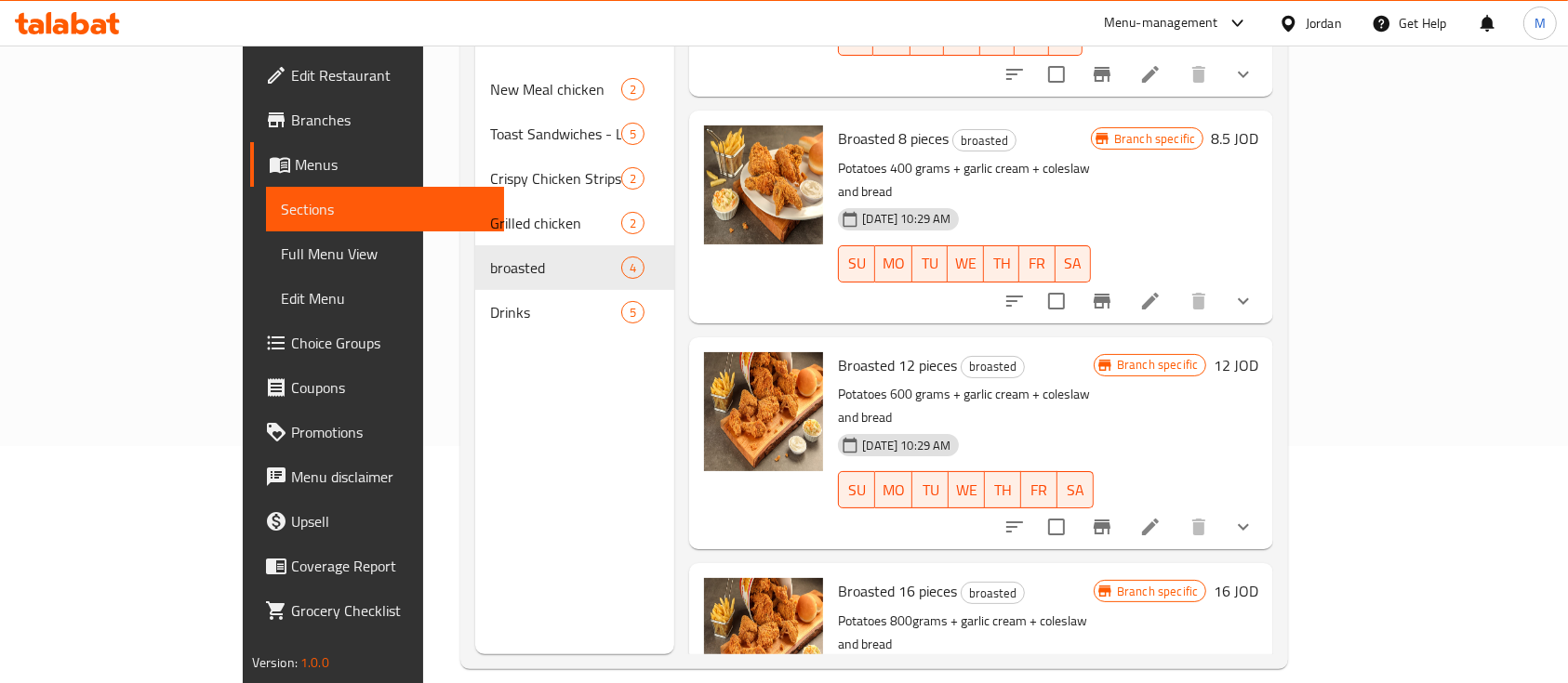
scroll to position [260, 0]
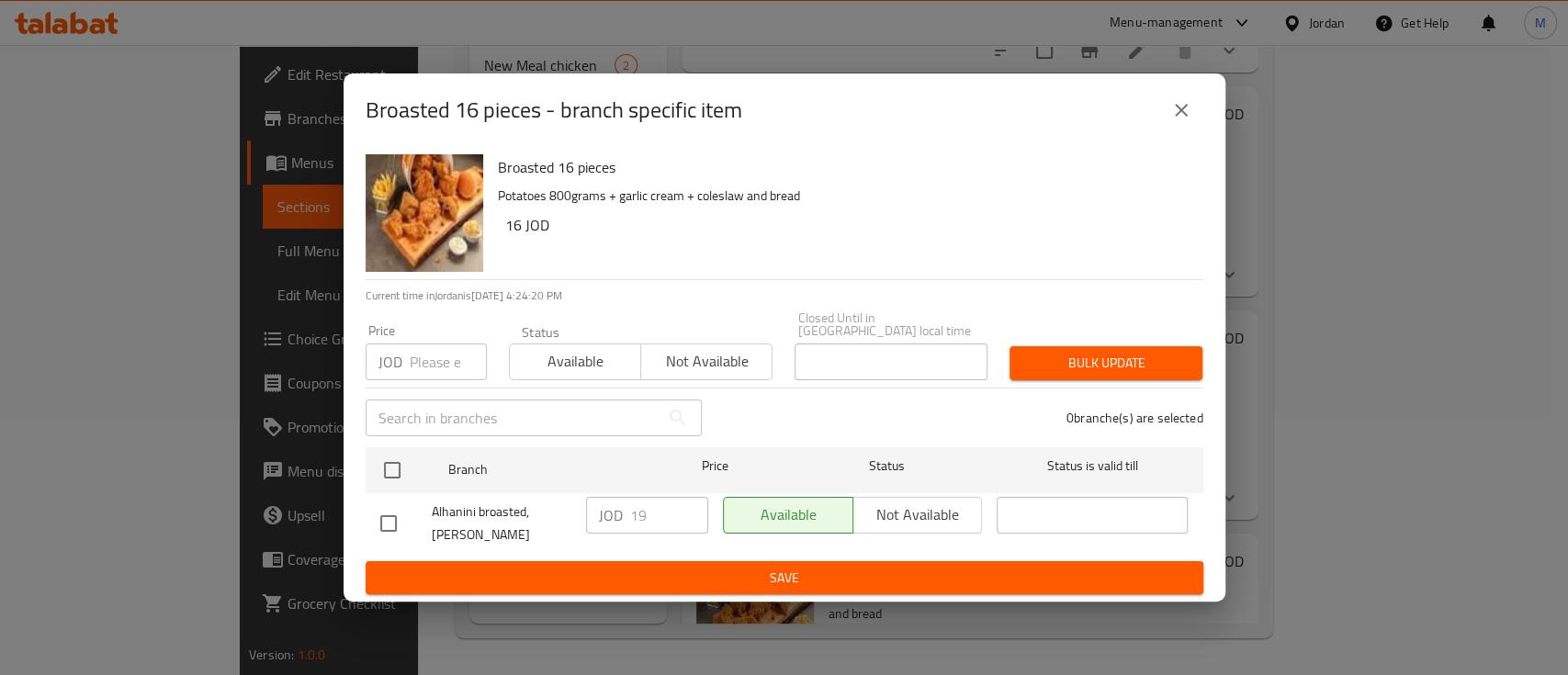
click at [1184, 113] on icon "close" at bounding box center [1182, 110] width 13 height 13
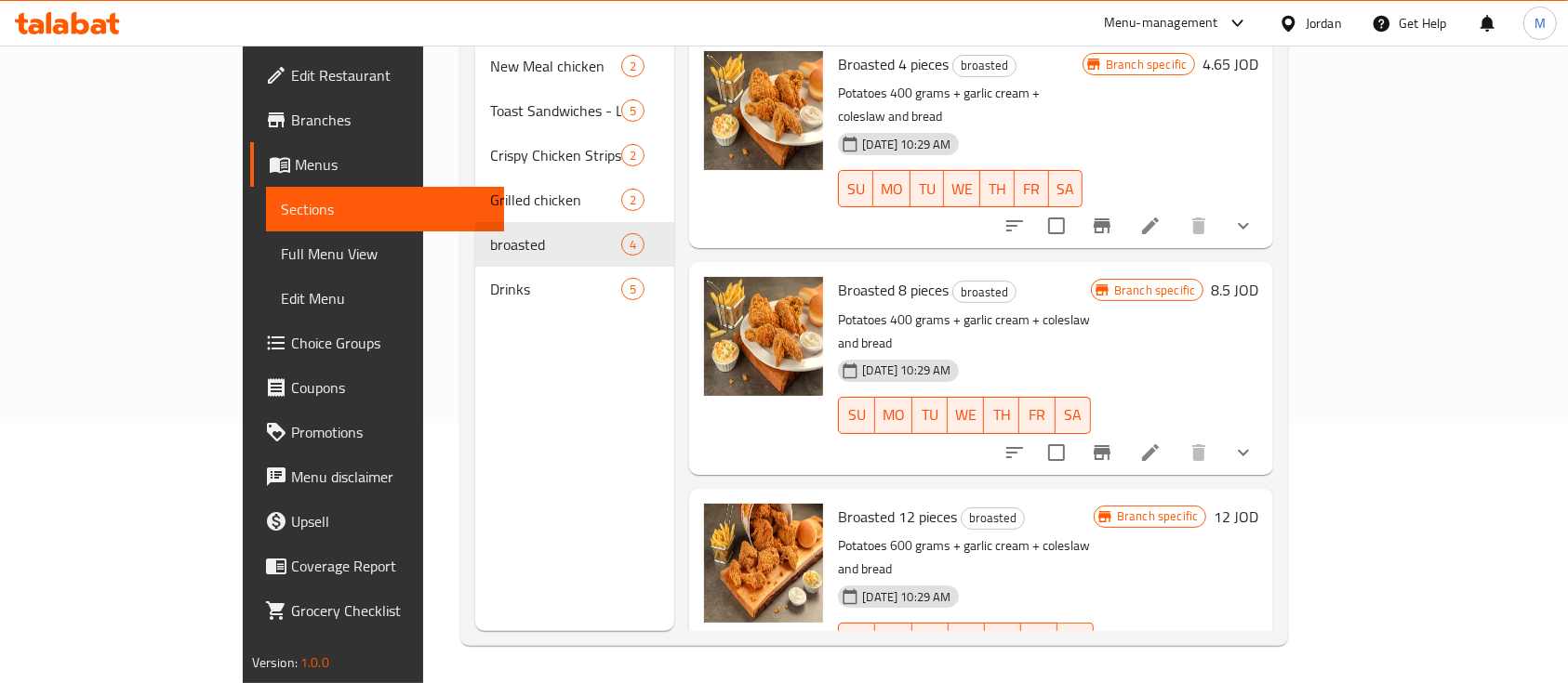
scroll to position [0, 0]
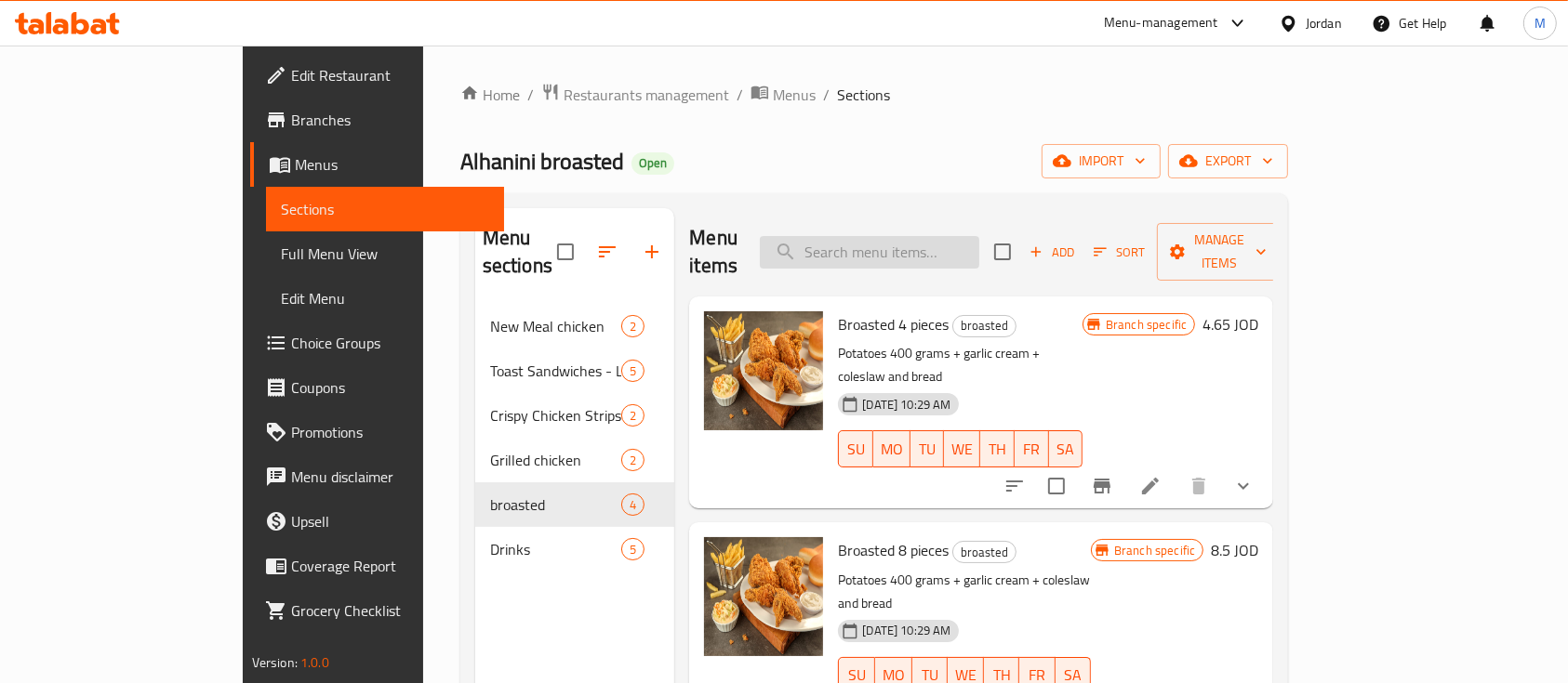
click at [924, 236] on input "search" at bounding box center [869, 252] width 220 height 33
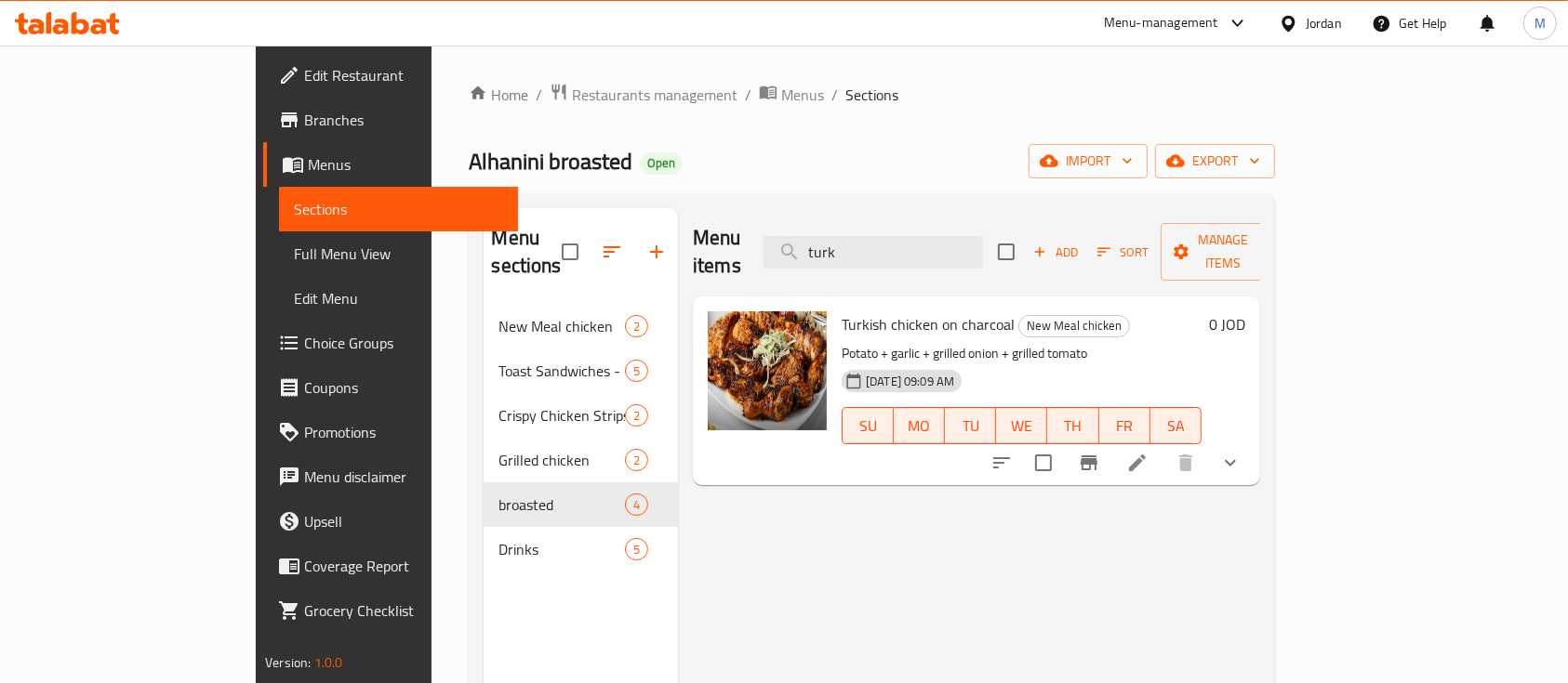
type input "turk"
click at [1253, 441] on button "show more" at bounding box center [1230, 463] width 45 height 45
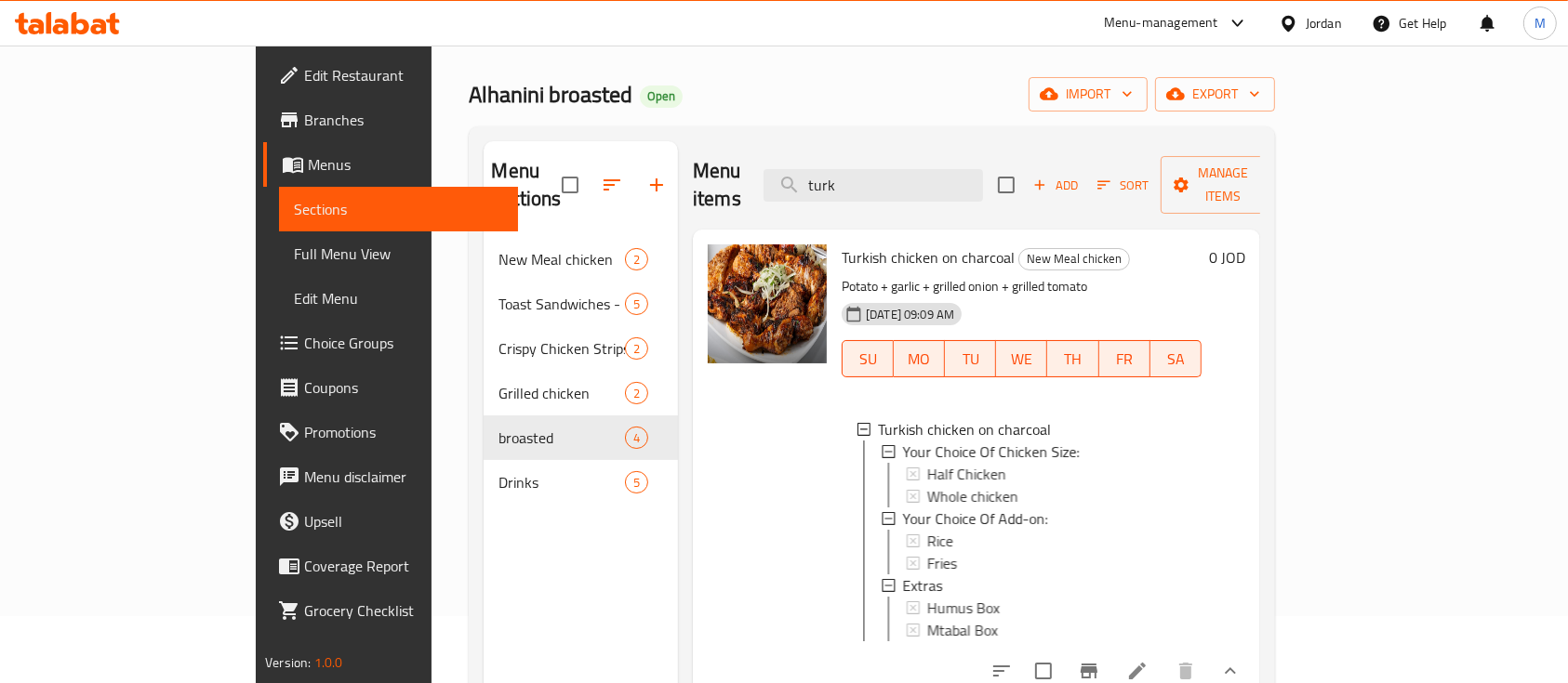
scroll to position [124, 0]
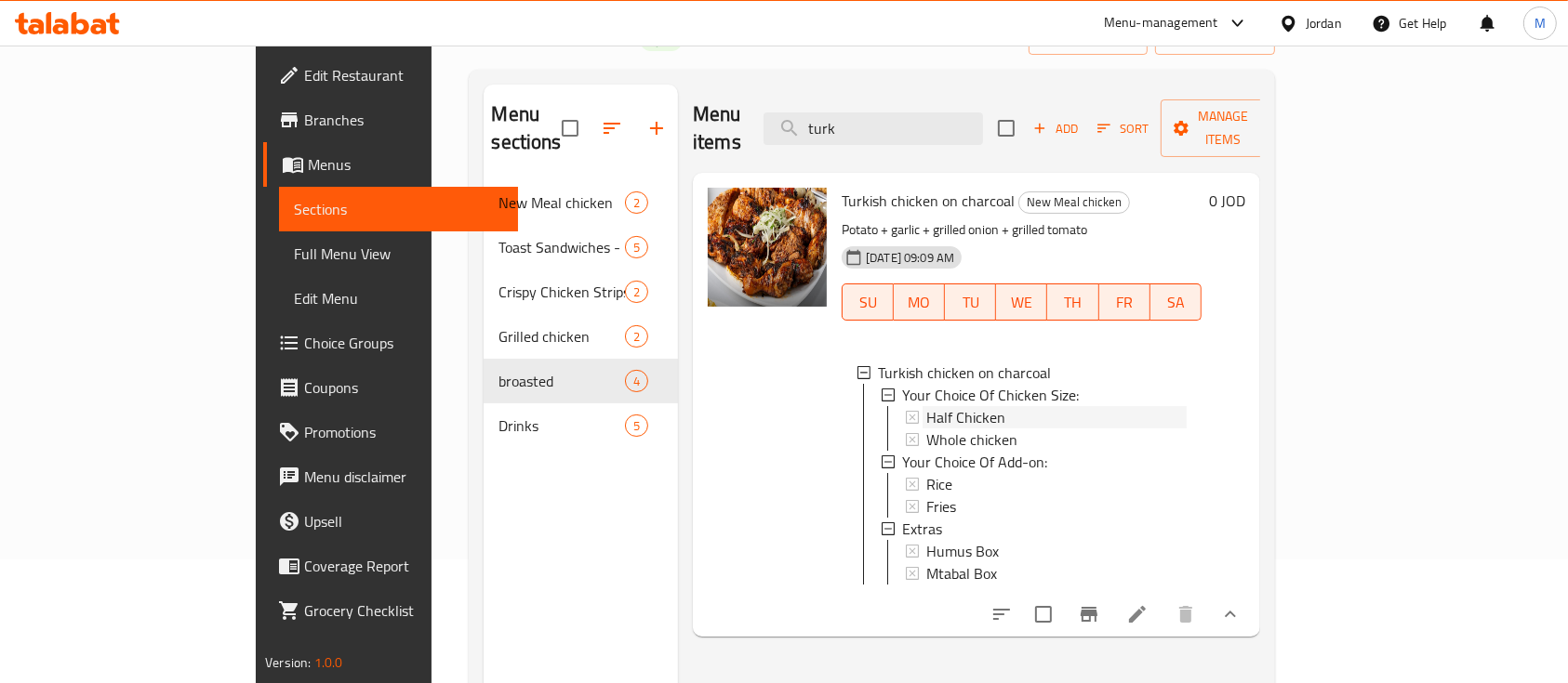
click at [951, 406] on div "Half Chicken" at bounding box center [1056, 417] width 260 height 22
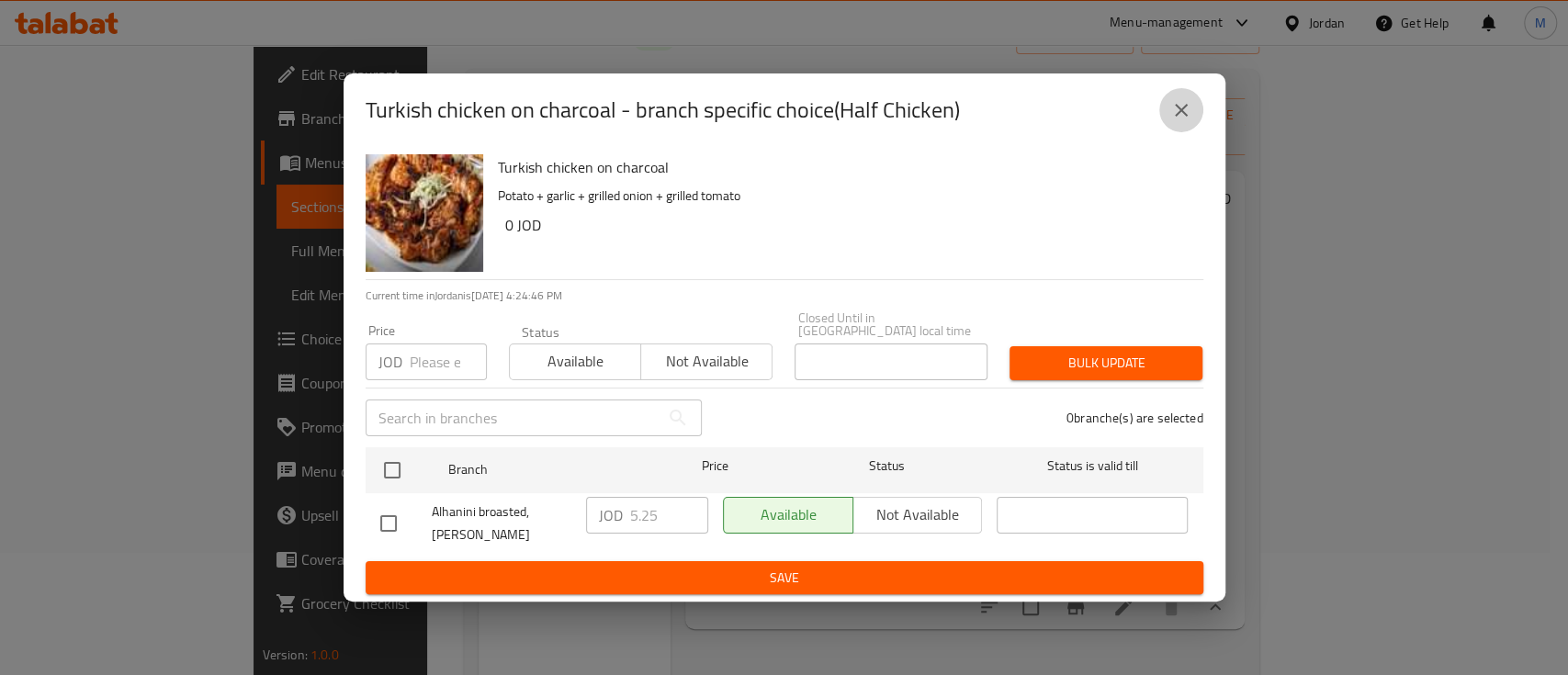
click at [1183, 113] on icon "close" at bounding box center [1182, 110] width 13 height 13
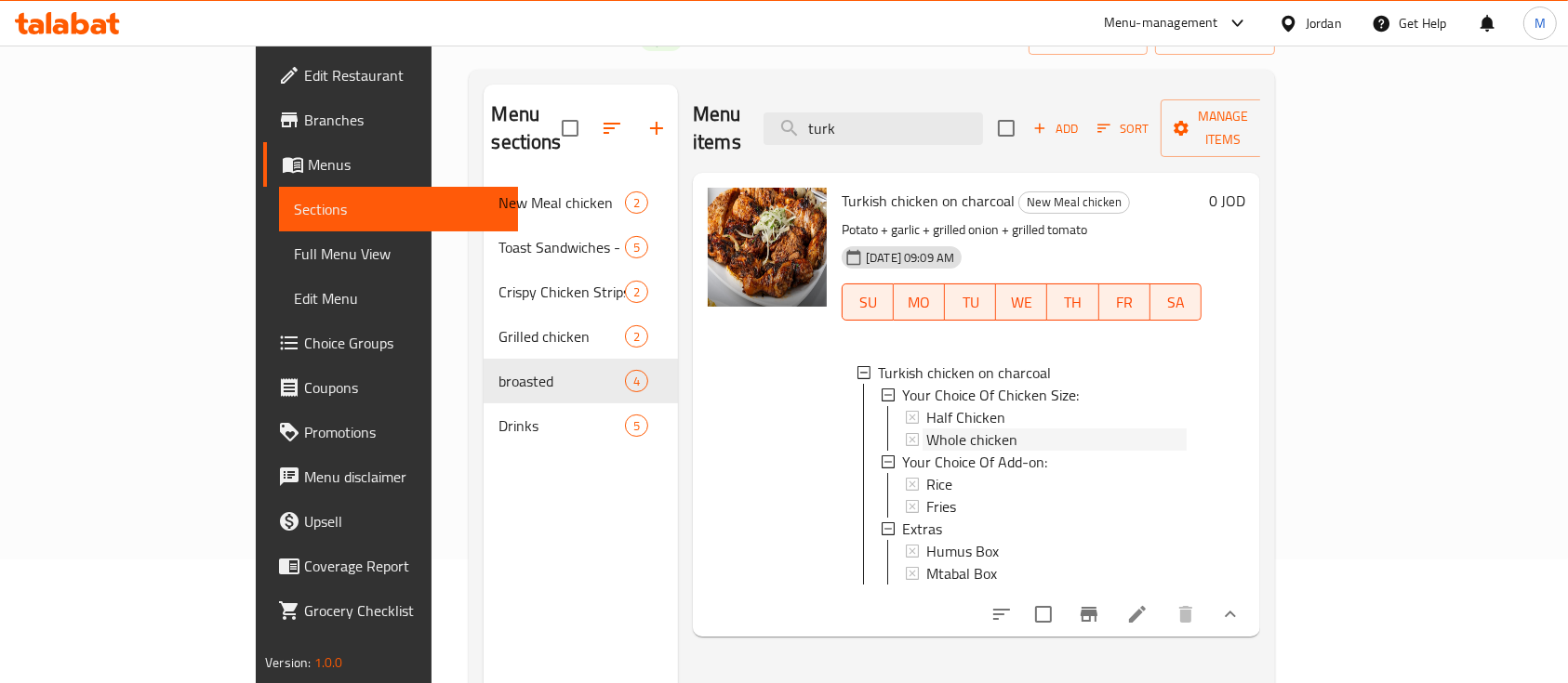
click at [934, 429] on span "Whole chicken" at bounding box center [971, 440] width 91 height 22
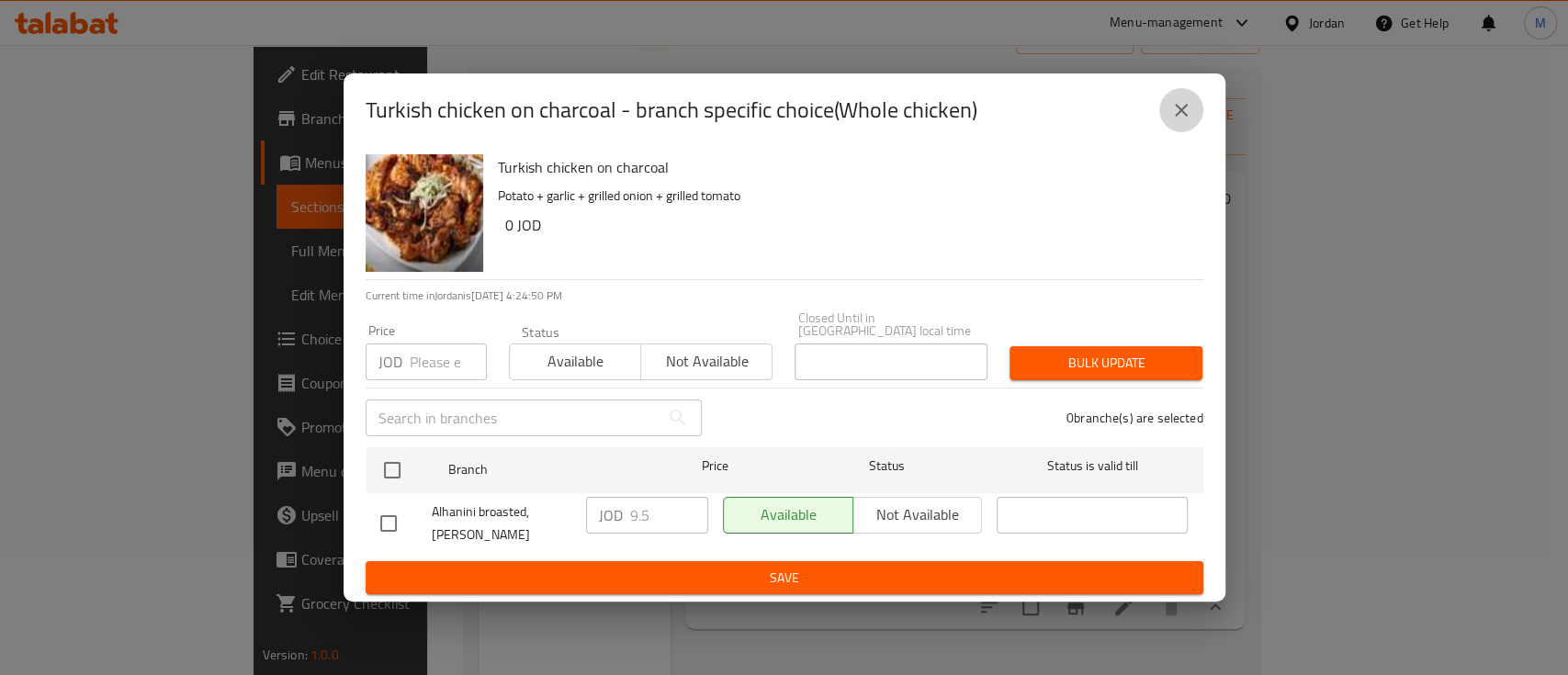
click at [1194, 119] on button "close" at bounding box center [1182, 110] width 44 height 44
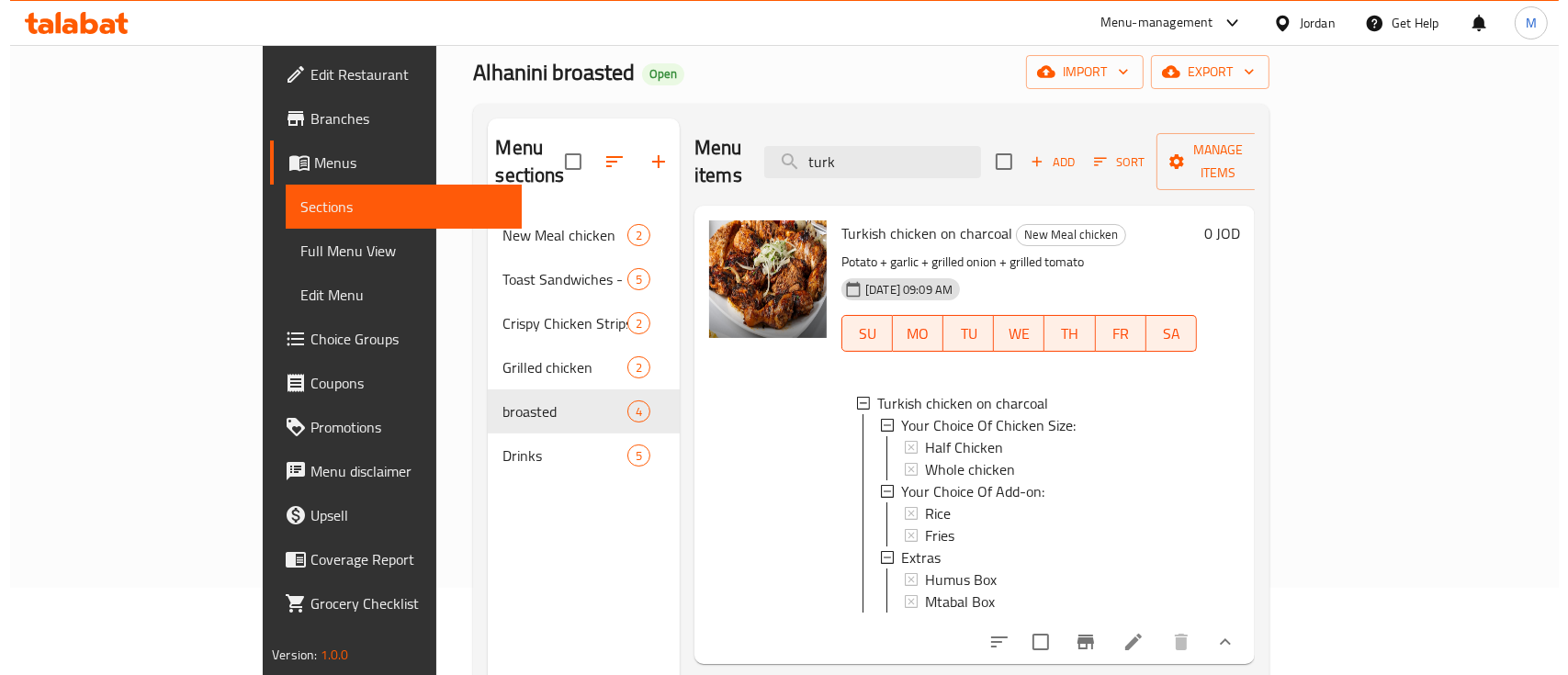
scroll to position [0, 0]
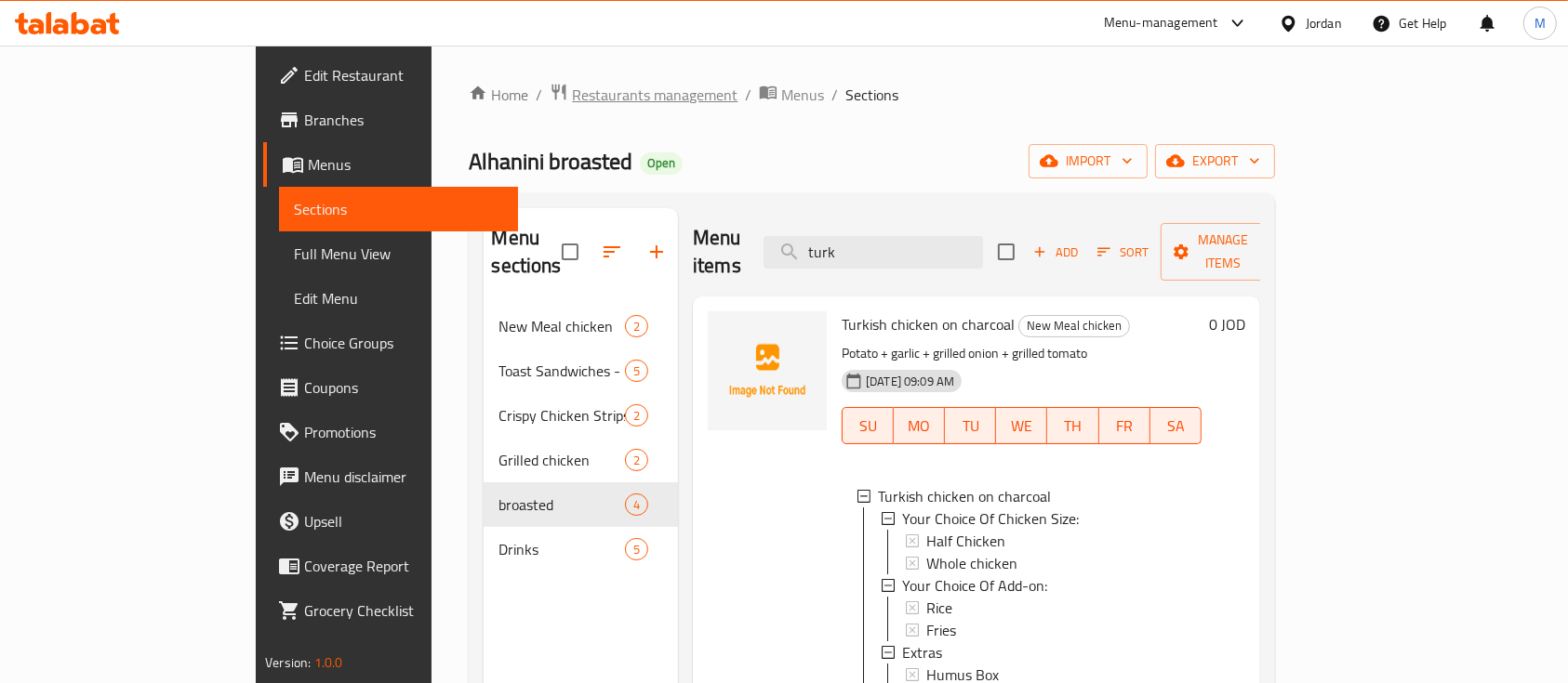
click at [572, 106] on span "Restaurants management" at bounding box center [654, 94] width 166 height 22
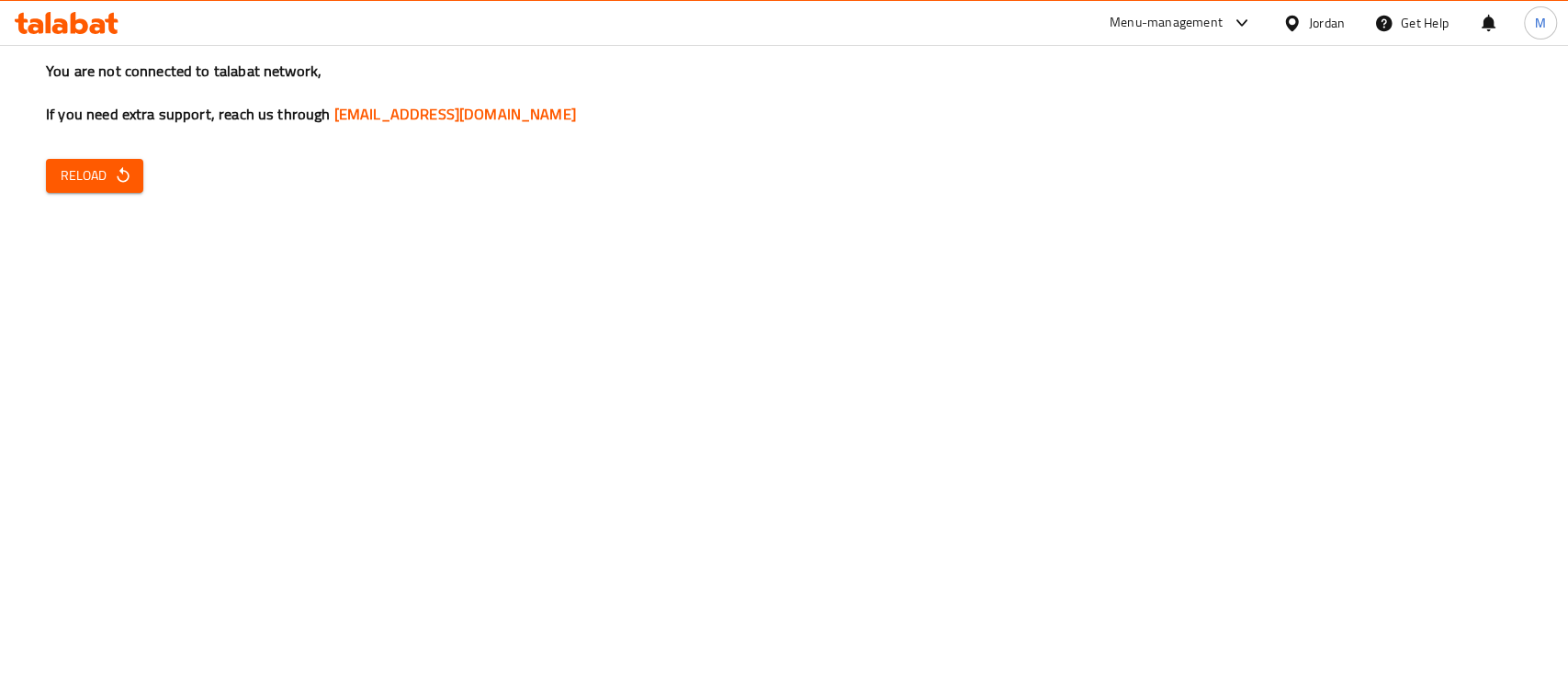
click at [117, 175] on icon "button" at bounding box center [123, 176] width 18 height 18
click at [59, 188] on button "Reload" at bounding box center [94, 176] width 97 height 34
click at [135, 180] on button "Reload" at bounding box center [94, 176] width 97 height 34
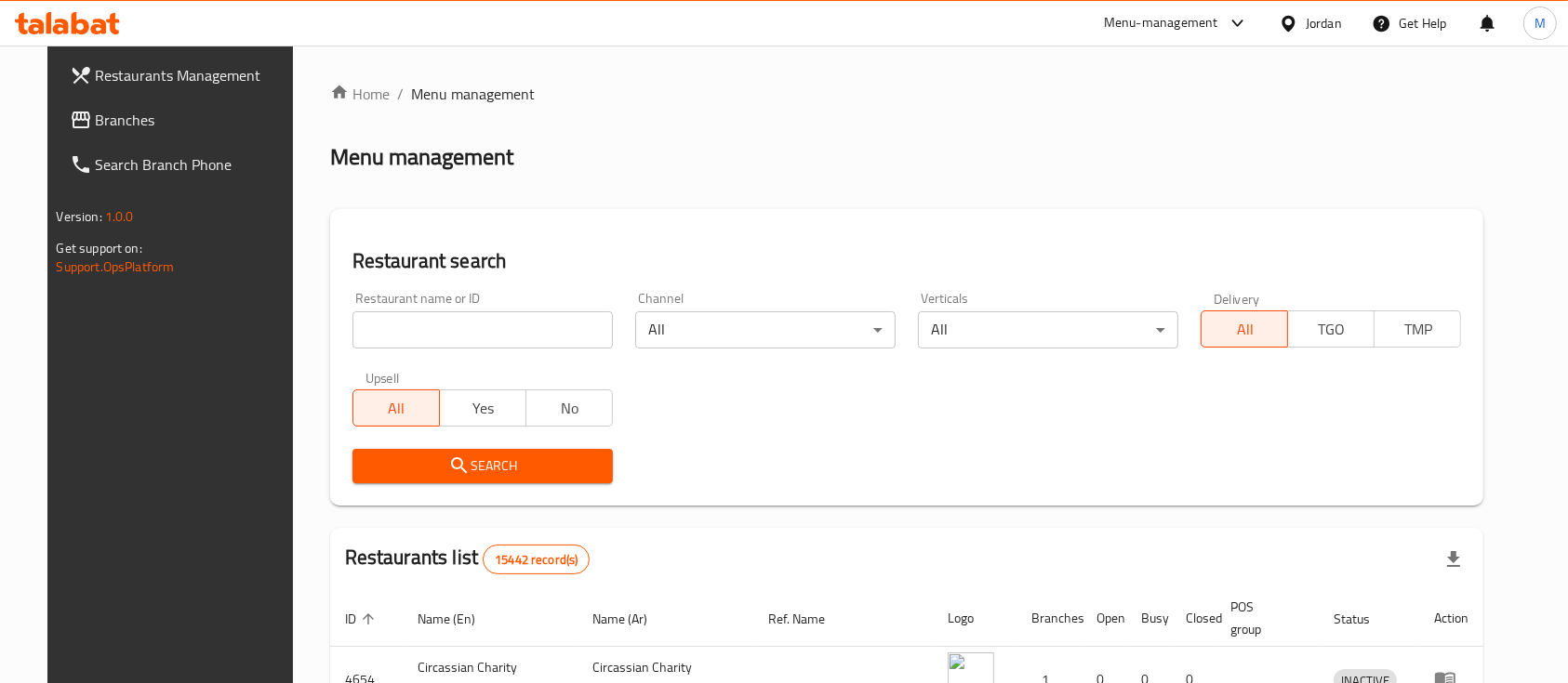
click at [152, 126] on span "Branches" at bounding box center [195, 120] width 199 height 22
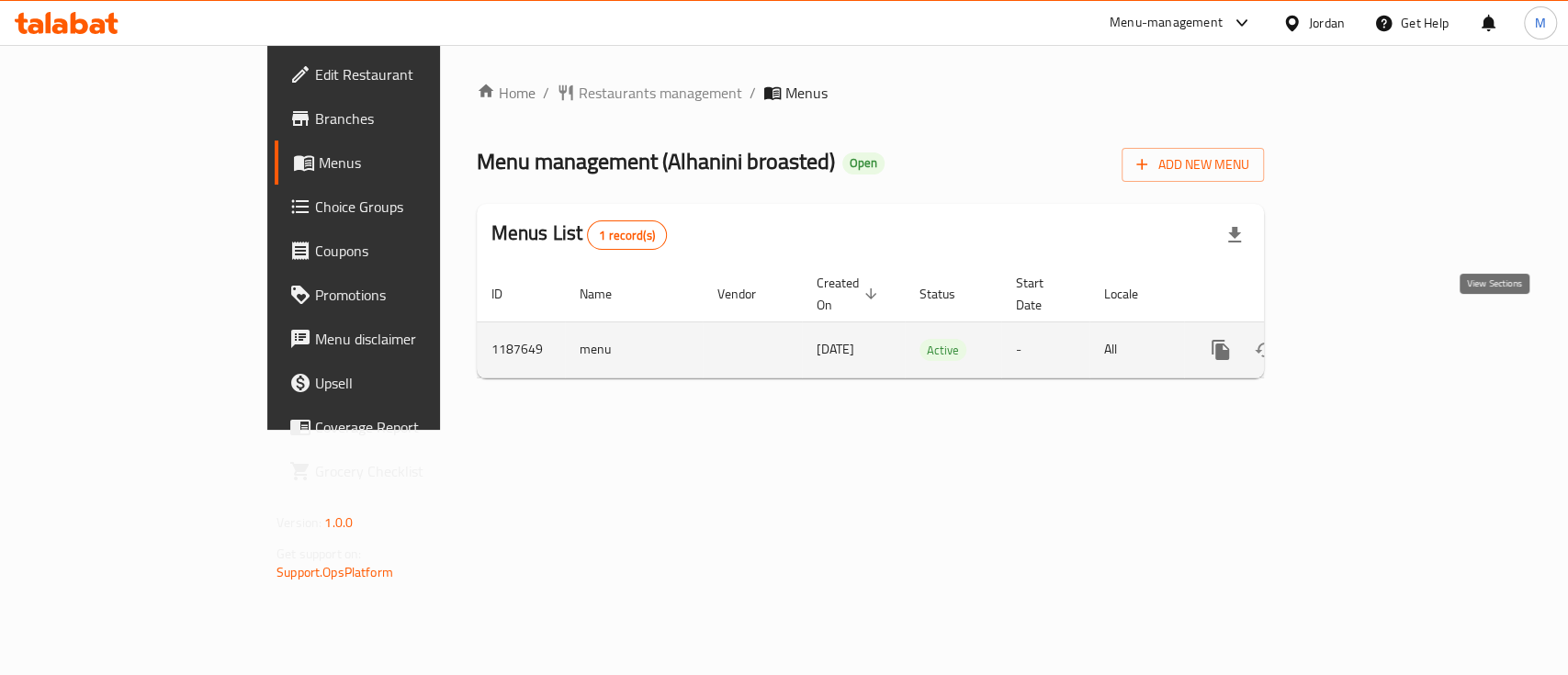
click at [1365, 339] on icon "enhanced table" at bounding box center [1354, 350] width 22 height 22
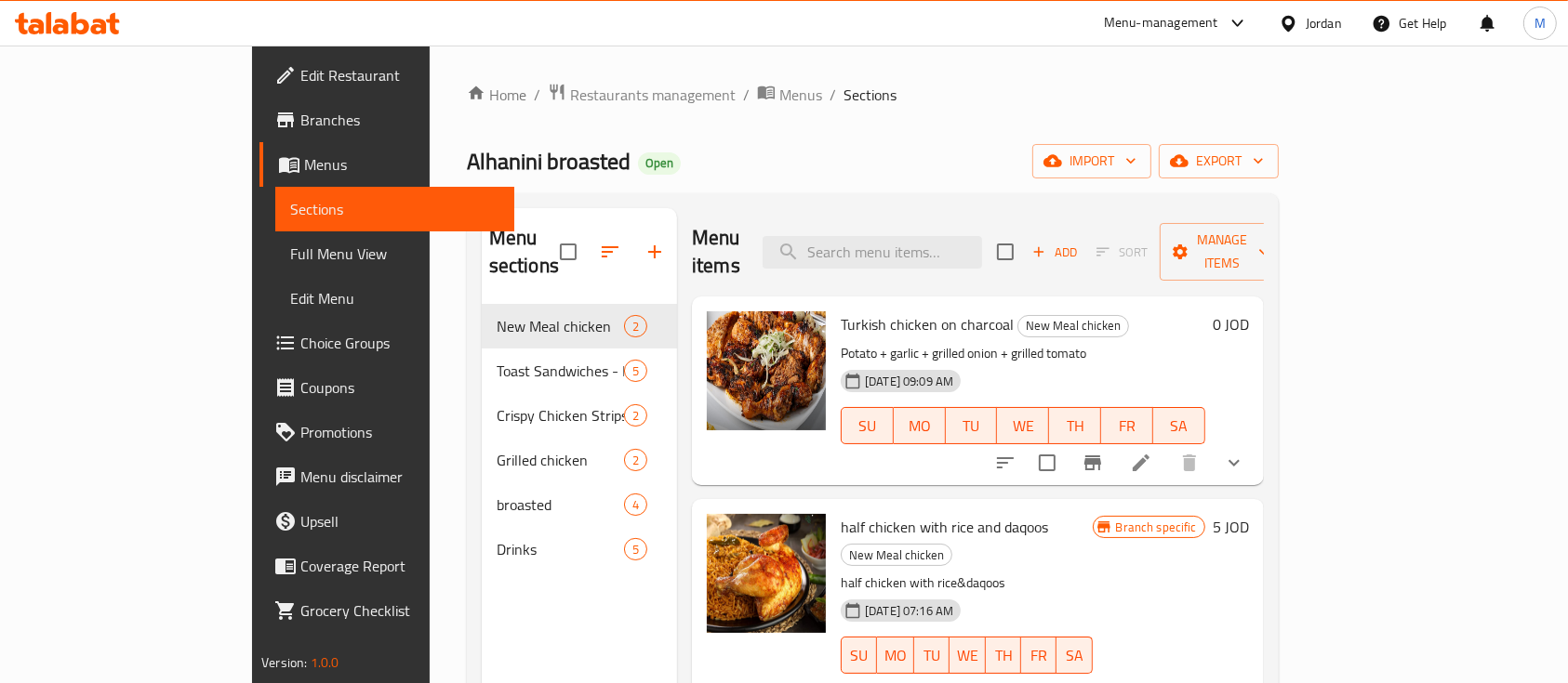
click at [1245, 452] on icon "show more" at bounding box center [1234, 463] width 22 height 22
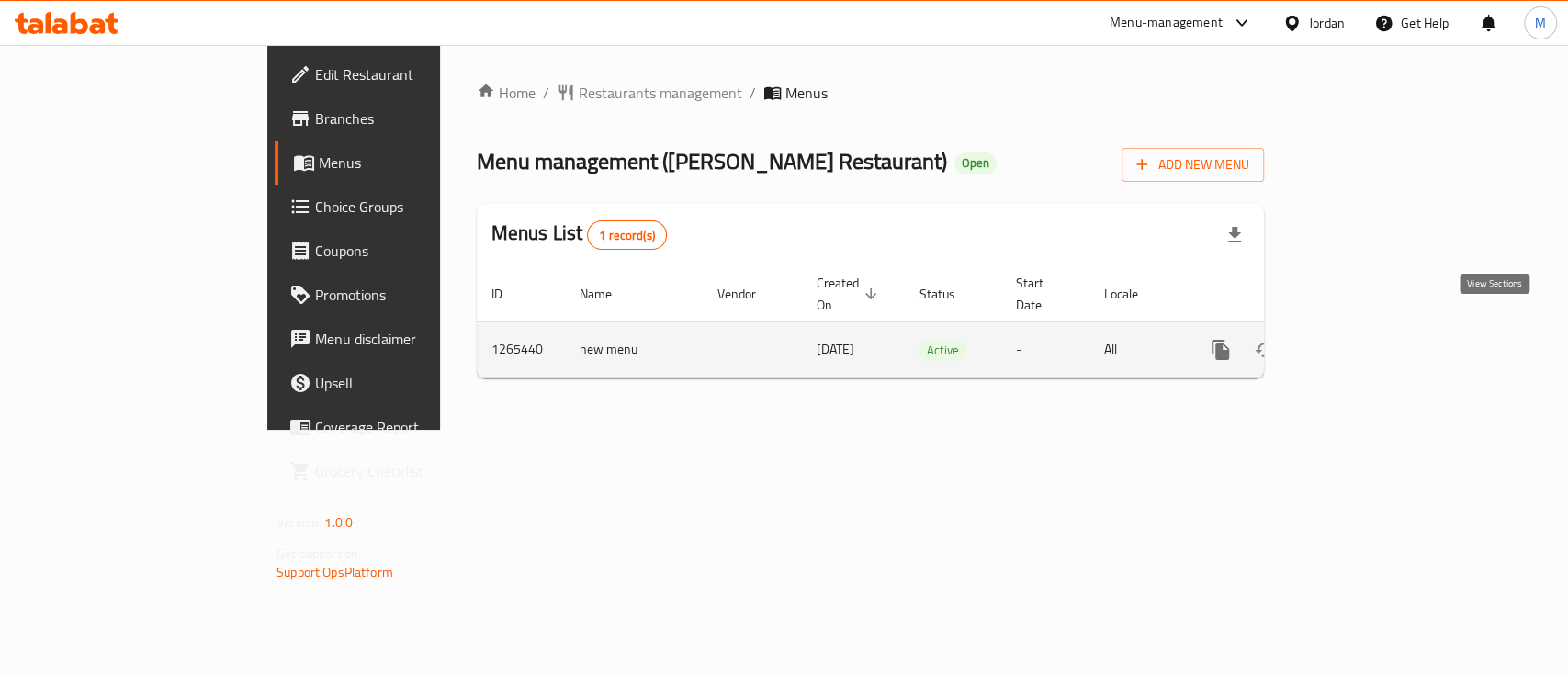
click at [1365, 339] on icon "enhanced table" at bounding box center [1354, 350] width 22 height 22
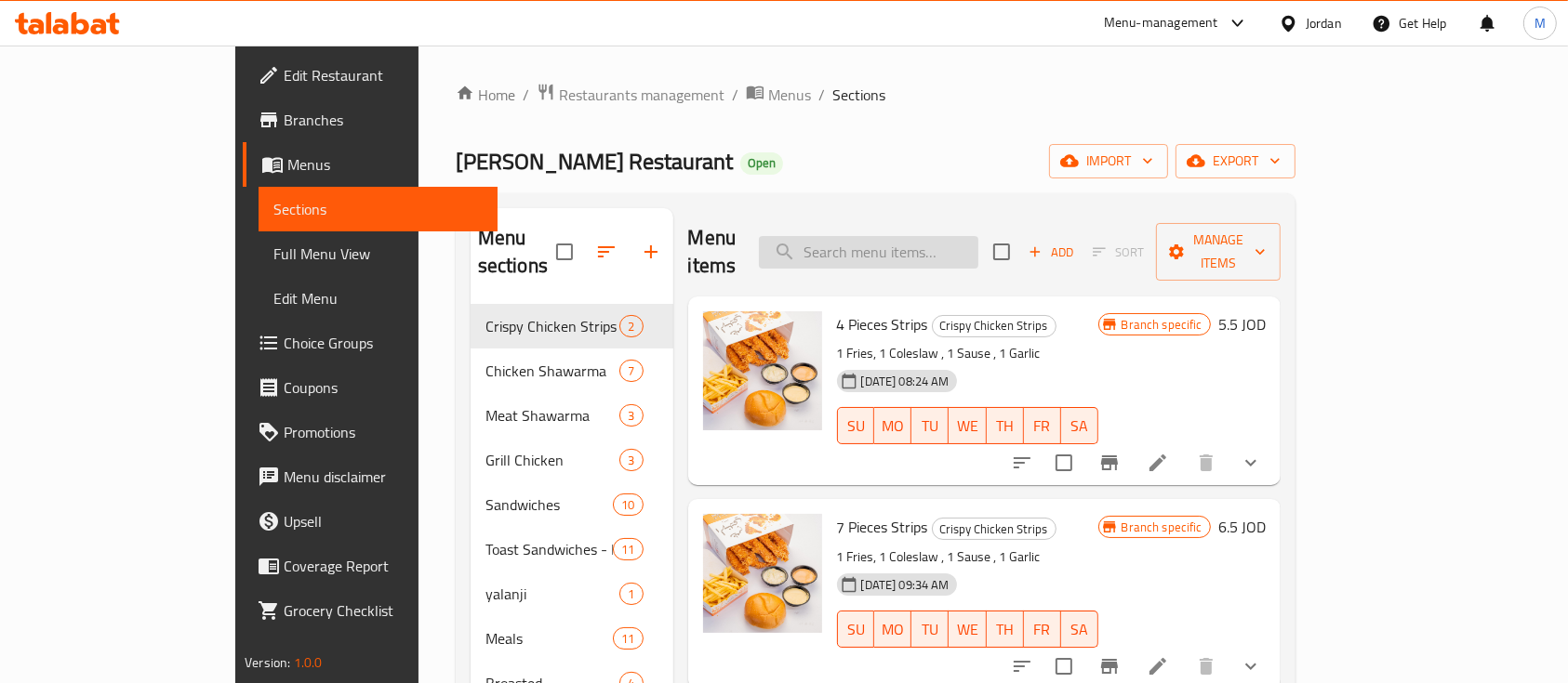
click at [939, 253] on input "search" at bounding box center [868, 252] width 220 height 33
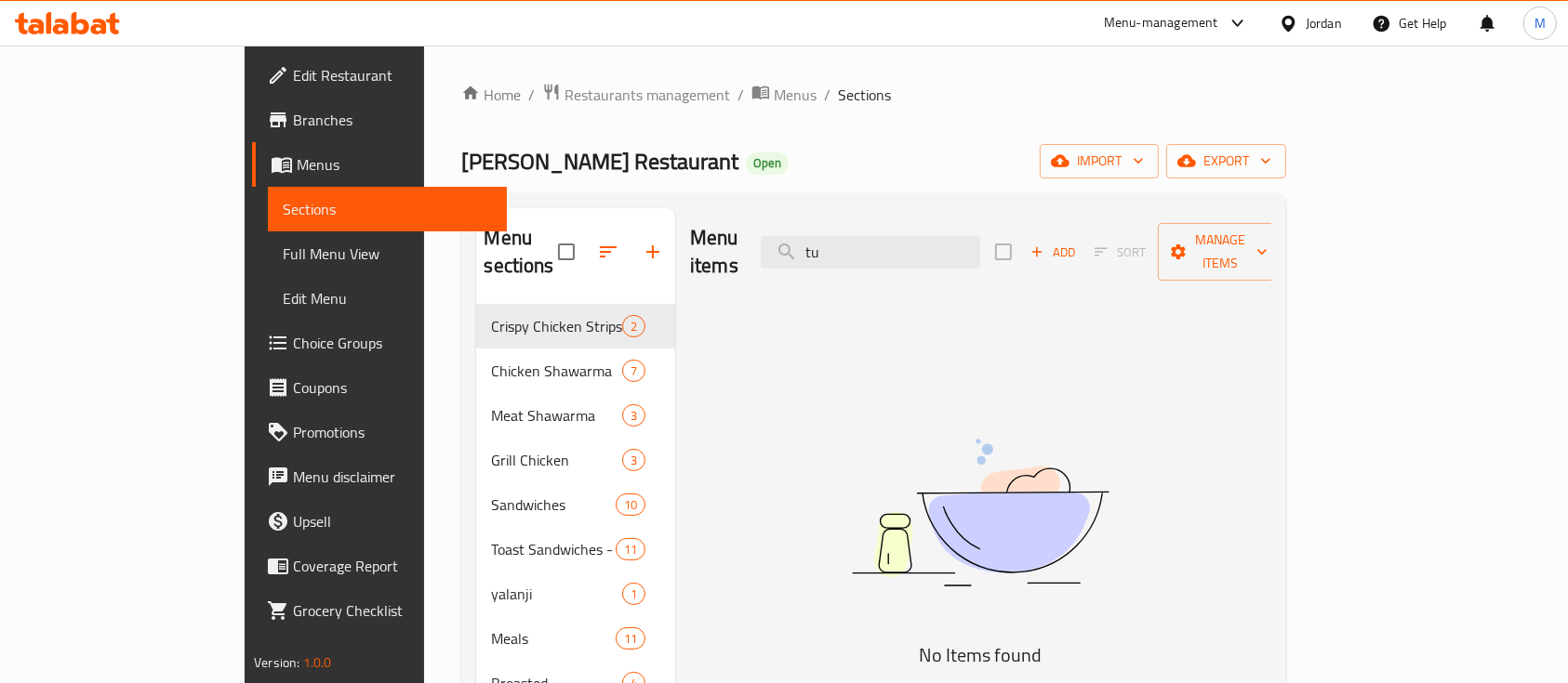
type input "t"
type input "c"
type input "t"
